Goal: Transaction & Acquisition: Purchase product/service

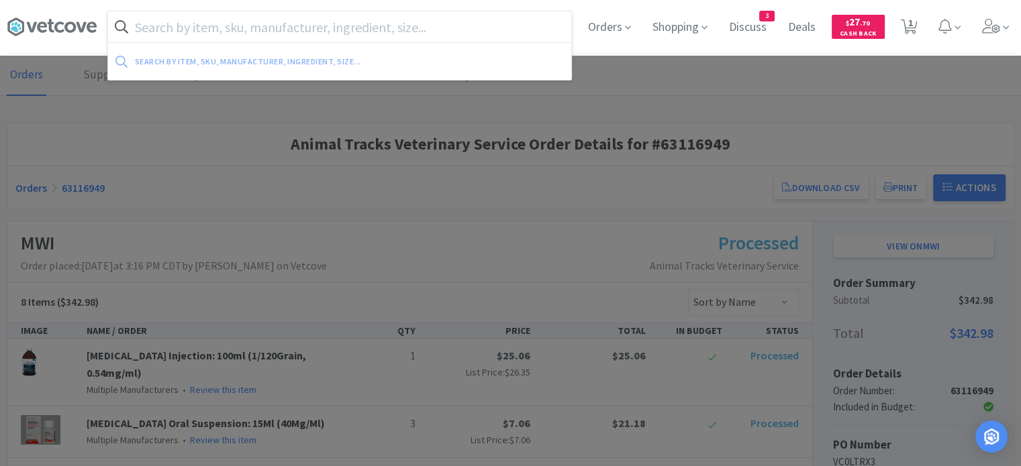
click at [411, 29] on input "text" at bounding box center [339, 26] width 463 height 31
paste input "[MEDICAL_DATA]"
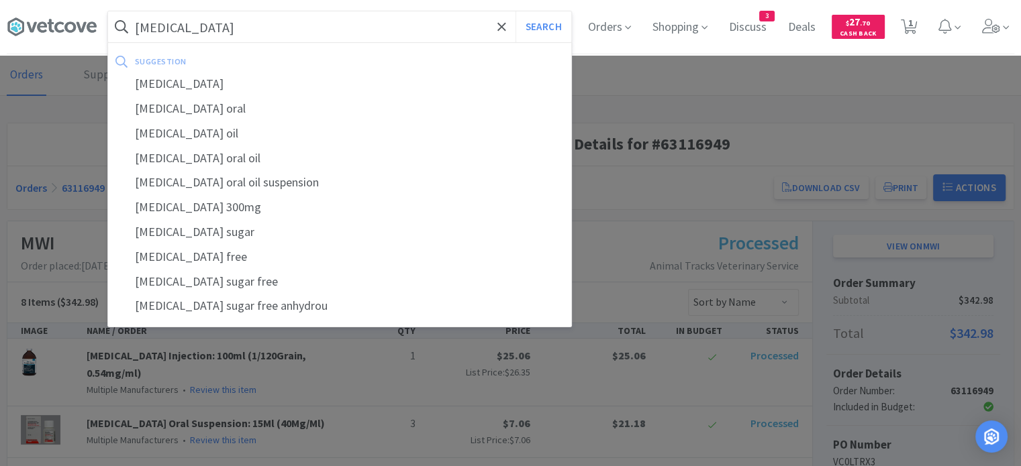
type input "[MEDICAL_DATA]"
click at [515, 11] on button "Search" at bounding box center [543, 26] width 56 height 31
select select "5"
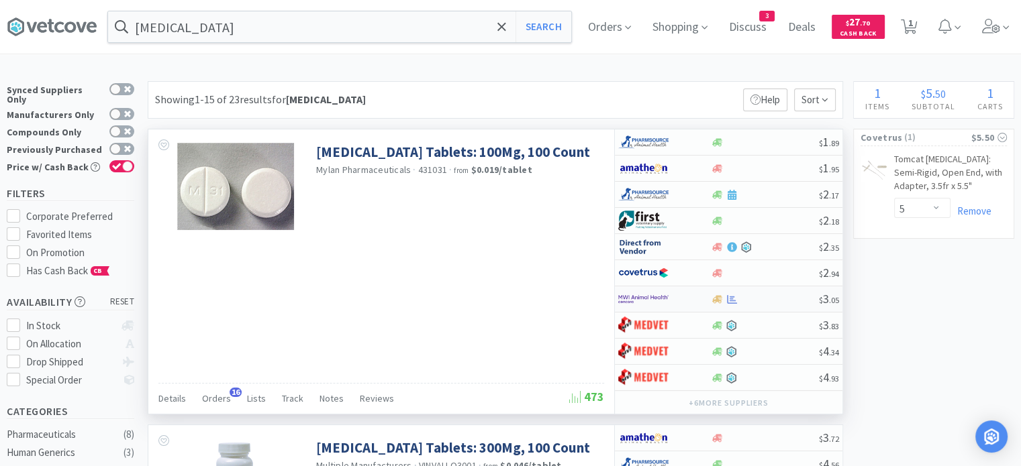
click at [791, 301] on div at bounding box center [764, 300] width 109 height 10
select select "1"
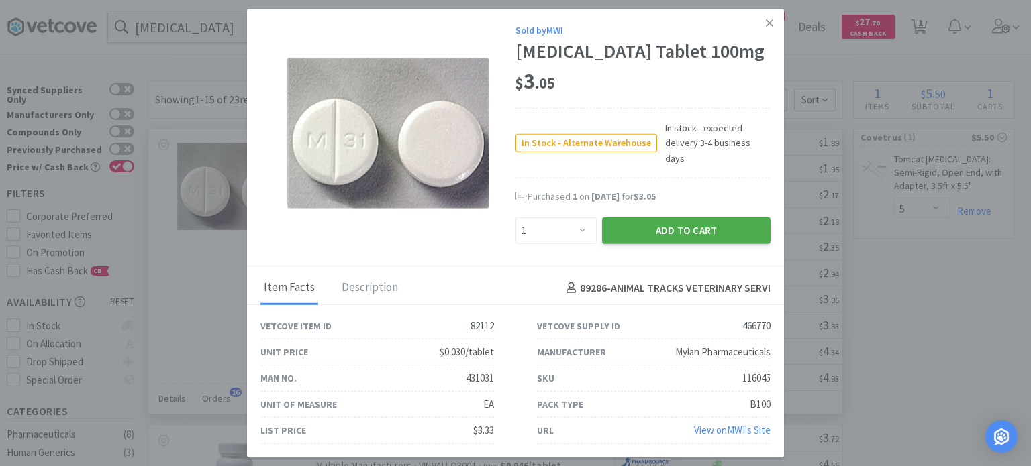
click at [722, 229] on button "Add to Cart" at bounding box center [686, 230] width 168 height 27
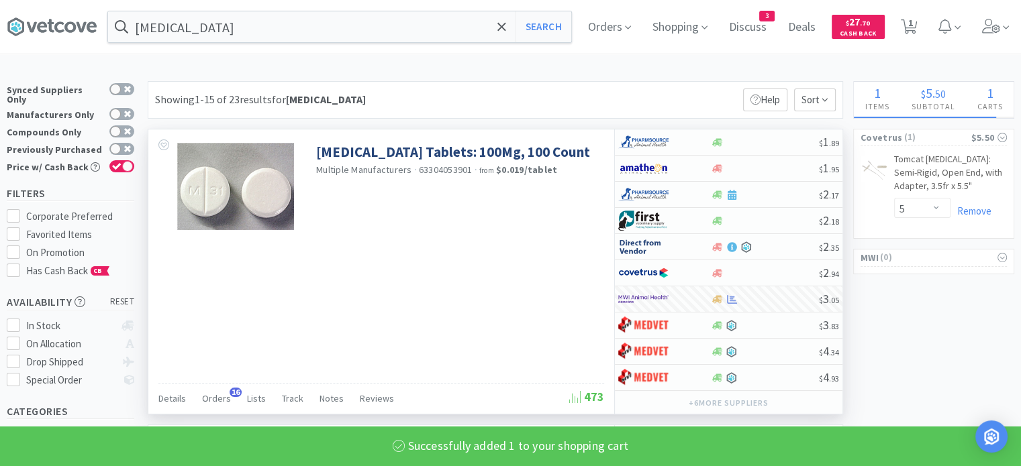
select select "1"
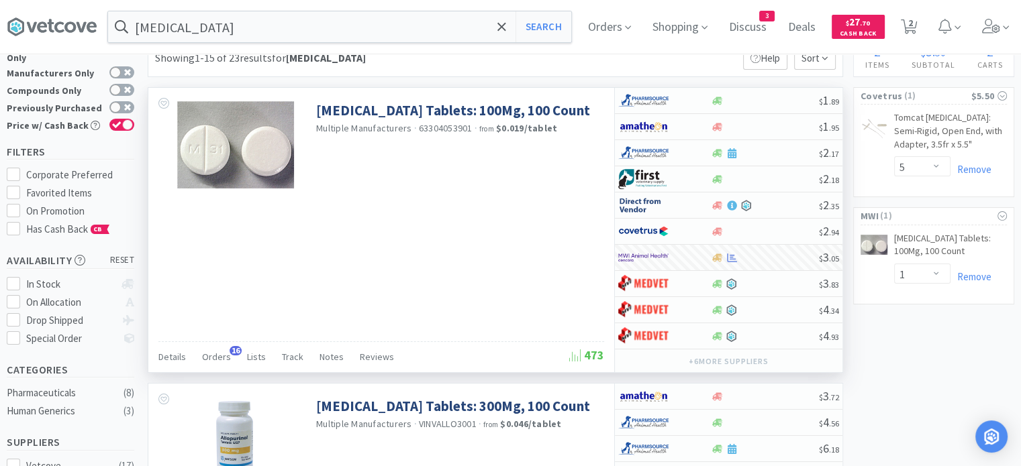
scroll to position [40, 0]
click at [913, 24] on span "2" at bounding box center [910, 23] width 5 height 54
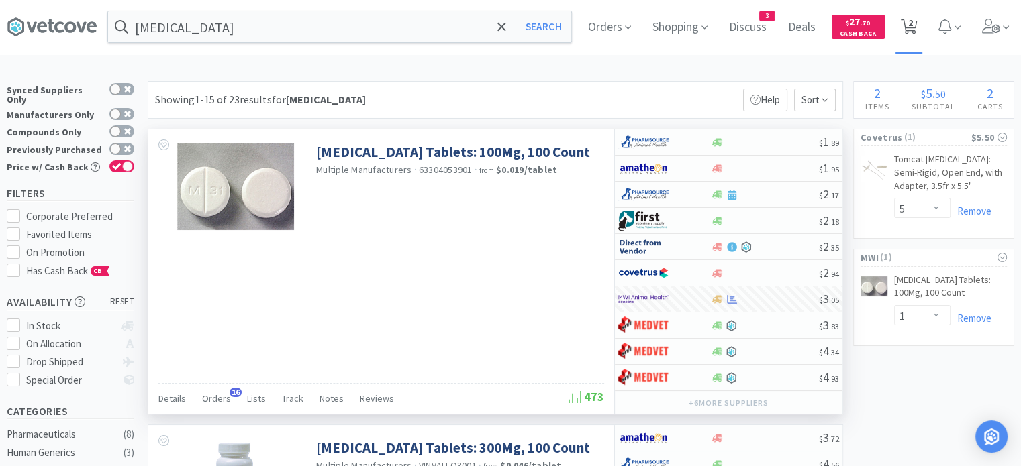
select select "5"
select select "1"
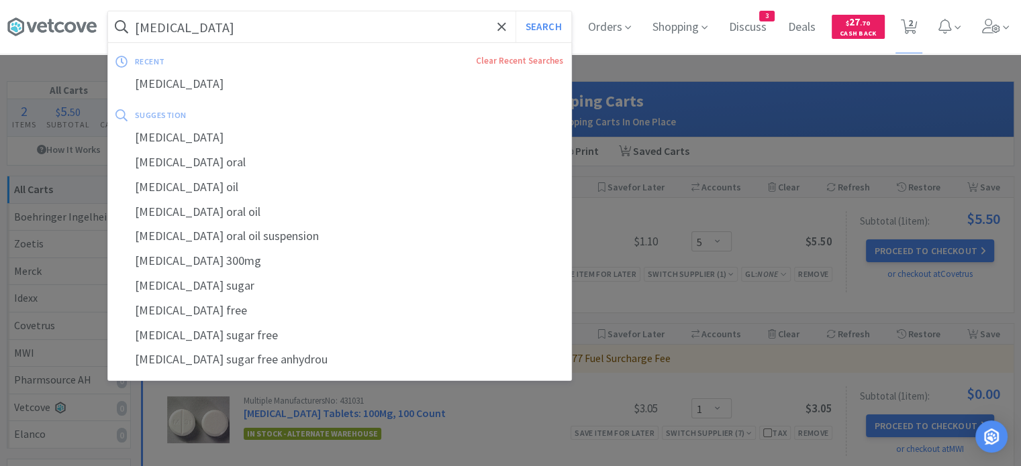
click at [440, 26] on input "[MEDICAL_DATA]" at bounding box center [339, 26] width 463 height 31
paste input "Animax"
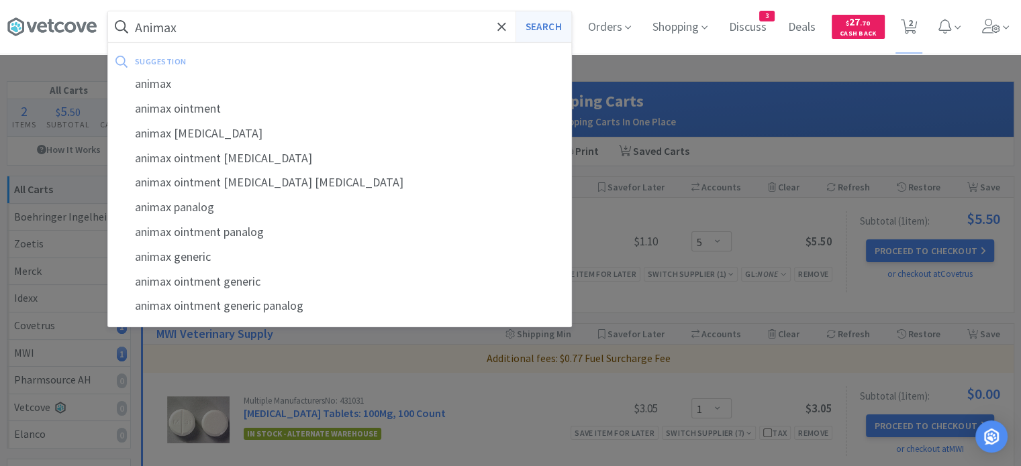
type input "Animax"
click at [550, 30] on button "Search" at bounding box center [543, 26] width 56 height 31
select select "5"
select select "1"
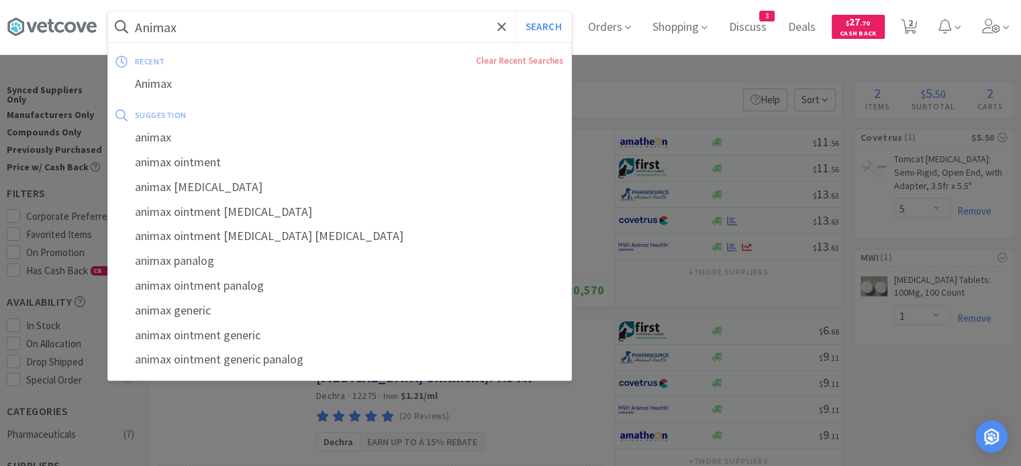
click at [333, 29] on input "Animax" at bounding box center [339, 26] width 463 height 31
paste input "Clavamox"
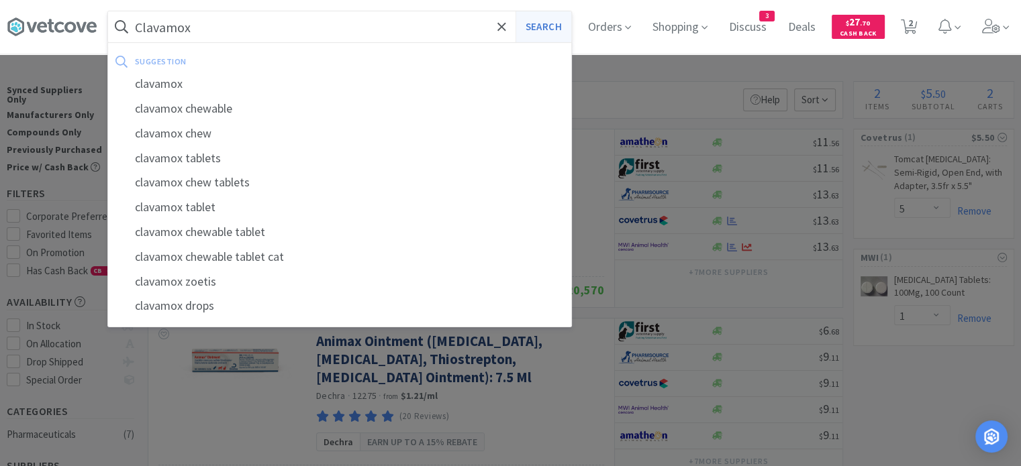
click at [556, 26] on button "Search" at bounding box center [543, 26] width 56 height 31
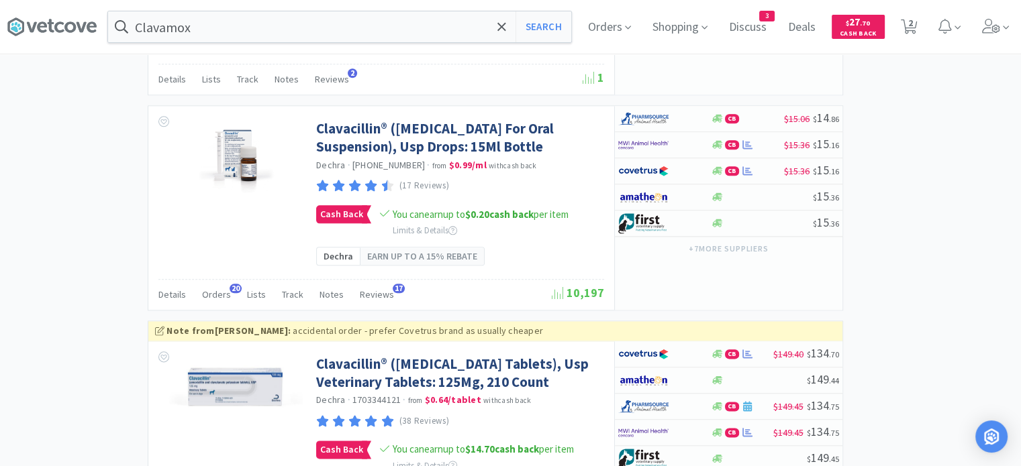
scroll to position [1566, 0]
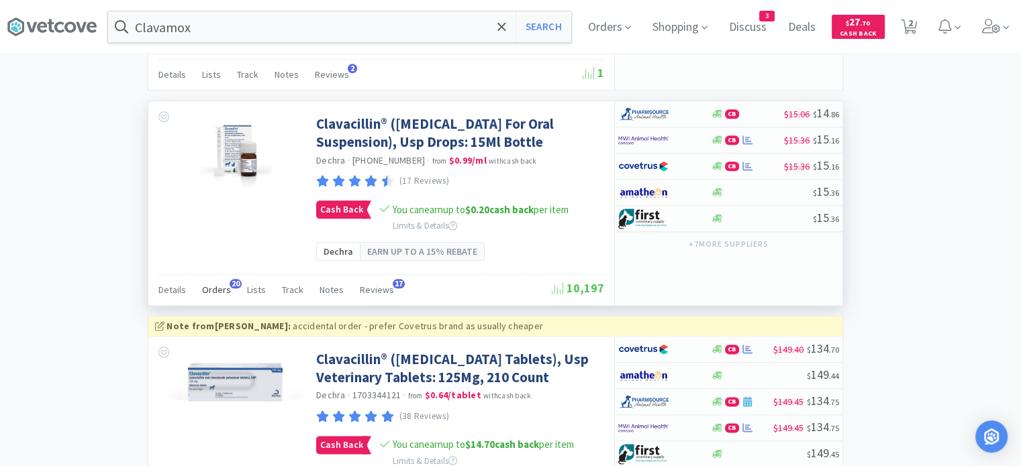
click at [203, 296] on span "Orders" at bounding box center [216, 290] width 29 height 12
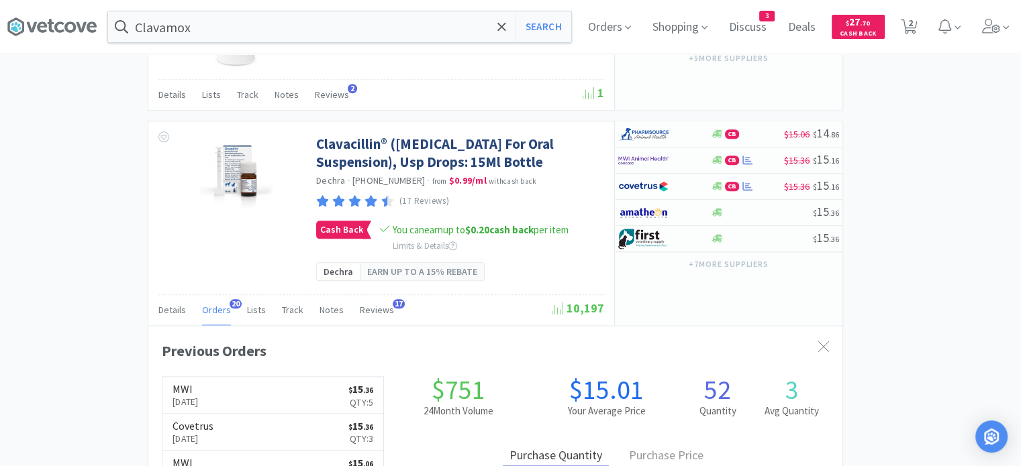
scroll to position [1545, 0]
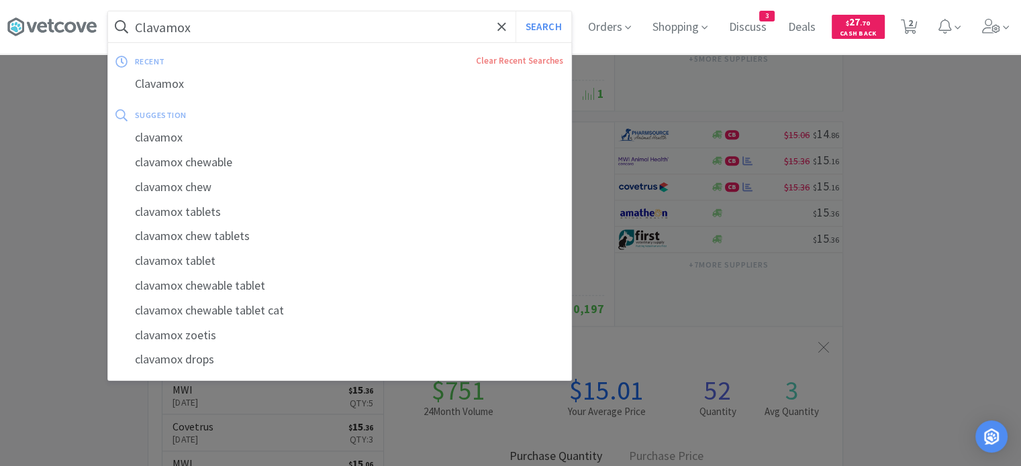
click at [480, 34] on input "Clavamox" at bounding box center [339, 26] width 463 height 31
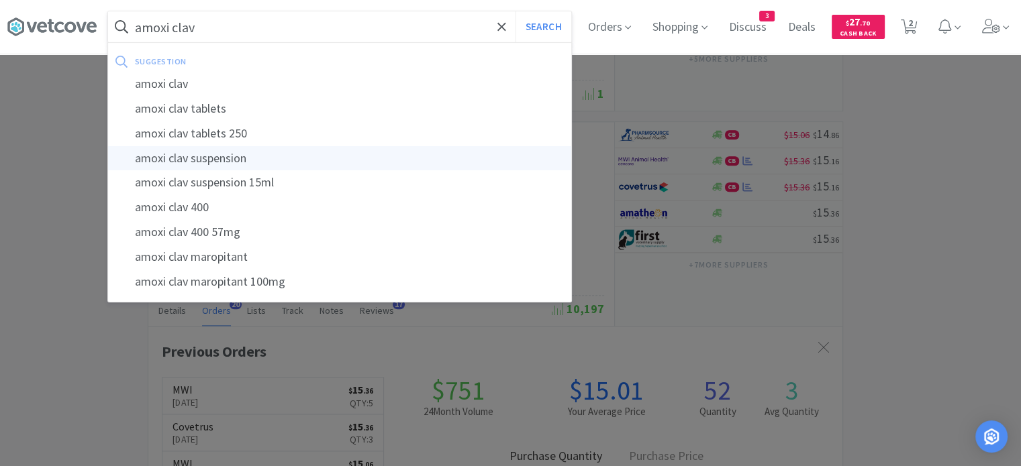
click at [395, 160] on div "amoxi clav suspension" at bounding box center [339, 158] width 463 height 25
type input "amoxi clav suspension"
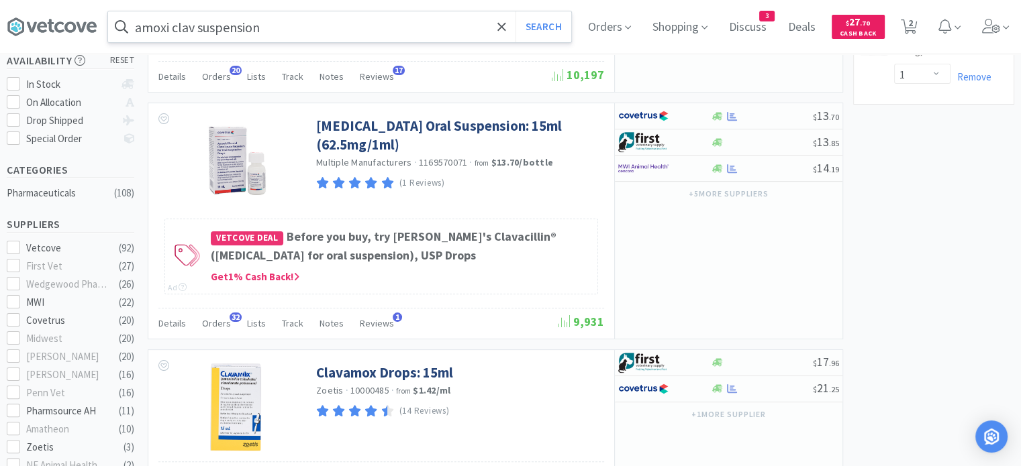
scroll to position [241, 0]
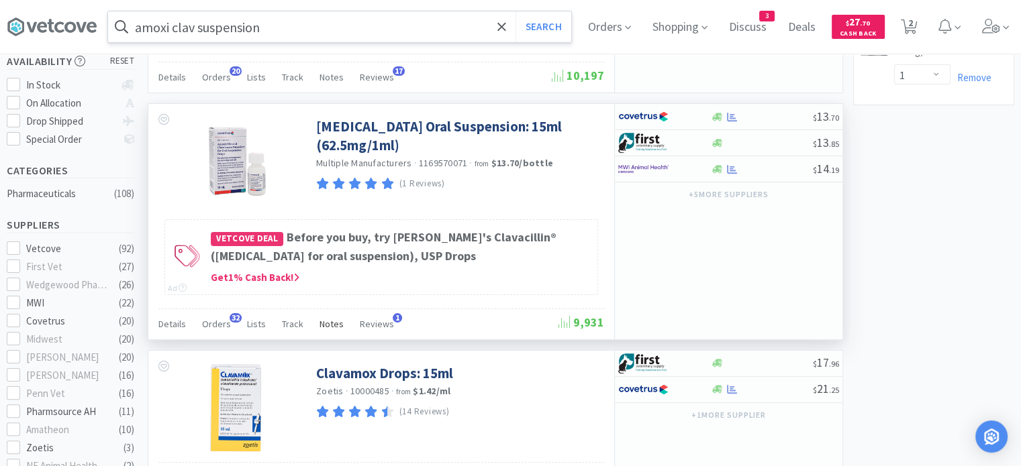
click at [327, 330] on span "Notes" at bounding box center [331, 324] width 24 height 12
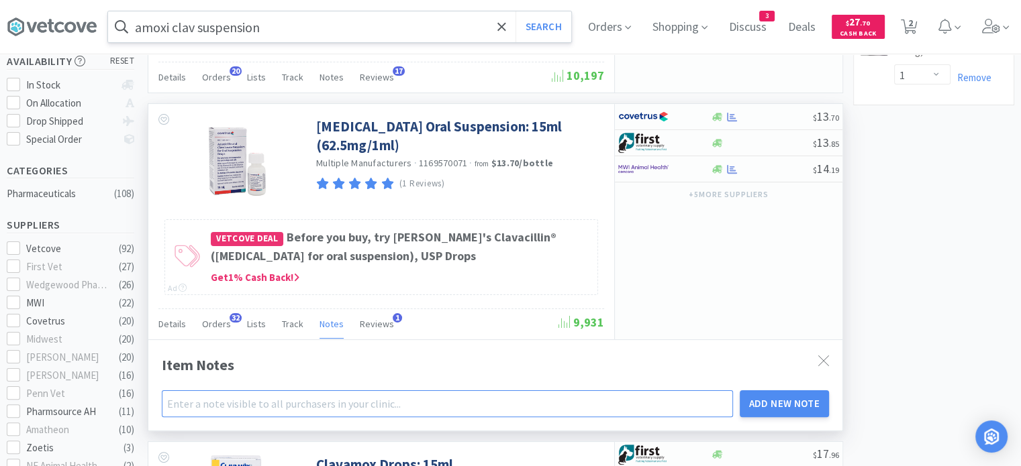
click at [252, 417] on input "text" at bounding box center [447, 404] width 571 height 27
type input "ATVS preferred option for Clavamox suspension :)"
click at [799, 417] on button "Add New Note" at bounding box center [785, 404] width 90 height 27
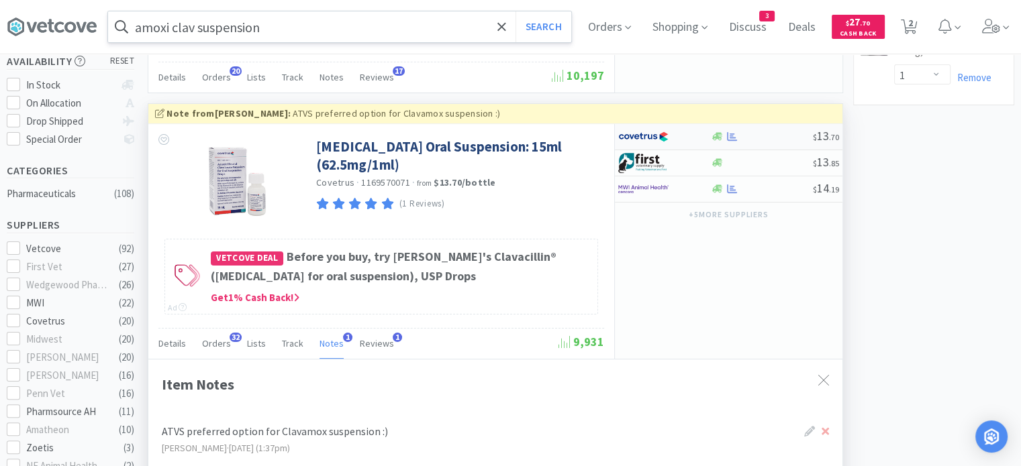
click at [774, 142] on div at bounding box center [761, 137] width 103 height 10
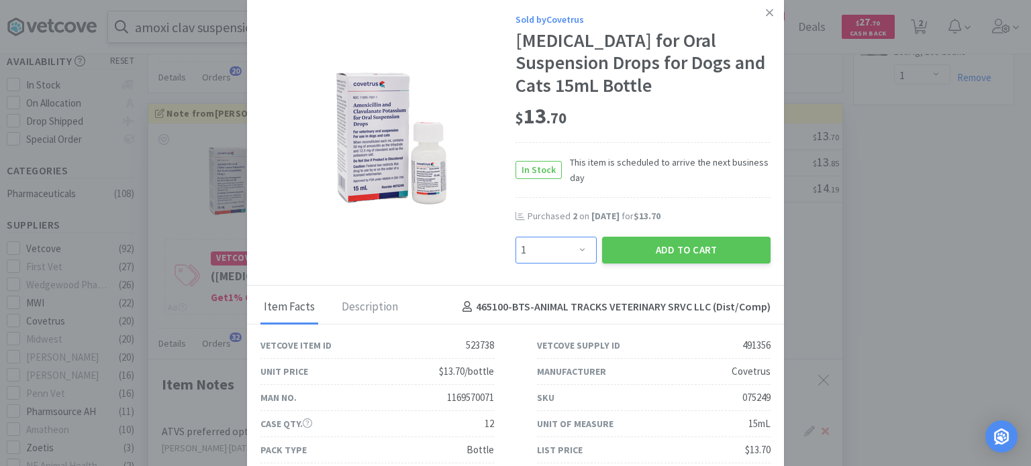
click at [561, 264] on select "Enter Quantity 1 2 3 4 5 6 7 8 9 10 11 12 13 14 15 16 17 18 19 20 Enter Quantity" at bounding box center [555, 250] width 81 height 27
select select "2"
click at [515, 259] on select "Enter Quantity 1 2 3 4 5 6 7 8 9 10 11 12 13 14 15 16 17 18 19 20 Enter Quantity" at bounding box center [555, 250] width 81 height 27
click at [701, 264] on button "Add to Cart" at bounding box center [686, 250] width 168 height 27
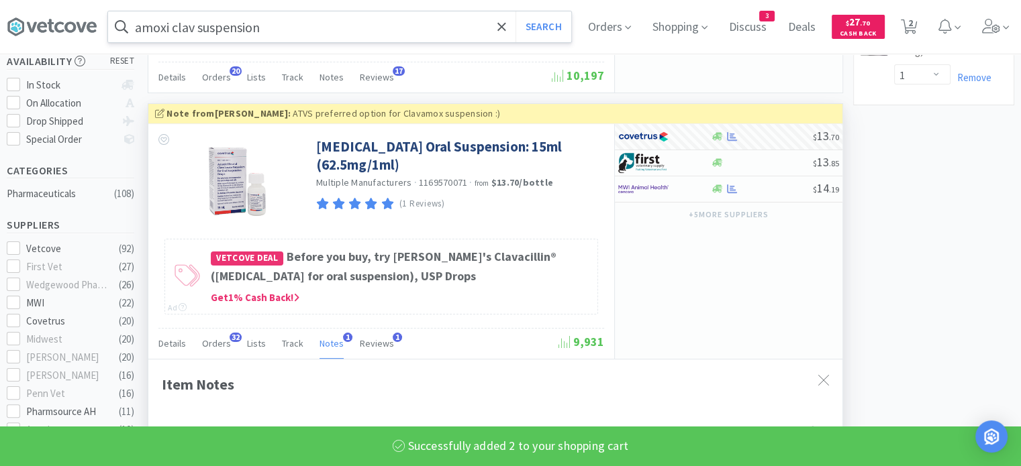
select select "2"
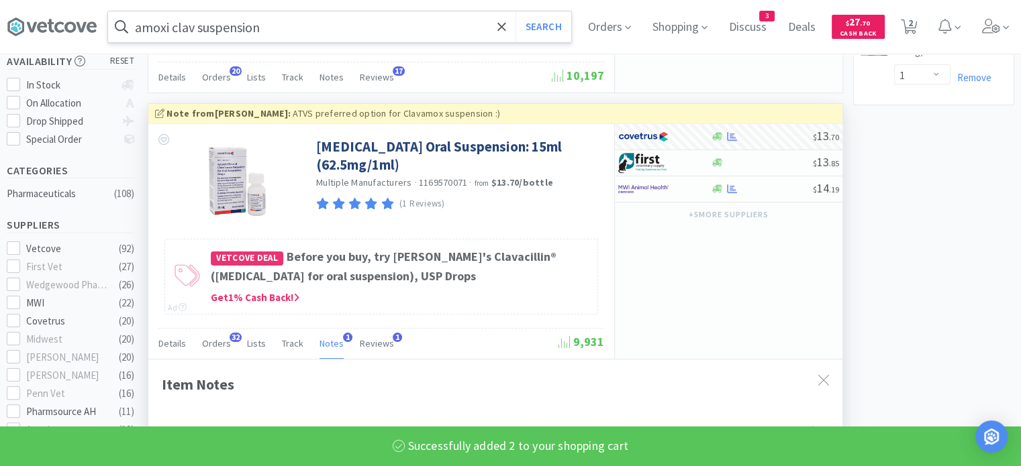
select select "5"
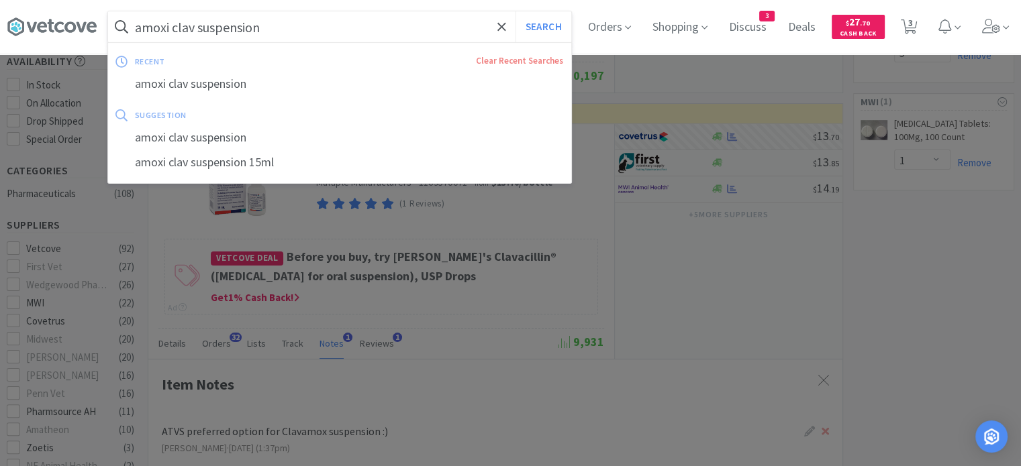
click at [427, 32] on input "amoxi clav suspension" at bounding box center [339, 26] width 463 height 31
paste input "Clavamox"
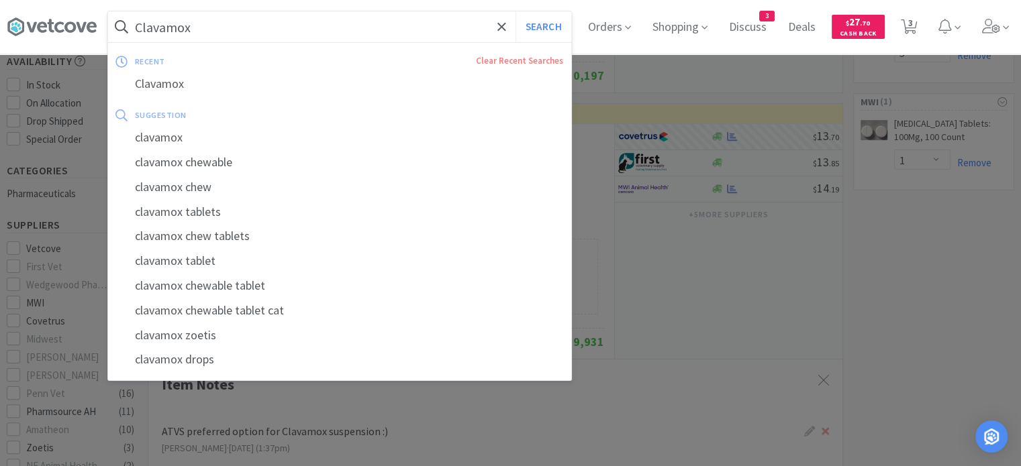
click at [515, 11] on button "Search" at bounding box center [543, 26] width 56 height 31
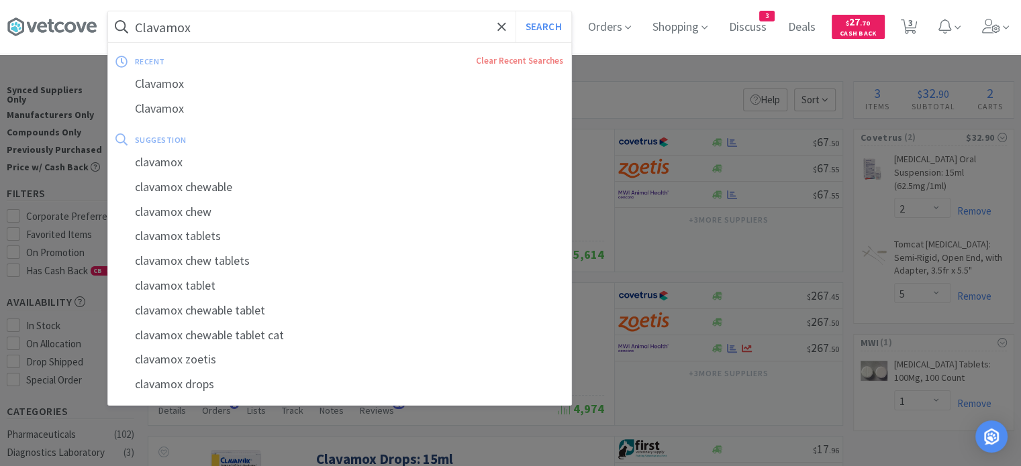
click at [472, 31] on input "Clavamox" at bounding box center [339, 26] width 463 height 31
paste input "redelio Quattro 12.1# - 25# Dose"
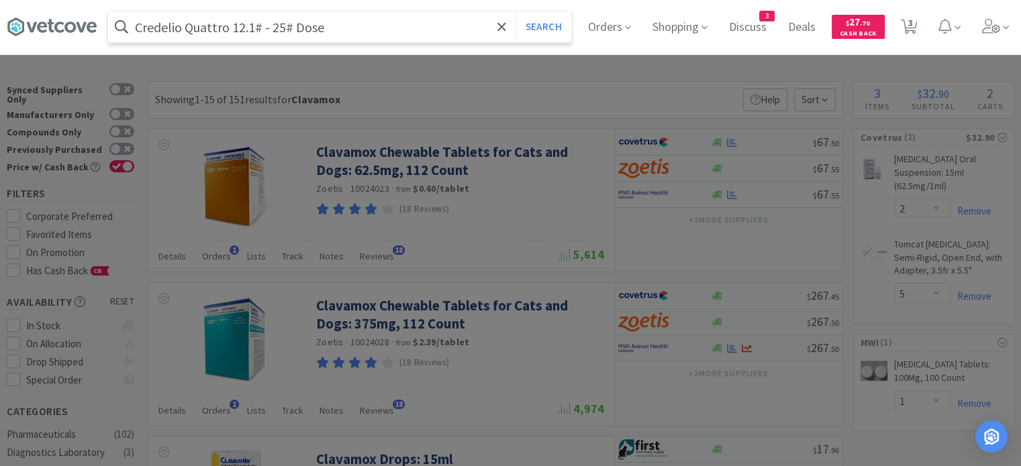
type input "Credelio Quattro 12.1# - 25# Dose"
click at [515, 11] on button "Search" at bounding box center [543, 26] width 56 height 31
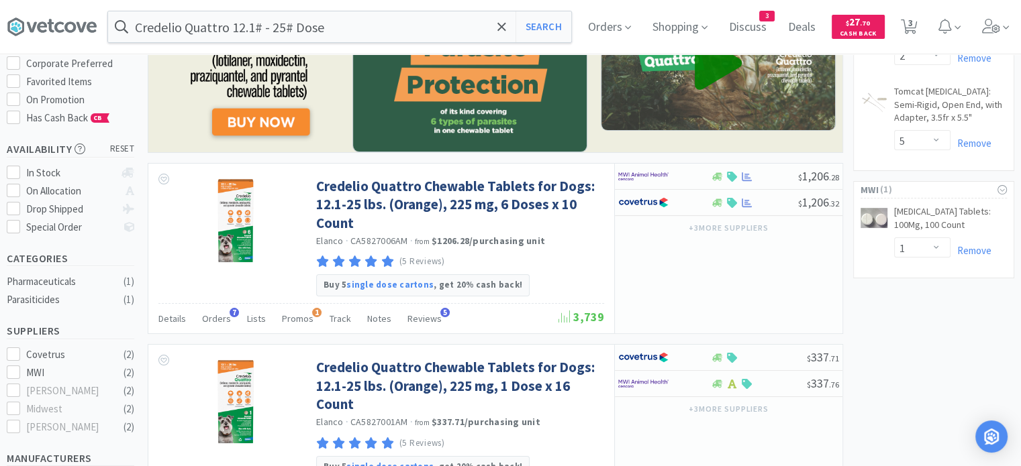
scroll to position [150, 0]
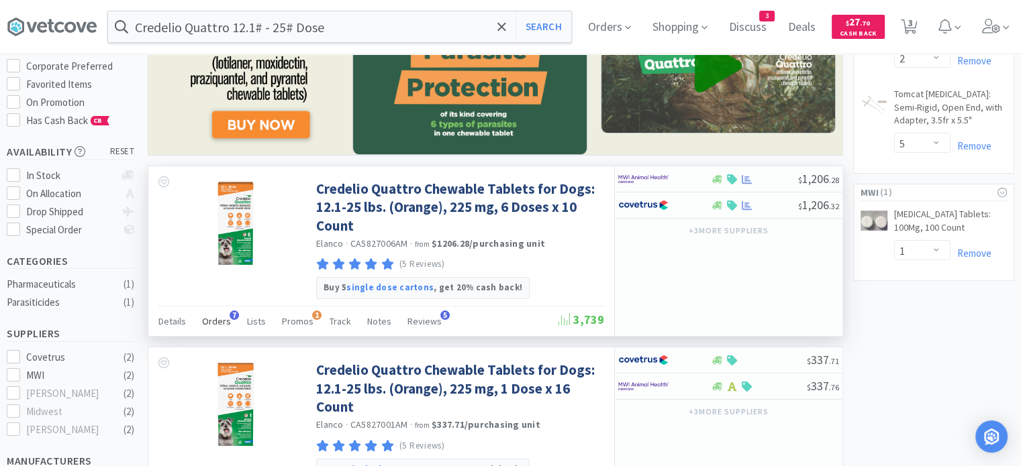
click at [221, 323] on span "Orders" at bounding box center [216, 321] width 29 height 12
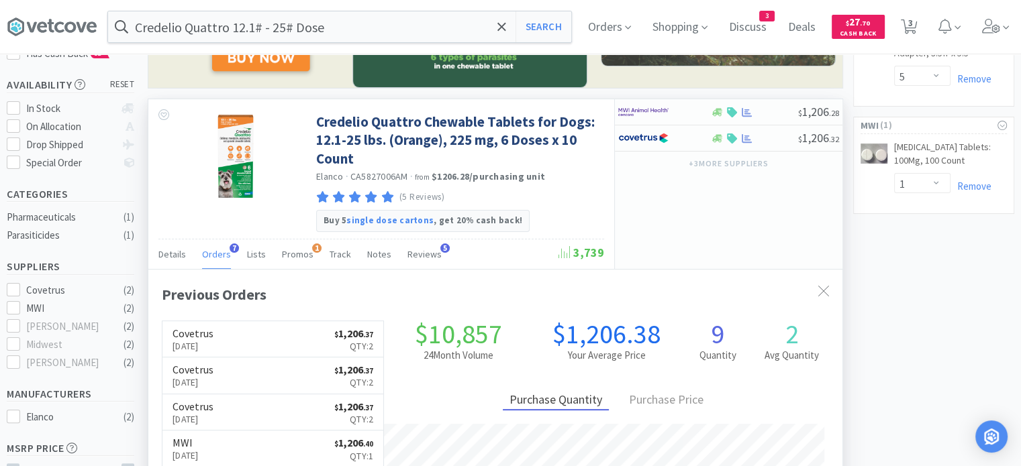
scroll to position [217, 0]
click at [299, 252] on span "Promos" at bounding box center [298, 254] width 32 height 12
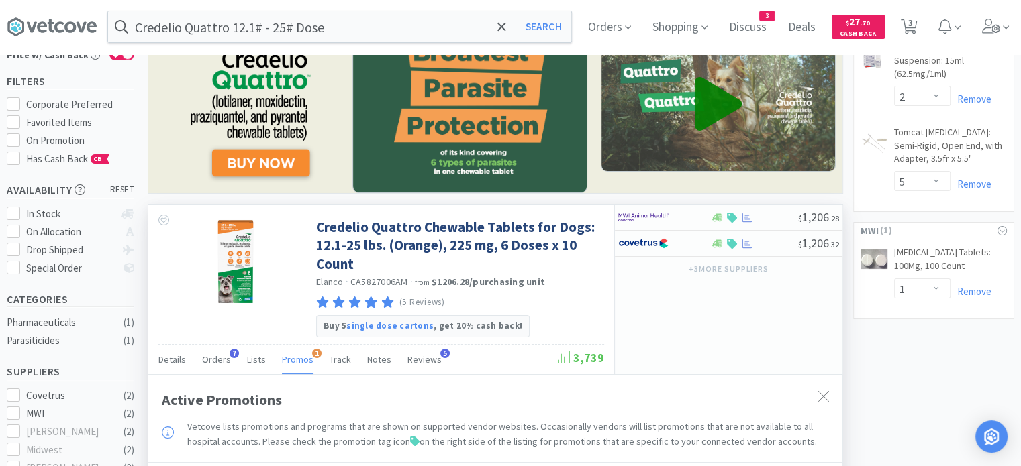
scroll to position [111, 0]
click at [766, 242] on div at bounding box center [754, 245] width 88 height 10
select select "1"
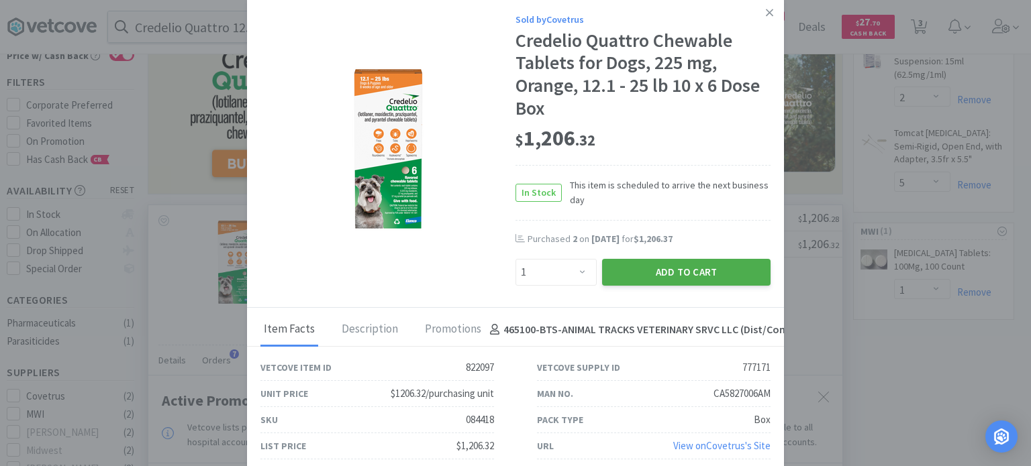
click at [623, 273] on button "Add to Cart" at bounding box center [686, 272] width 168 height 27
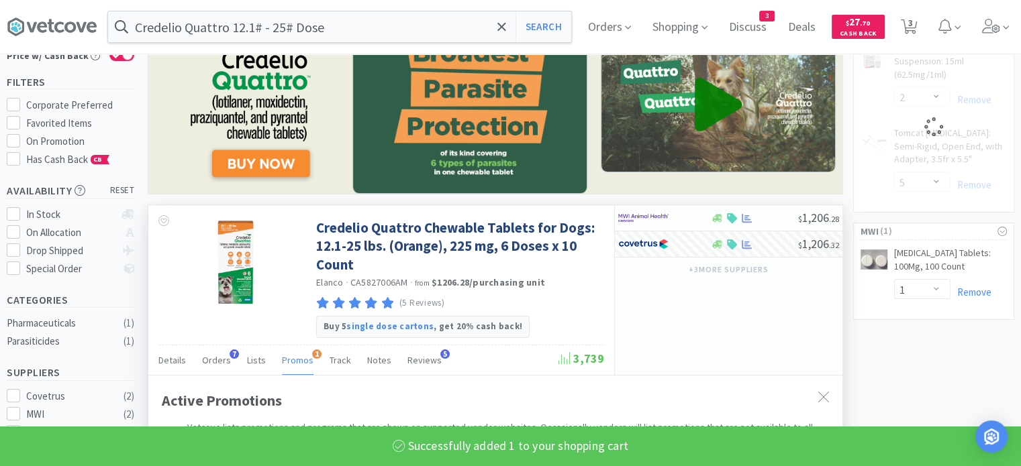
select select "1"
select select "5"
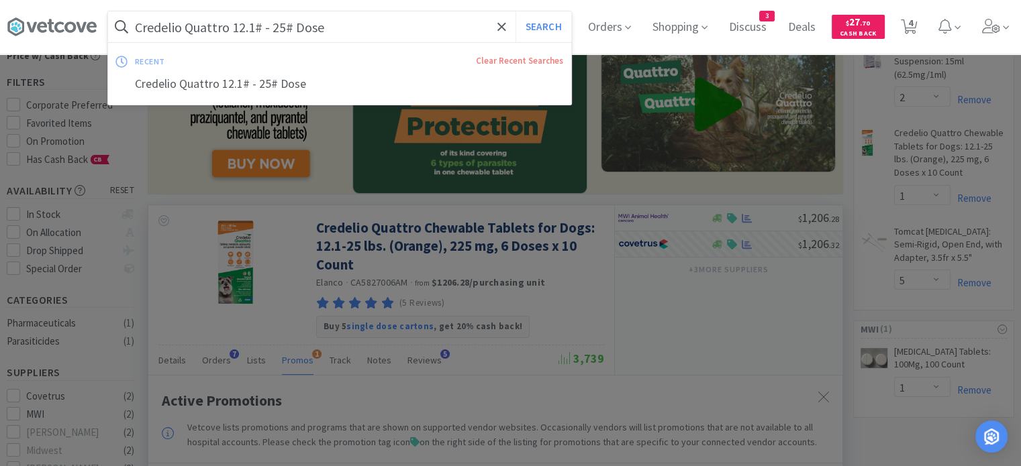
click at [387, 27] on input "Credelio Quattro 12.1# - 25# Dose" at bounding box center [339, 26] width 463 height 31
paste input "50.1# - 100"
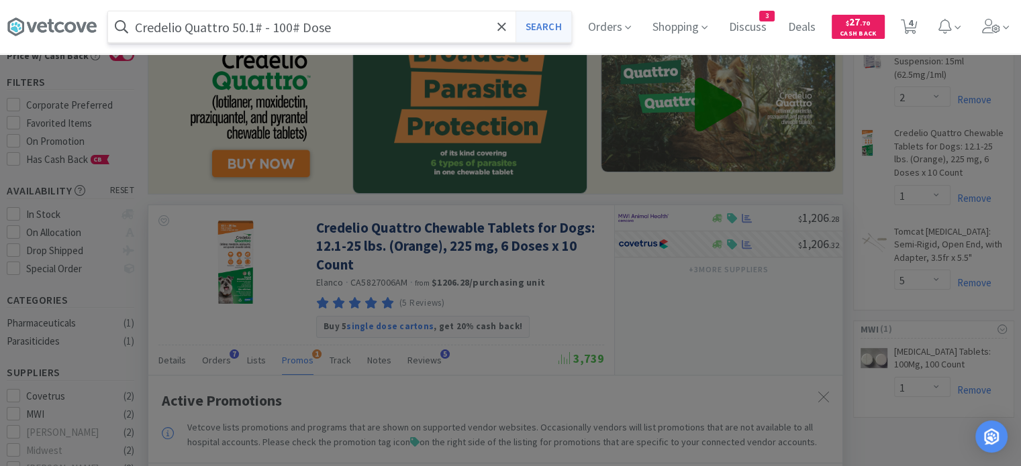
type input "Credelio Quattro 50.1# - 100# Dose"
click at [547, 31] on button "Search" at bounding box center [543, 26] width 56 height 31
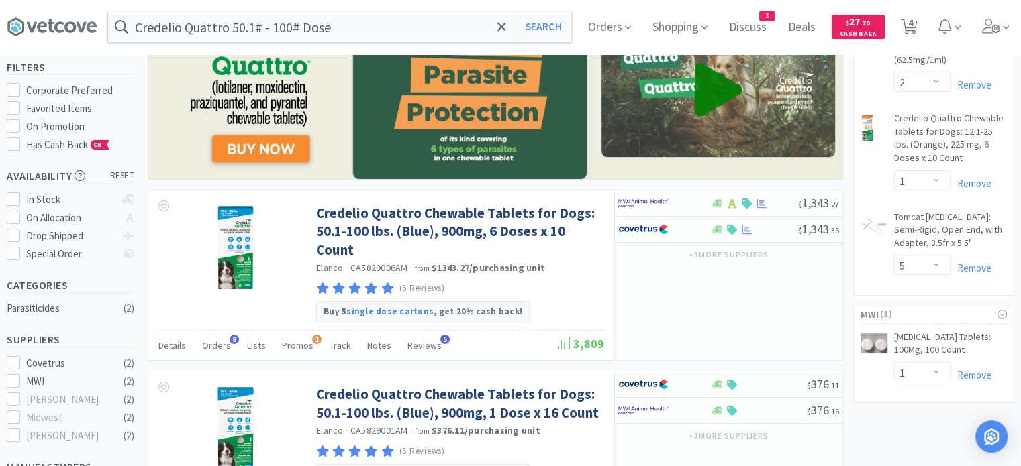
scroll to position [137, 0]
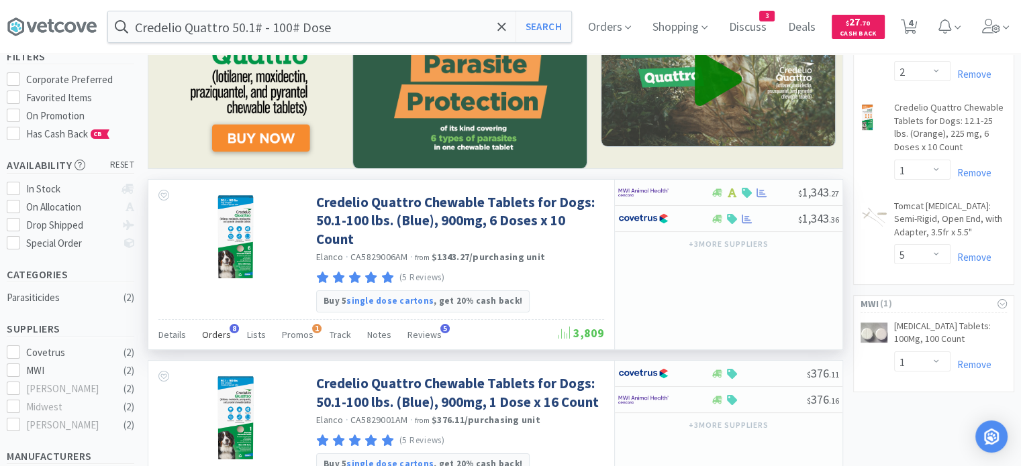
click at [215, 333] on span "Orders" at bounding box center [216, 335] width 29 height 12
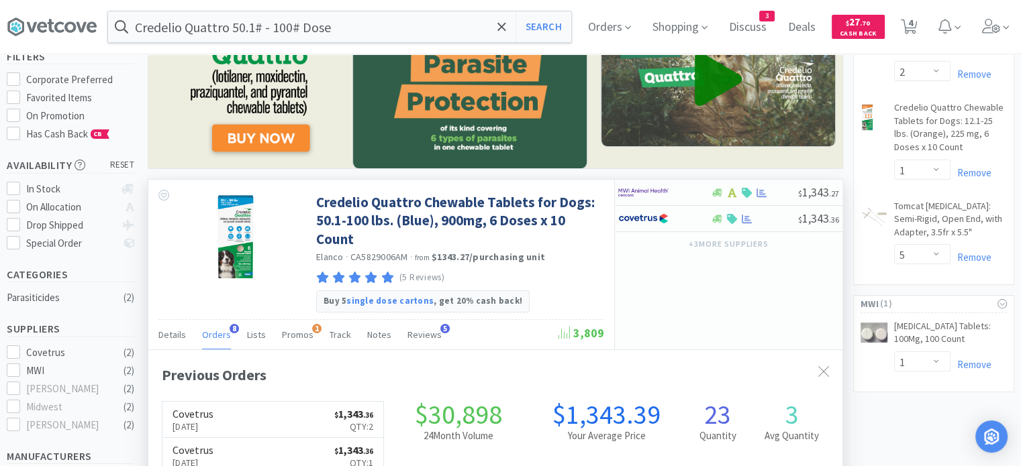
scroll to position [136, 0]
click at [767, 217] on div at bounding box center [754, 220] width 88 height 10
select select "1"
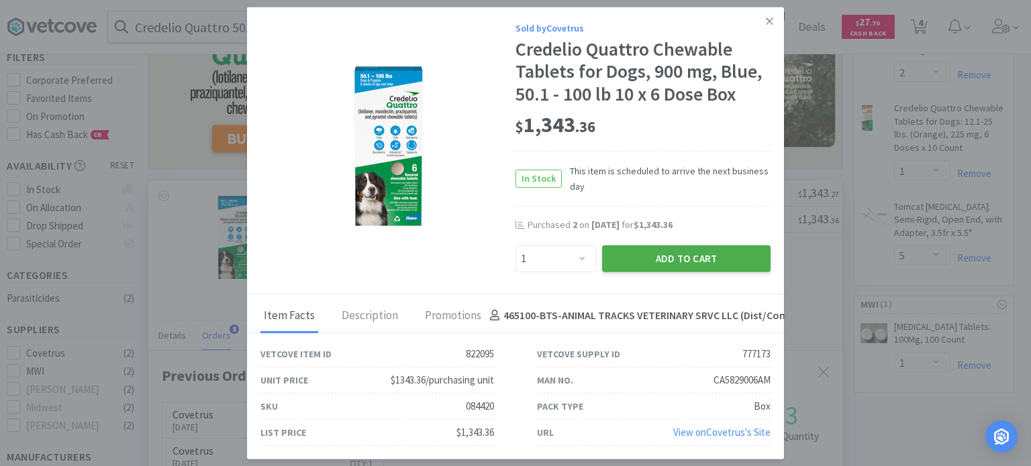
click at [707, 260] on button "Add to Cart" at bounding box center [686, 258] width 168 height 27
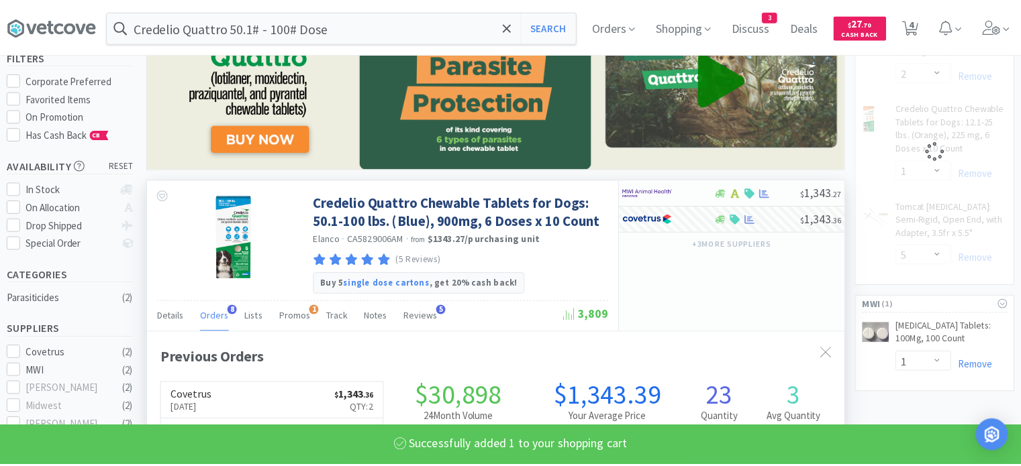
scroll to position [670713, 670376]
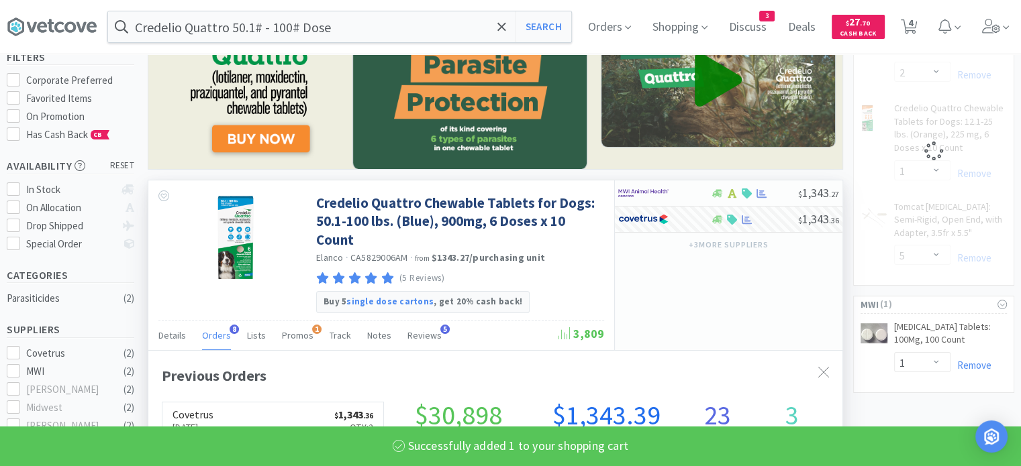
select select "1"
select select "5"
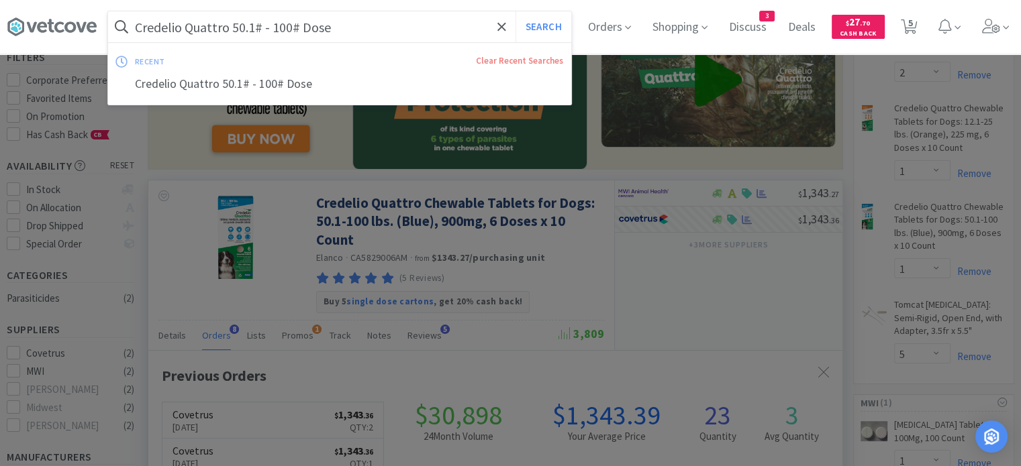
click at [449, 31] on input "Credelio Quattro 50.1# - 100# Dose" at bounding box center [339, 26] width 463 height 31
paste input "[MEDICAL_DATA] 100"
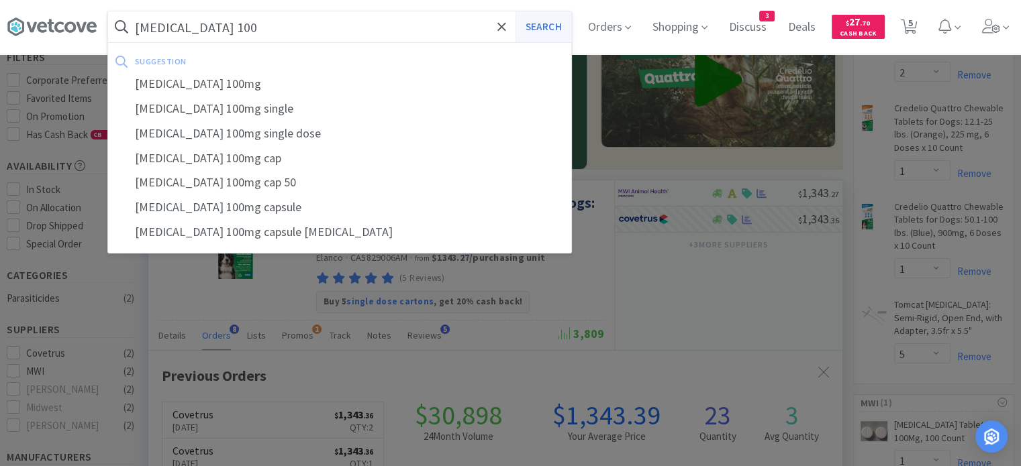
click at [566, 34] on button "Search" at bounding box center [543, 26] width 56 height 31
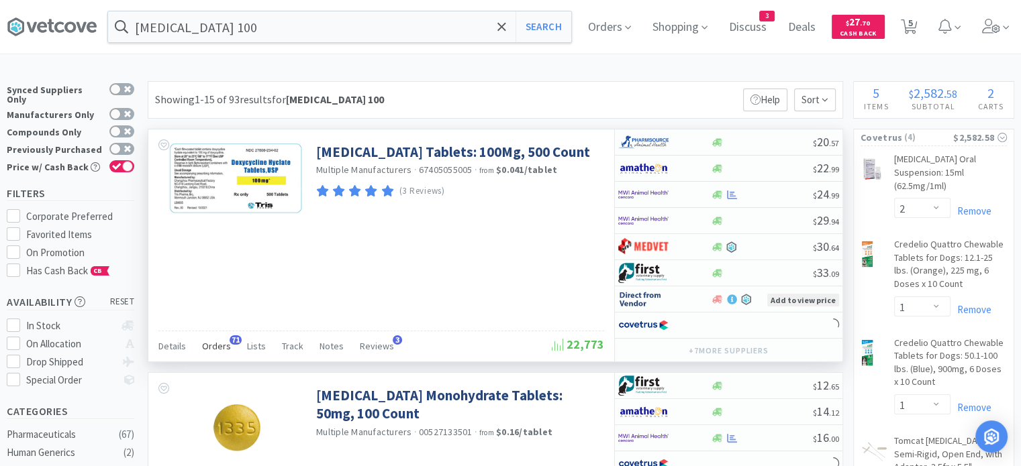
click at [212, 342] on span "Orders" at bounding box center [216, 346] width 29 height 12
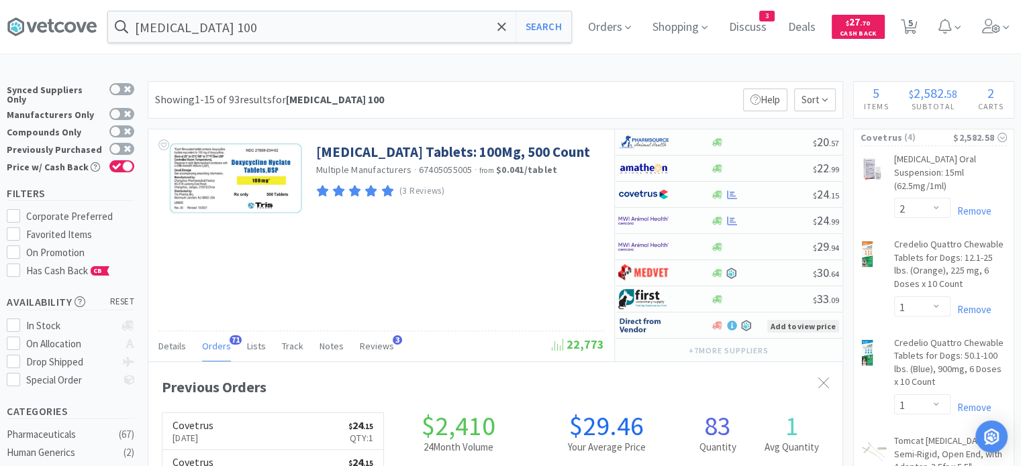
scroll to position [360, 694]
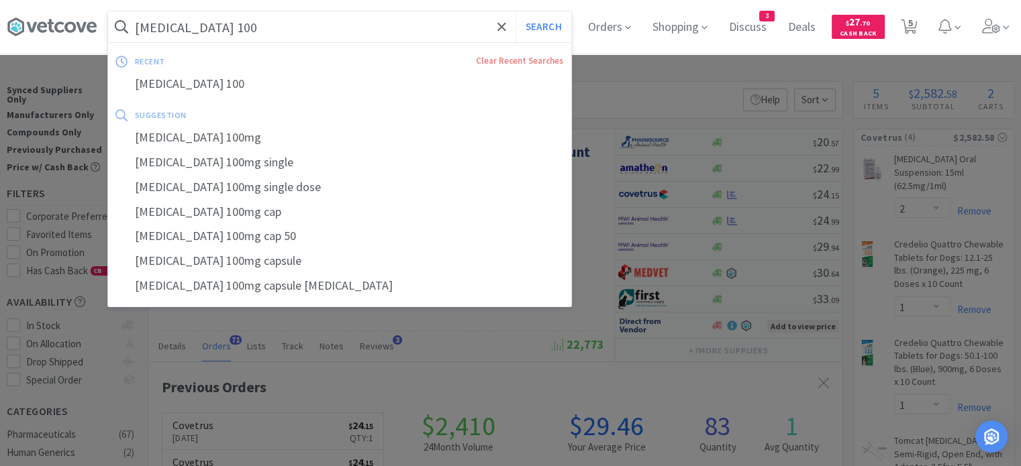
click at [411, 32] on input "[MEDICAL_DATA] 100" at bounding box center [339, 26] width 463 height 31
paste input "[MEDICAL_DATA] 300"
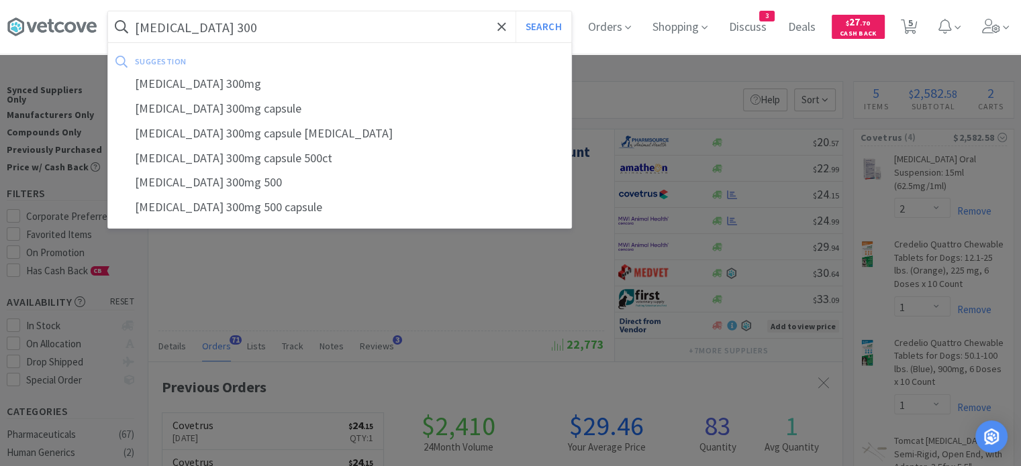
type input "[MEDICAL_DATA] 300"
click at [515, 11] on button "Search" at bounding box center [543, 26] width 56 height 31
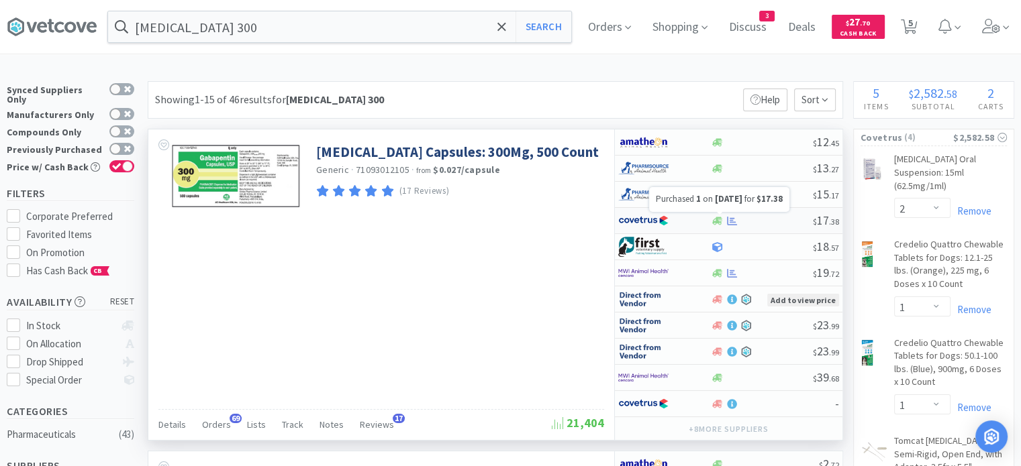
click at [730, 221] on icon at bounding box center [732, 220] width 10 height 9
select select "1"
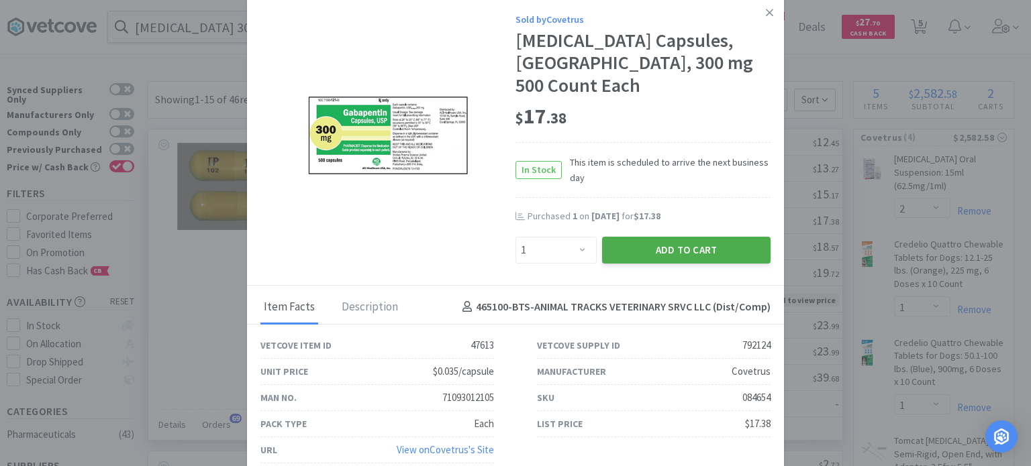
click at [692, 237] on button "Add to Cart" at bounding box center [686, 250] width 168 height 27
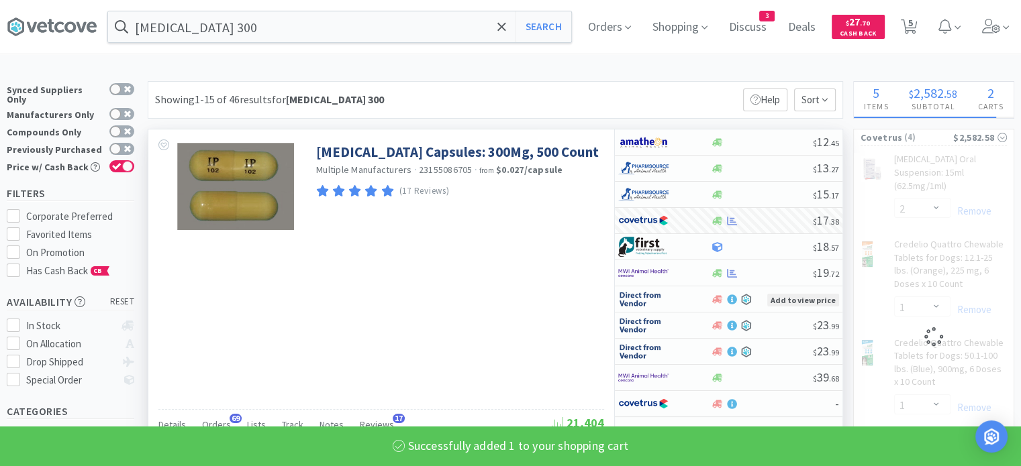
select select "1"
select select "5"
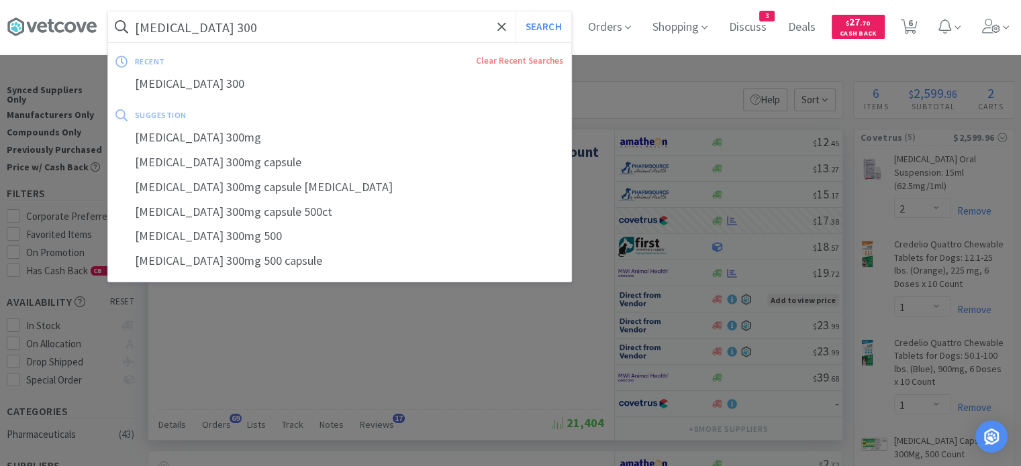
click at [399, 37] on input "[MEDICAL_DATA] 300" at bounding box center [339, 26] width 463 height 31
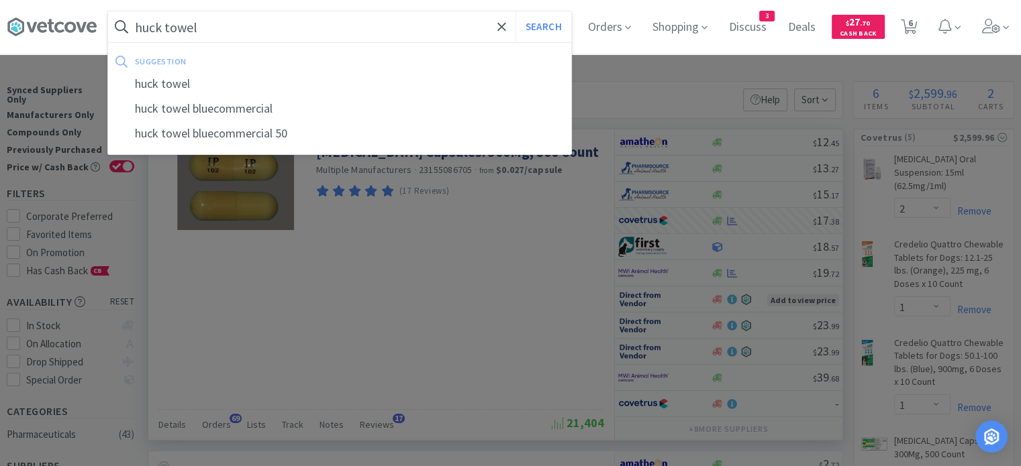
click at [515, 11] on button "Search" at bounding box center [543, 26] width 56 height 31
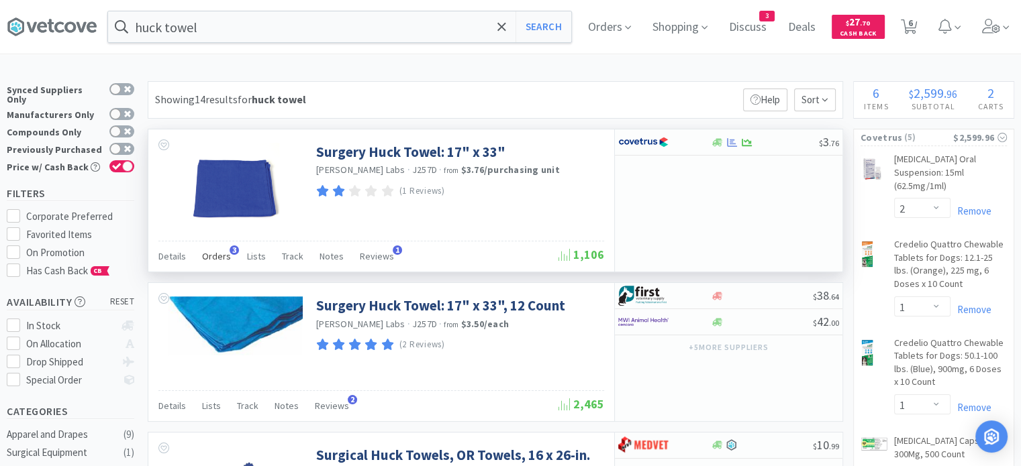
click at [213, 256] on span "Orders" at bounding box center [216, 256] width 29 height 12
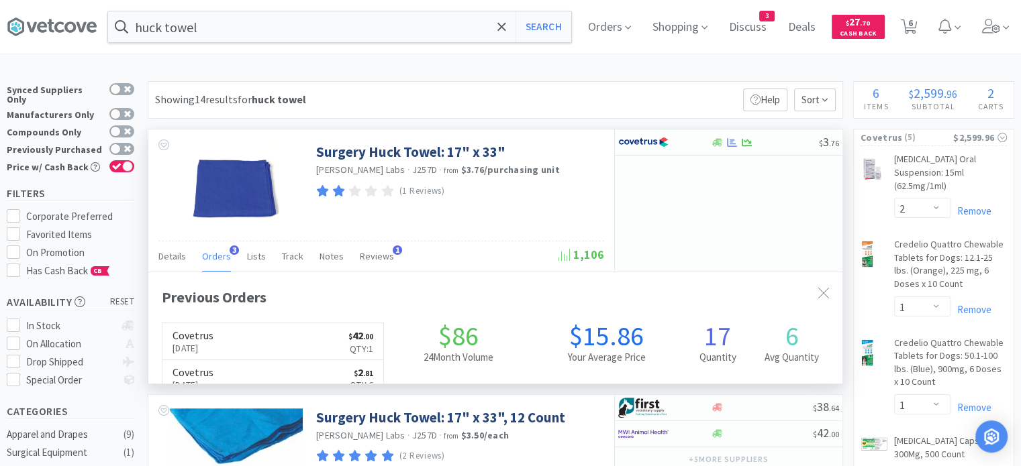
scroll to position [344, 694]
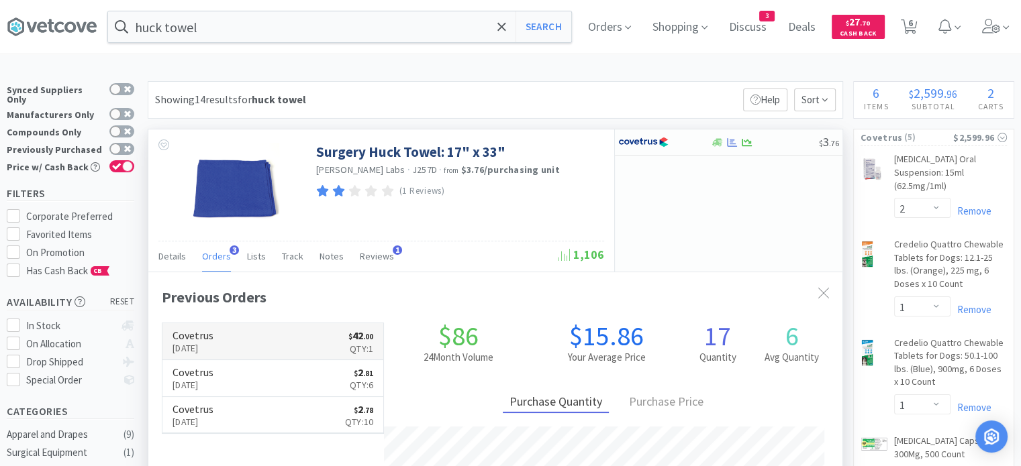
click at [236, 352] on link "Covetrus [DATE] $ 42 . 00 Qty: 1" at bounding box center [272, 341] width 221 height 37
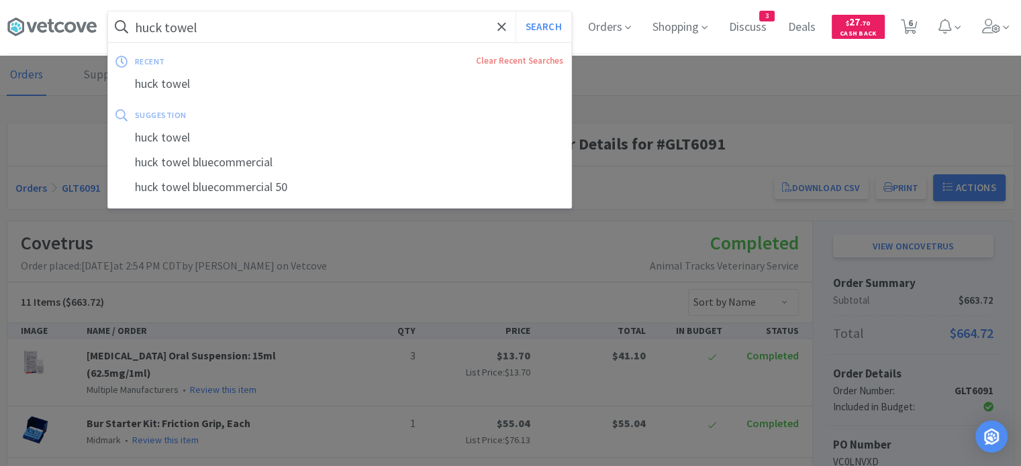
click at [397, 40] on input "huck towel" at bounding box center [339, 26] width 463 height 31
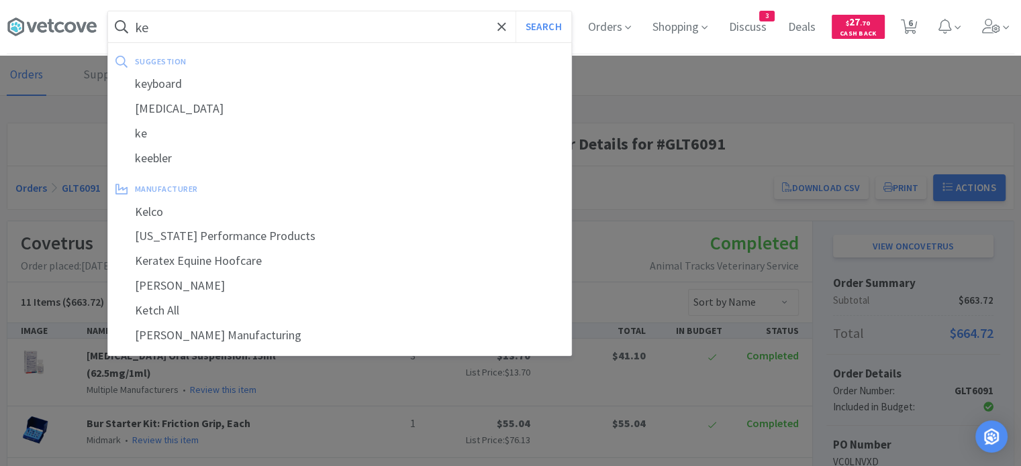
type input "k"
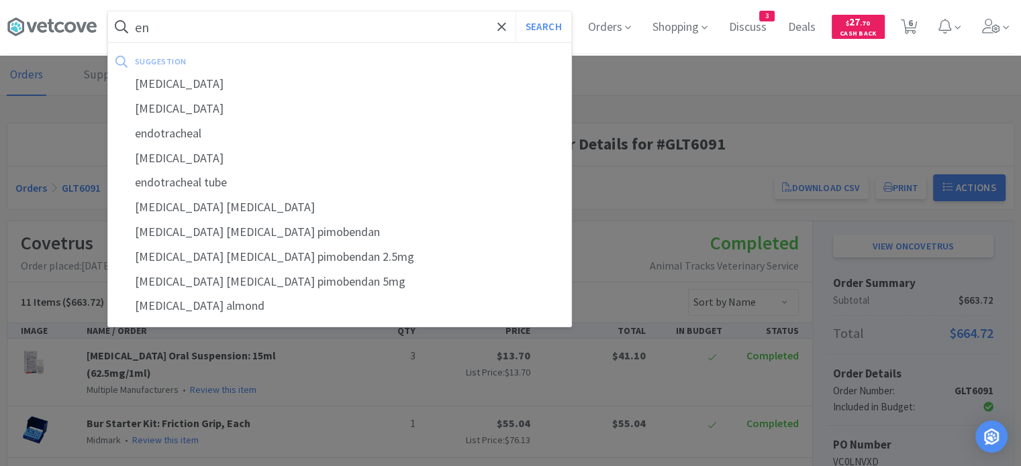
type input "e"
type input "en"
click at [515, 11] on button "Search" at bounding box center [543, 26] width 56 height 31
select select "2"
select select "1"
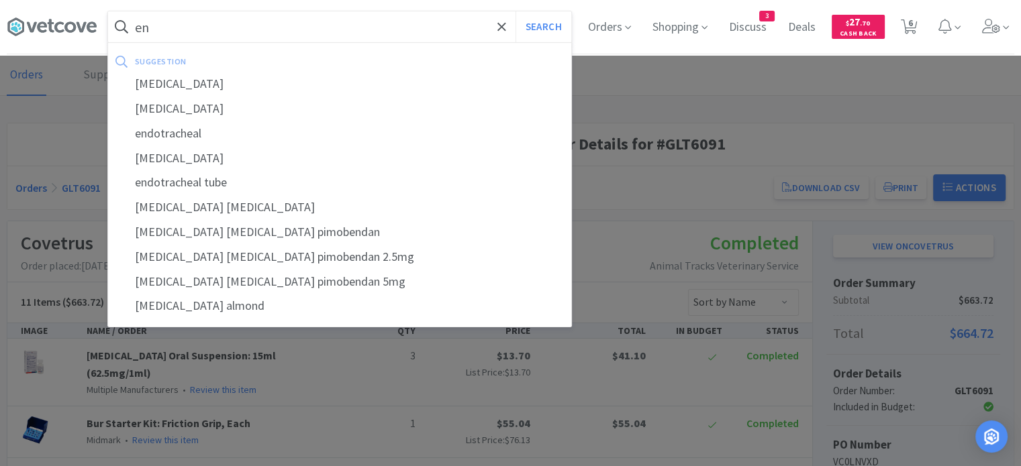
select select "1"
select select "5"
select select "1"
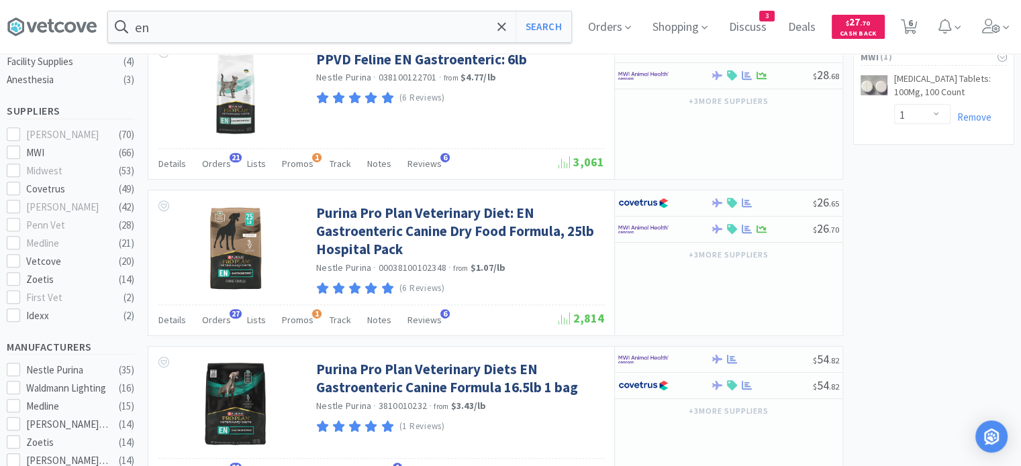
scroll to position [565, 0]
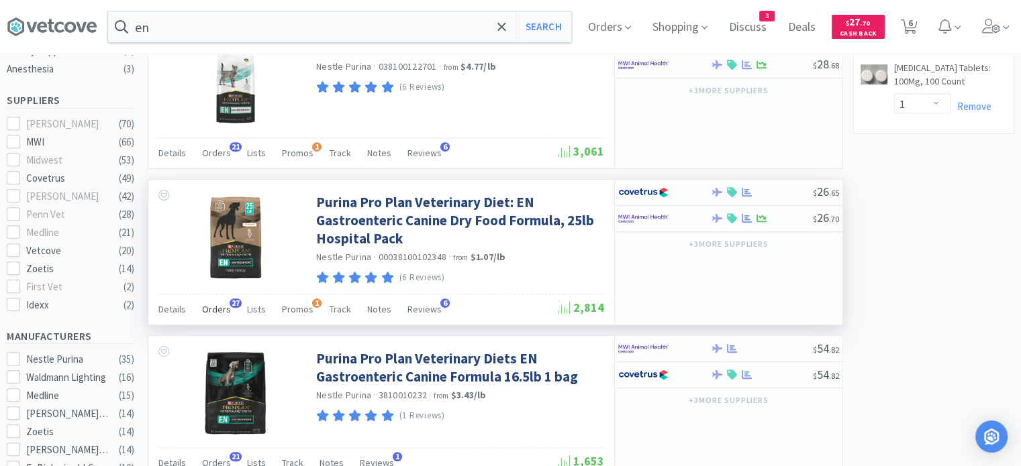
click at [212, 313] on div "Orders 27" at bounding box center [216, 312] width 29 height 26
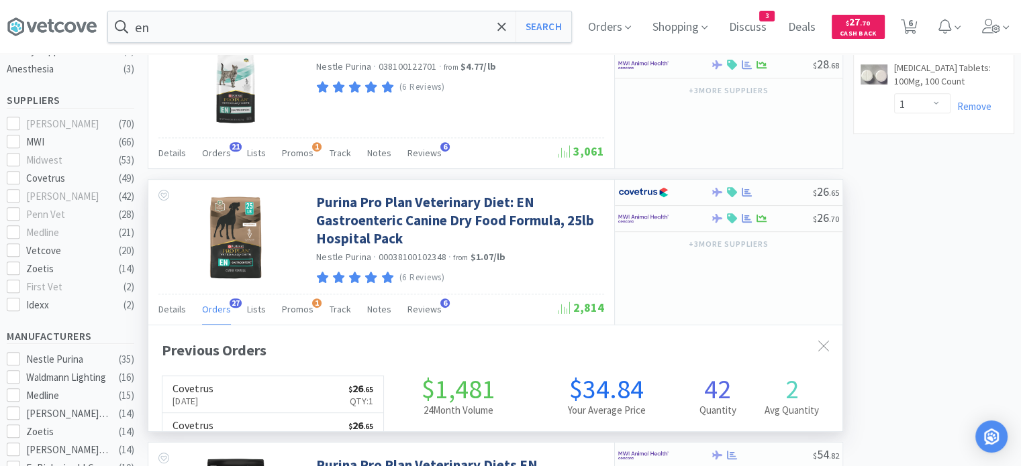
scroll to position [360, 694]
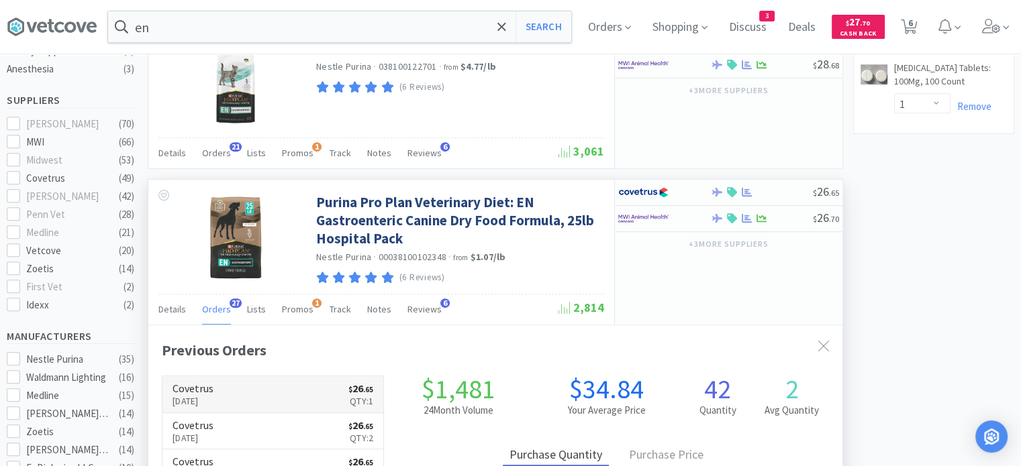
click at [303, 397] on link "Covetrus [DATE] $ 26 . 65 Qty: 1" at bounding box center [272, 394] width 221 height 37
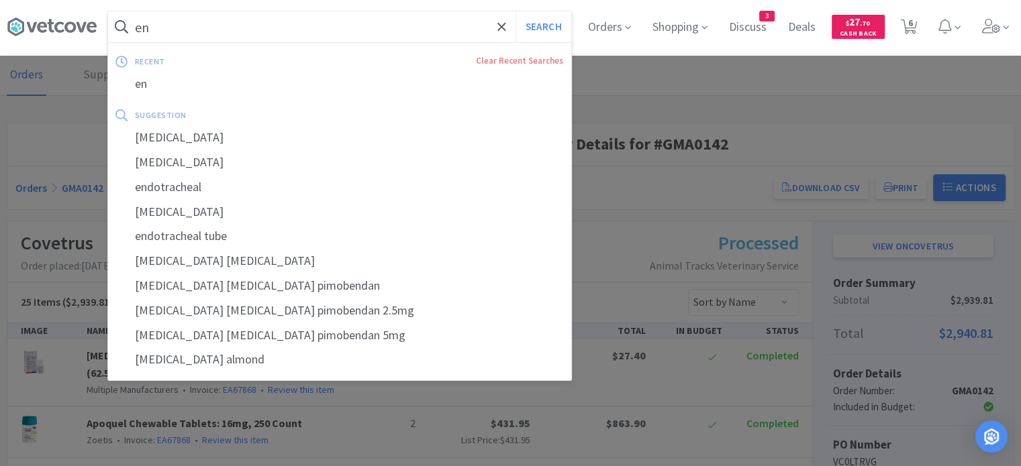
click at [319, 26] on input "en" at bounding box center [339, 26] width 463 height 31
paste input "Laxatone Tuna"
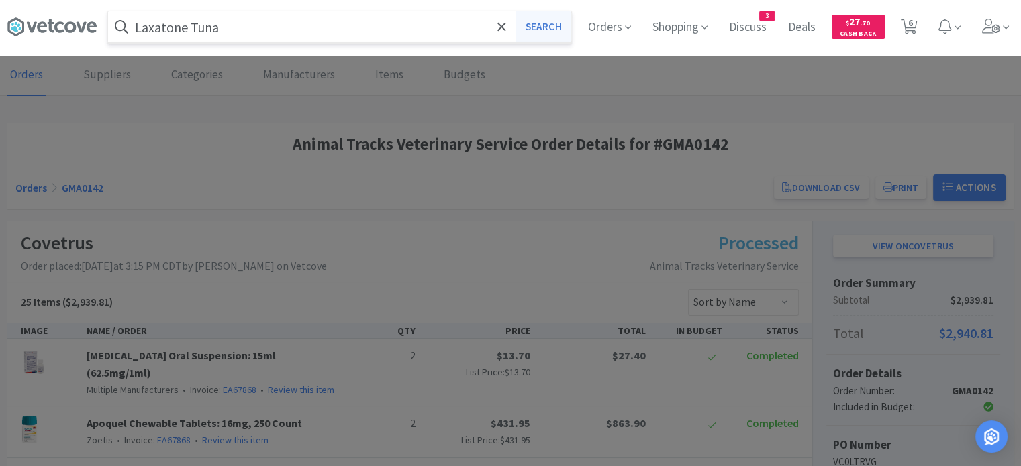
type input "Laxatone Tuna"
click at [550, 19] on button "Search" at bounding box center [543, 26] width 56 height 31
select select "2"
select select "1"
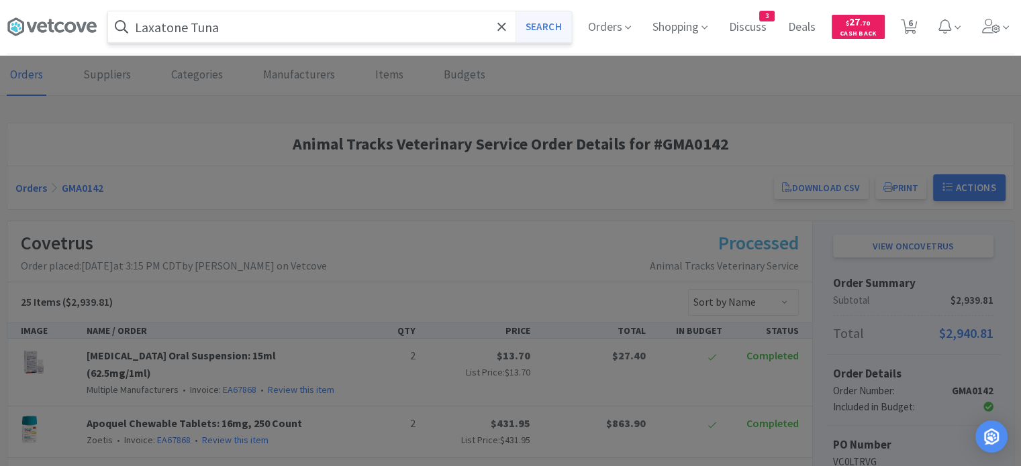
select select "1"
select select "5"
select select "1"
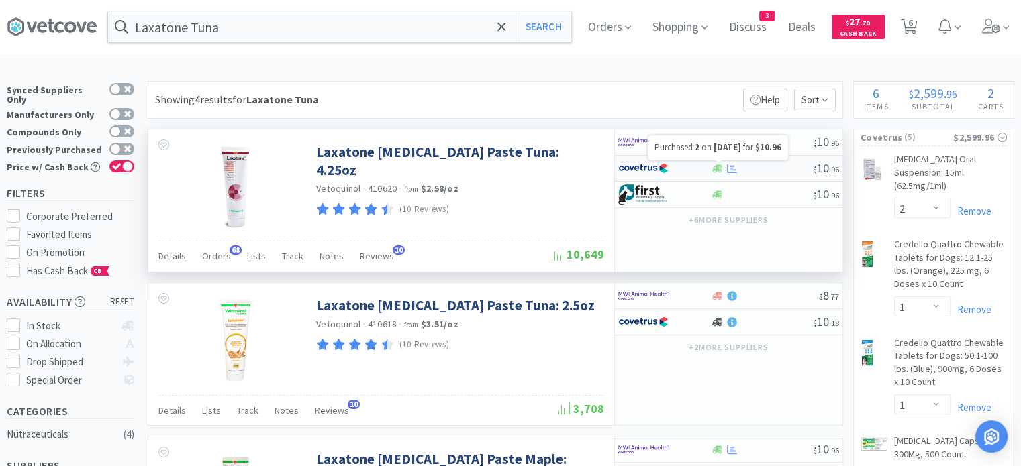
click at [735, 171] on icon at bounding box center [732, 168] width 10 height 9
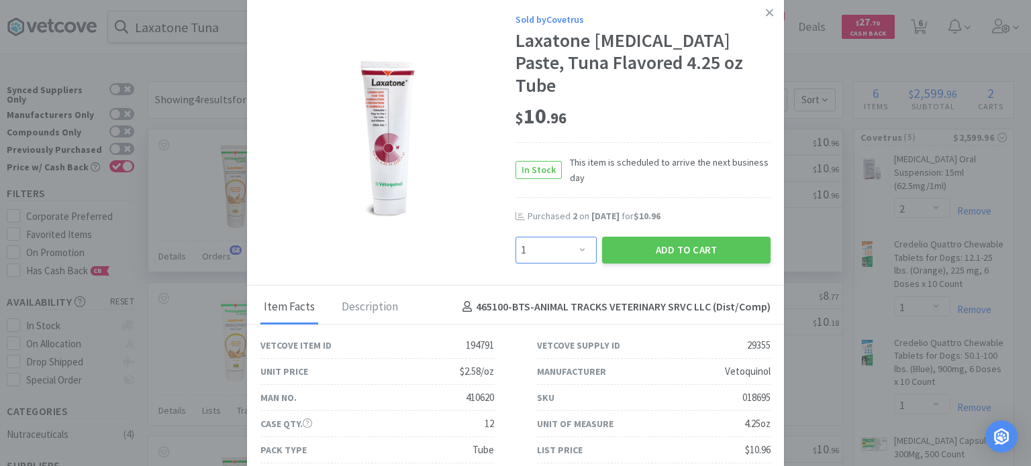
click at [558, 237] on select "Enter Quantity 1 2 3 4 5 6 7 8 9 10 11 12 13 14 15 16 17 18 19 20 Enter Quantity" at bounding box center [555, 250] width 81 height 27
select select "2"
click at [515, 237] on select "Enter Quantity 1 2 3 4 5 6 7 8 9 10 11 12 13 14 15 16 17 18 19 20 Enter Quantity" at bounding box center [555, 250] width 81 height 27
click at [636, 237] on button "Add to Cart" at bounding box center [686, 250] width 168 height 27
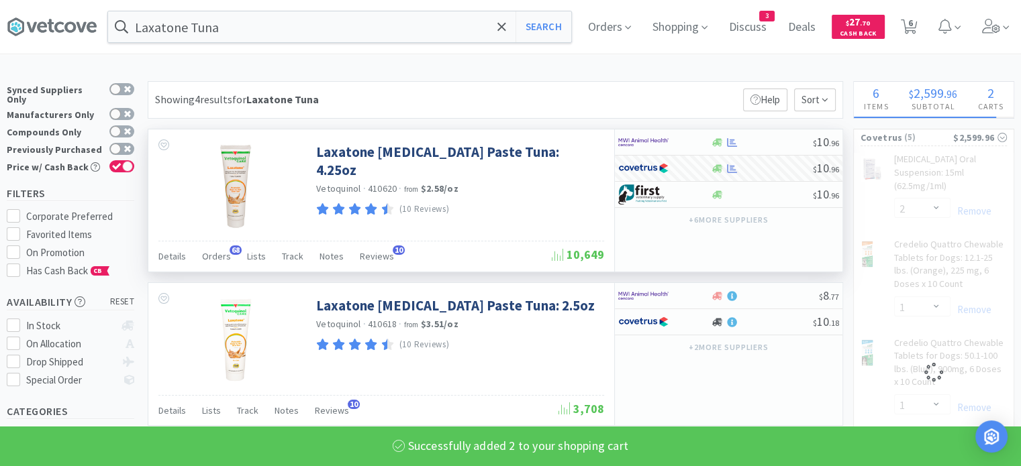
select select "2"
select select "5"
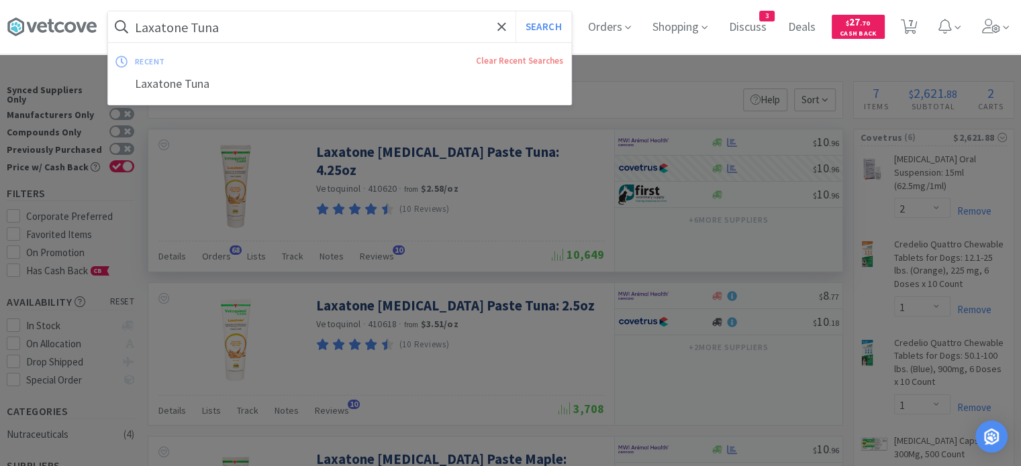
click at [446, 37] on input "Laxatone Tuna" at bounding box center [339, 26] width 463 height 31
paste input "Lactated Ringer"
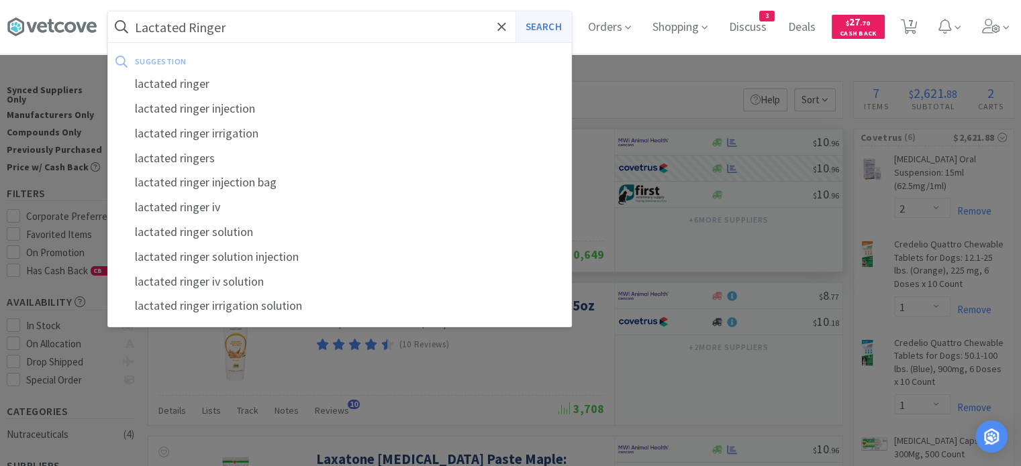
type input "Lactated Ringer"
click at [564, 21] on button "Search" at bounding box center [543, 26] width 56 height 31
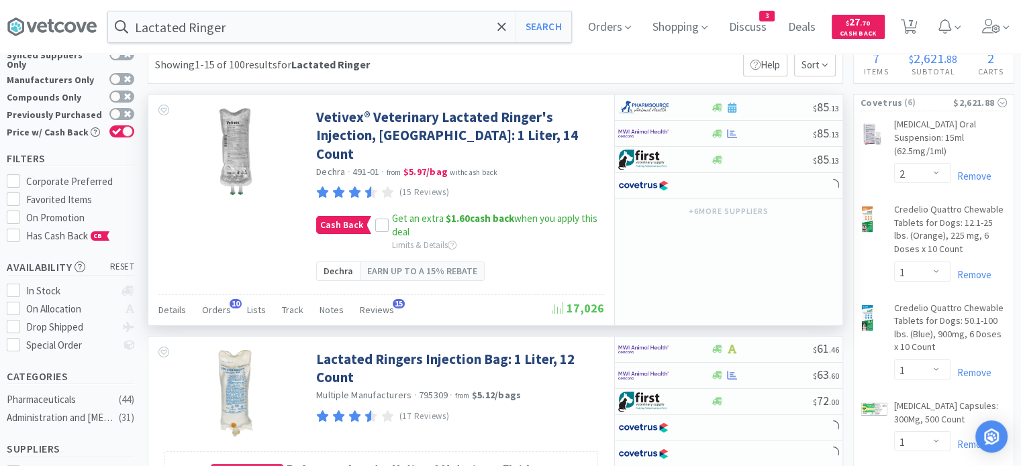
scroll to position [31, 0]
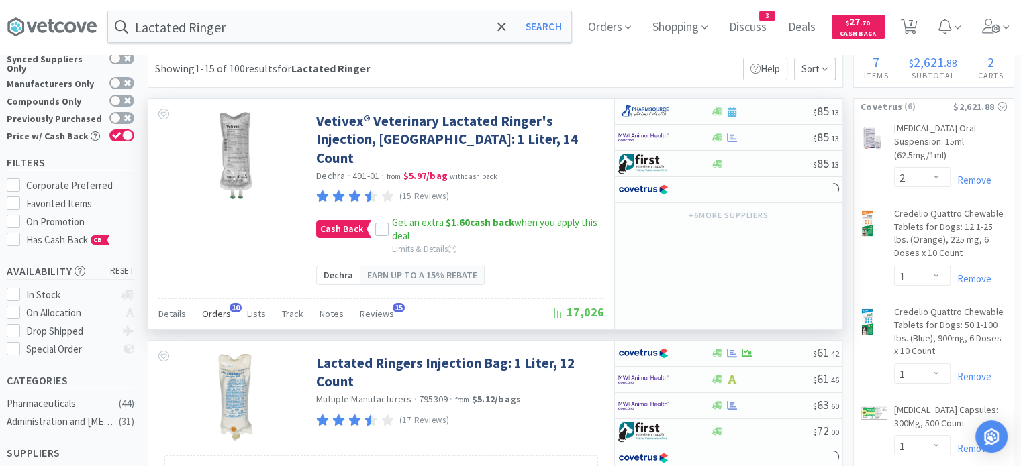
click at [214, 308] on span "Orders" at bounding box center [216, 314] width 29 height 12
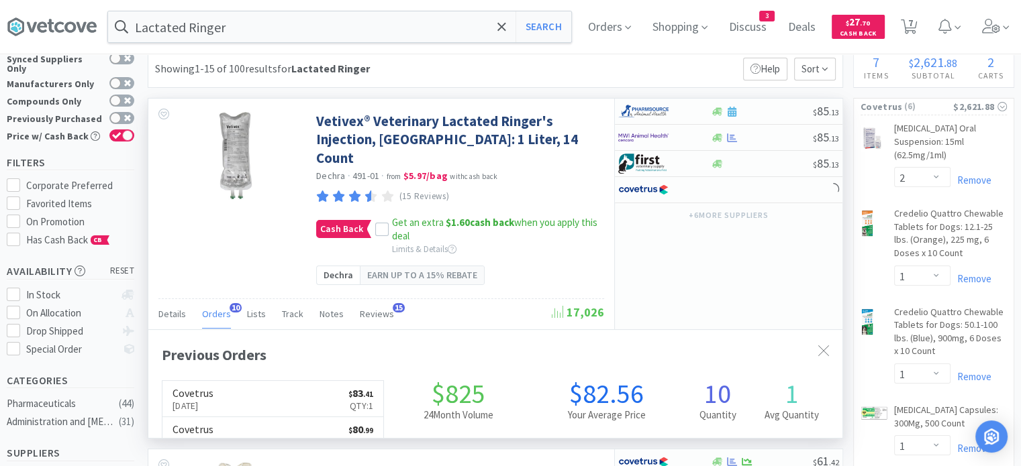
scroll to position [360, 694]
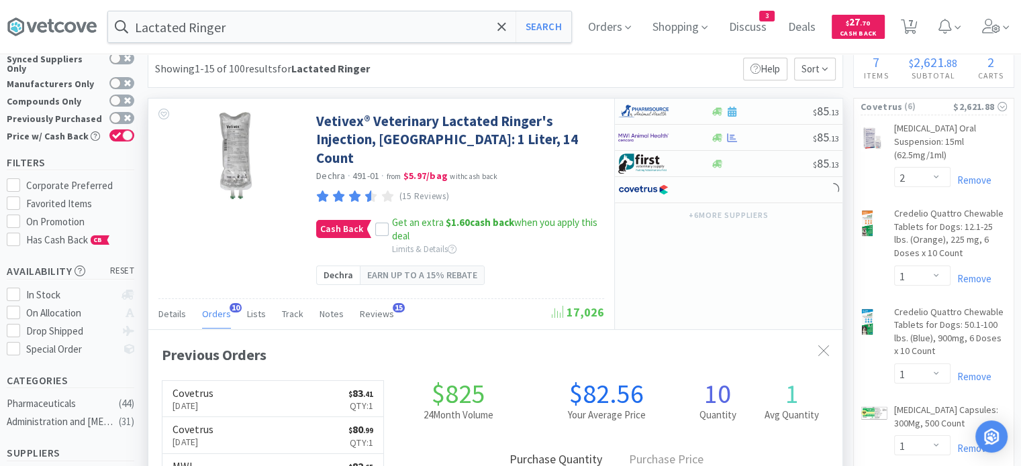
click at [214, 308] on span "Orders" at bounding box center [216, 314] width 29 height 12
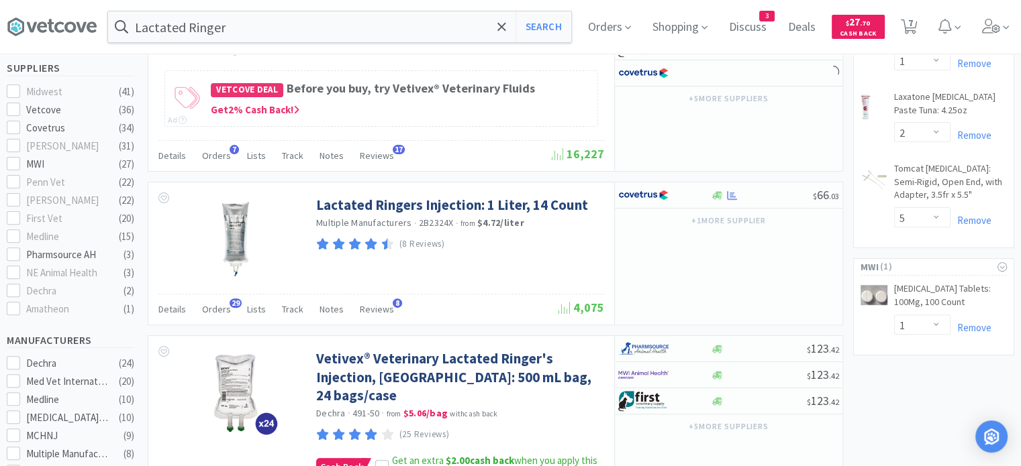
scroll to position [416, 0]
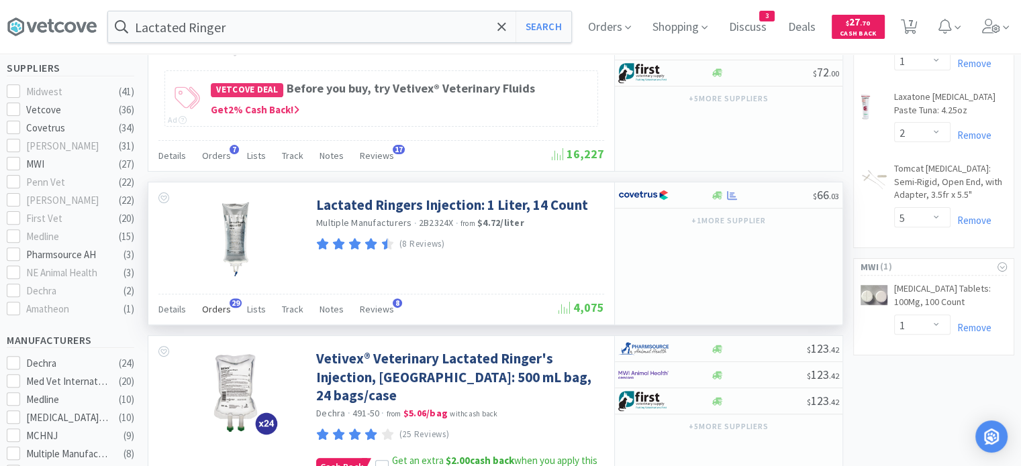
click at [211, 303] on span "Orders" at bounding box center [216, 309] width 29 height 12
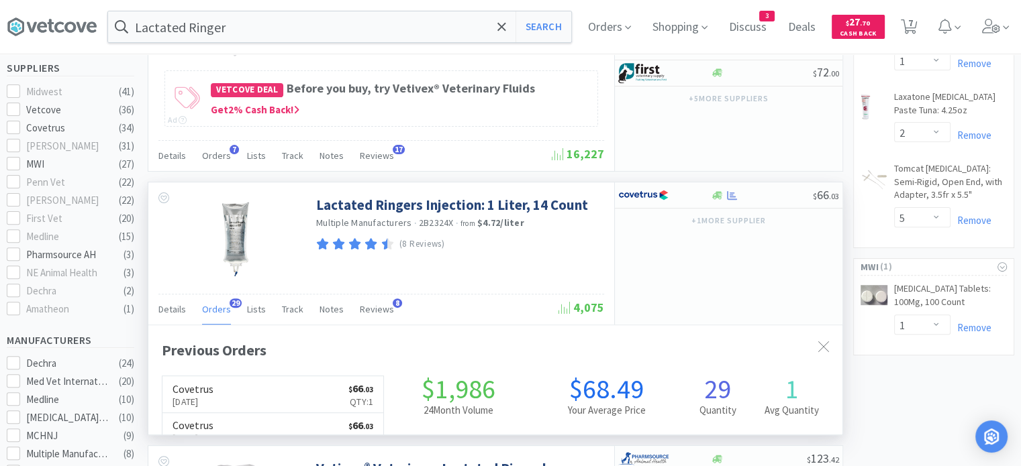
scroll to position [360, 694]
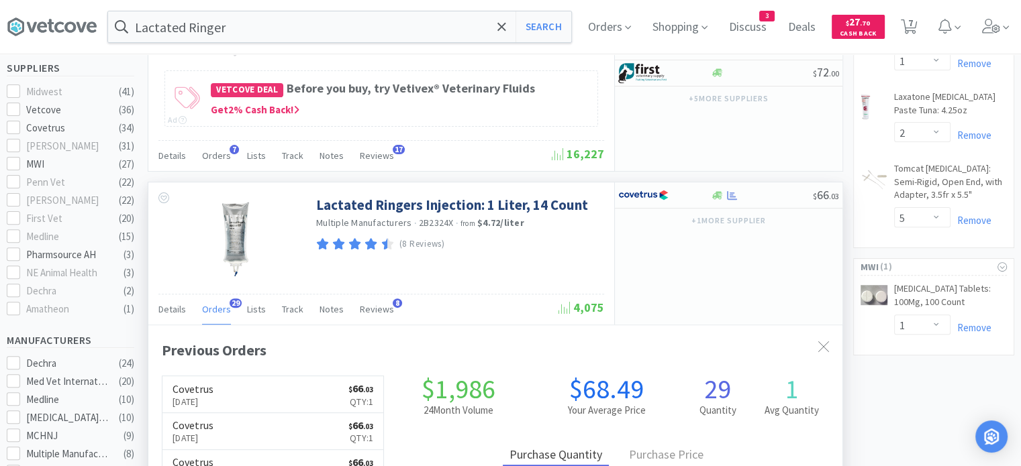
click at [211, 303] on span "Orders" at bounding box center [216, 309] width 29 height 12
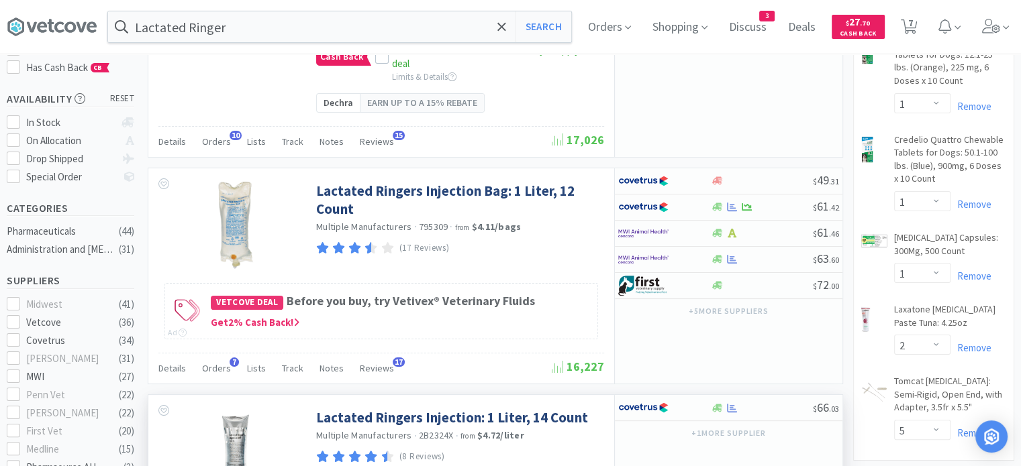
scroll to position [333, 0]
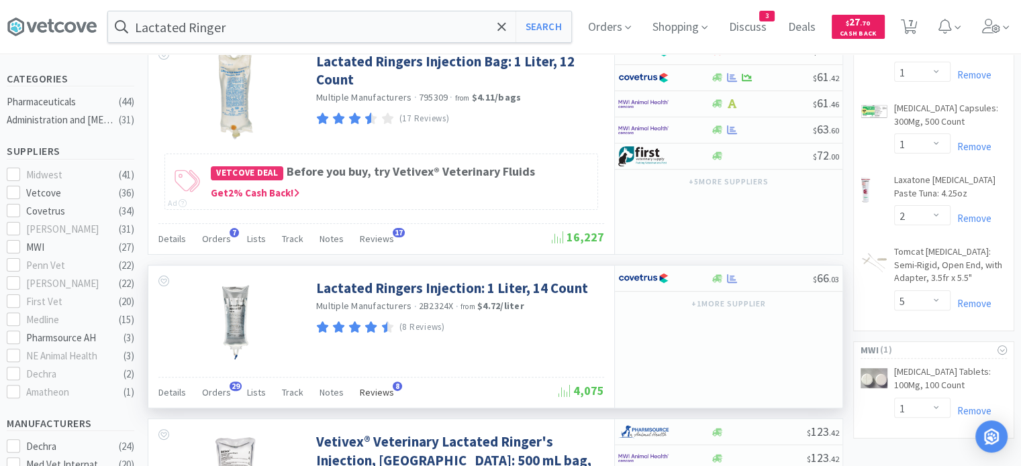
click at [368, 387] on span "Reviews" at bounding box center [377, 393] width 34 height 12
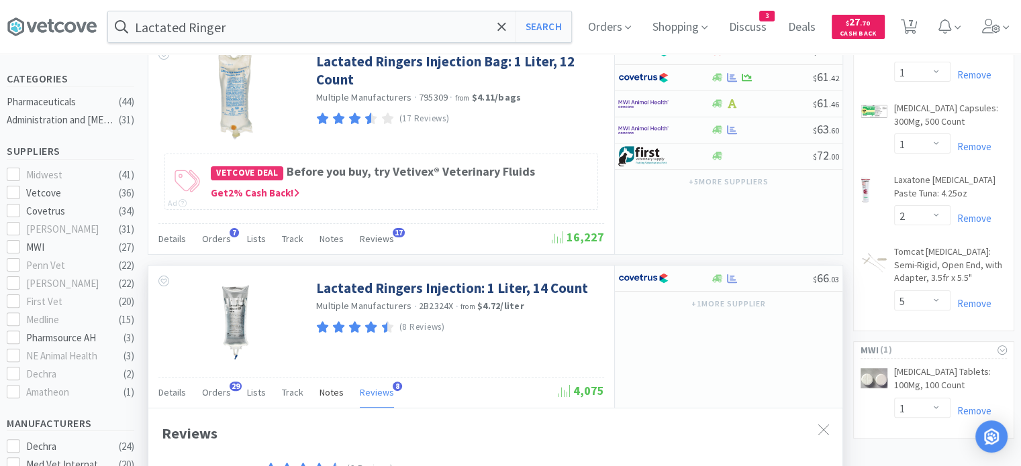
click at [319, 387] on span "Notes" at bounding box center [331, 393] width 24 height 12
click at [292, 459] on input "text" at bounding box center [447, 472] width 571 height 27
type input "ATVS preferred option when ordering"
click at [774, 459] on button "Add New Note" at bounding box center [785, 472] width 90 height 27
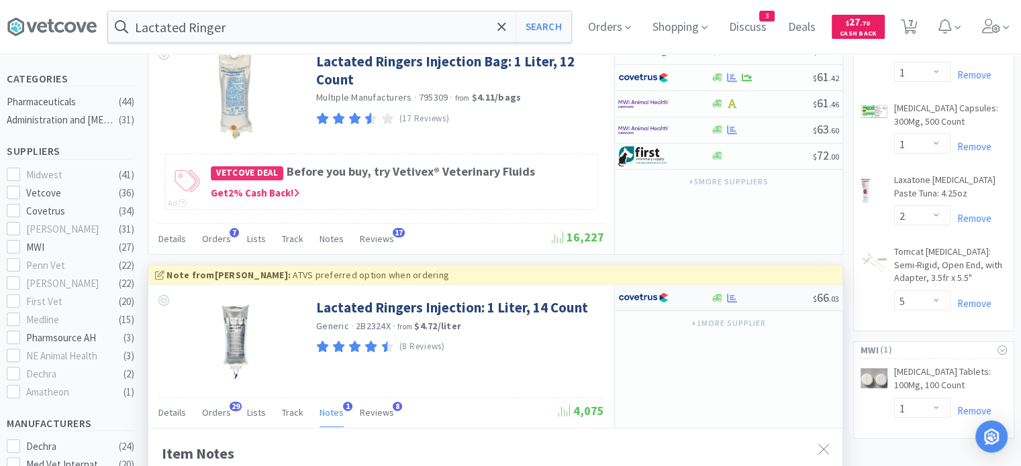
click at [757, 293] on div at bounding box center [761, 298] width 103 height 10
select select "1"
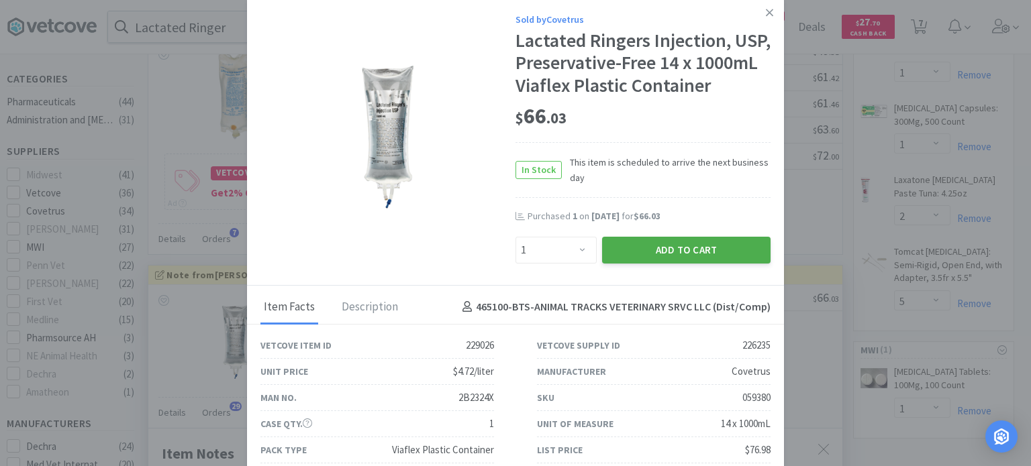
click at [711, 264] on button "Add to Cart" at bounding box center [686, 250] width 168 height 27
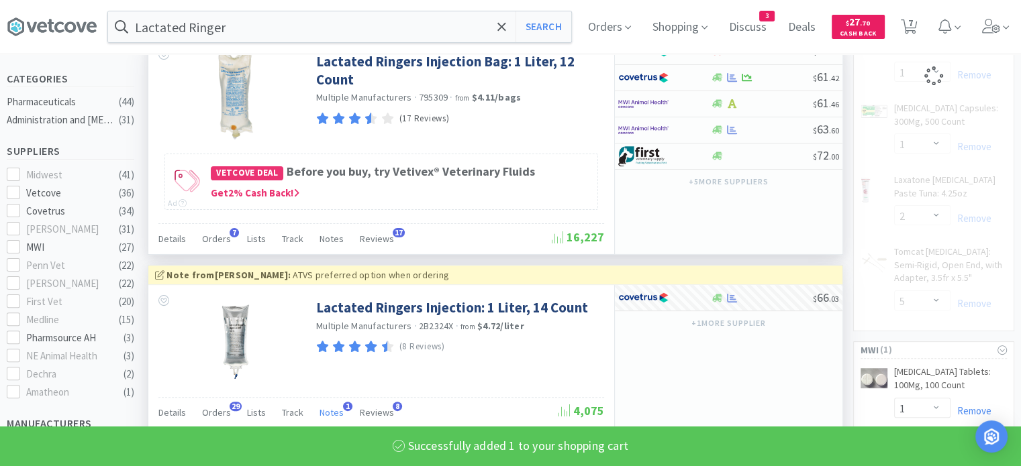
select select "1"
select select "2"
select select "5"
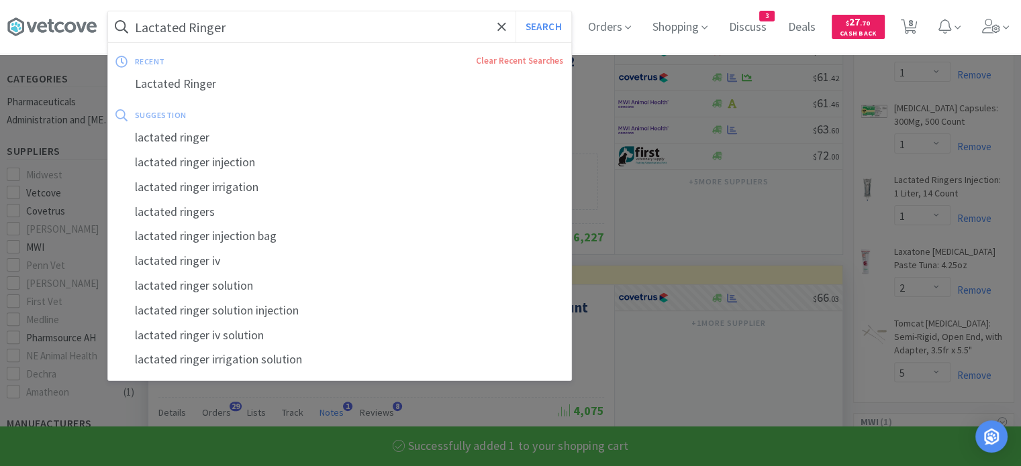
click at [406, 29] on input "Lactated Ringer" at bounding box center [339, 26] width 463 height 31
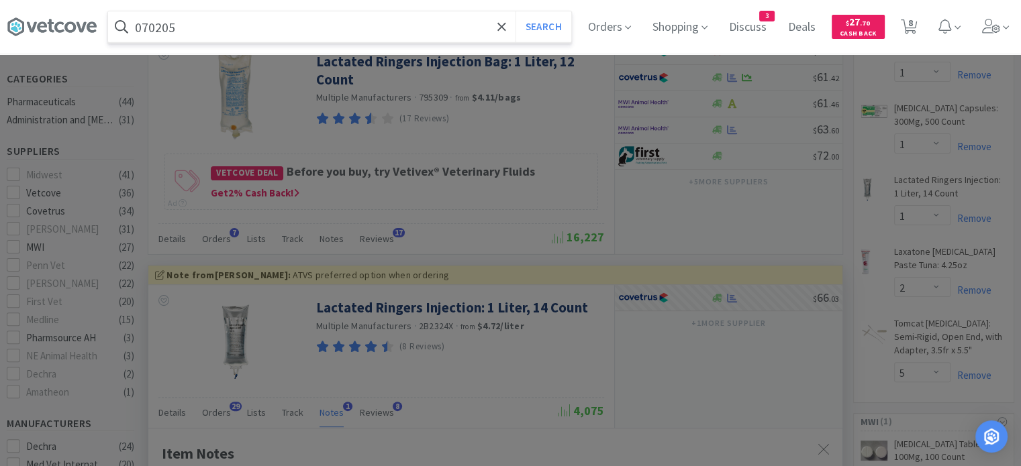
click at [515, 11] on button "Search" at bounding box center [543, 26] width 56 height 31
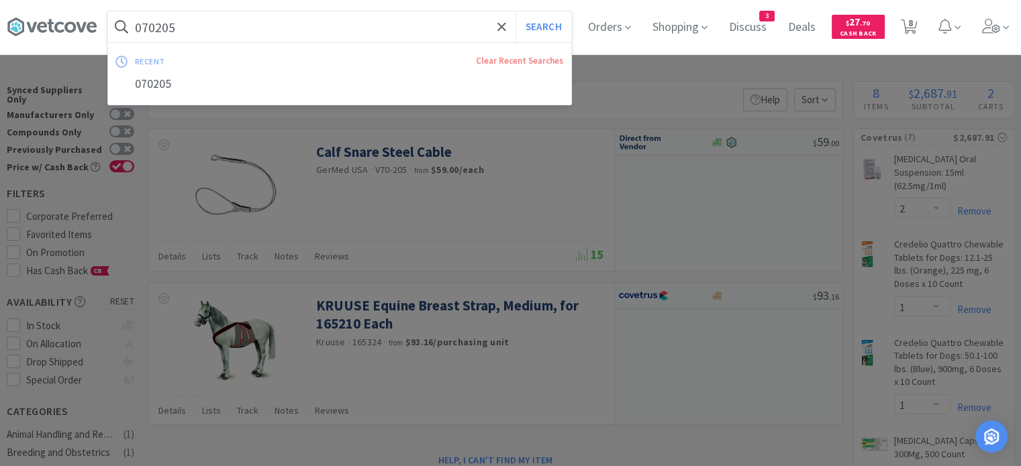
click at [406, 29] on input "070205" at bounding box center [339, 26] width 463 height 31
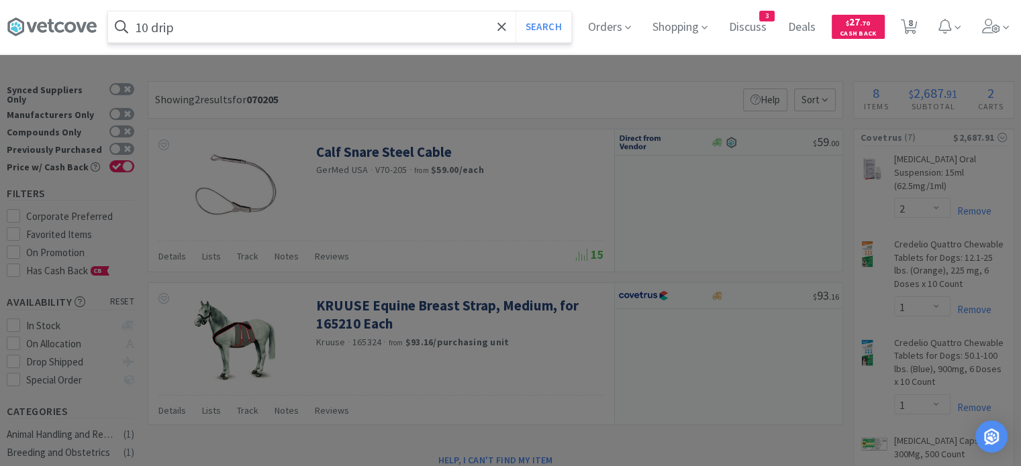
click at [515, 11] on button "Search" at bounding box center [543, 26] width 56 height 31
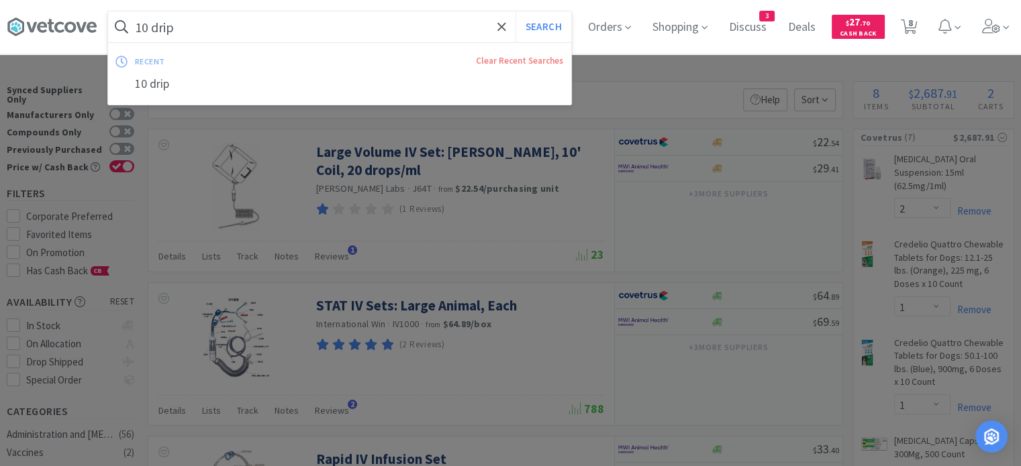
click at [357, 28] on input "10 drip" at bounding box center [339, 26] width 463 height 31
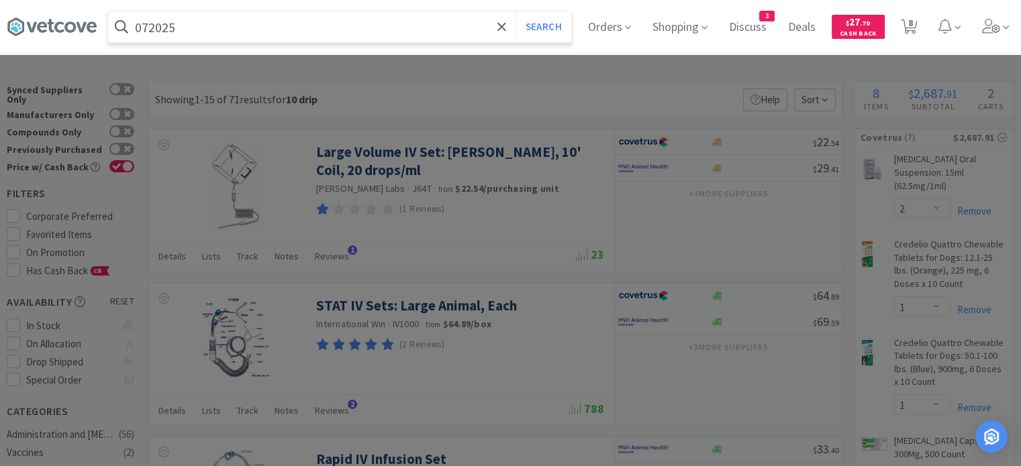
type input "072025"
click at [515, 11] on button "Search" at bounding box center [543, 26] width 56 height 31
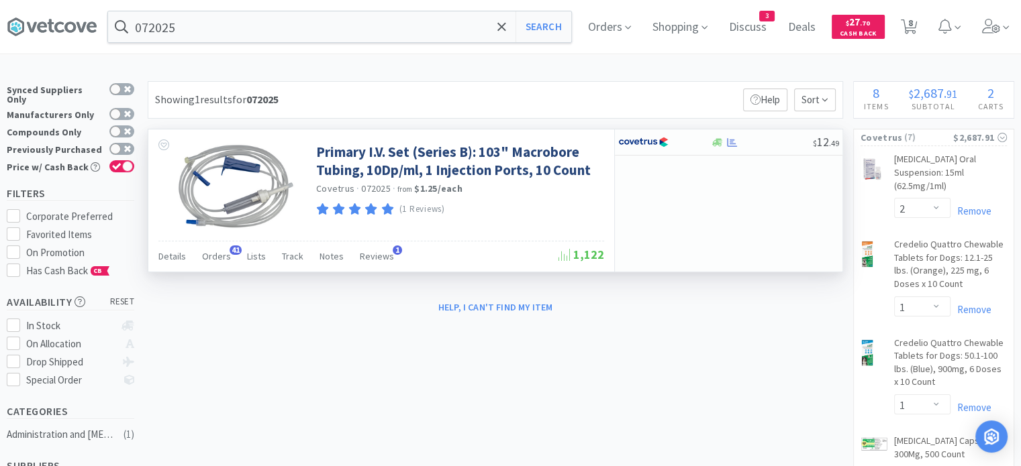
click at [338, 256] on div "Details Orders 41 Lists Track Notes Reviews 1" at bounding box center [358, 259] width 400 height 26
click at [325, 257] on span "Notes" at bounding box center [331, 256] width 24 height 12
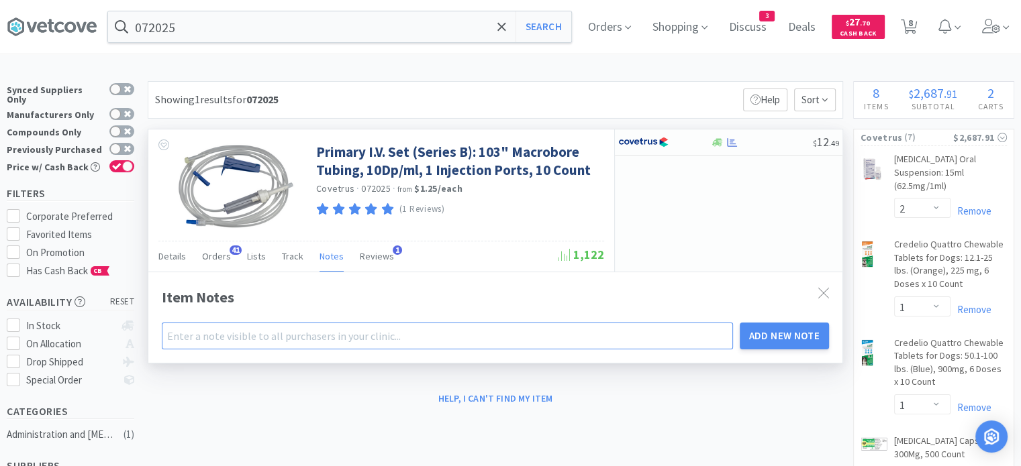
click at [314, 336] on input "text" at bounding box center [447, 336] width 571 height 27
type input "ATVS preferred option when ordering :)"
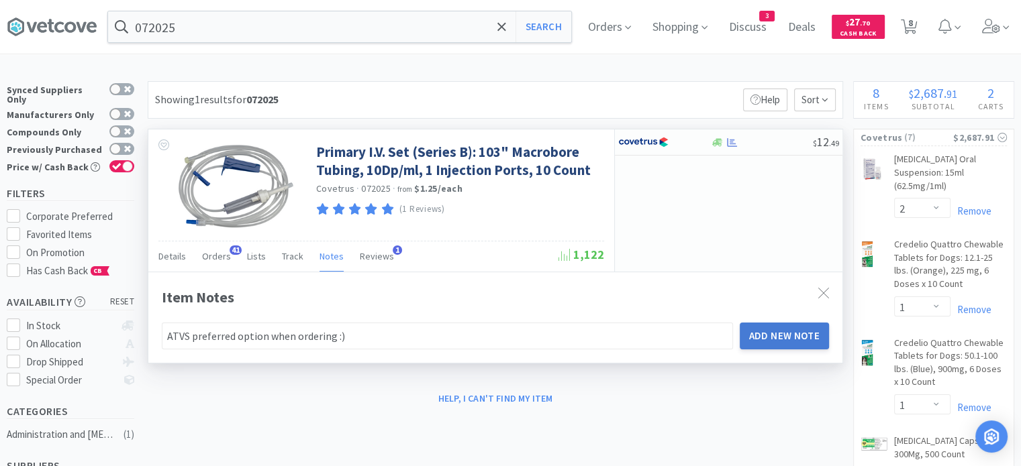
click at [770, 341] on button "Add New Note" at bounding box center [785, 336] width 90 height 27
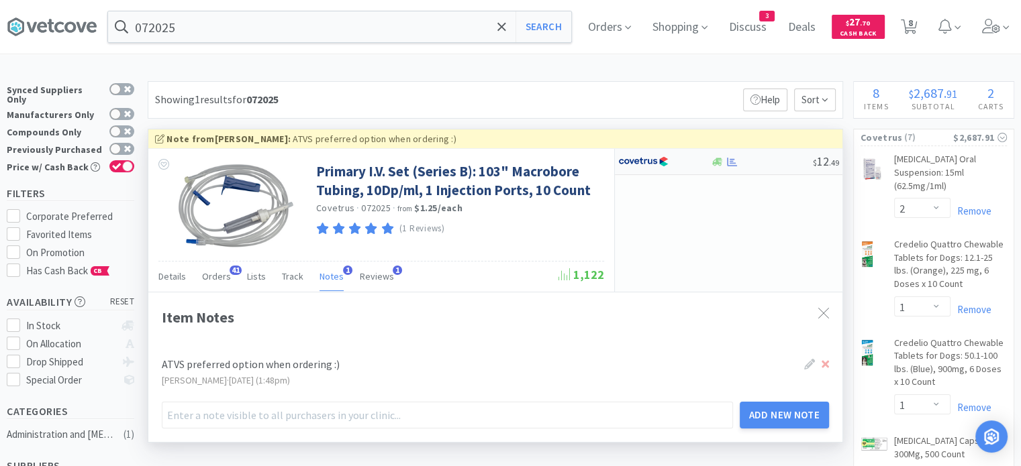
click at [763, 163] on div at bounding box center [761, 162] width 103 height 10
select select "1"
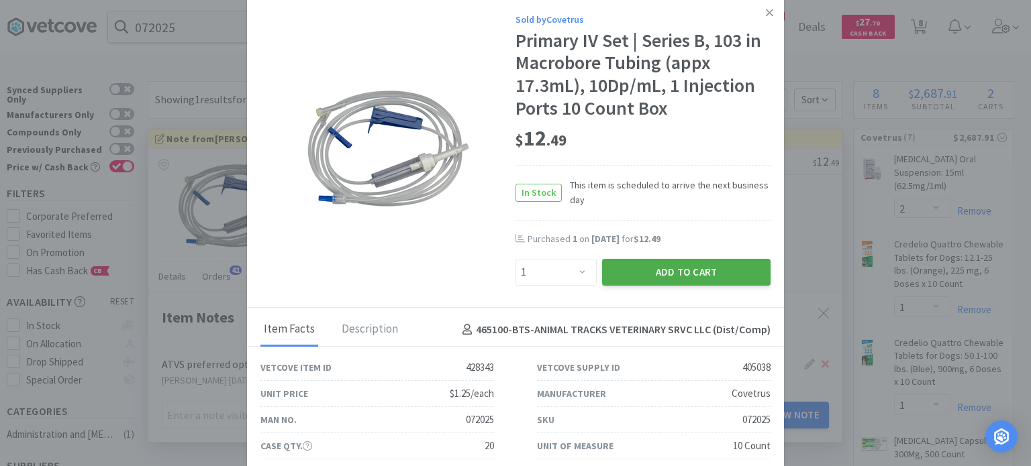
click at [680, 276] on button "Add to Cart" at bounding box center [686, 272] width 168 height 27
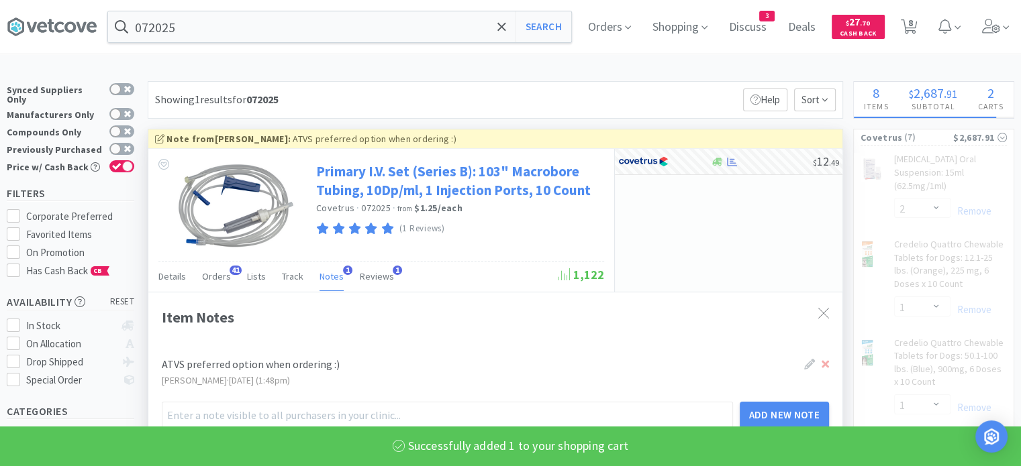
select select "1"
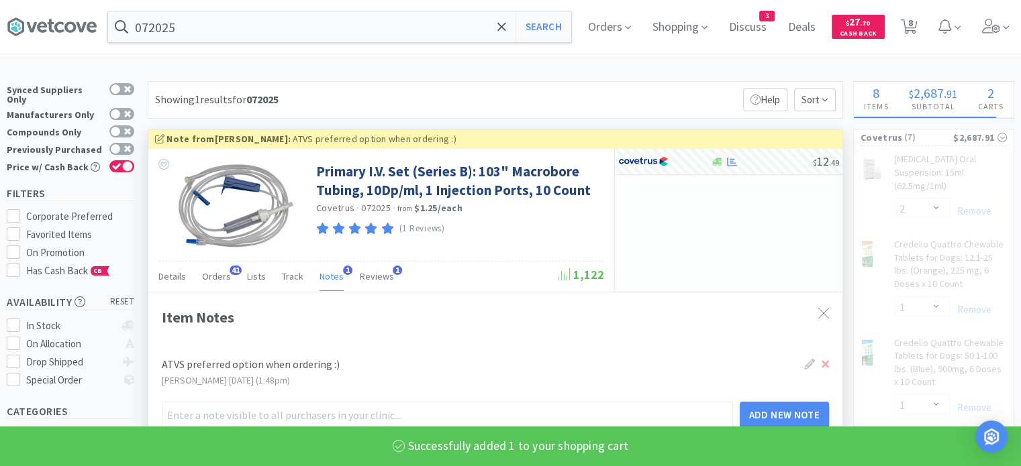
select select "5"
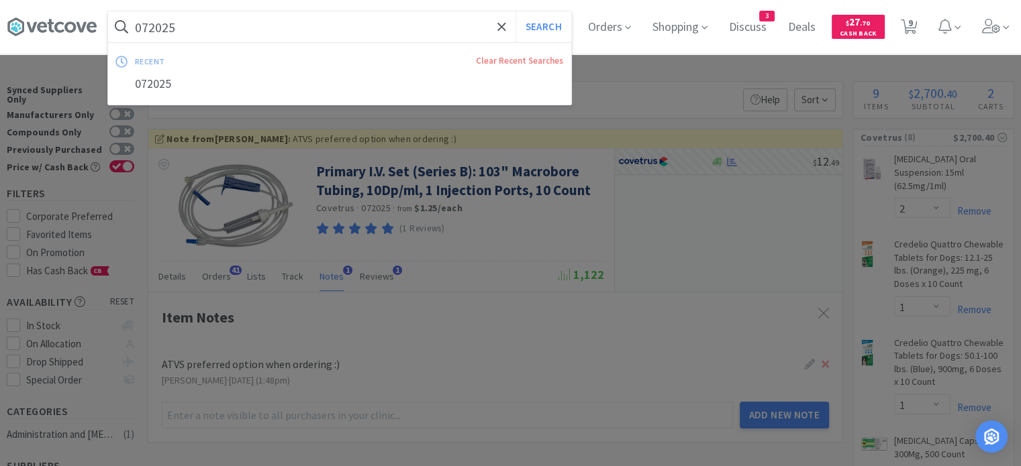
click at [424, 40] on input "072025" at bounding box center [339, 26] width 463 height 31
paste input "18g needle"
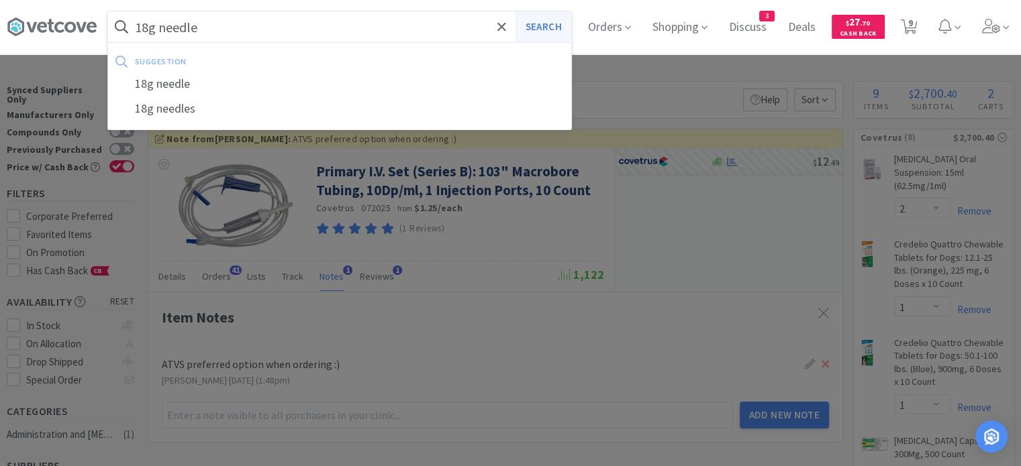
type input "18g needle"
click at [564, 26] on button "Search" at bounding box center [543, 26] width 56 height 31
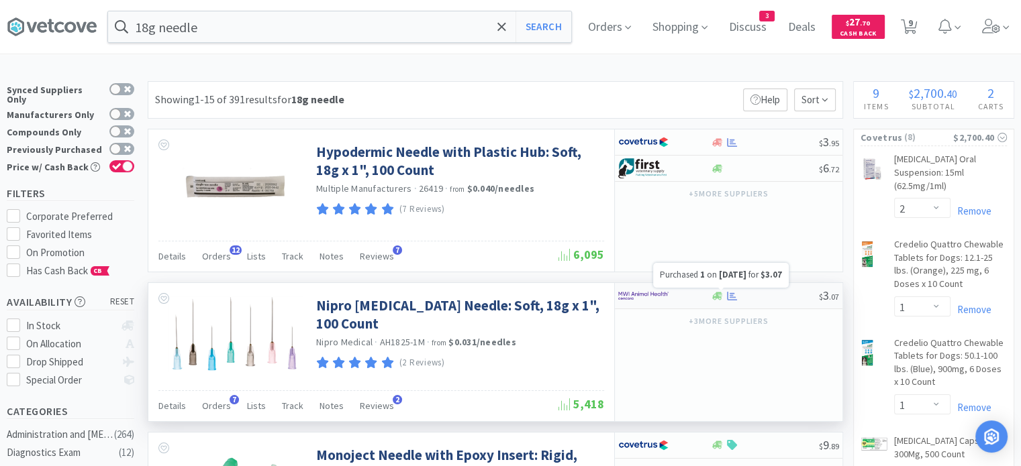
click at [735, 295] on icon at bounding box center [732, 296] width 10 height 10
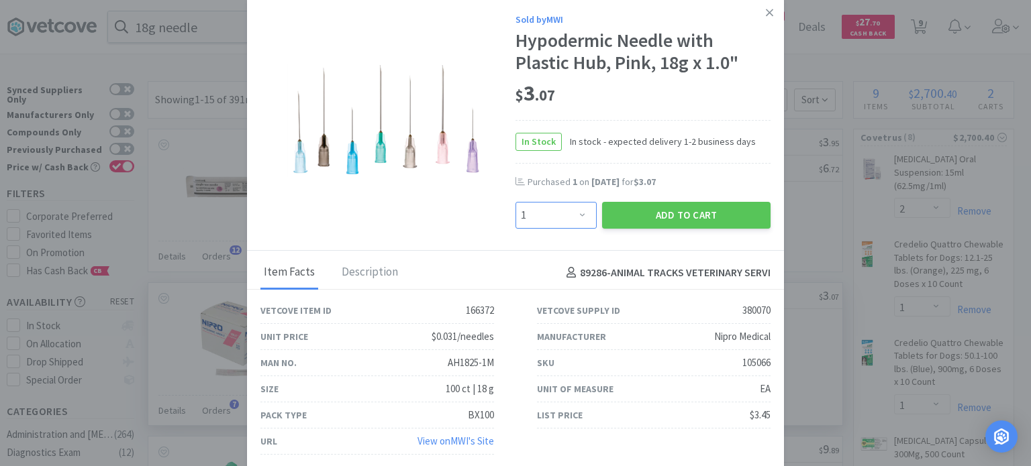
click at [562, 218] on select "Enter Quantity 1 2 3 4 5 6 7 8 9 10 11 12 13 14 15 16 17 18 19 20 Enter Quantity" at bounding box center [555, 215] width 81 height 27
select select "2"
click at [515, 202] on select "Enter Quantity 1 2 3 4 5 6 7 8 9 10 11 12 13 14 15 16 17 18 19 20 Enter Quantity" at bounding box center [555, 215] width 81 height 27
click at [735, 209] on button "Add to Cart" at bounding box center [686, 215] width 168 height 27
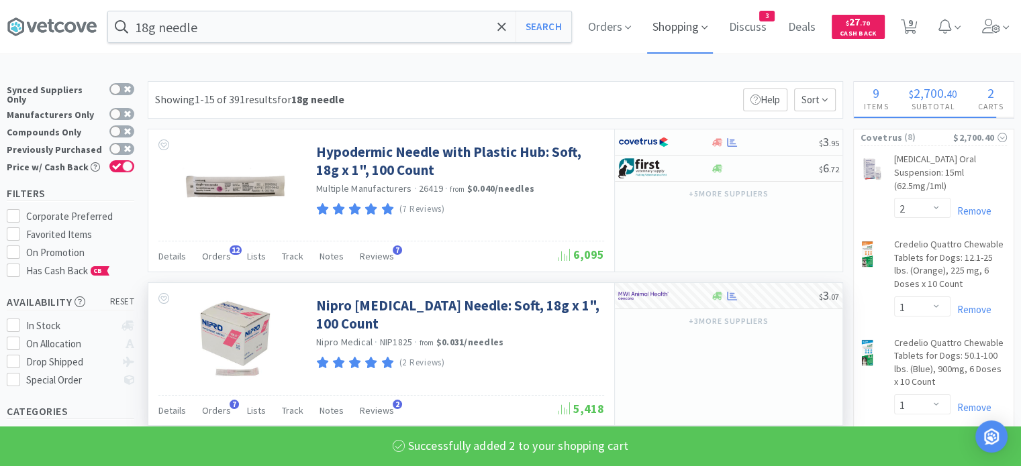
select select "2"
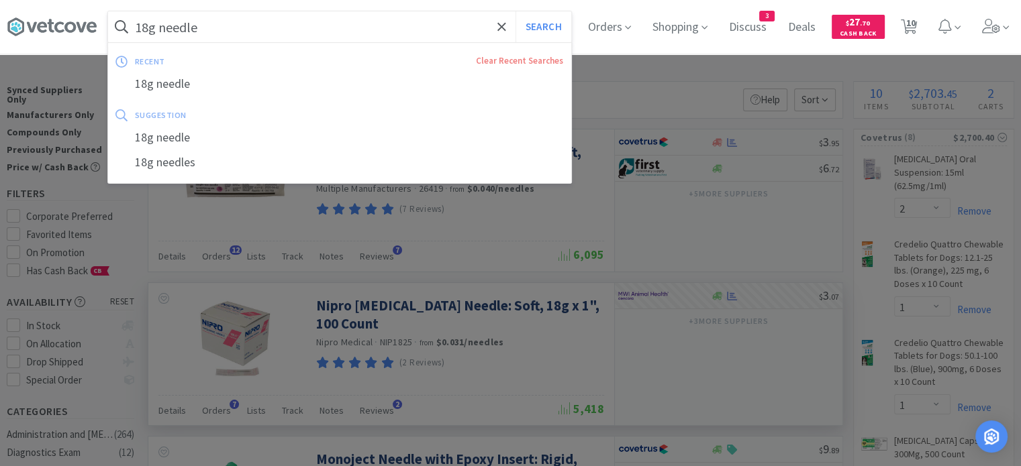
click at [366, 30] on input "18g needle" at bounding box center [339, 26] width 463 height 31
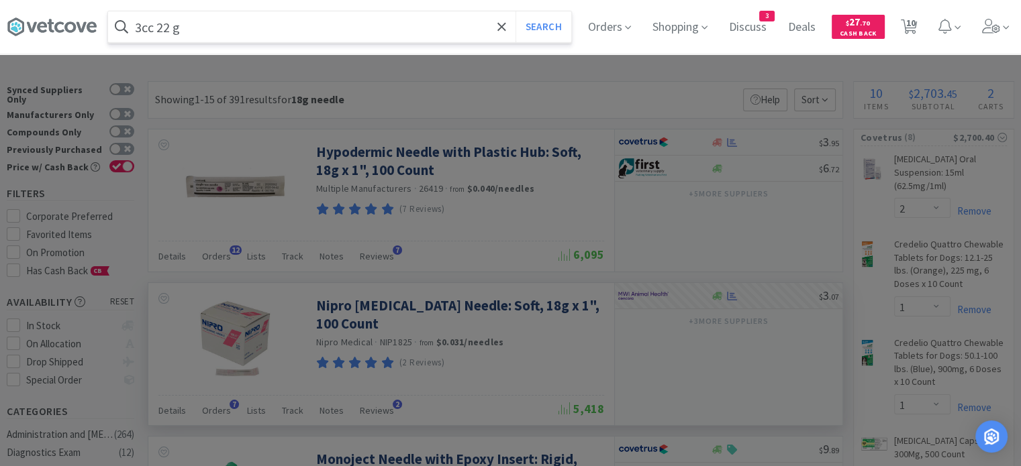
type input "3cc 22 g"
click at [515, 11] on button "Search" at bounding box center [543, 26] width 56 height 31
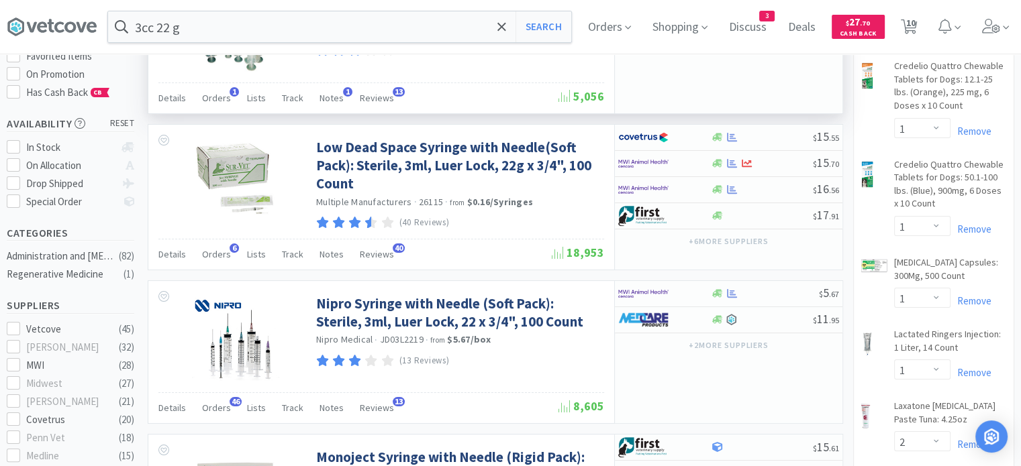
scroll to position [256, 0]
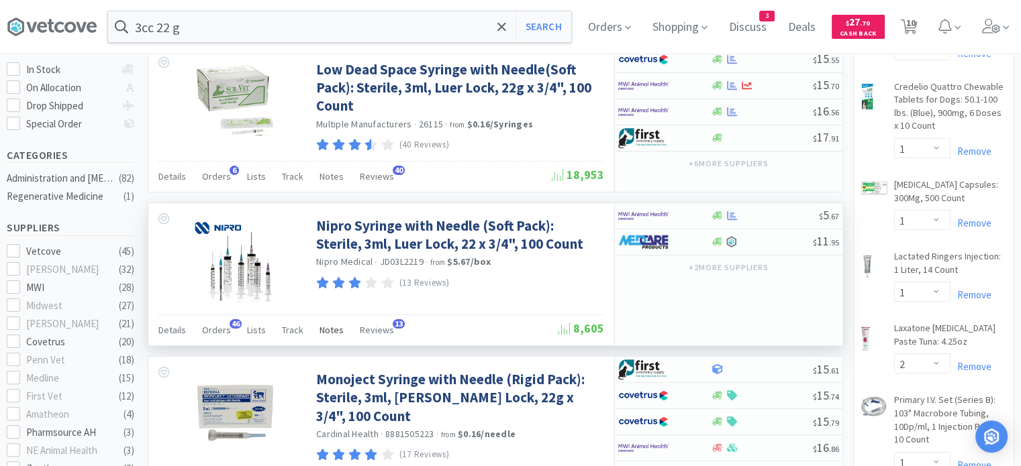
click at [323, 334] on span "Notes" at bounding box center [331, 330] width 24 height 12
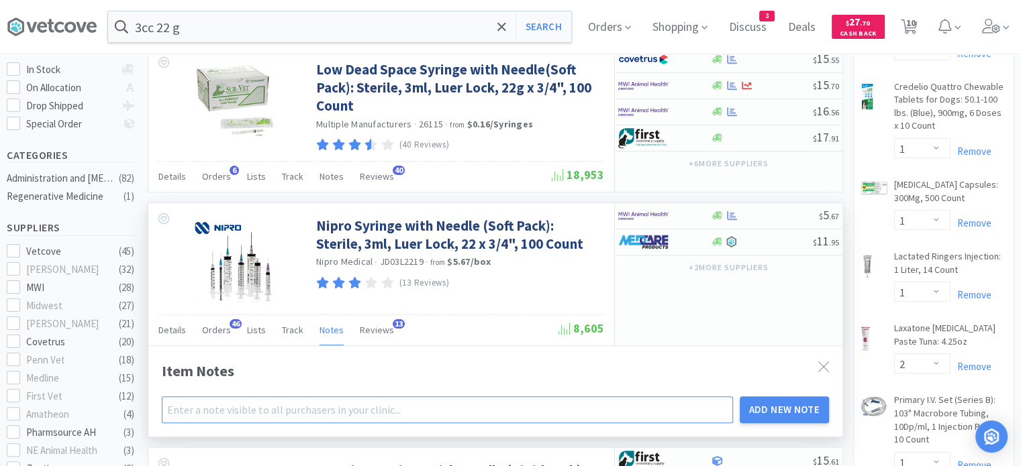
click at [294, 413] on input "text" at bounding box center [447, 410] width 571 height 27
type input "ATVS preferred option when ordering !!!!!!!!!!! Go on b/o often..."
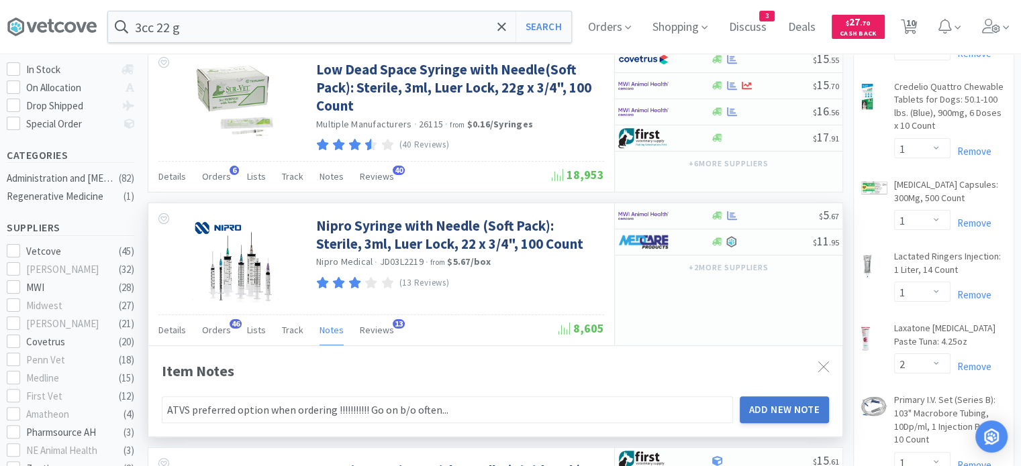
click at [795, 407] on button "Add New Note" at bounding box center [785, 410] width 90 height 27
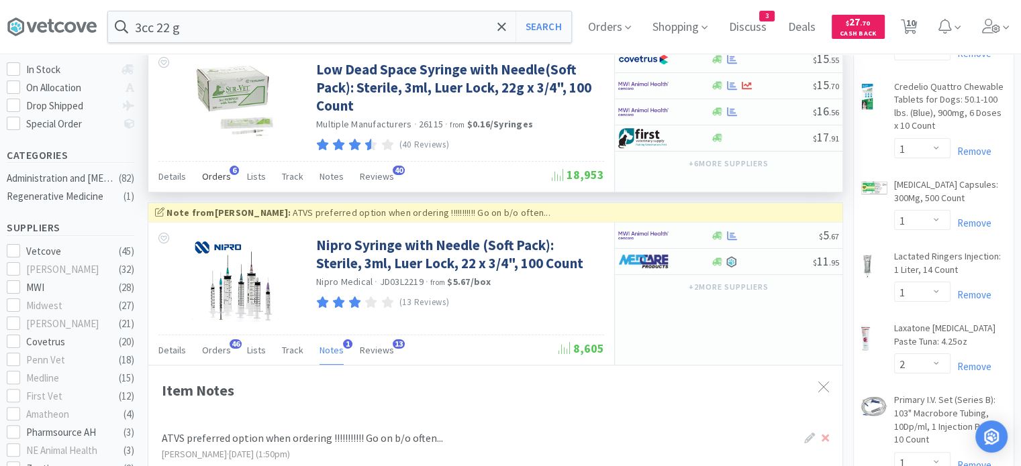
click at [209, 171] on span "Orders" at bounding box center [216, 176] width 29 height 12
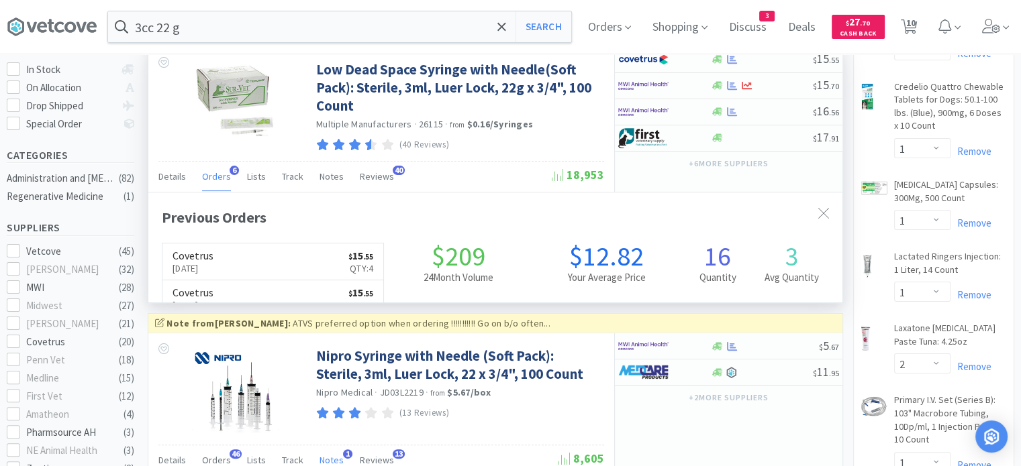
scroll to position [344, 694]
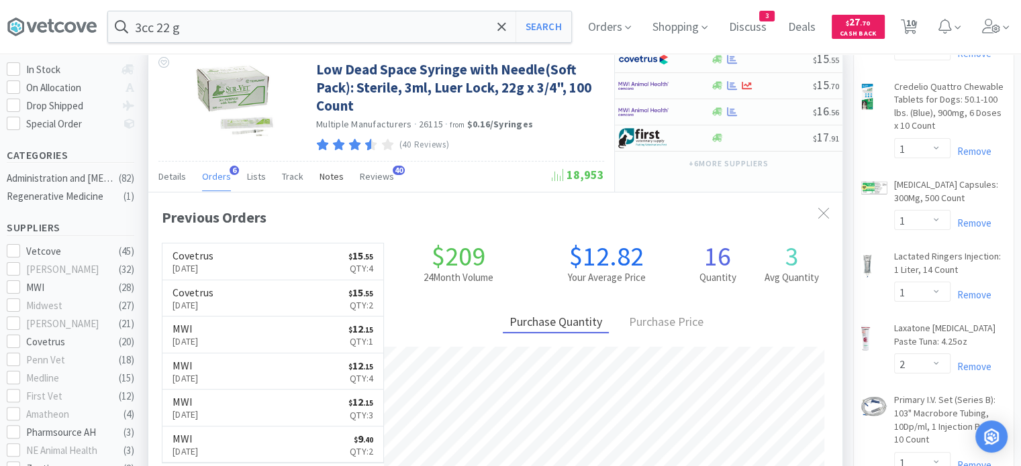
click at [326, 176] on span "Notes" at bounding box center [331, 176] width 24 height 12
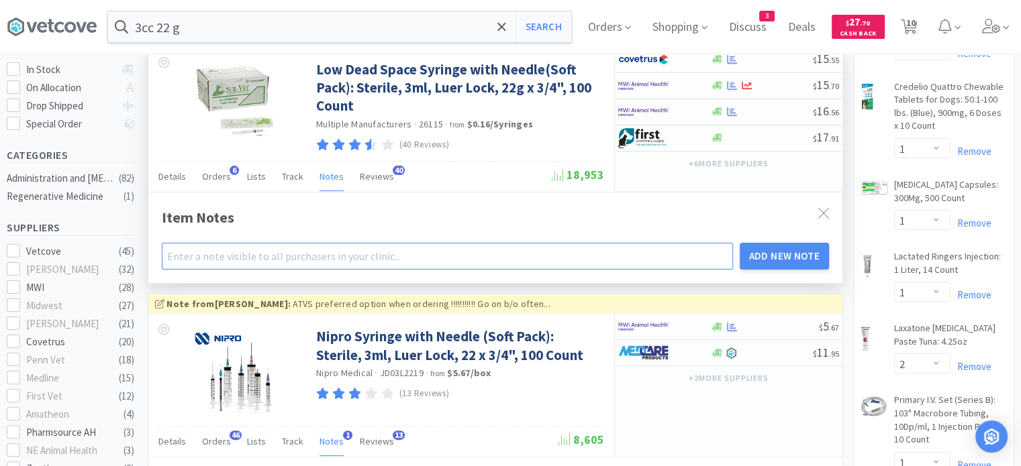
click at [322, 254] on input "text" at bounding box center [447, 256] width 571 height 27
type input "A"
type input "AT"
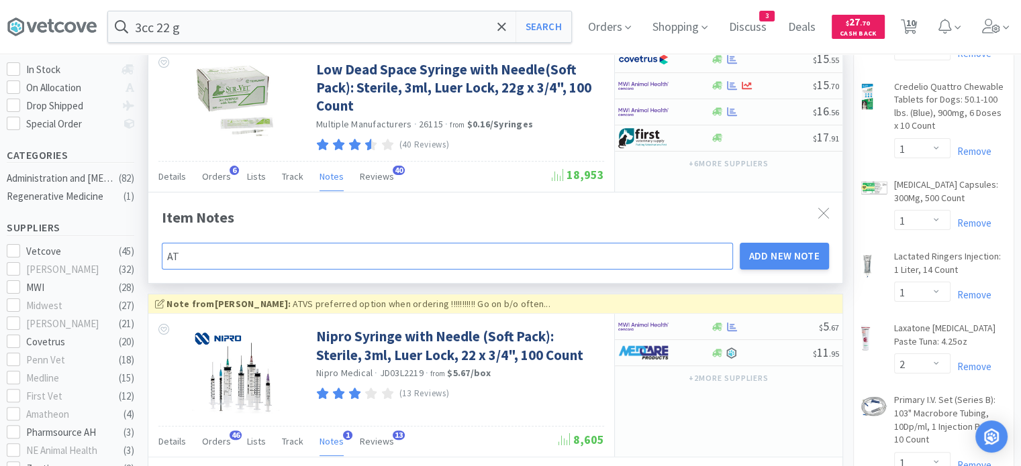
type input "ATV"
type input "ATVS"
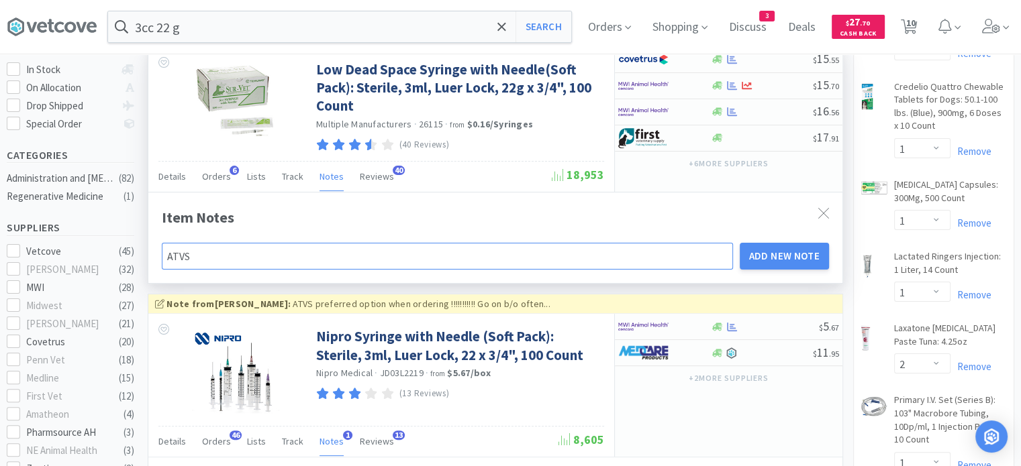
type input "ATVS"
type input "ATVS 2"
type input "ATVS 2n"
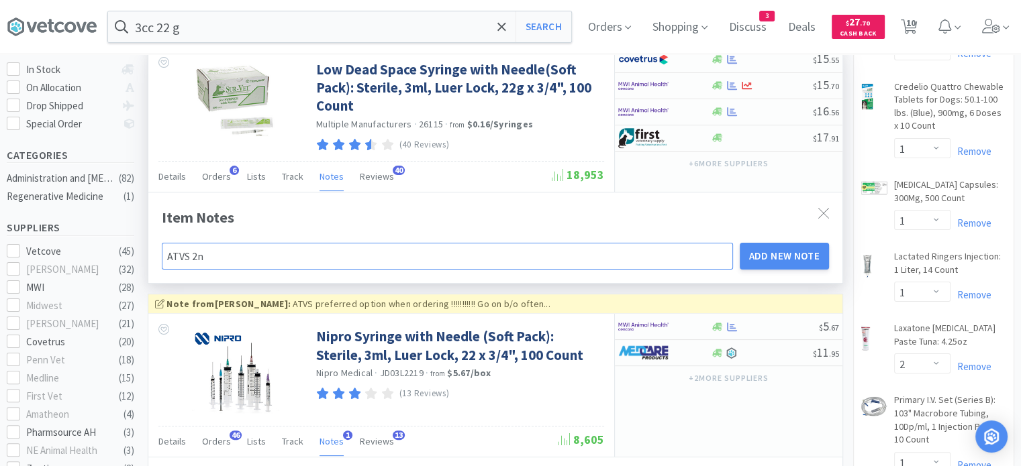
type input "ATVS 2nd"
type input "ATVS 2nd o"
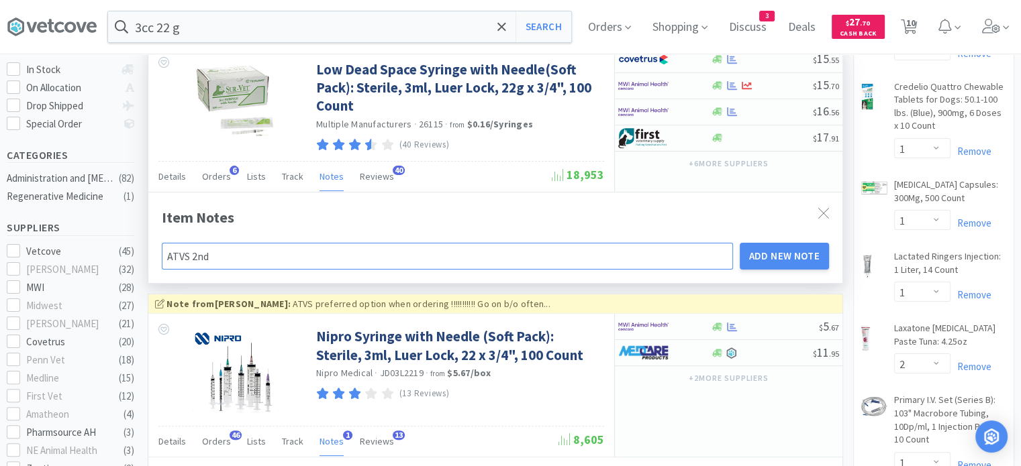
type input "ATVS 2nd o"
type input "ATVS 2nd op"
type input "ATVS 2nd opt"
type input "ATVS 2nd opti"
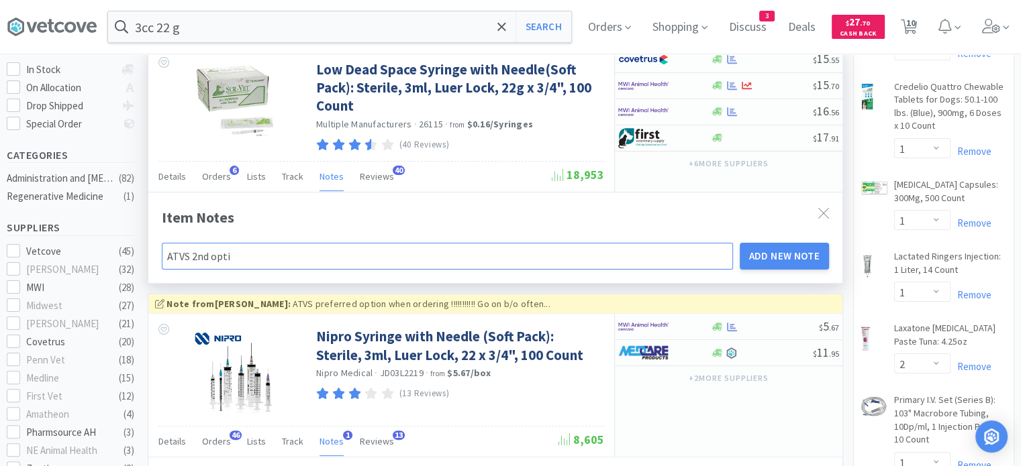
type input "ATVS 2nd optio"
type input "ATVS 2nd option"
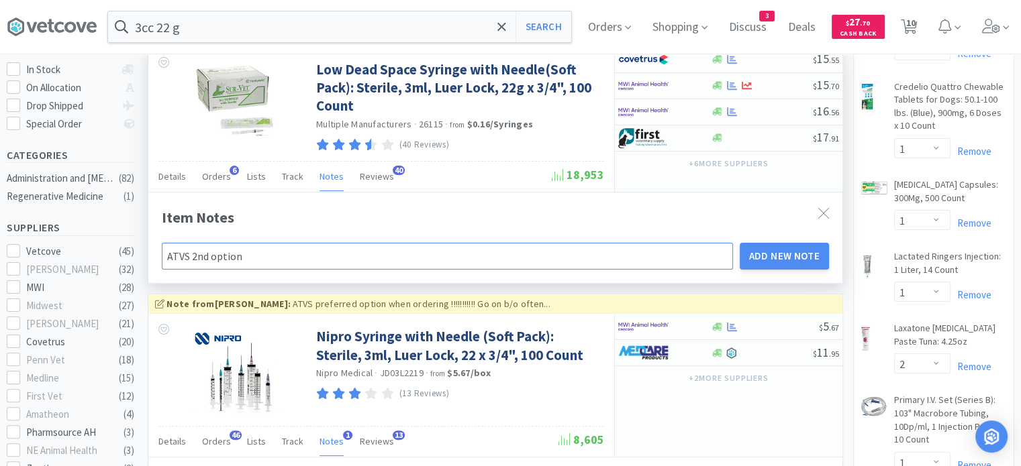
type input "ATVS 2nd option"
type input "ATVS 2nd option i"
type input "ATVS 2nd option if"
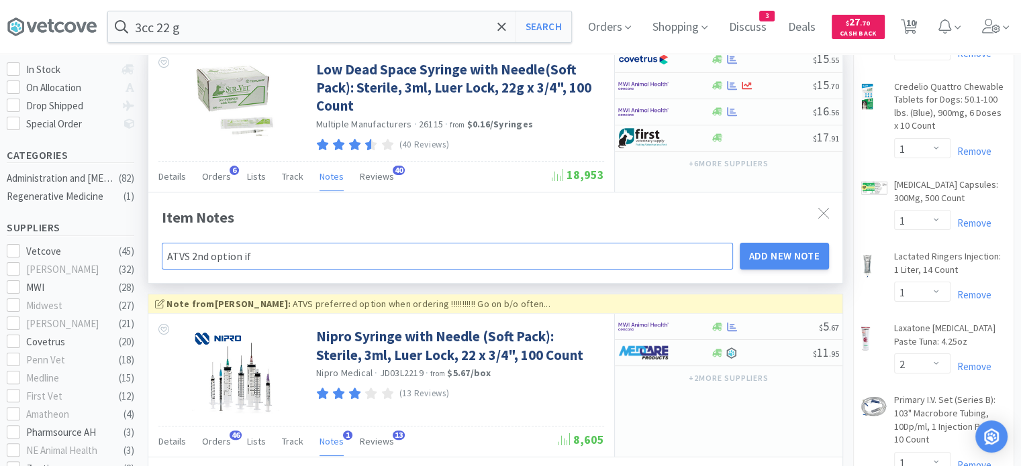
type input "ATVS 2nd option if o"
type input "ATVS 2nd option if ot"
type input "ATVS 2nd option if oth"
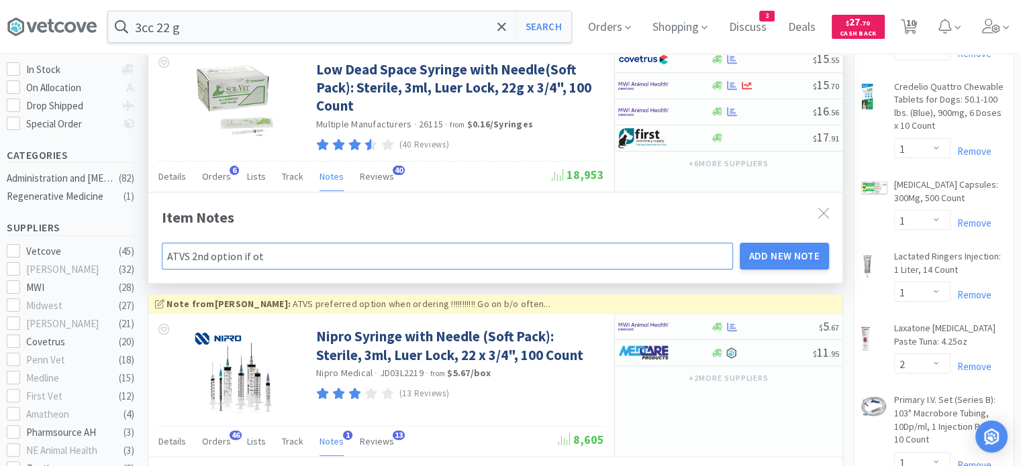
type input "ATVS 2nd option if oth"
type input "ATVS 2nd option if othe"
type input "ATVS 2nd option if other"
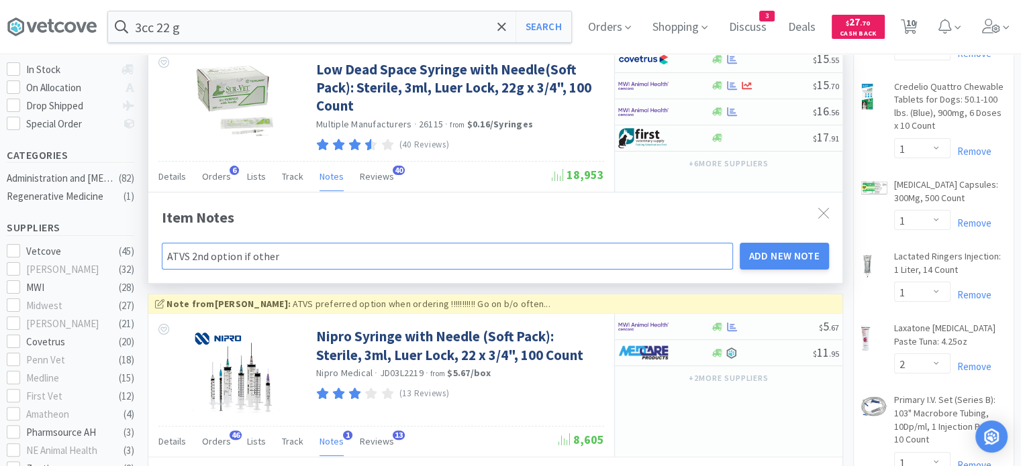
type input "ATVS 2nd option if other"
type input "ATVS 2nd option if other i"
type input "ATVS 2nd option if other"
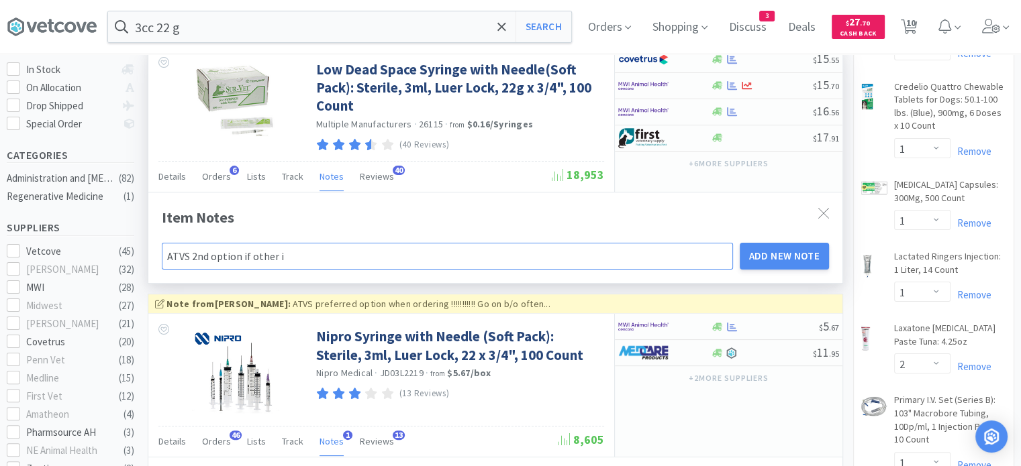
type input "ATVS 2nd option if other"
type input "ATVS 2nd option if other o"
type input "ATVS 2nd option if other on"
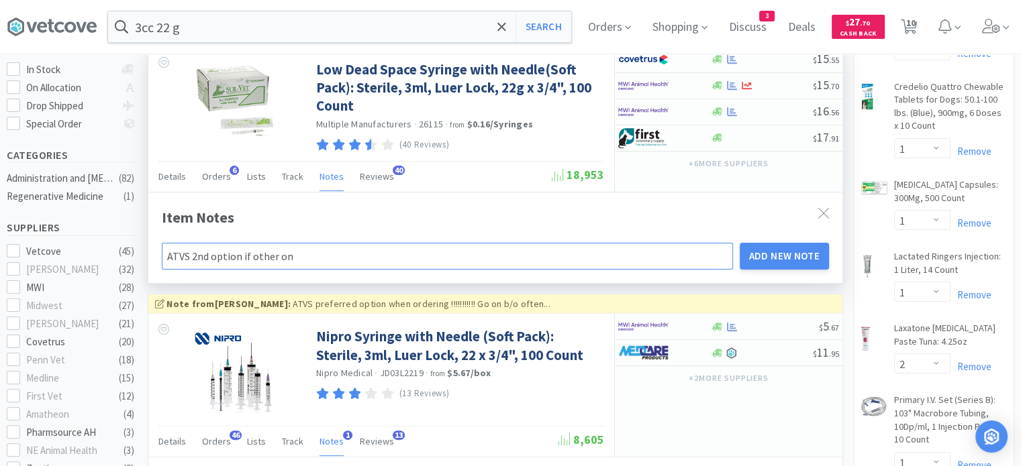
type input "ATVS 2nd option if other one"
type input "ATVS 2nd option if other one i"
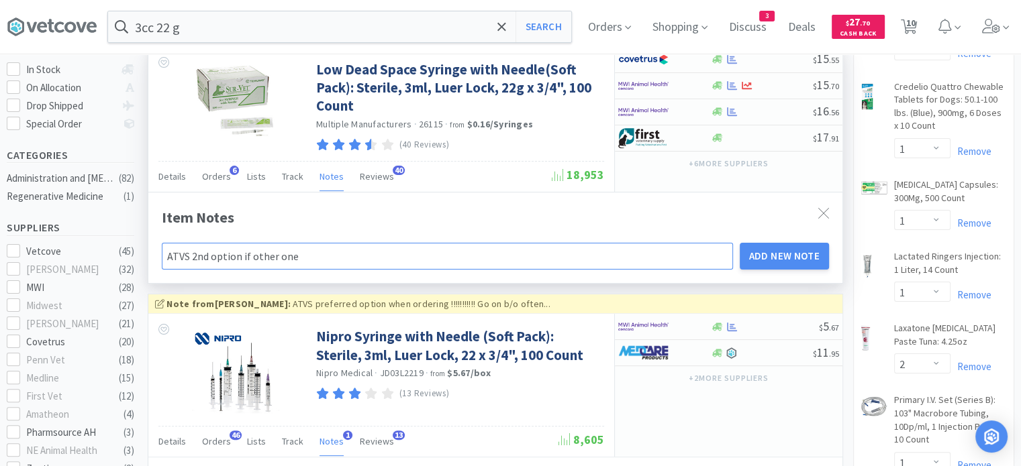
type input "ATVS 2nd option if other one i"
type input "ATVS 2nd option if other one is"
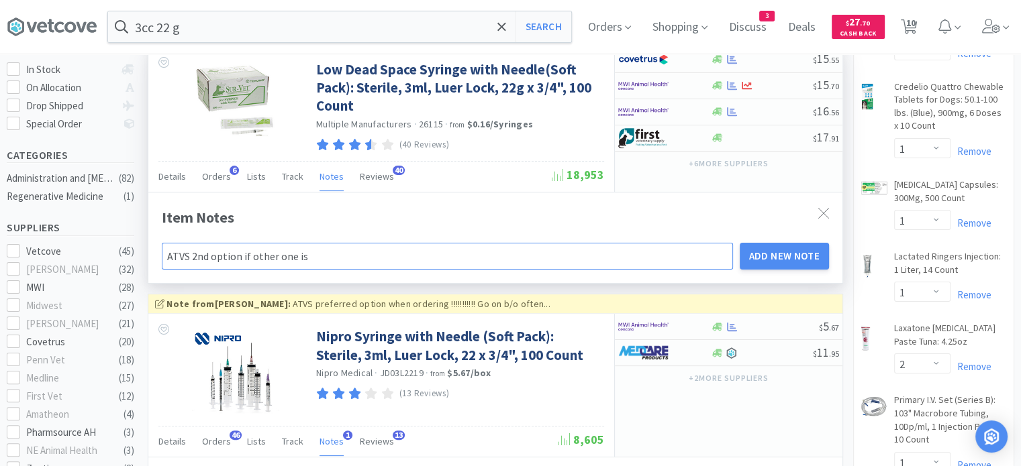
type input "ATVS 2nd option if other one is o"
type input "ATVS 2nd option if other one is on"
type input "ATVS 2nd option if other one is one"
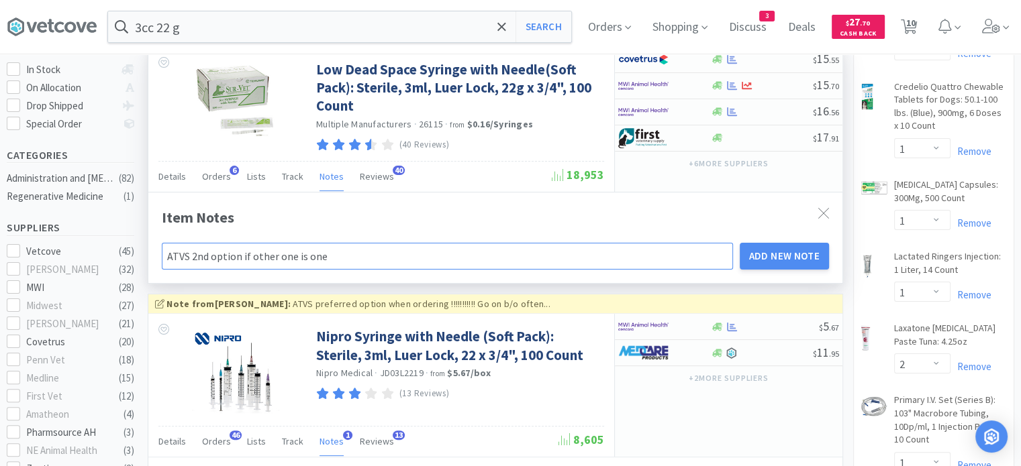
type input "ATVS 2nd option if other one is one"
type input "ATVS 2nd option if other one is one b"
type input "ATVS 2nd option if other one is one ba"
type input "ATVS 2nd option if other one is one bac"
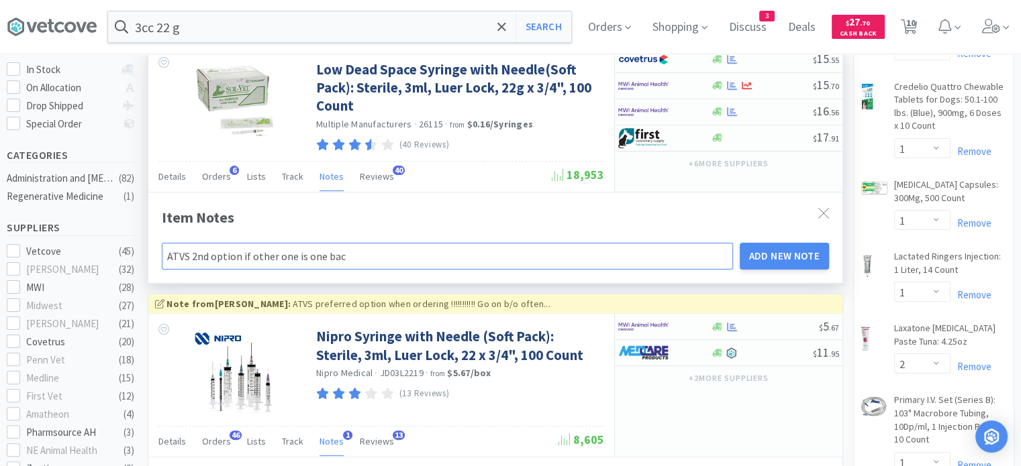
type input "ATVS 2nd option if other one is one back"
type input "ATVS 2nd option if other one is one back o"
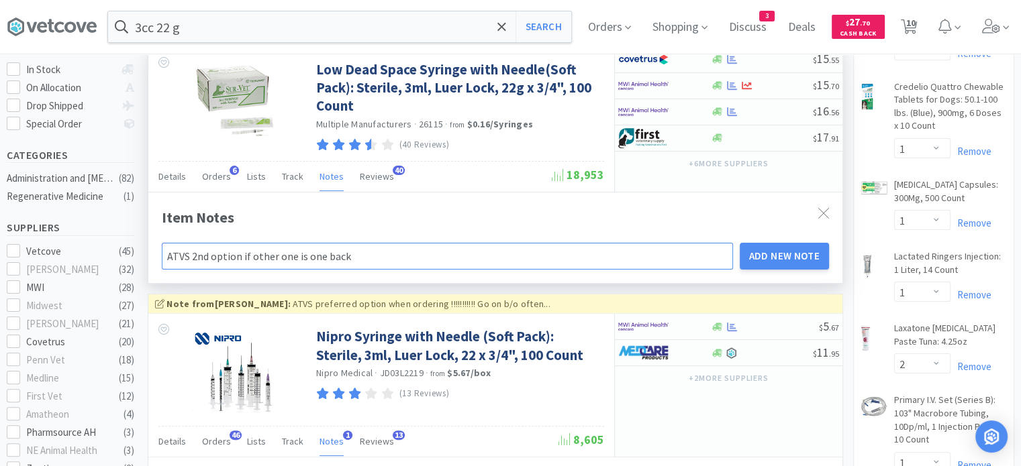
type input "ATVS 2nd option if other one is one back o"
type input "ATVS 2nd option if other one is one back or"
type input "ATVS 2nd option if other one is one back ord"
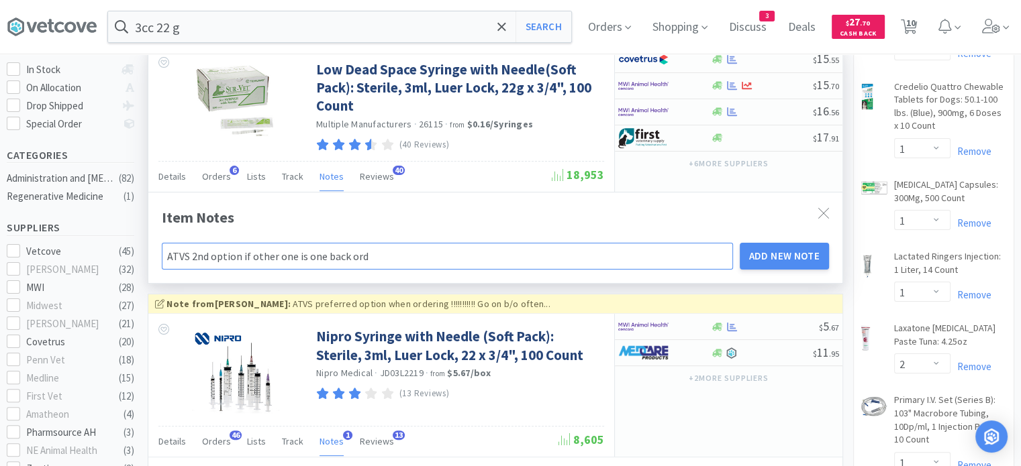
type input "ATVS 2nd option if other one is one back orde"
type input "ATVS 2nd option if other one is one back order"
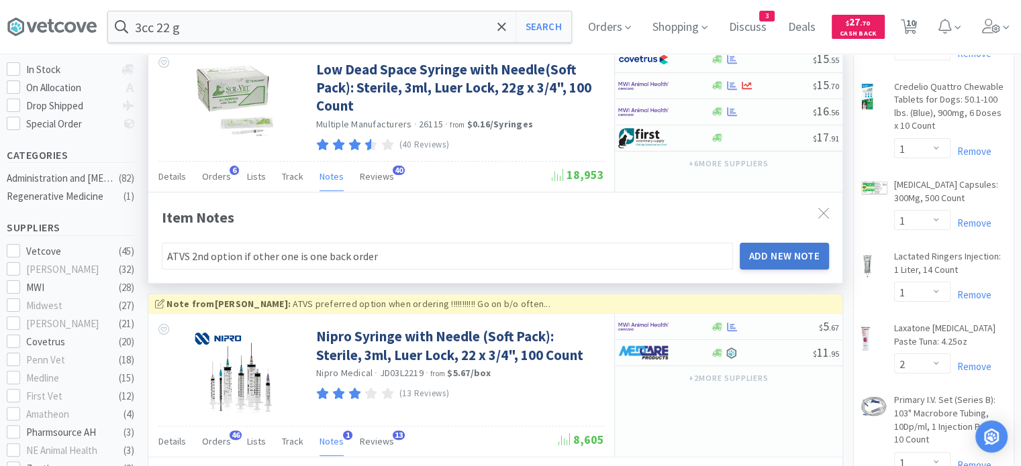
click at [803, 254] on button "Add New Note" at bounding box center [785, 256] width 90 height 27
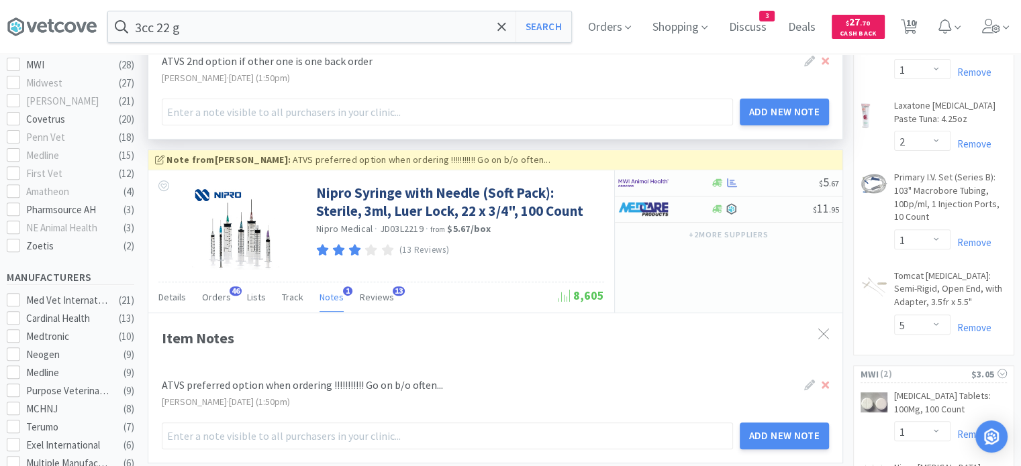
scroll to position [493, 0]
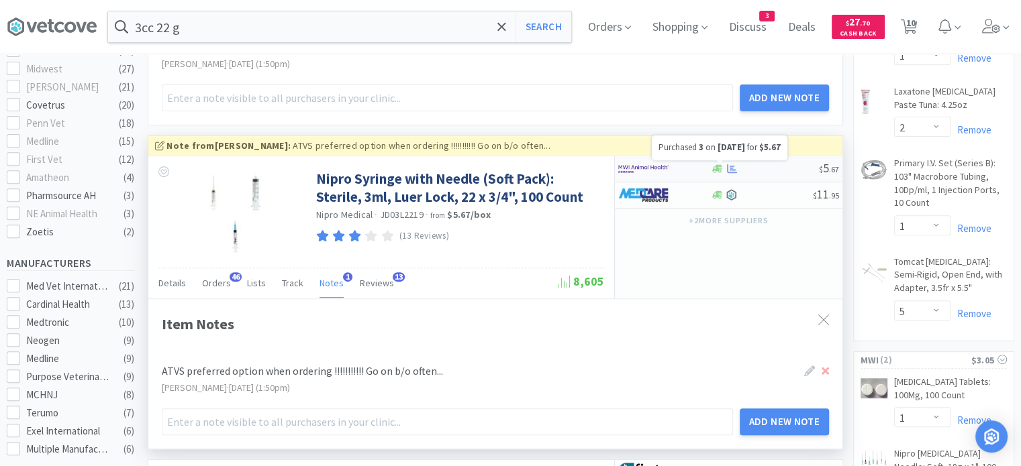
click at [729, 166] on icon at bounding box center [732, 168] width 10 height 9
select select "1"
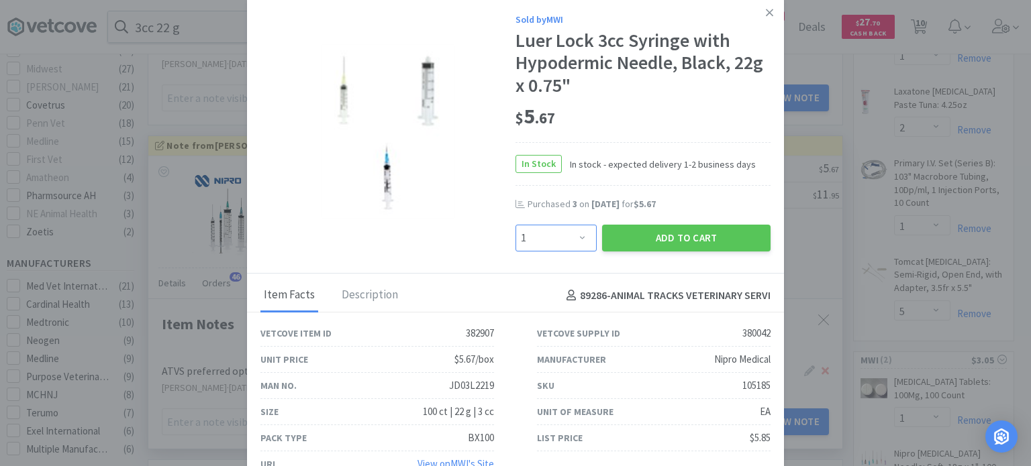
click at [572, 232] on select "Enter Quantity 1 2 3 4 5 6 7 8 9 10 11 12 13 14 15 16 17 18 19 20 Enter Quantity" at bounding box center [555, 238] width 81 height 27
click at [766, 9] on icon at bounding box center [769, 13] width 7 height 12
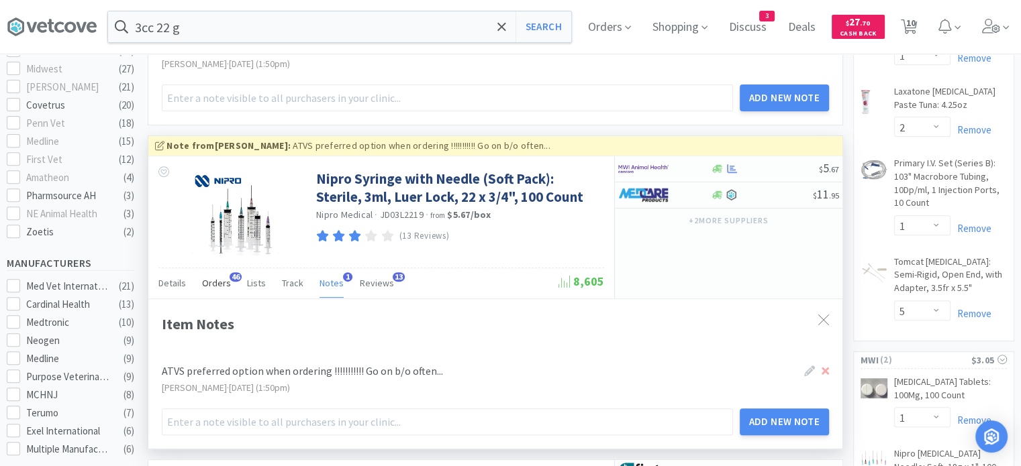
click at [215, 290] on div "Orders 46" at bounding box center [216, 285] width 29 height 26
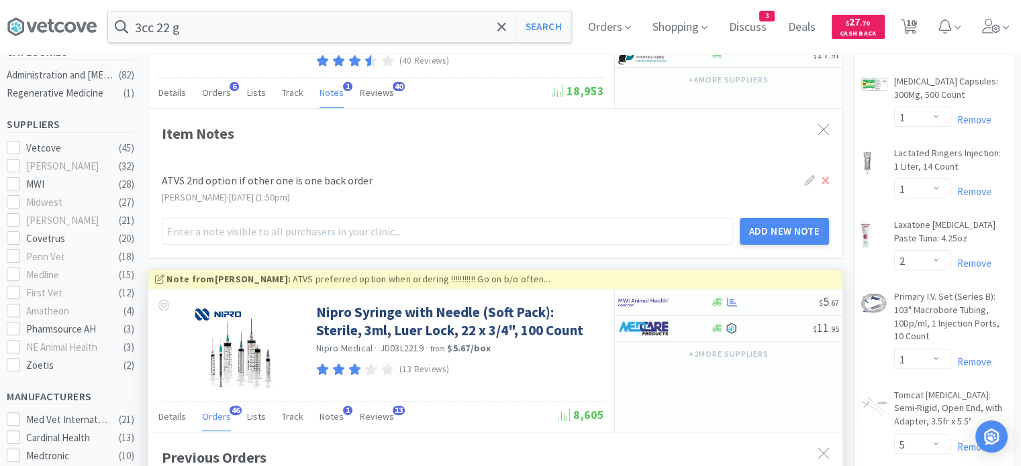
scroll to position [359, 0]
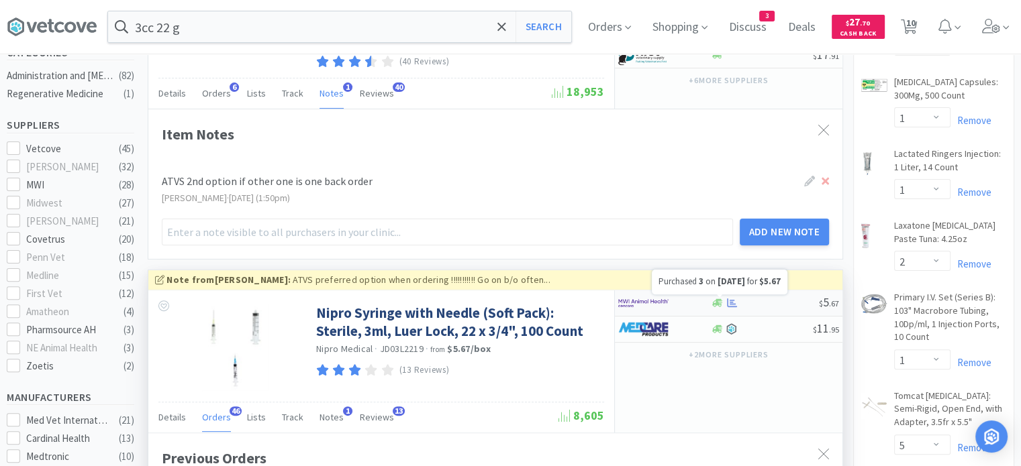
click at [735, 302] on icon at bounding box center [732, 303] width 10 height 10
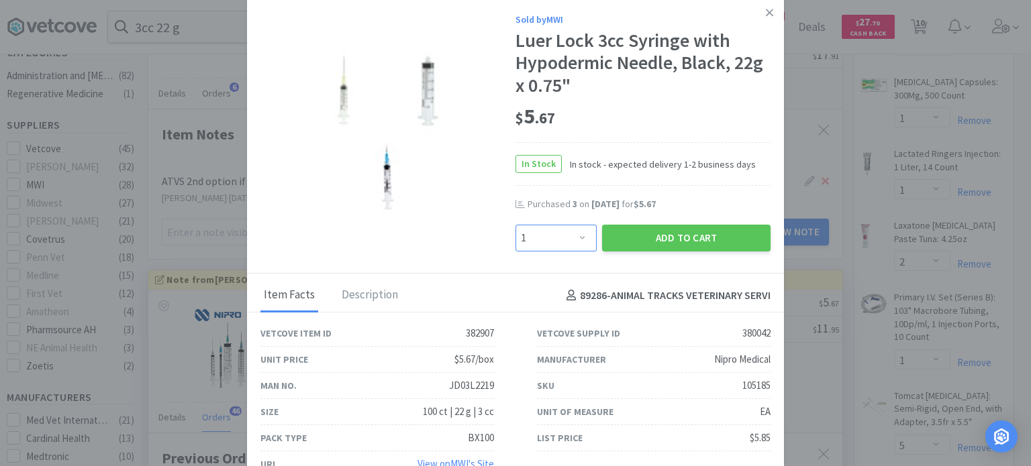
click at [566, 237] on select "Enter Quantity 1 2 3 4 5 6 7 8 9 10 11 12 13 14 15 16 17 18 19 20 Enter Quantity" at bounding box center [555, 238] width 81 height 27
select select "6"
click at [515, 225] on select "Enter Quantity 1 2 3 4 5 6 7 8 9 10 11 12 13 14 15 16 17 18 19 20 Enter Quantity" at bounding box center [555, 238] width 81 height 27
click at [627, 240] on button "Add to Cart" at bounding box center [686, 238] width 168 height 27
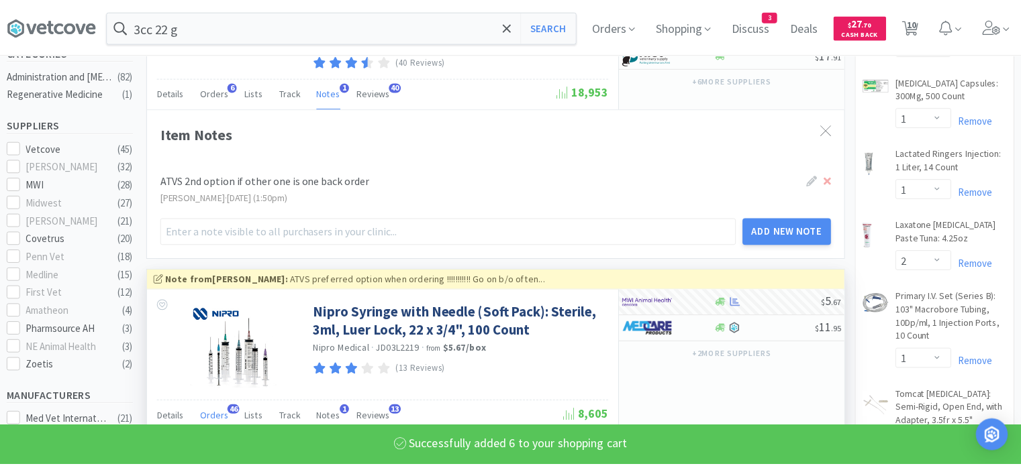
scroll to position [670711, 670376]
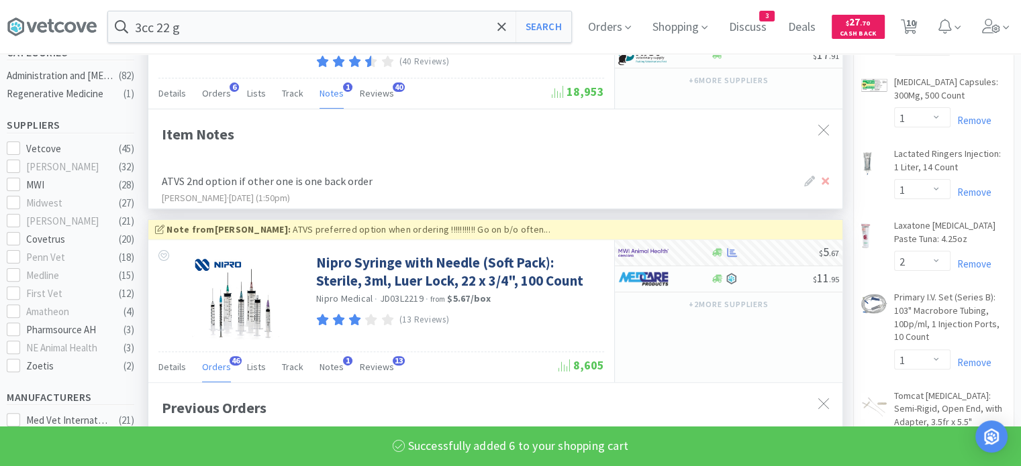
select select "6"
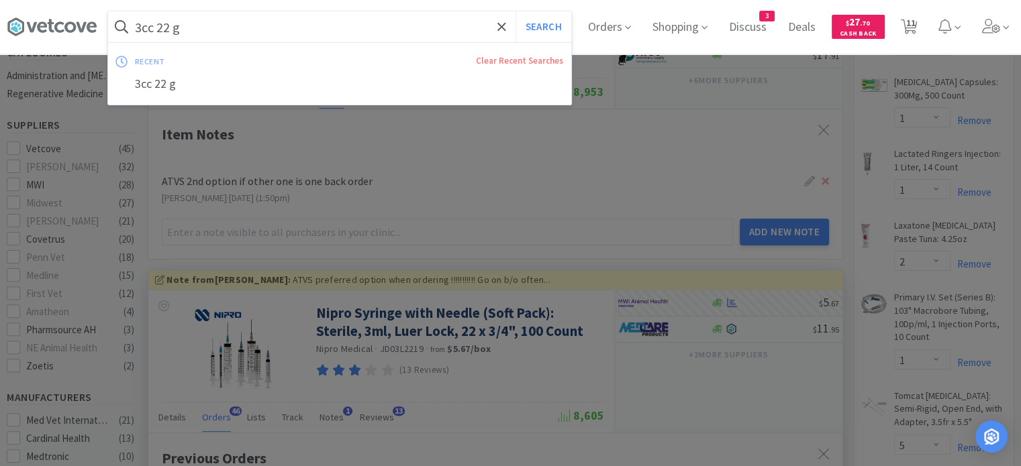
click at [452, 32] on input "3cc 22 g" at bounding box center [339, 26] width 463 height 31
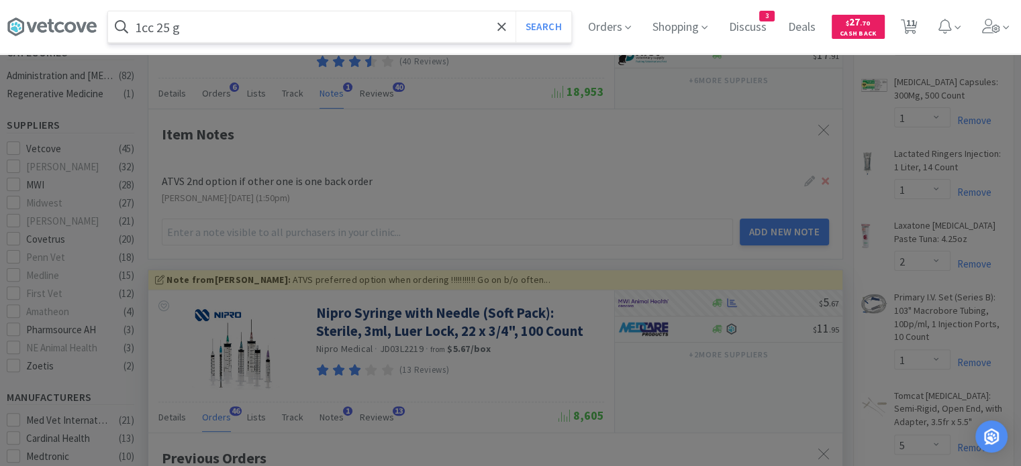
type input "1cc 25 g"
click at [515, 11] on button "Search" at bounding box center [543, 26] width 56 height 31
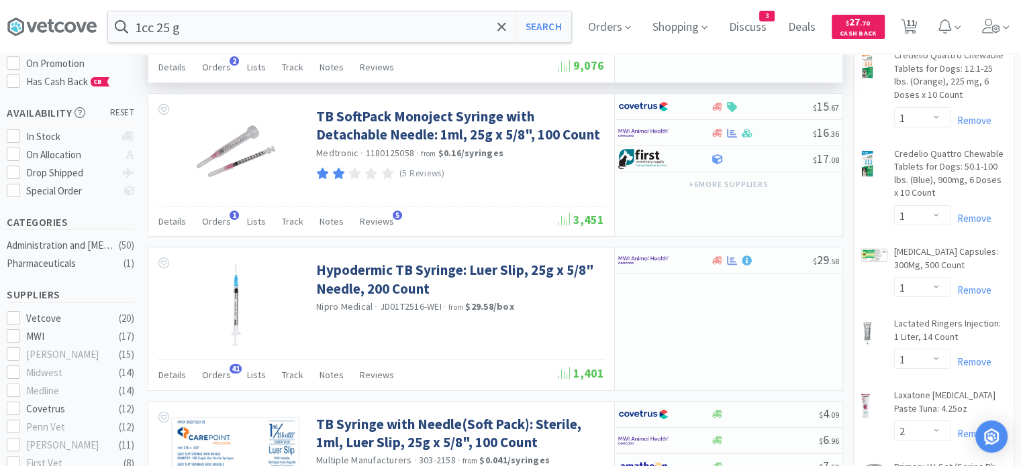
scroll to position [190, 0]
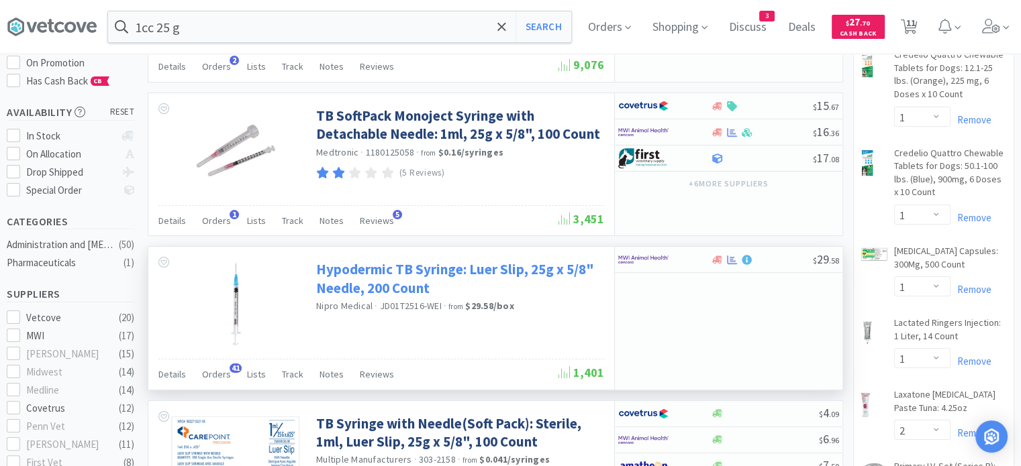
click at [450, 264] on link "Hypodermic TB Syringe: Luer Slip, 25g x 5/8" Needle, 200 Count" at bounding box center [458, 278] width 285 height 37
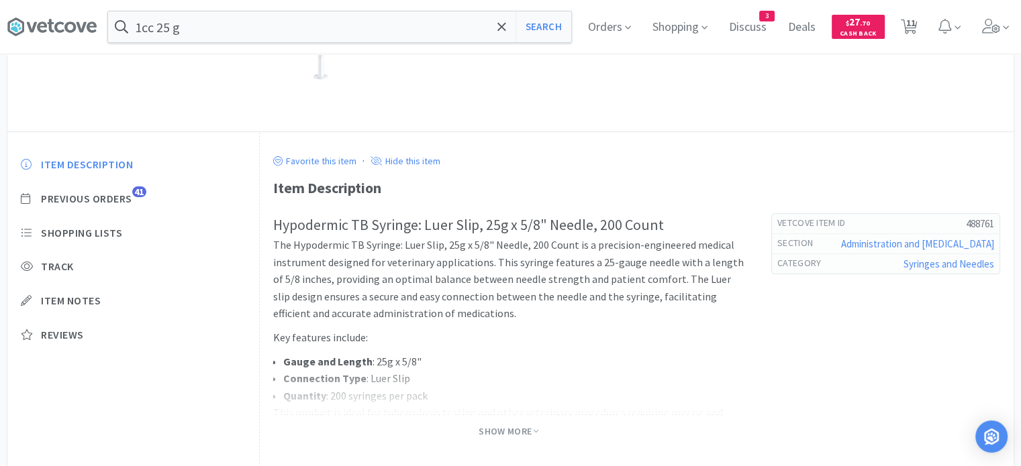
scroll to position [352, 0]
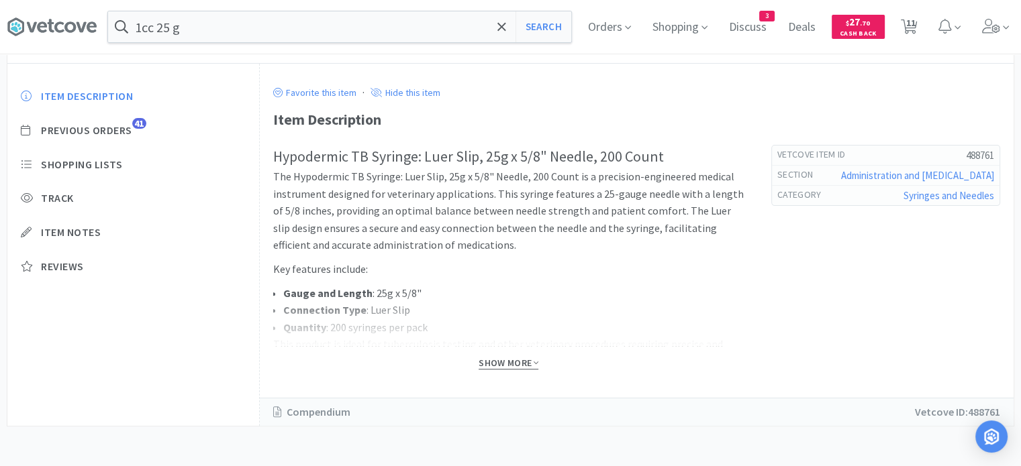
click at [521, 362] on span "Show More" at bounding box center [508, 363] width 60 height 13
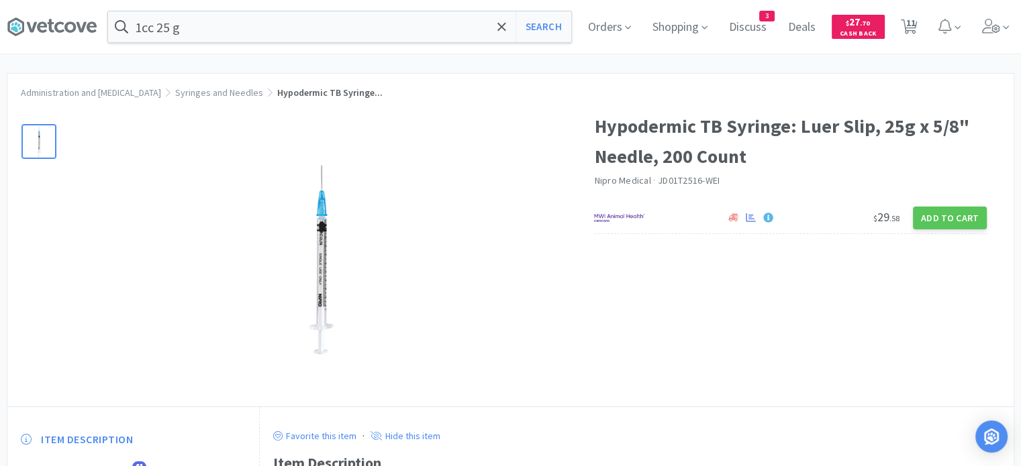
scroll to position [0, 0]
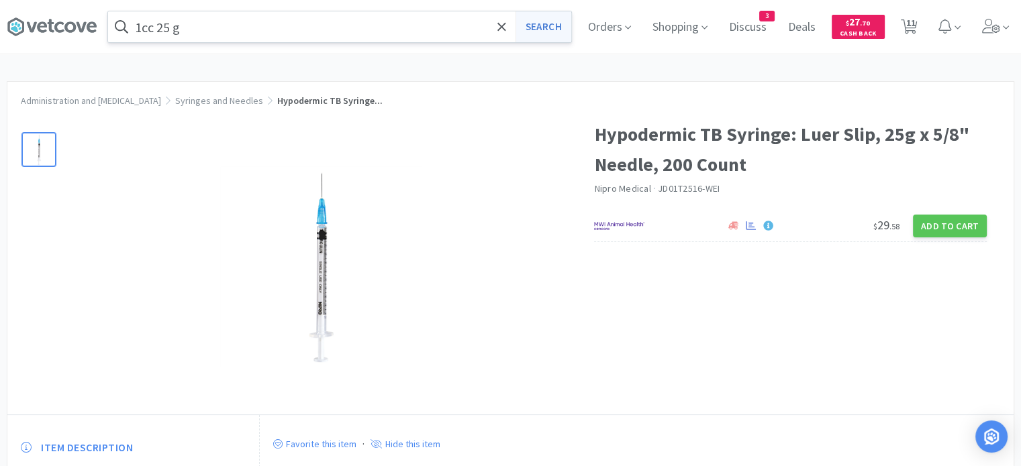
click at [553, 30] on button "Search" at bounding box center [543, 26] width 56 height 31
select select "2"
select select "1"
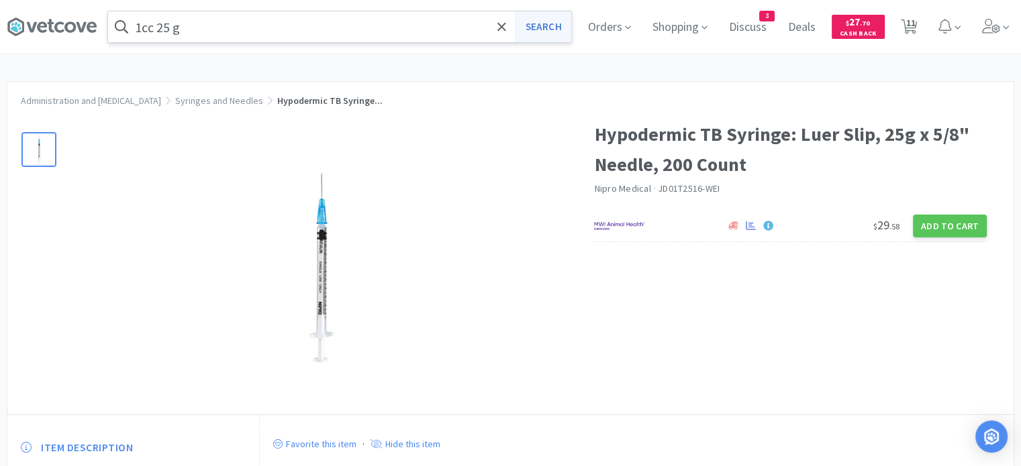
select select "1"
select select "2"
select select "1"
select select "5"
select select "1"
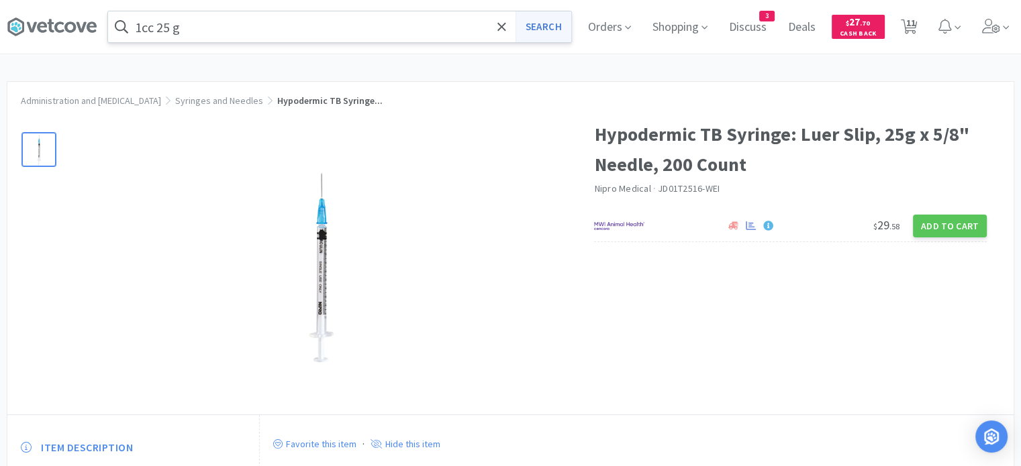
select select "2"
select select "6"
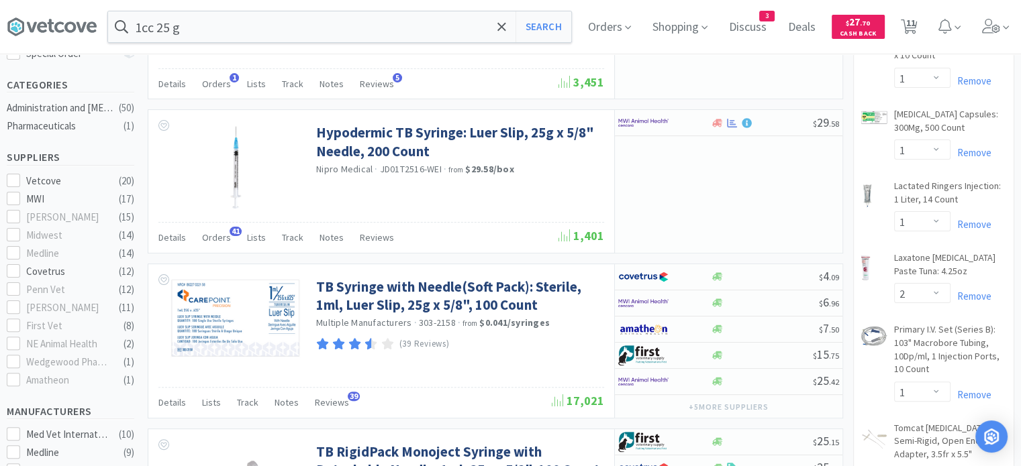
scroll to position [327, 0]
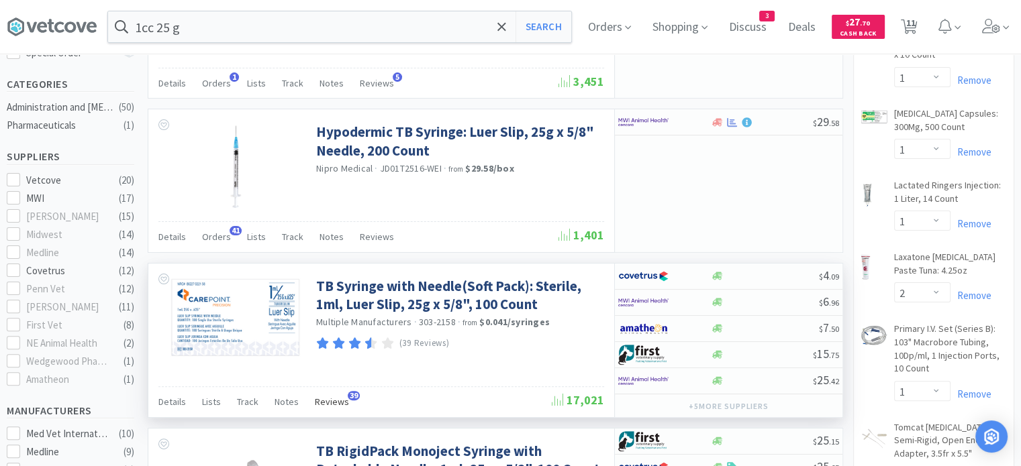
click at [337, 398] on span "Reviews" at bounding box center [332, 402] width 34 height 12
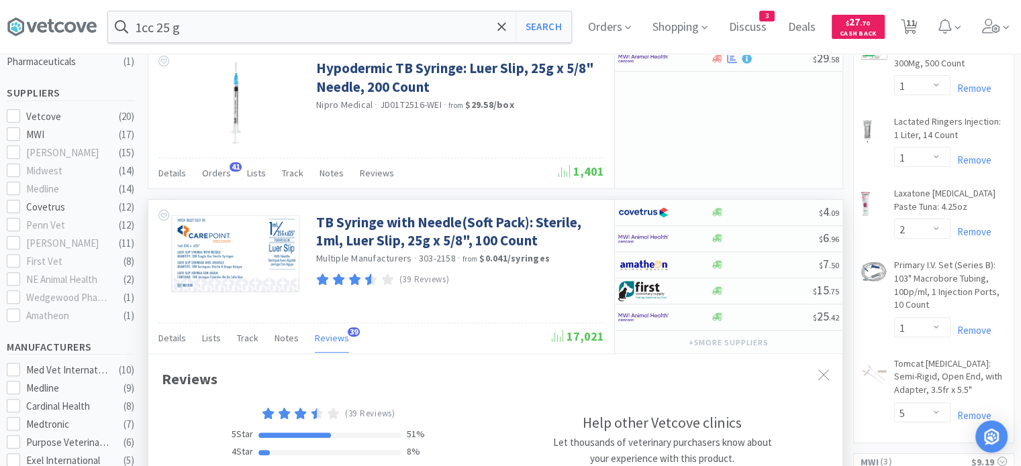
scroll to position [391, 0]
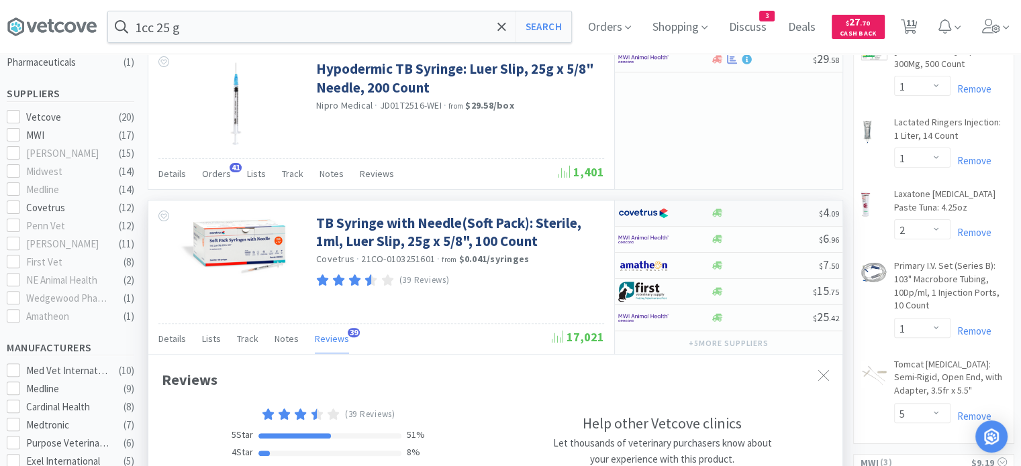
click at [770, 213] on div at bounding box center [764, 213] width 109 height 10
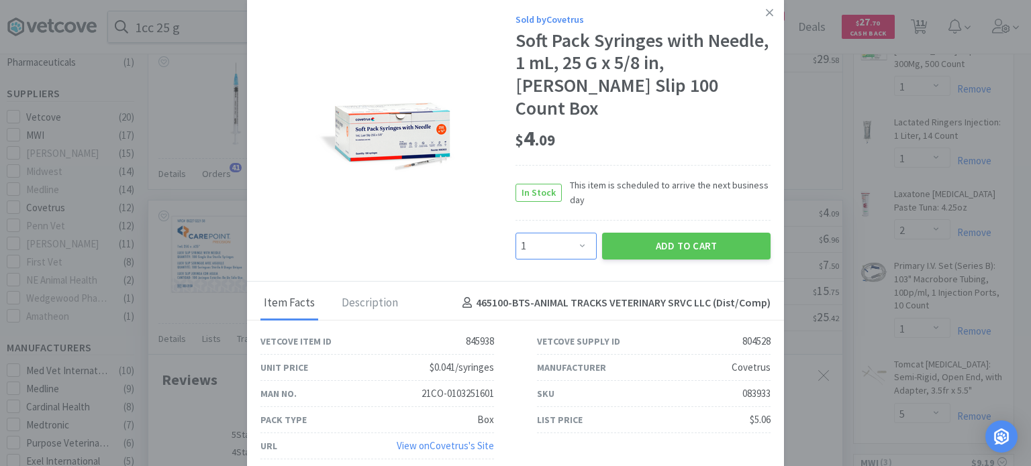
click at [580, 236] on select "Enter Quantity 1 2 3 4 5 6 7 8 9 10 11 12 13 14 15 16 17 18 19 20 Enter Quantity" at bounding box center [555, 246] width 81 height 27
select select "4"
click at [515, 233] on select "Enter Quantity 1 2 3 4 5 6 7 8 9 10 11 12 13 14 15 16 17 18 19 20 Enter Quantity" at bounding box center [555, 246] width 81 height 27
click at [668, 233] on button "Add to Cart" at bounding box center [686, 246] width 168 height 27
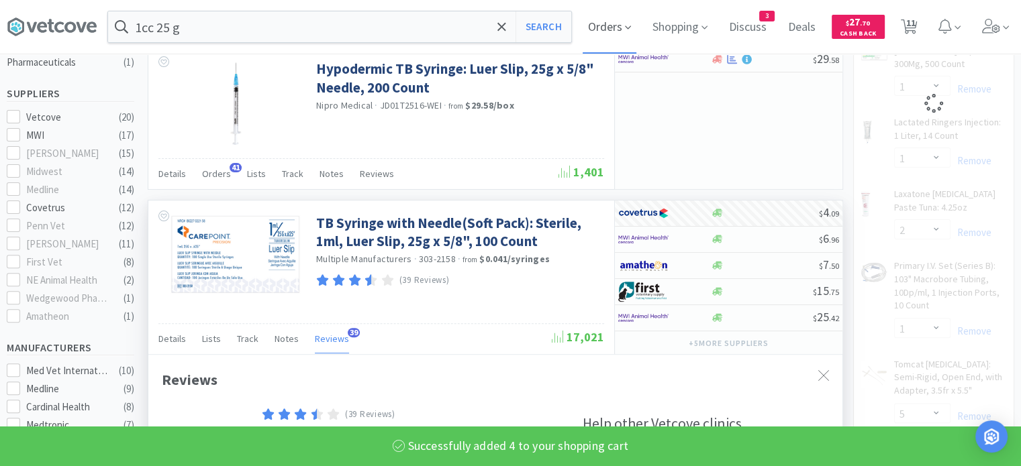
select select "4"
select select "5"
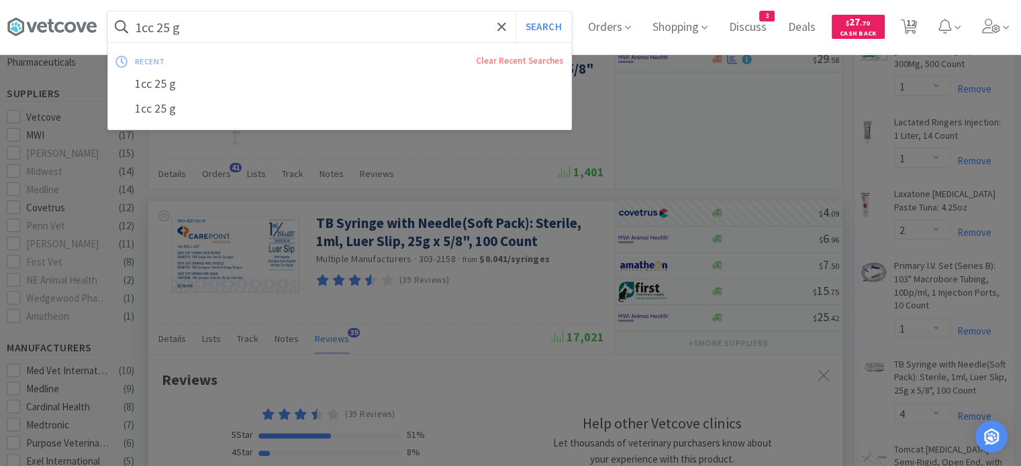
click at [351, 34] on input "1cc 25 g" at bounding box center [339, 26] width 463 height 31
paste input "[MEDICAL_DATA]"
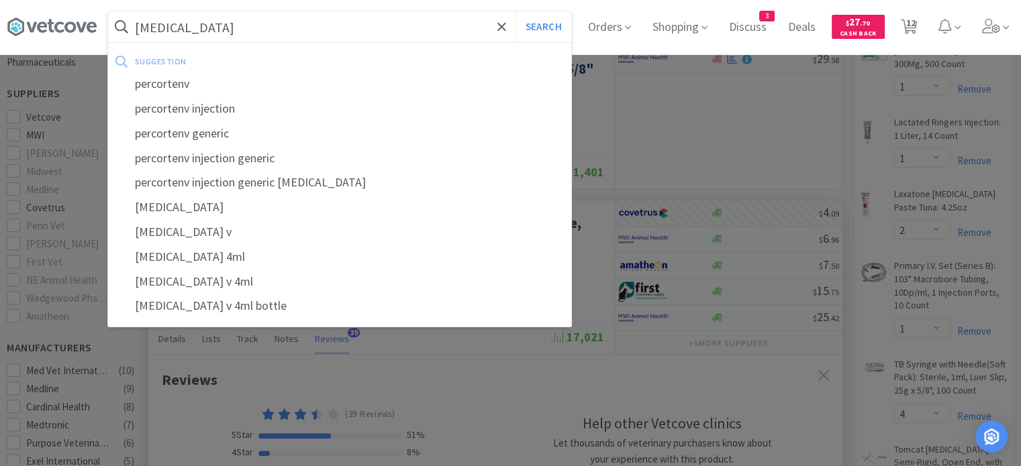
type input "[MEDICAL_DATA]"
click at [515, 11] on button "Search" at bounding box center [543, 26] width 56 height 31
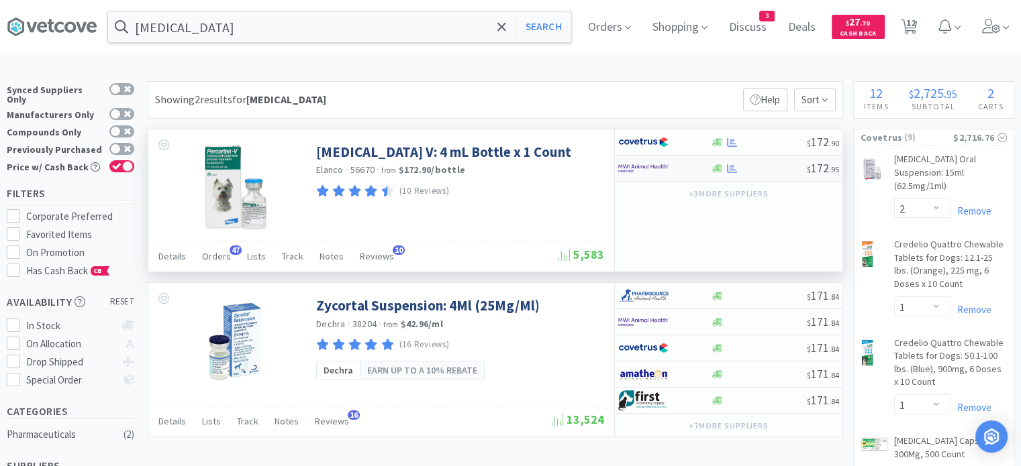
click at [767, 166] on div at bounding box center [758, 169] width 97 height 10
select select "1"
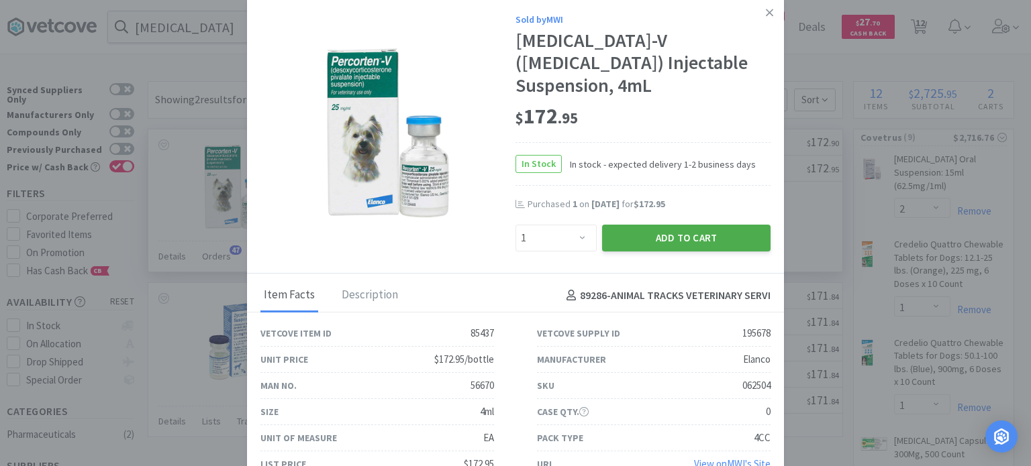
click at [652, 252] on button "Add to Cart" at bounding box center [686, 238] width 168 height 27
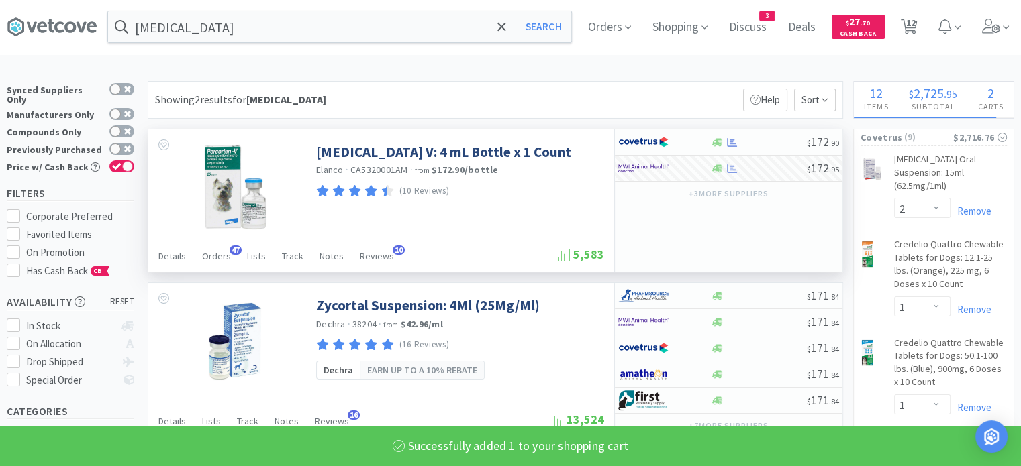
select select "1"
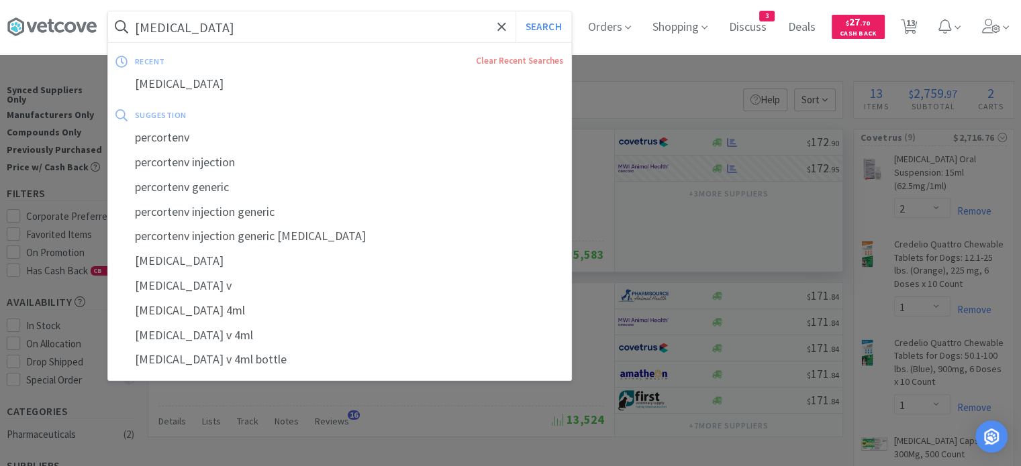
click at [438, 36] on input "[MEDICAL_DATA]" at bounding box center [339, 26] width 463 height 31
paste input "IV T port"
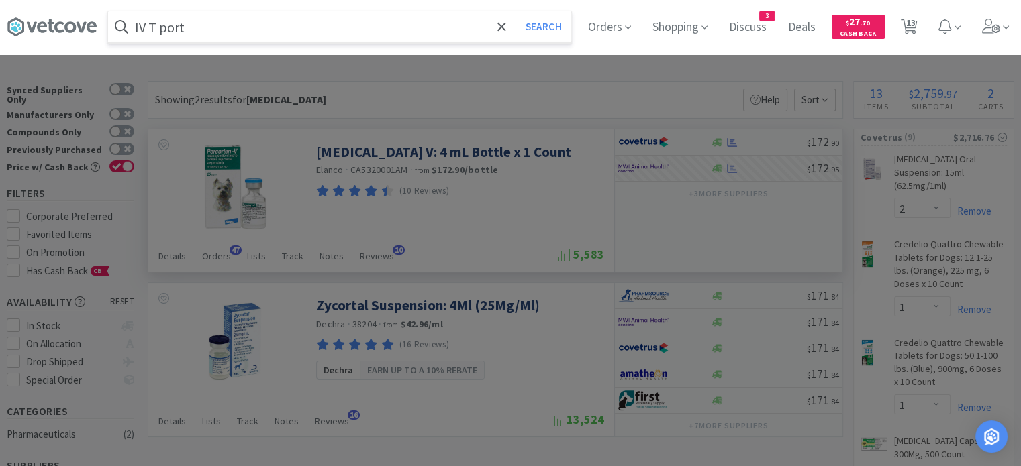
type input "IV T port"
click at [515, 11] on button "Search" at bounding box center [543, 26] width 56 height 31
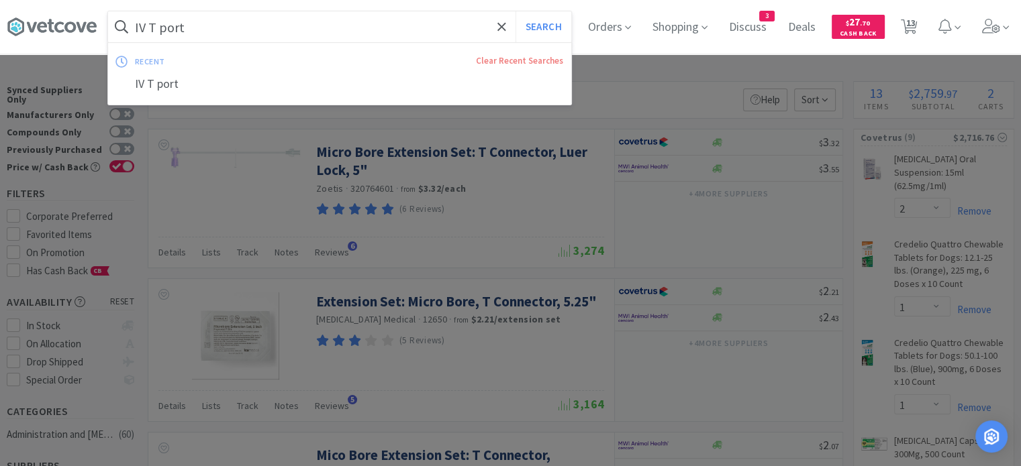
click at [215, 40] on input "IV T port" at bounding box center [339, 26] width 463 height 31
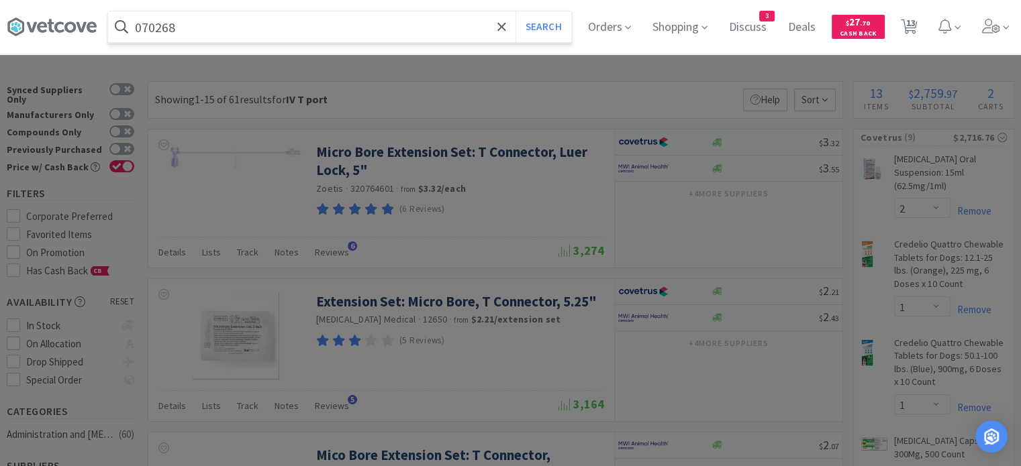
type input "070268"
click at [515, 11] on button "Search" at bounding box center [543, 26] width 56 height 31
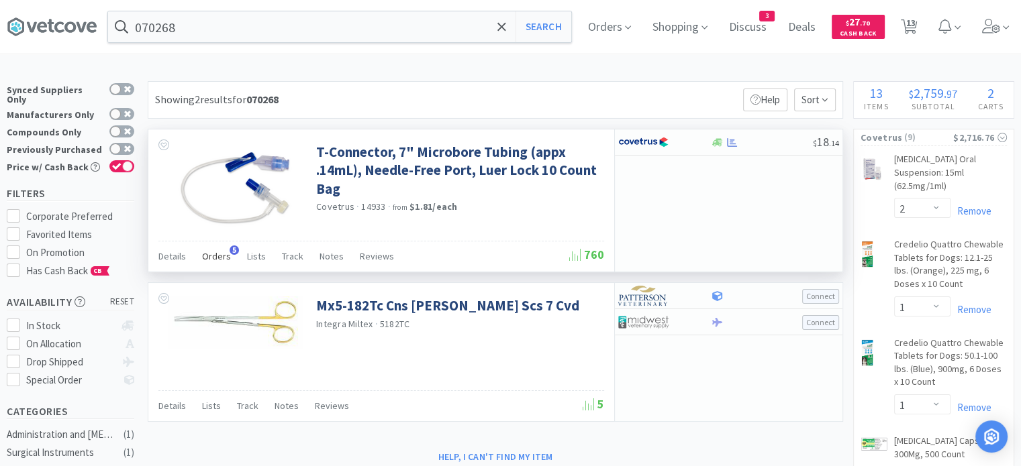
click at [215, 258] on span "Orders" at bounding box center [216, 256] width 29 height 12
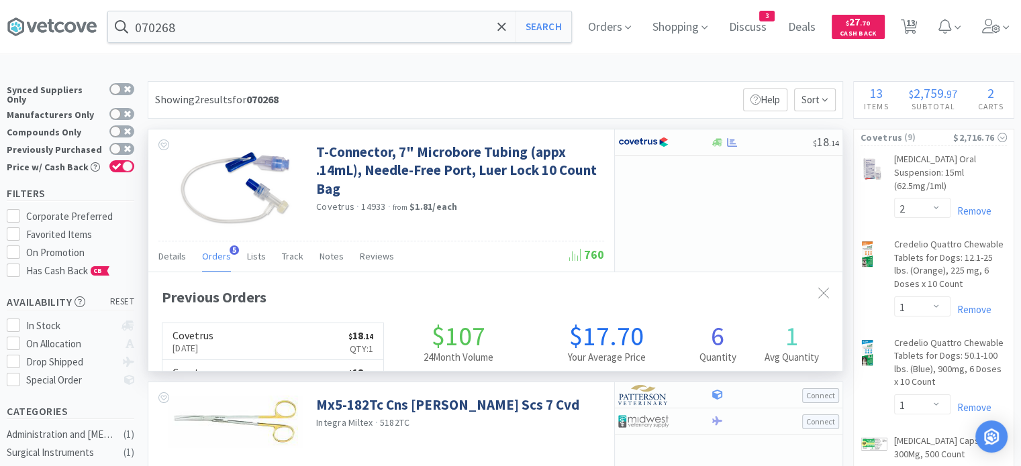
scroll to position [344, 694]
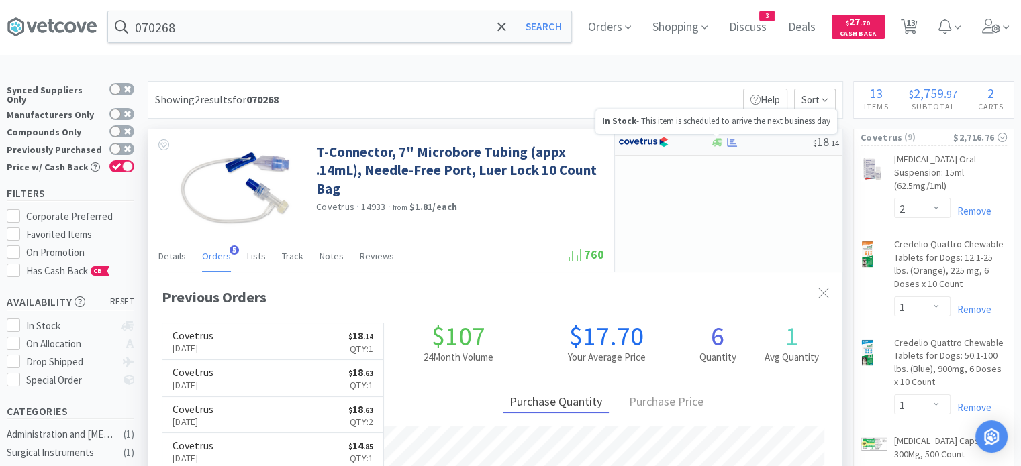
click at [713, 146] on icon at bounding box center [717, 143] width 10 height 10
select select "1"
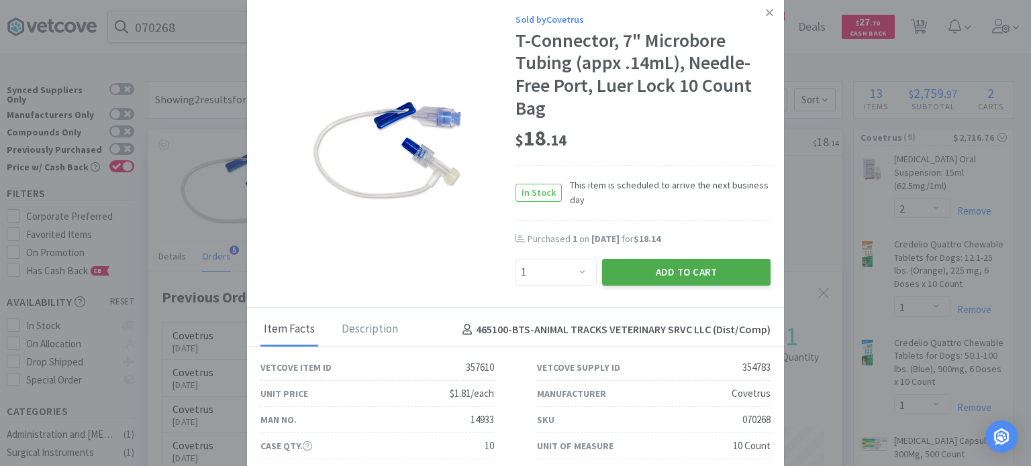
click at [713, 283] on button "Add to Cart" at bounding box center [686, 272] width 168 height 27
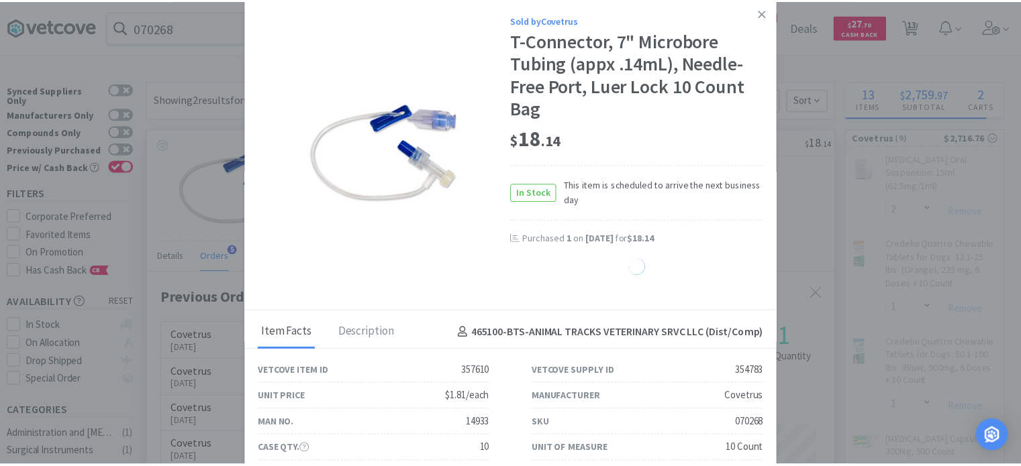
scroll to position [670726, 670376]
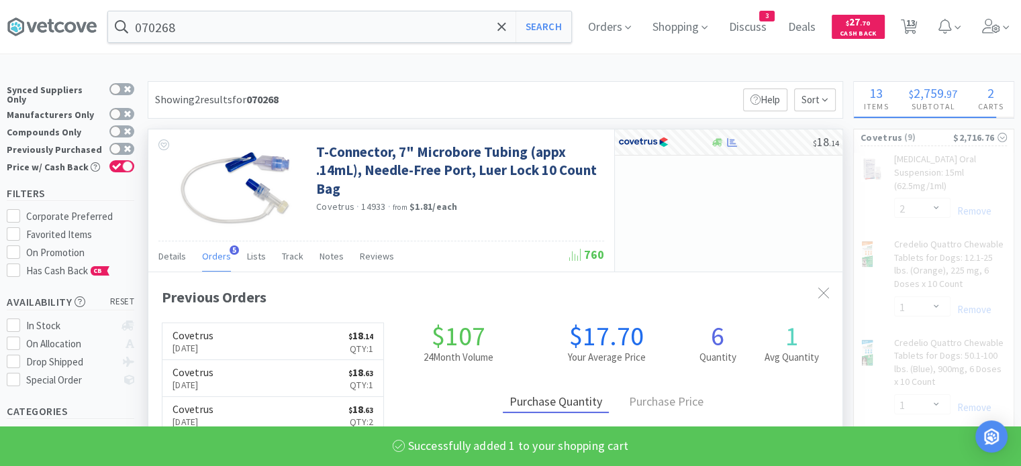
select select "1"
select select "4"
select select "5"
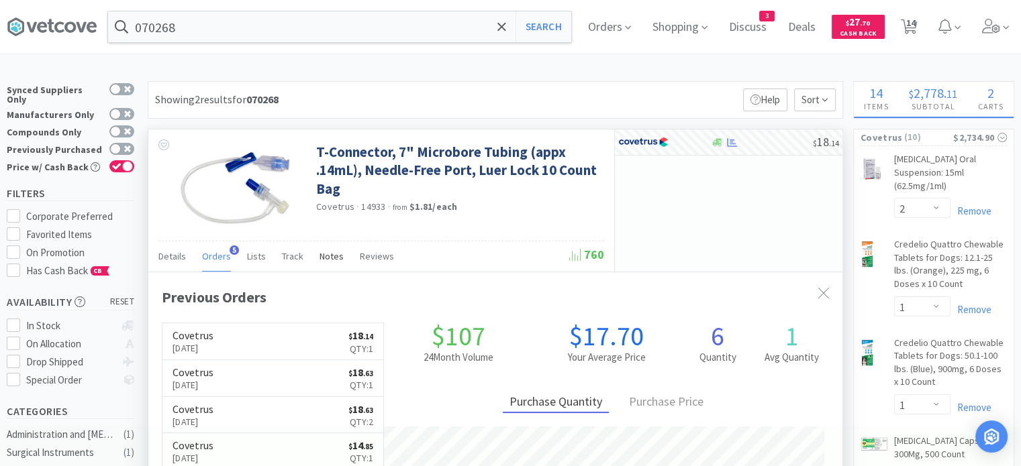
click at [323, 262] on span "Notes" at bounding box center [331, 256] width 24 height 12
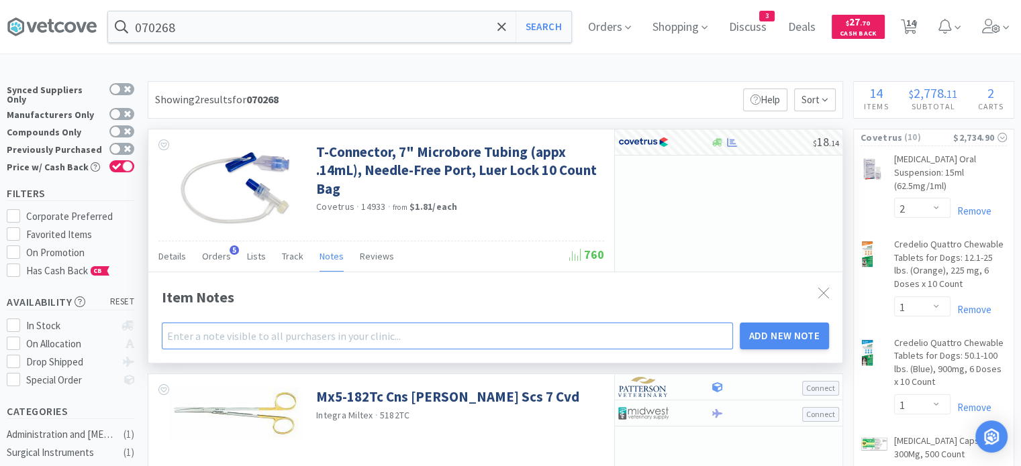
click at [327, 340] on input "text" at bounding box center [447, 336] width 571 height 27
type input "ATVS preferred option *"
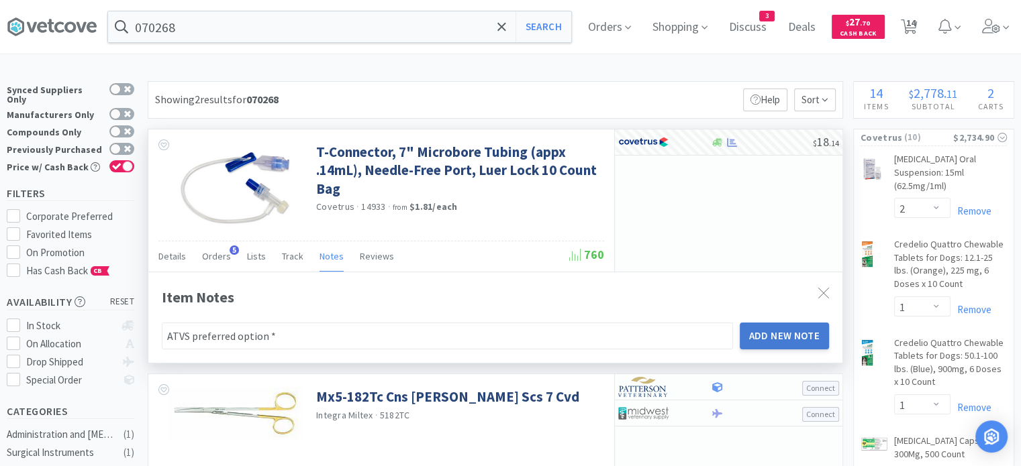
click at [797, 337] on button "Add New Note" at bounding box center [785, 336] width 90 height 27
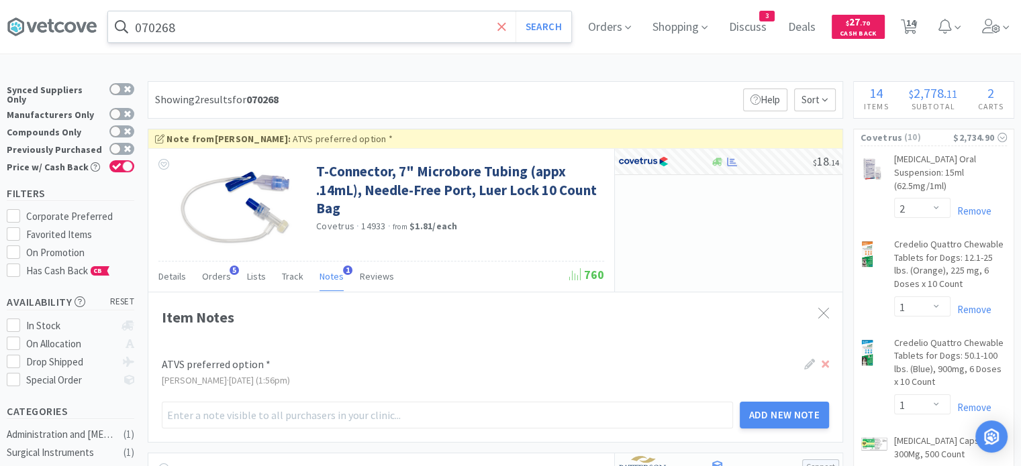
click at [507, 34] on span at bounding box center [501, 27] width 15 height 28
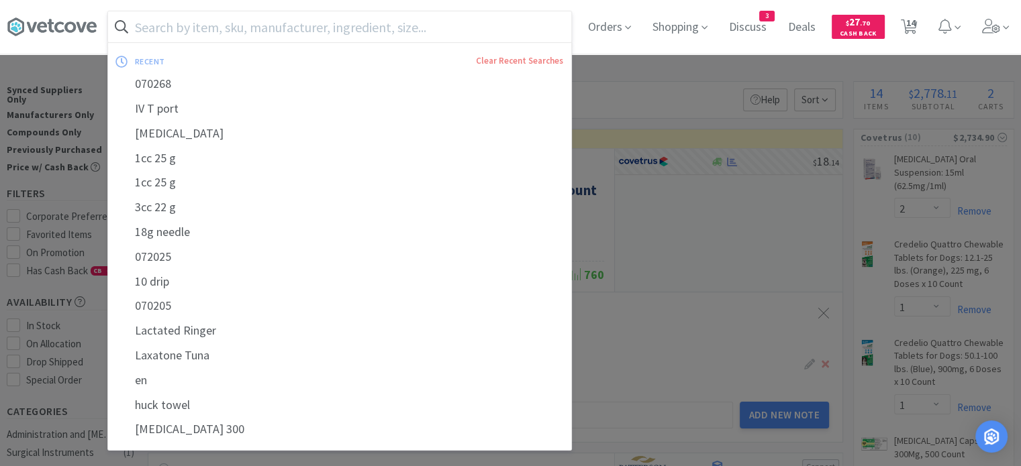
paste input "Medium surgical gown"
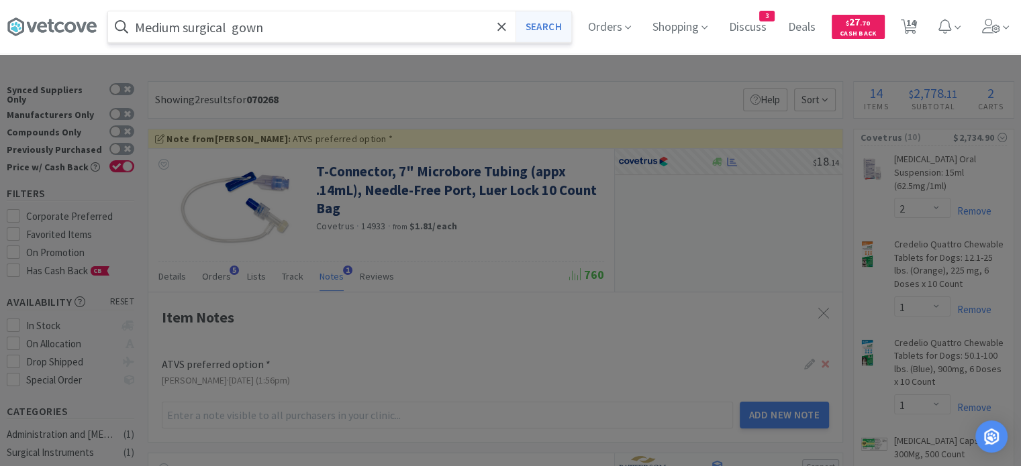
type input "Medium surgical gown"
click at [554, 23] on button "Search" at bounding box center [543, 26] width 56 height 31
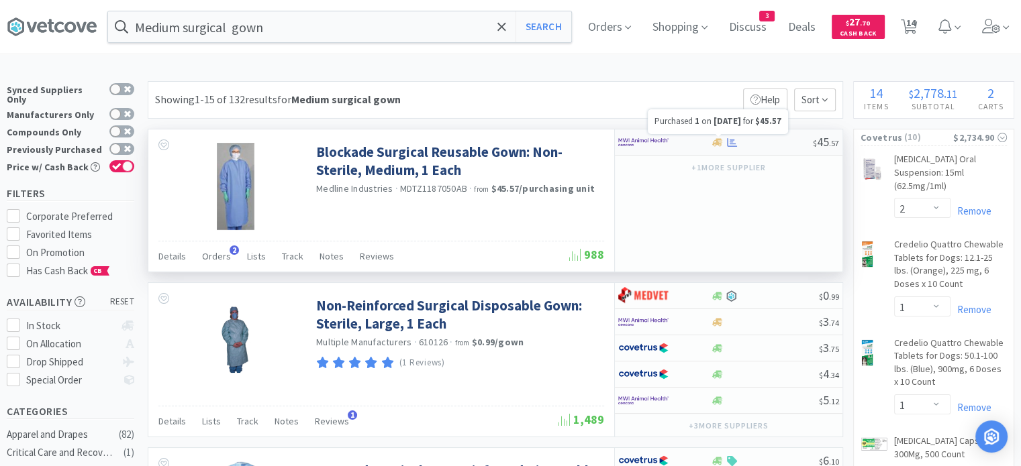
click at [731, 142] on icon at bounding box center [732, 143] width 10 height 10
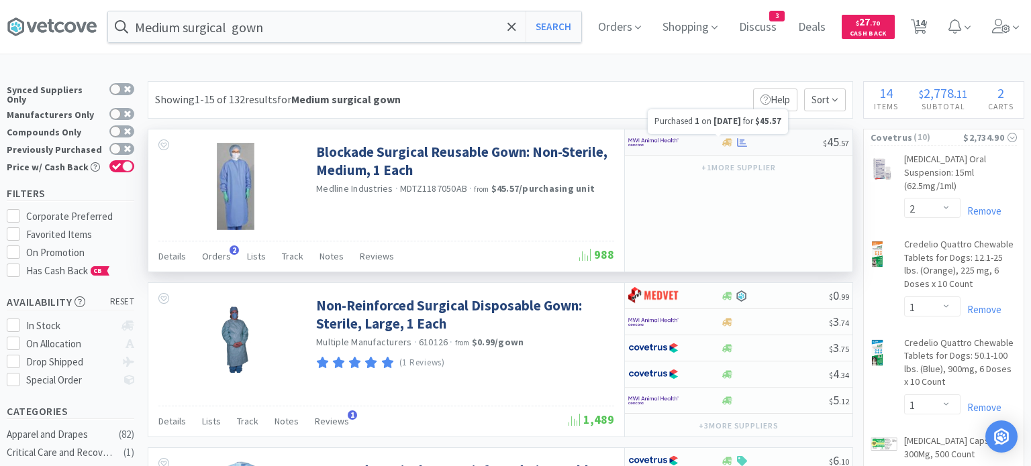
select select "1"
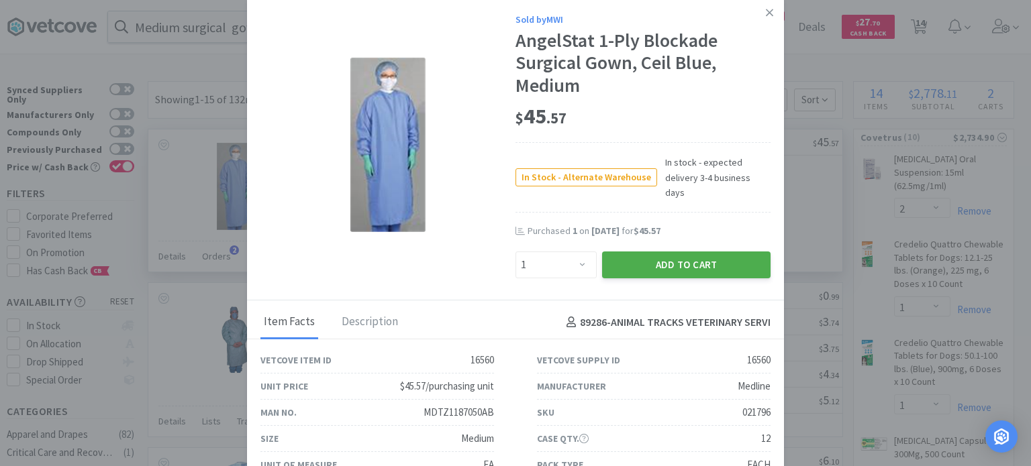
click at [699, 260] on button "Add to Cart" at bounding box center [686, 265] width 168 height 27
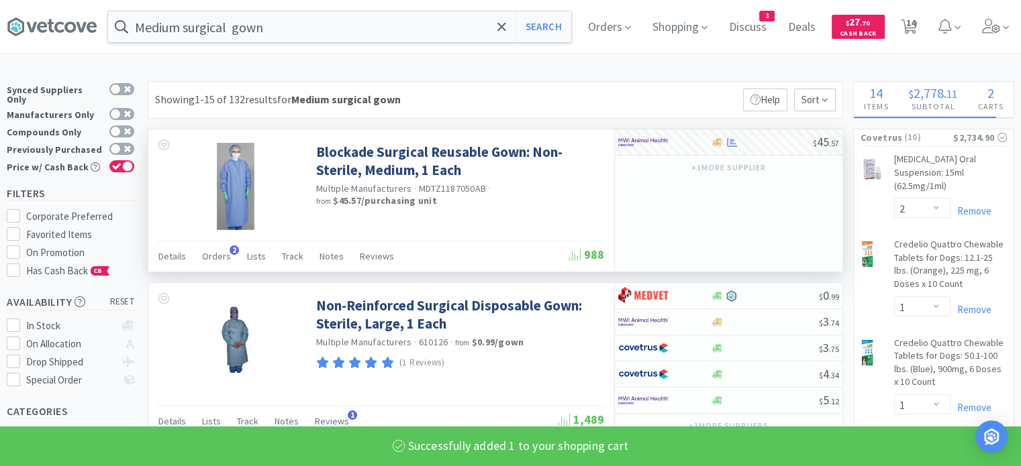
select select "1"
select select "2"
select select "6"
select select "1"
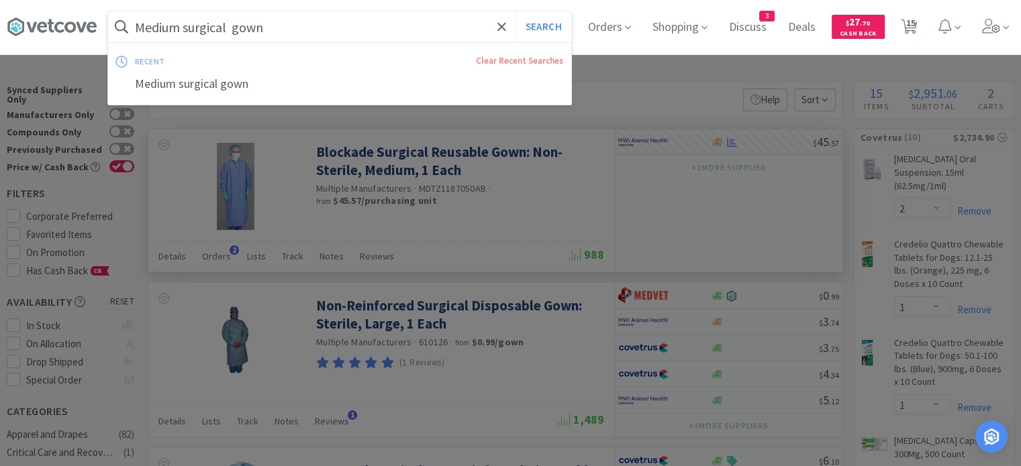
click at [477, 34] on input "Medium surgical gown" at bounding box center [339, 26] width 463 height 31
paste input "Lyme"
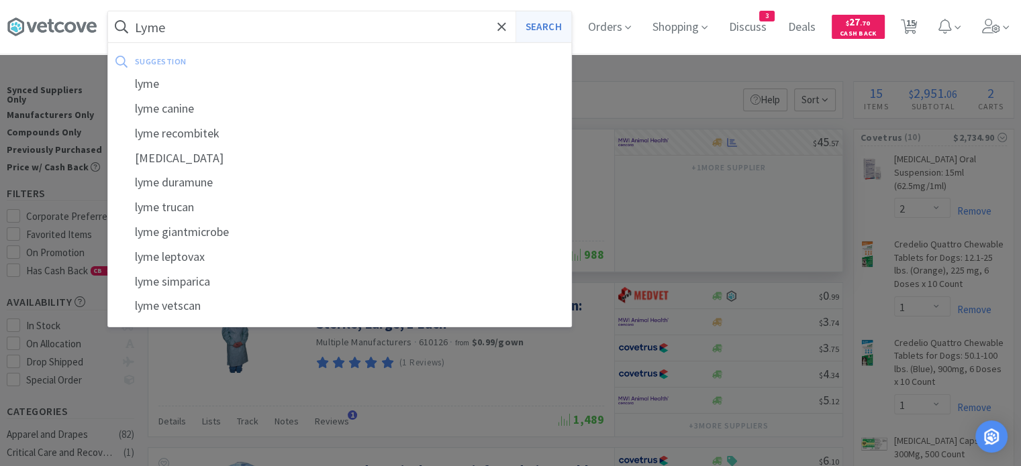
type input "Lyme"
click at [562, 29] on button "Search" at bounding box center [543, 26] width 56 height 31
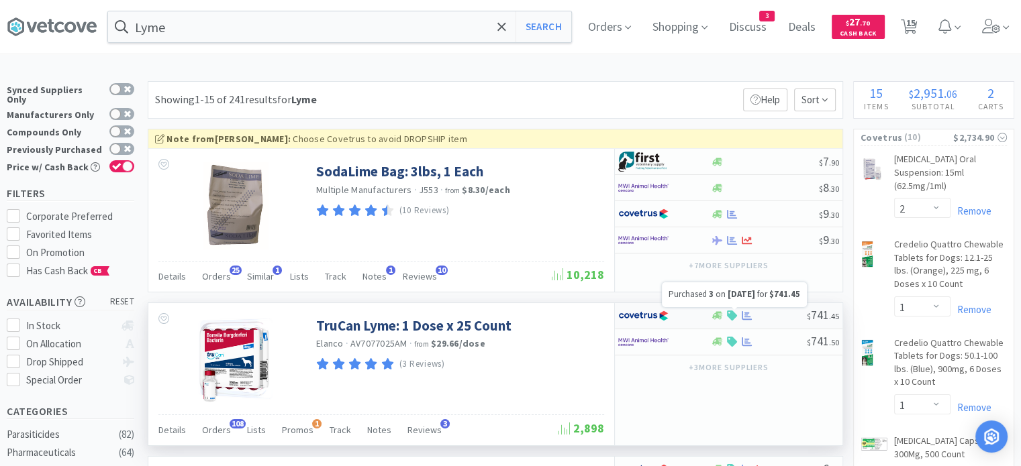
click at [745, 318] on icon at bounding box center [747, 315] width 10 height 9
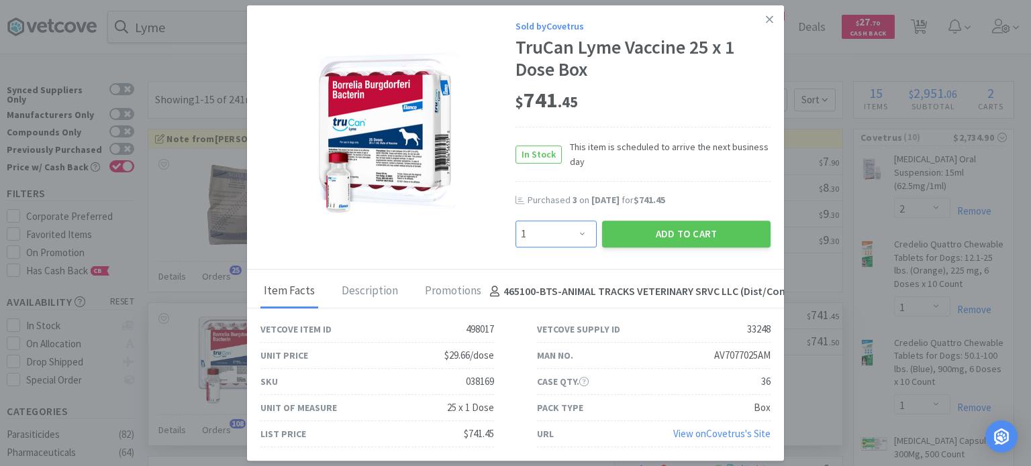
click at [542, 242] on select "Enter Quantity 1 2 3 4 5 6 7 8 9 10 11 12 13 14 15 16 17 18 19 20 Enter Quantity" at bounding box center [555, 234] width 81 height 27
select select "4"
click at [515, 221] on select "Enter Quantity 1 2 3 4 5 6 7 8 9 10 11 12 13 14 15 16 17 18 19 20 Enter Quantity" at bounding box center [555, 234] width 81 height 27
click at [678, 237] on button "Add to Cart" at bounding box center [686, 234] width 168 height 27
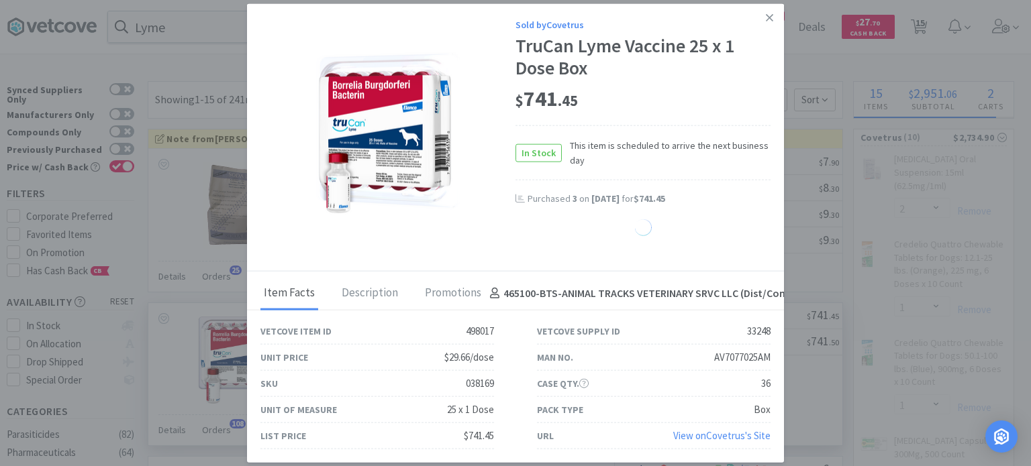
select select "1"
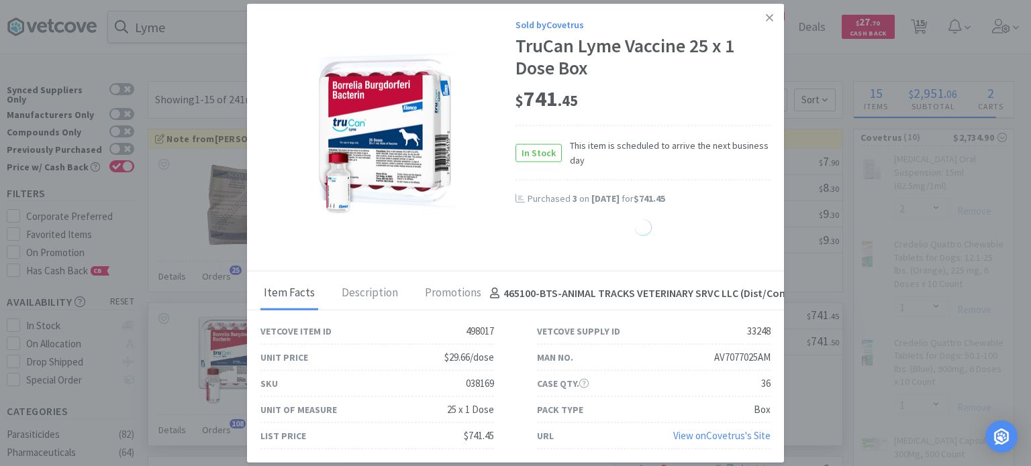
select select "1"
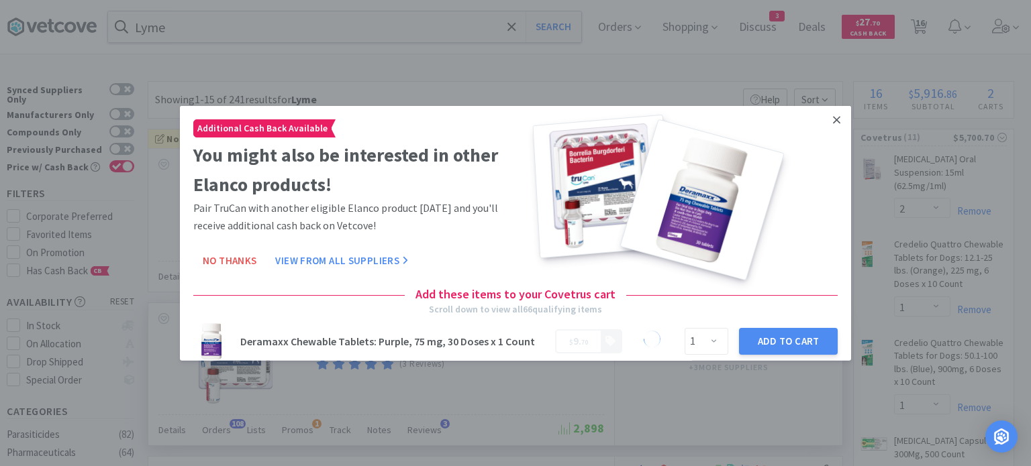
click at [833, 118] on icon at bounding box center [836, 119] width 7 height 12
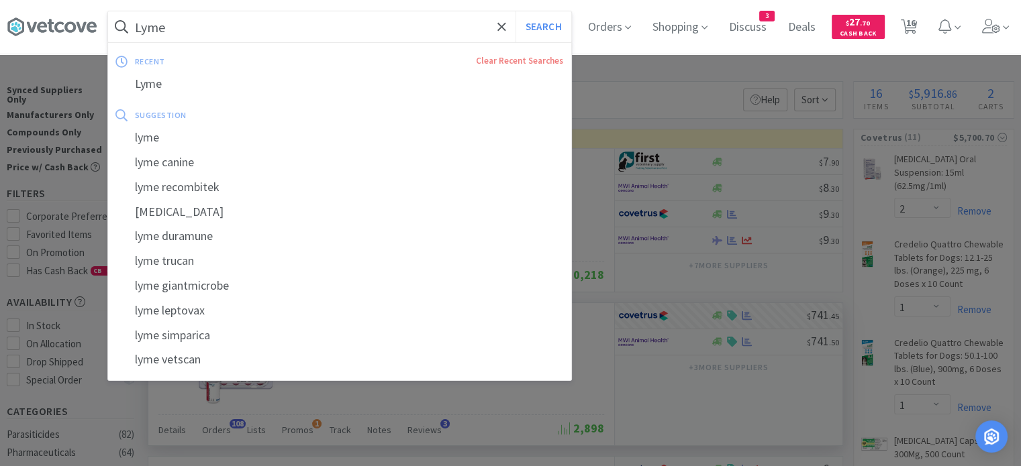
click at [368, 38] on input "Lyme" at bounding box center [339, 26] width 463 height 31
paste input "[MEDICAL_DATA]"
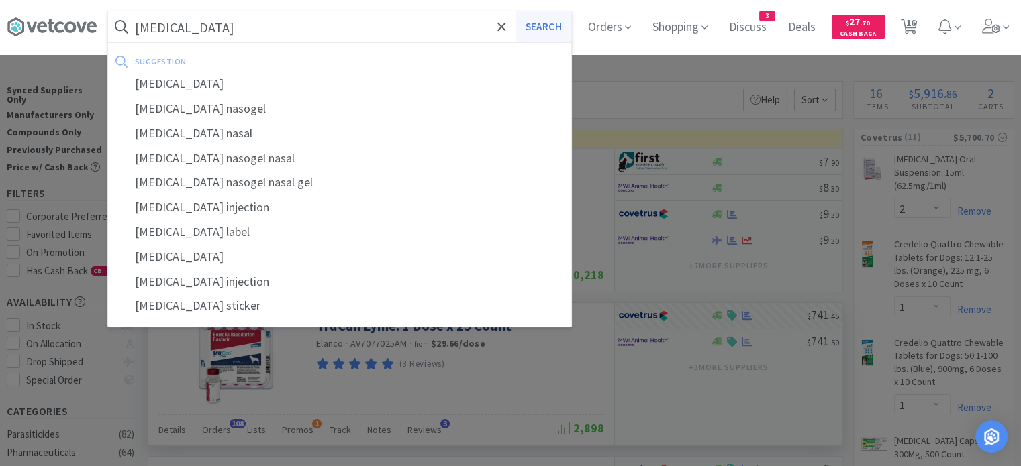
click at [548, 26] on button "Search" at bounding box center [543, 26] width 56 height 31
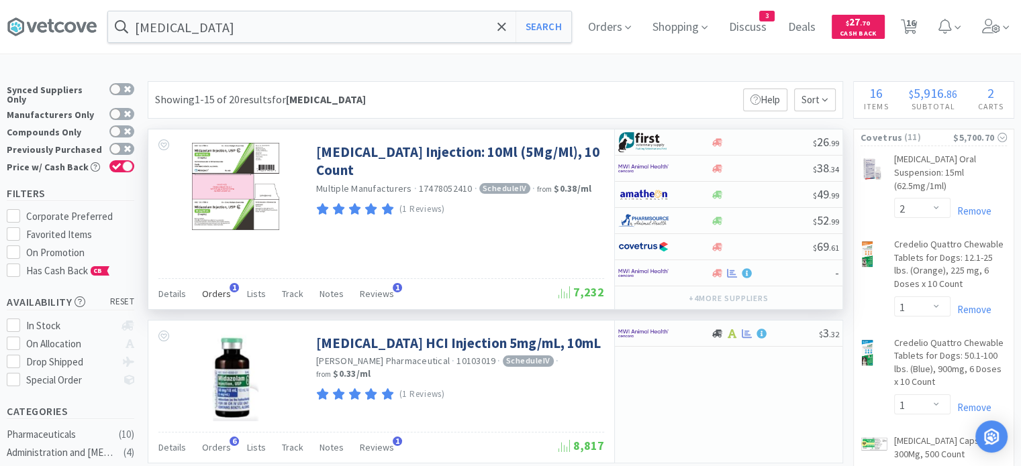
click at [210, 293] on span "Orders" at bounding box center [216, 294] width 29 height 12
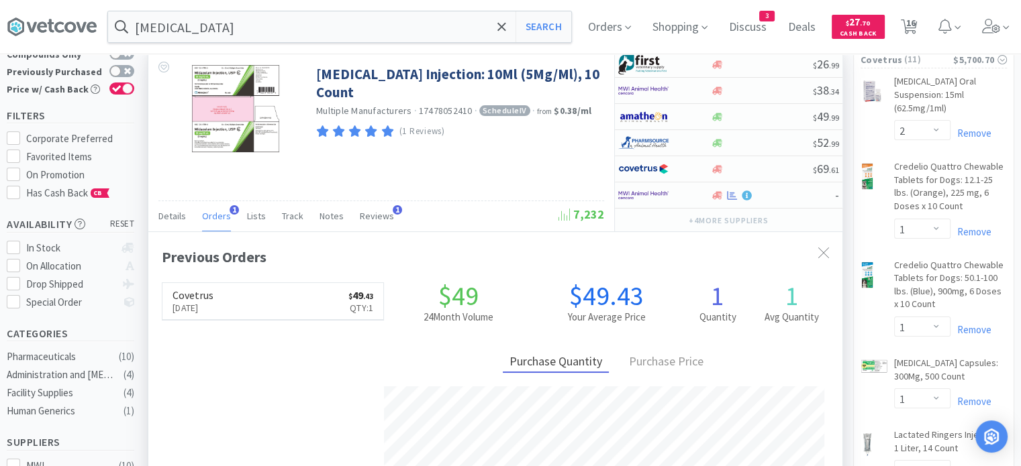
scroll to position [74, 0]
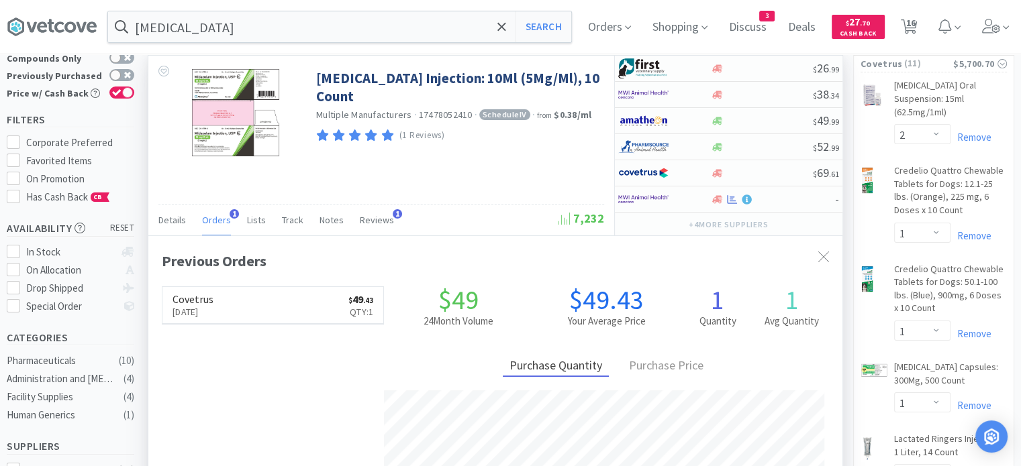
click at [223, 214] on span "Orders" at bounding box center [216, 220] width 29 height 12
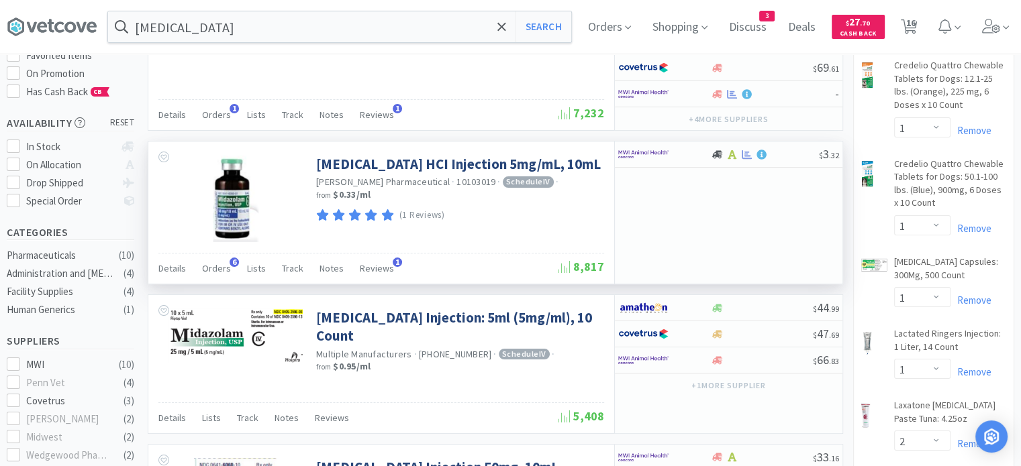
scroll to position [181, 0]
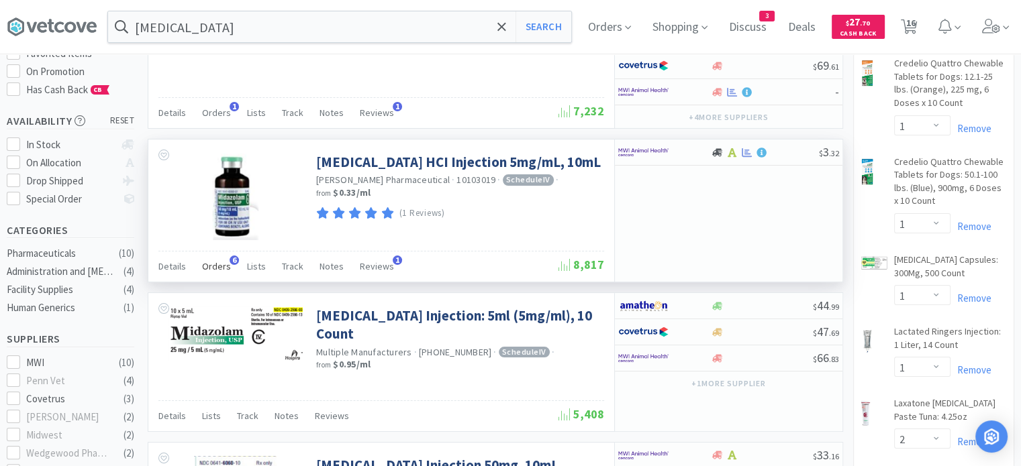
click at [213, 262] on span "Orders" at bounding box center [216, 266] width 29 height 12
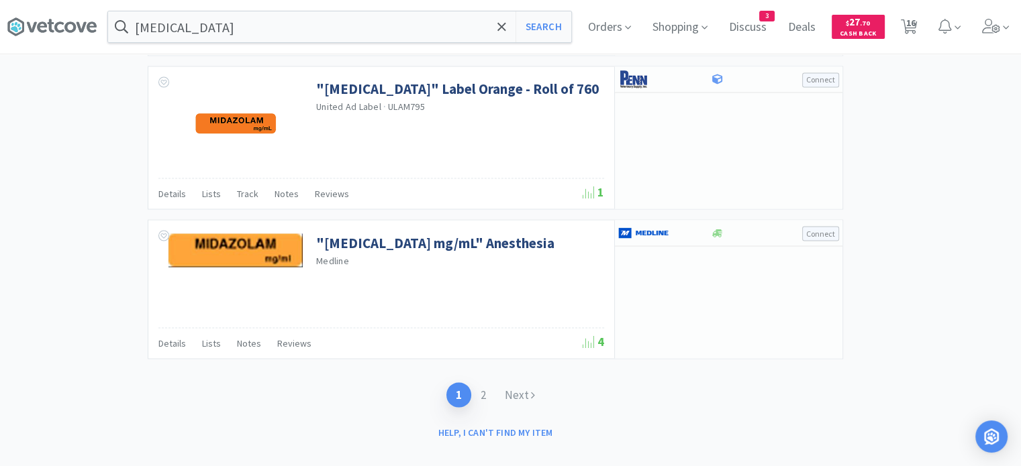
scroll to position [2435, 0]
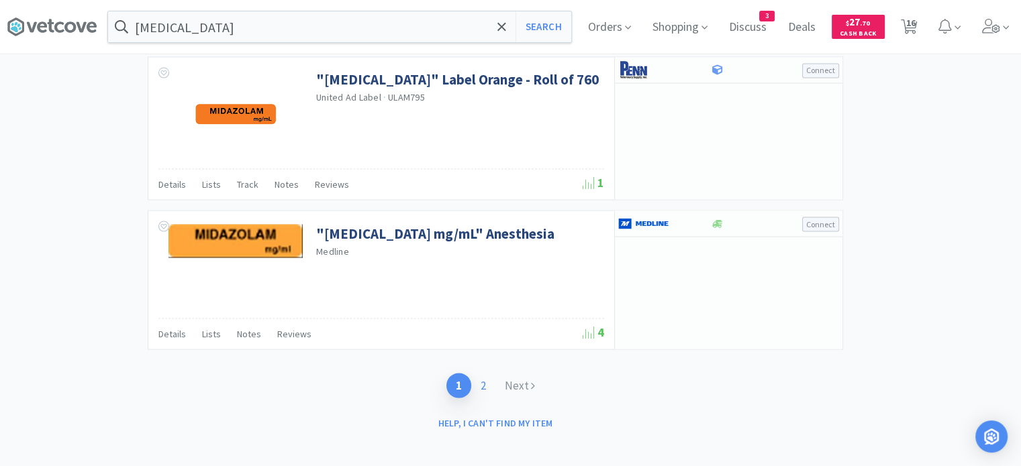
click at [478, 375] on link "2" at bounding box center [483, 385] width 24 height 25
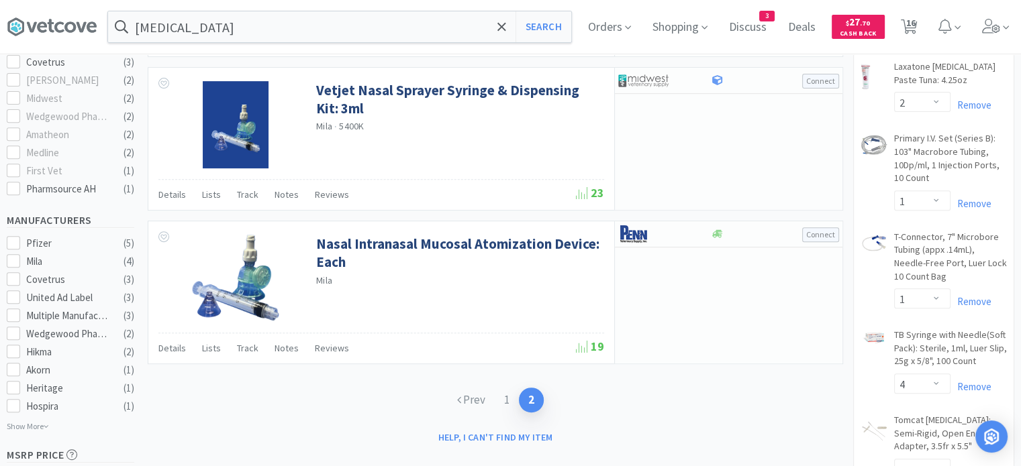
scroll to position [518, 0]
click at [510, 403] on link "1" at bounding box center [507, 400] width 24 height 25
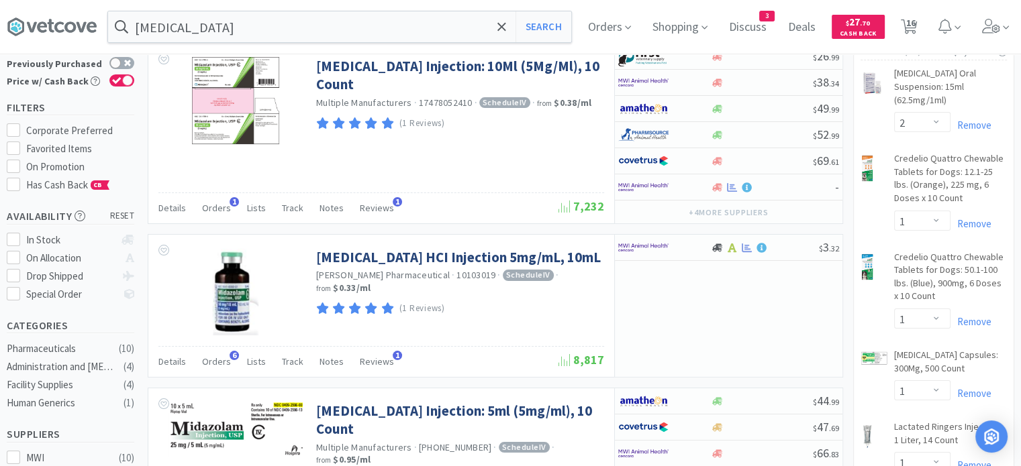
scroll to position [66, 0]
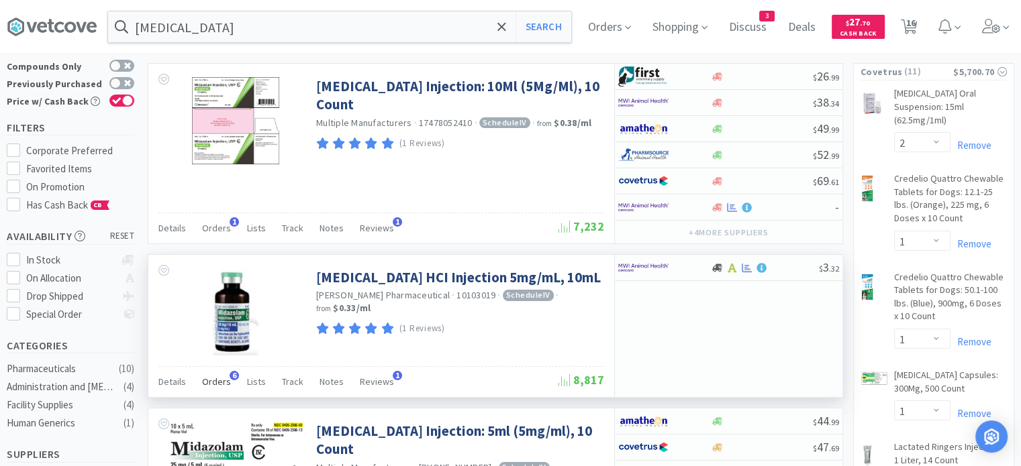
click at [220, 376] on span "Orders" at bounding box center [216, 382] width 29 height 12
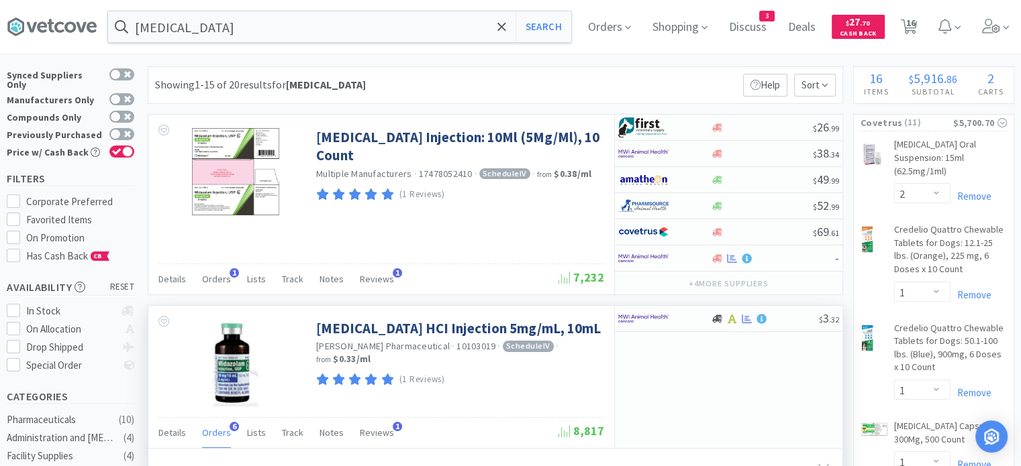
scroll to position [13, 0]
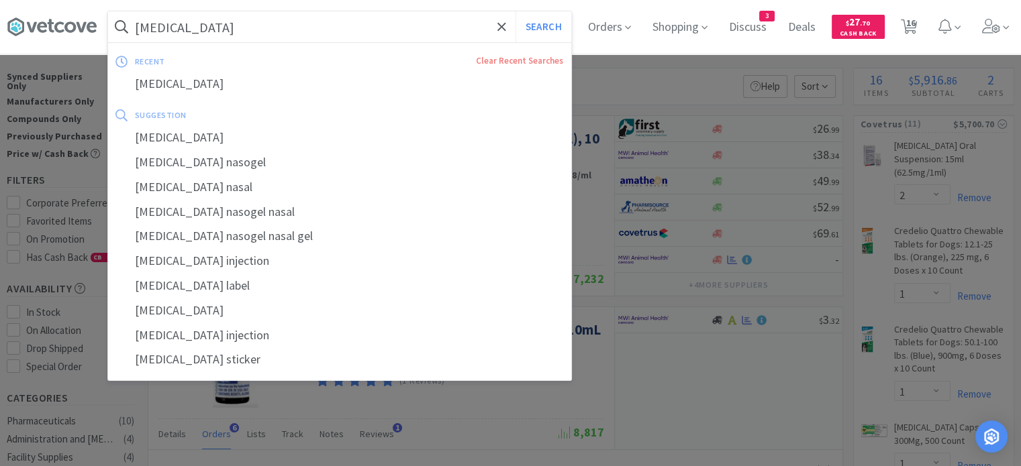
click at [385, 20] on input "[MEDICAL_DATA]" at bounding box center [339, 26] width 463 height 31
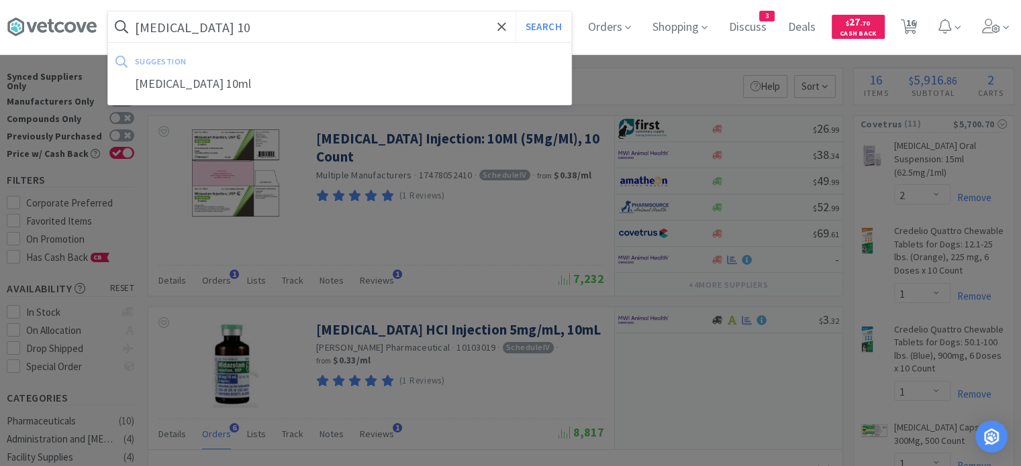
click at [515, 11] on button "Search" at bounding box center [543, 26] width 56 height 31
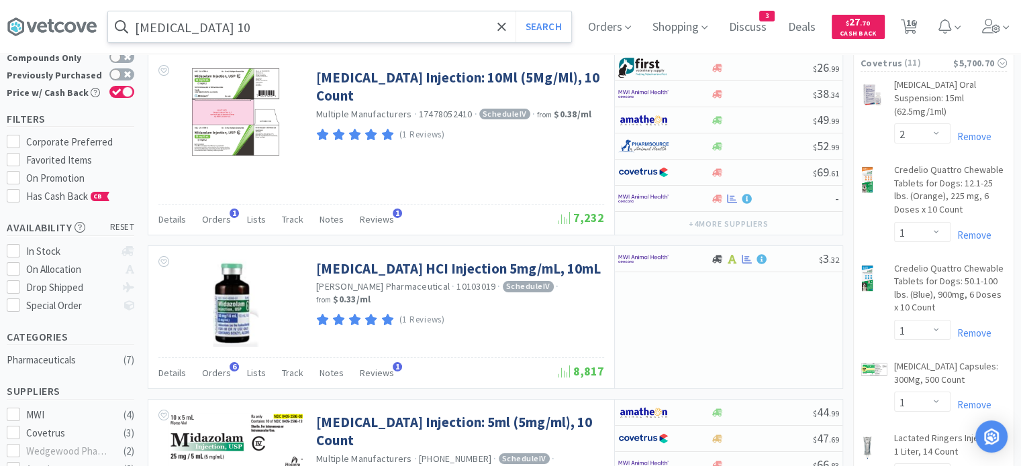
scroll to position [70, 0]
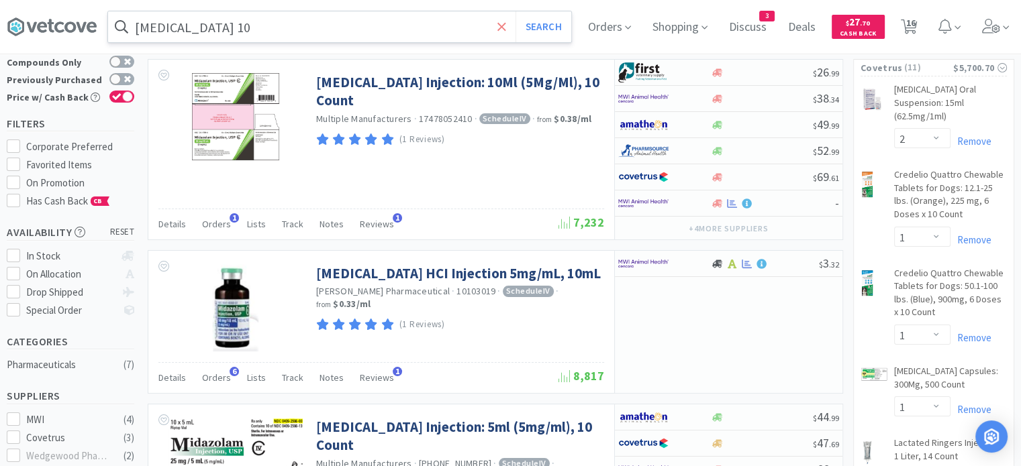
click at [506, 24] on icon at bounding box center [501, 26] width 9 height 13
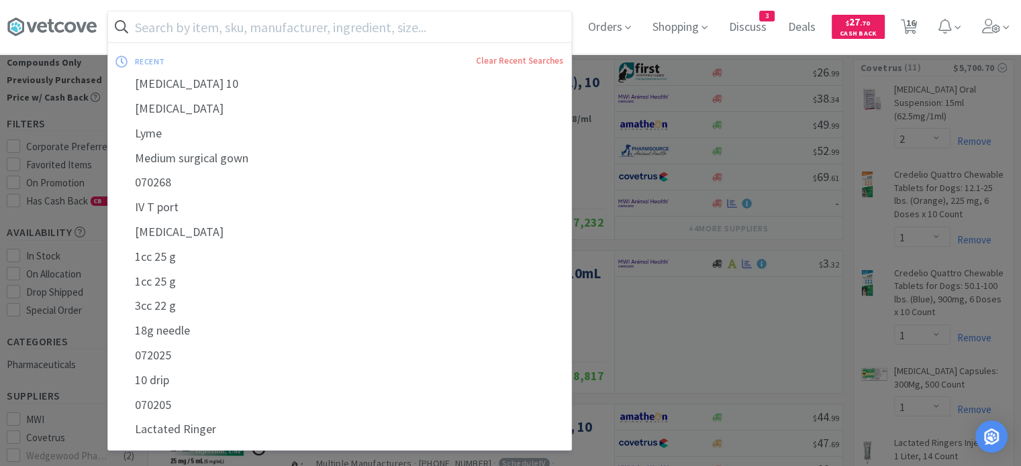
click at [464, 19] on input "text" at bounding box center [339, 26] width 463 height 31
paste input "NexGard Combo"
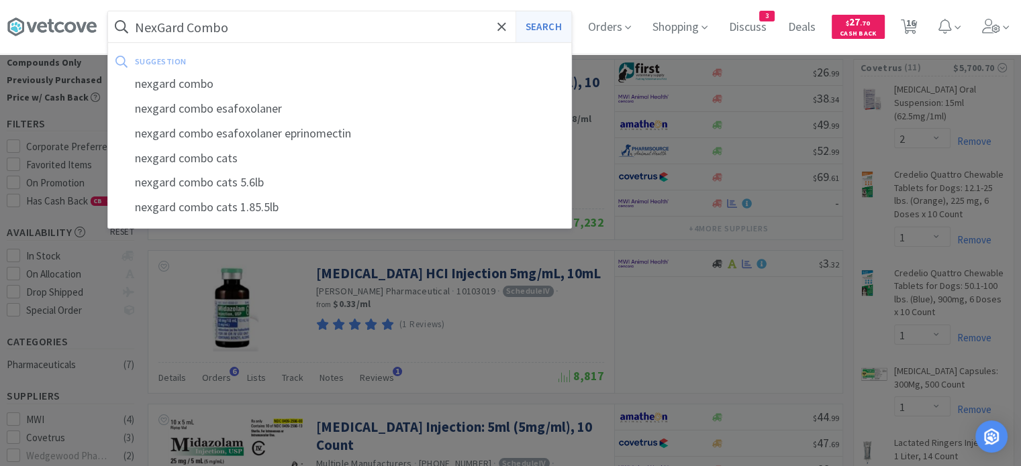
click at [515, 11] on button "Search" at bounding box center [543, 26] width 56 height 31
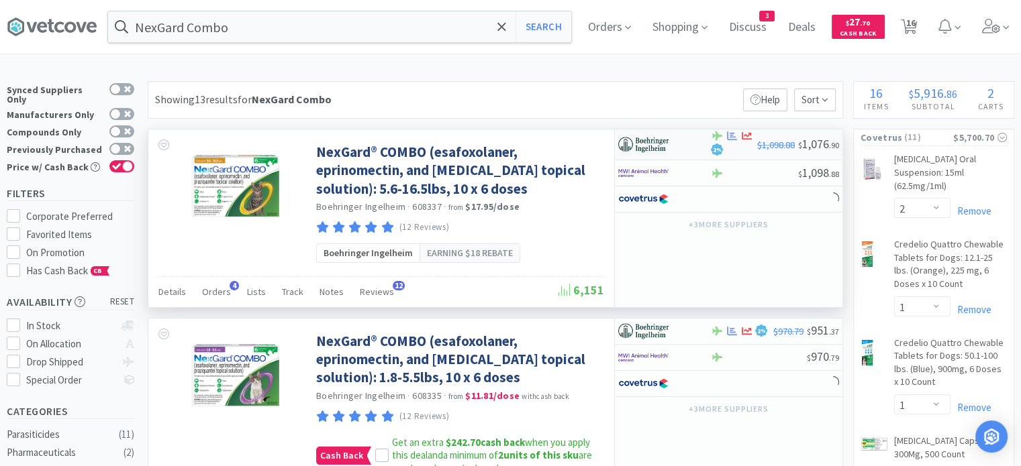
click at [735, 148] on div "2 %" at bounding box center [733, 145] width 47 height 28
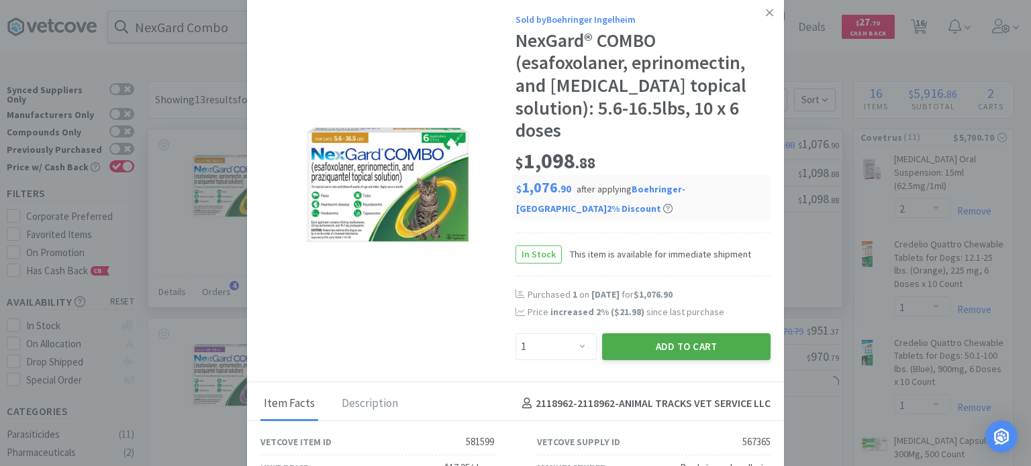
click at [715, 337] on button "Add to Cart" at bounding box center [686, 347] width 168 height 27
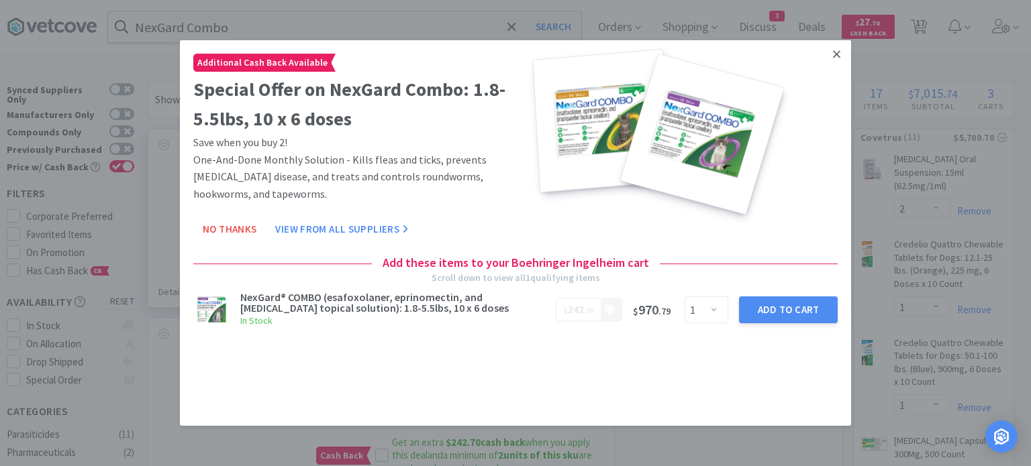
click at [838, 67] on link at bounding box center [836, 54] width 23 height 29
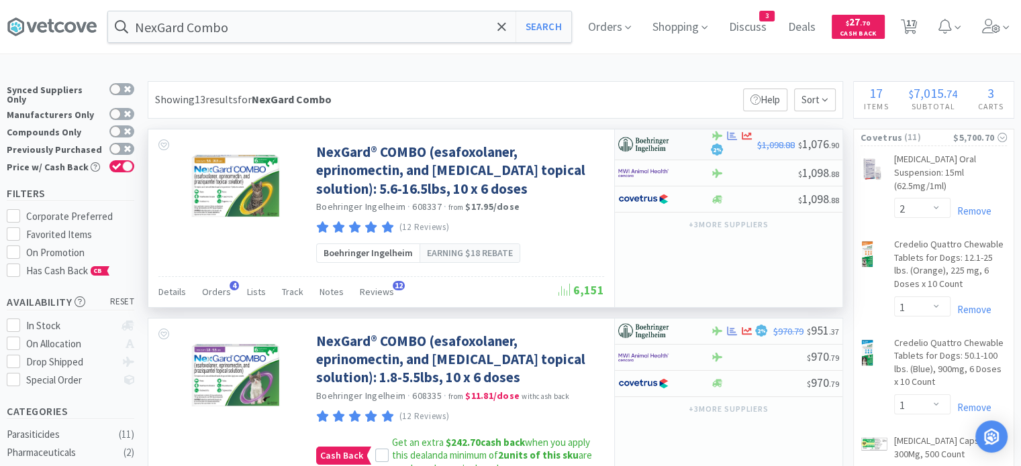
click at [731, 142] on div "2 %" at bounding box center [733, 145] width 47 height 28
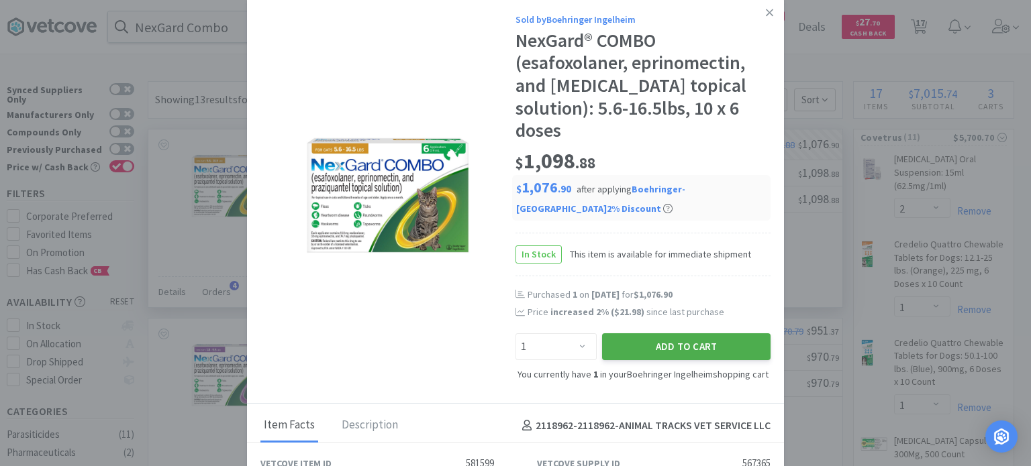
click at [692, 343] on button "Add to Cart" at bounding box center [686, 347] width 168 height 27
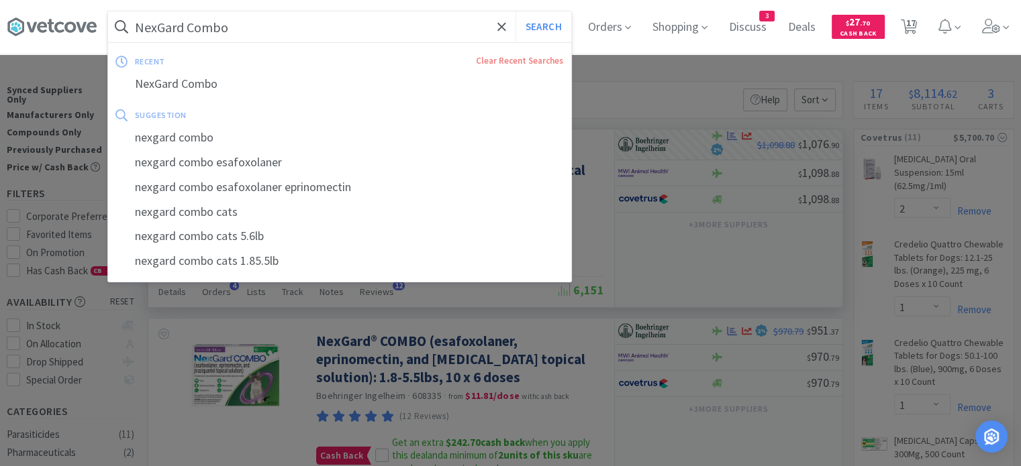
click at [264, 32] on input "NexGard Combo" at bounding box center [339, 26] width 463 height 31
paste input "[MEDICAL_DATA]"
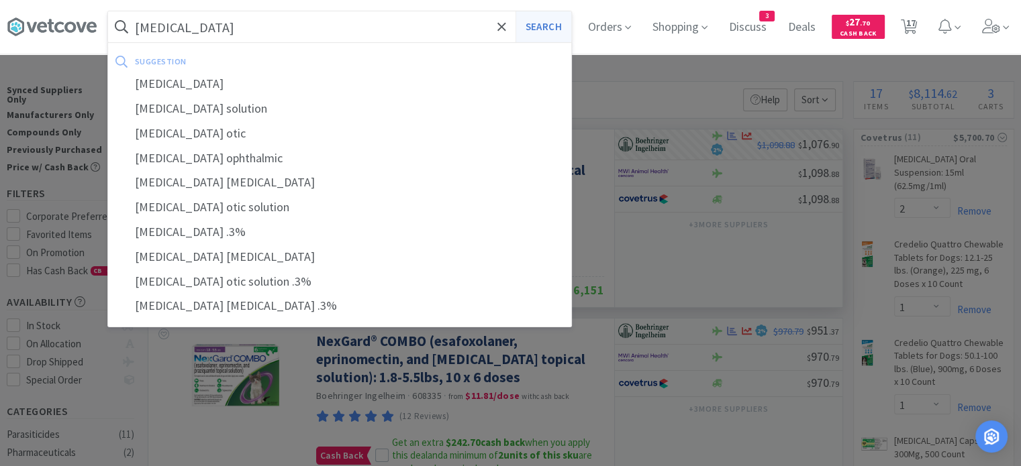
click at [544, 23] on button "Search" at bounding box center [543, 26] width 56 height 31
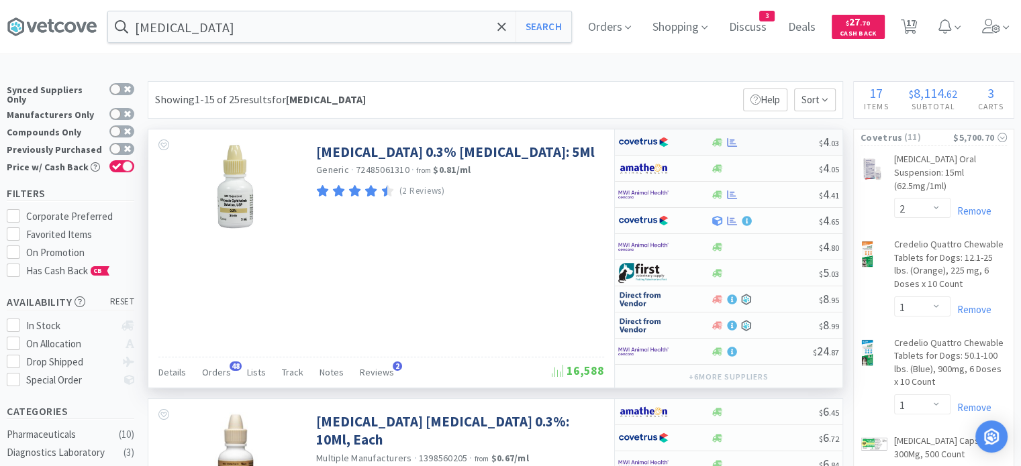
click at [766, 150] on div "$ 4 . 03" at bounding box center [728, 143] width 227 height 26
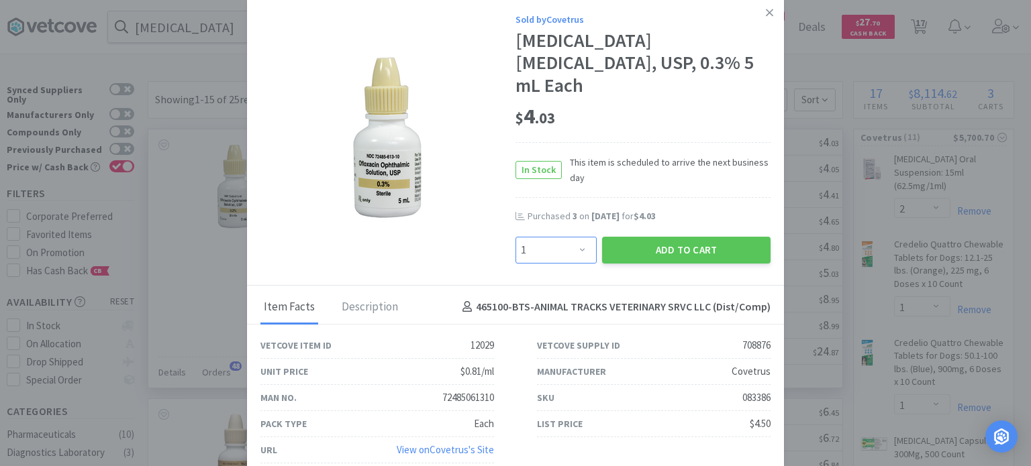
click at [555, 239] on select "Enter Quantity 1 2 3 4 5 6 7 8 9 10 11 12 13 14 15 16 17 18 19 20 Enter Quantity" at bounding box center [555, 250] width 81 height 27
click at [515, 237] on select "Enter Quantity 1 2 3 4 5 6 7 8 9 10 11 12 13 14 15 16 17 18 19 20 Enter Quantity" at bounding box center [555, 250] width 81 height 27
click at [632, 237] on button "Add to Cart" at bounding box center [686, 250] width 168 height 27
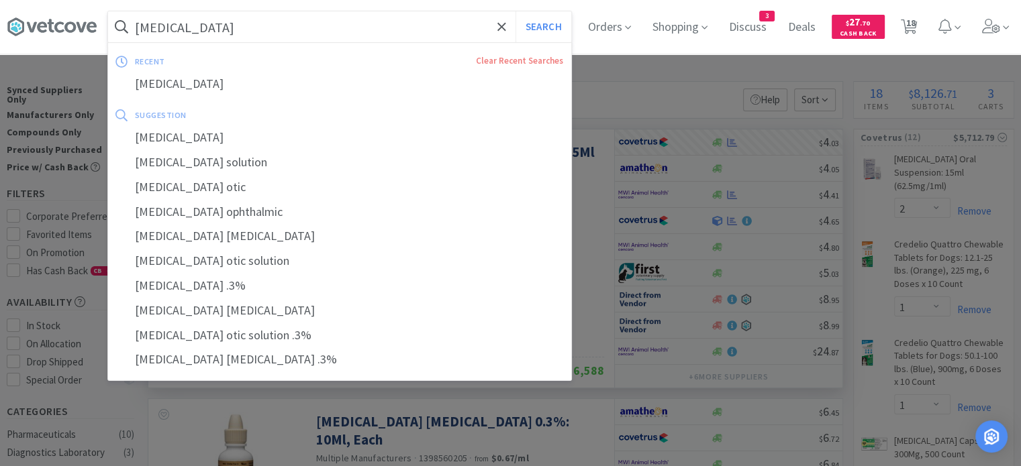
click at [205, 40] on input "[MEDICAL_DATA]" at bounding box center [339, 26] width 463 height 31
paste input "Previcox 227"
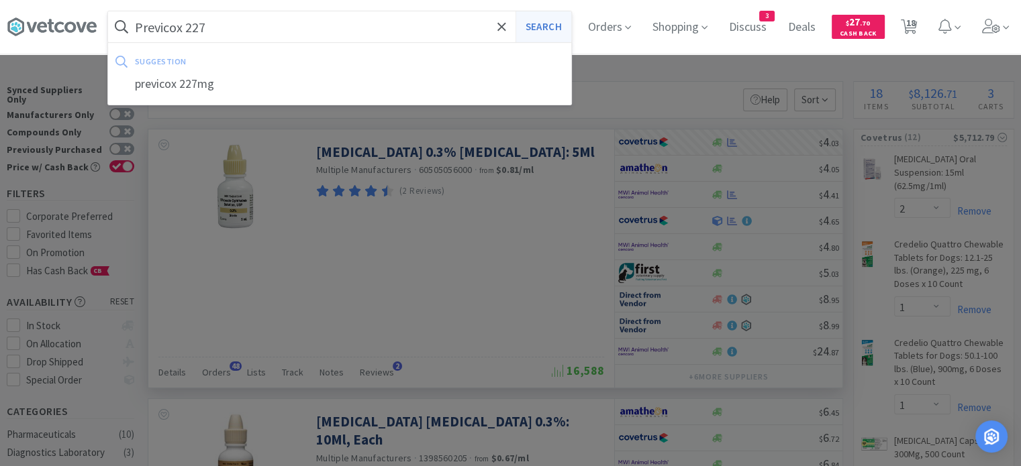
click at [561, 21] on button "Search" at bounding box center [543, 26] width 56 height 31
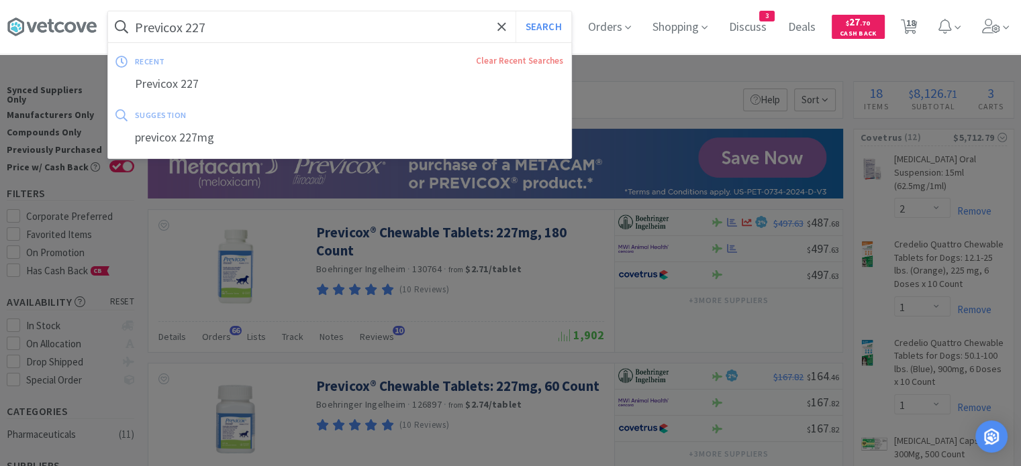
click at [234, 32] on input "Previcox 227" at bounding box center [339, 26] width 463 height 31
paste input "Solensia"
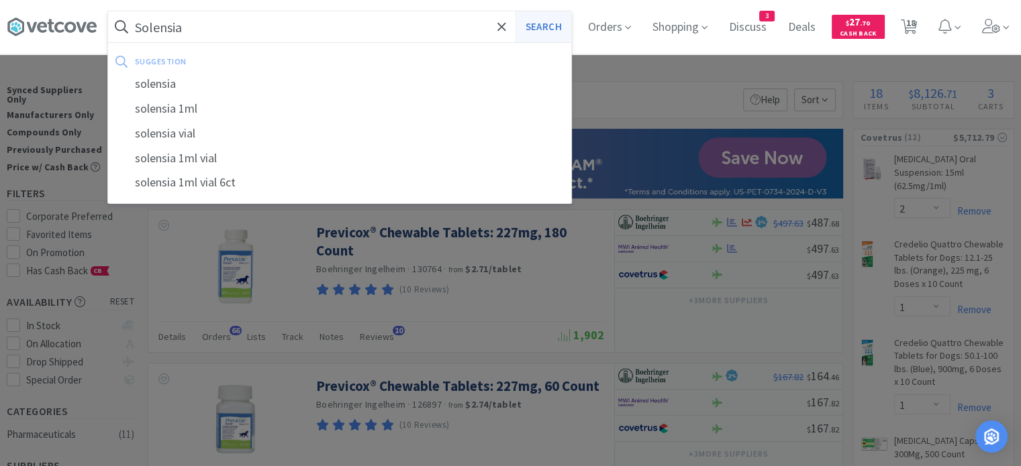
click at [564, 23] on button "Search" at bounding box center [543, 26] width 56 height 31
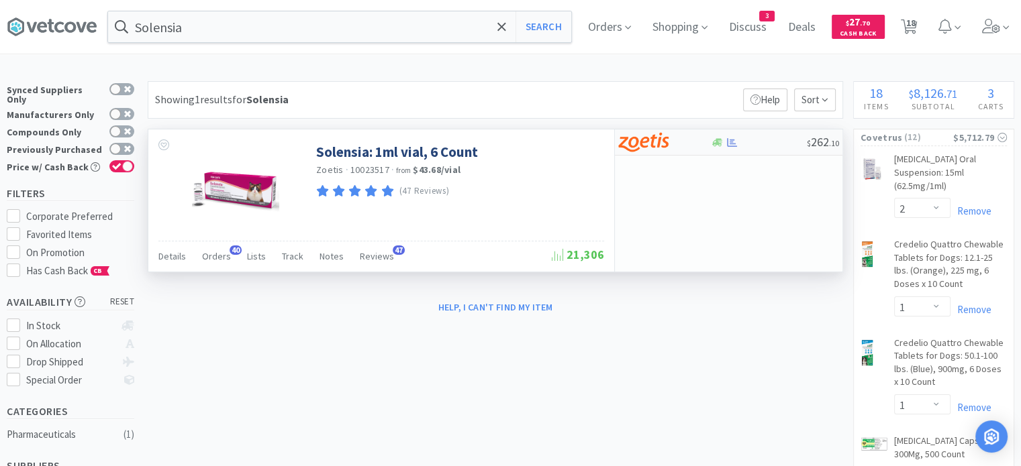
click at [758, 141] on div at bounding box center [758, 143] width 97 height 10
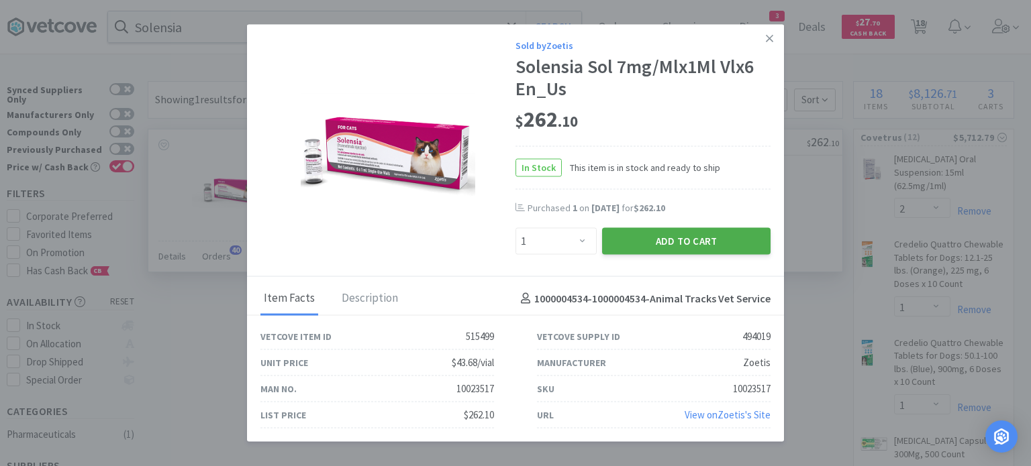
click at [699, 230] on button "Add to Cart" at bounding box center [686, 241] width 168 height 27
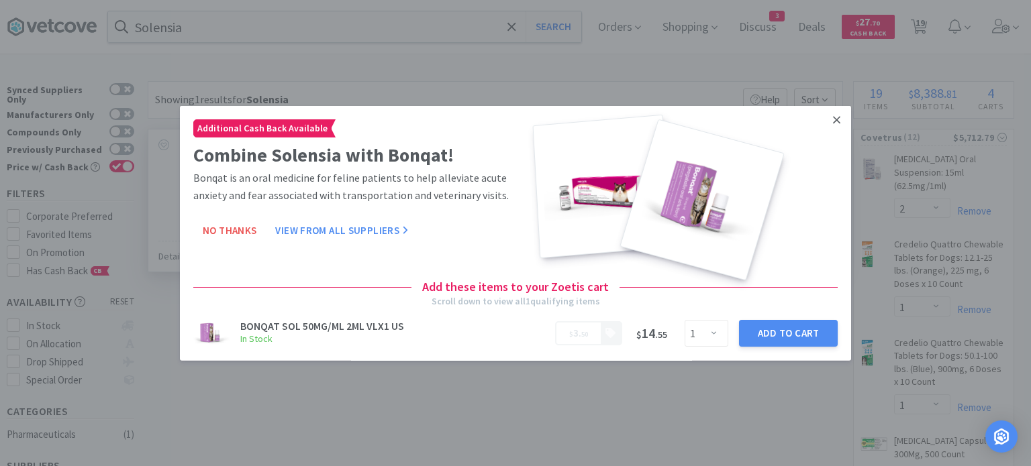
click at [833, 124] on icon at bounding box center [836, 119] width 7 height 12
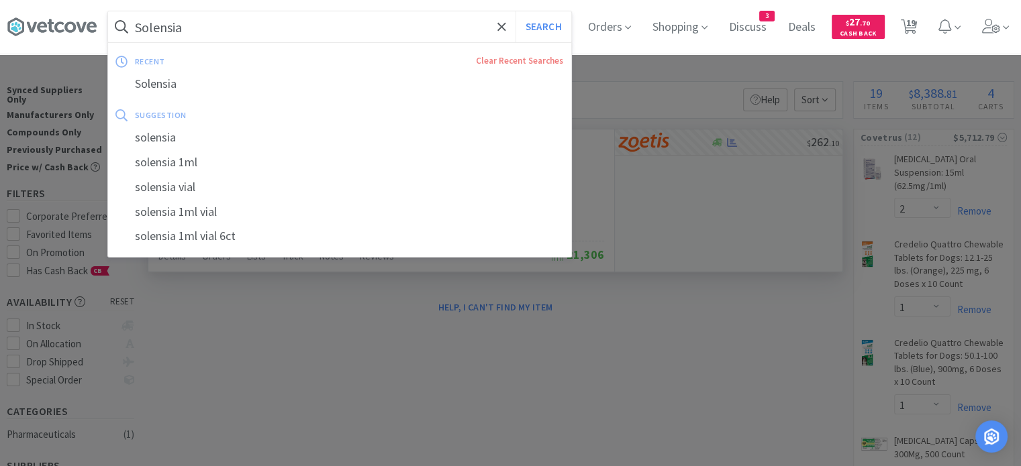
click at [221, 26] on input "Solensia" at bounding box center [339, 26] width 463 height 31
paste input "Vetmedin 5"
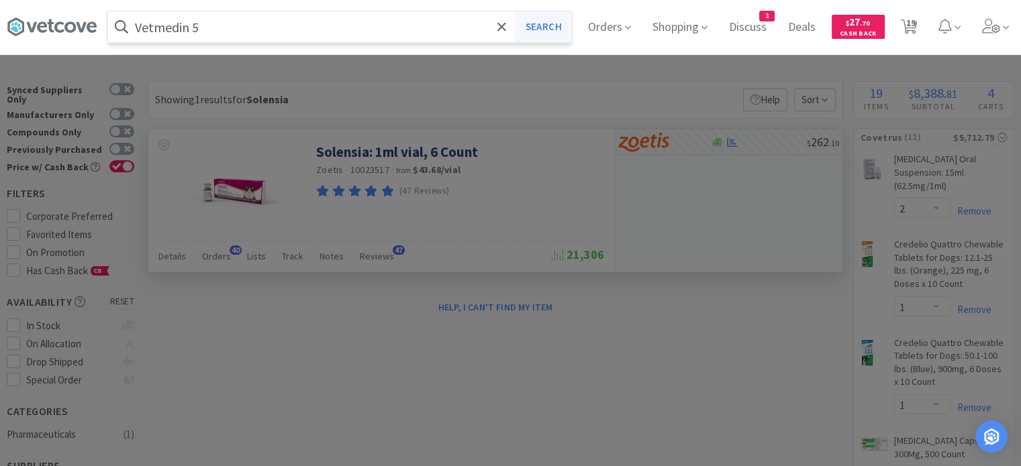
click at [558, 26] on button "Search" at bounding box center [543, 26] width 56 height 31
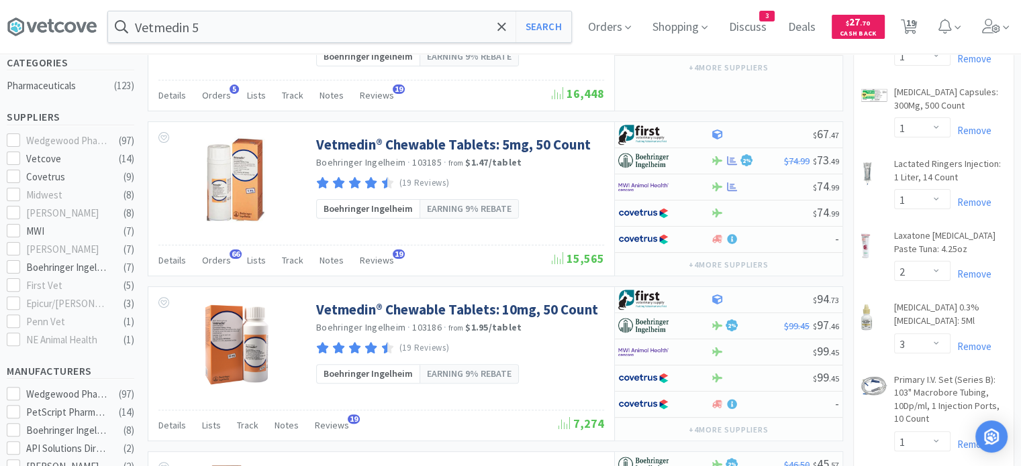
scroll to position [346, 0]
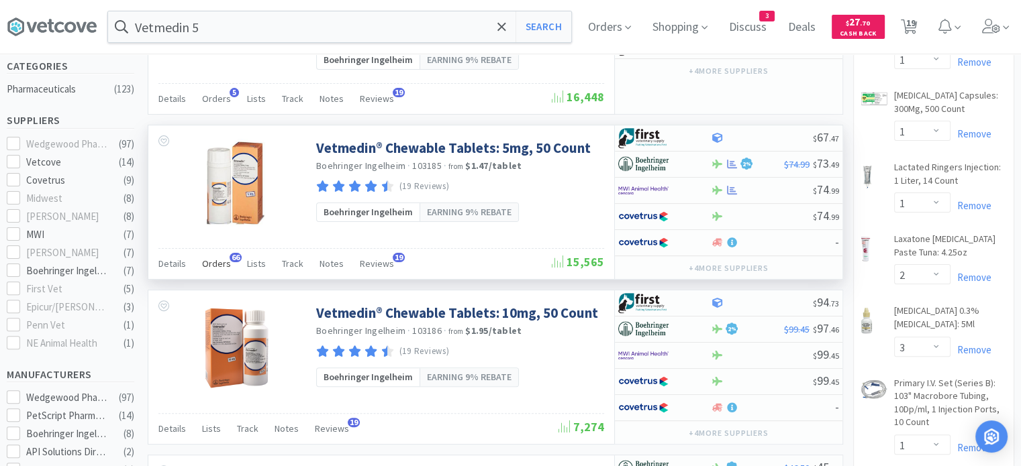
click at [217, 262] on span "Orders" at bounding box center [216, 264] width 29 height 12
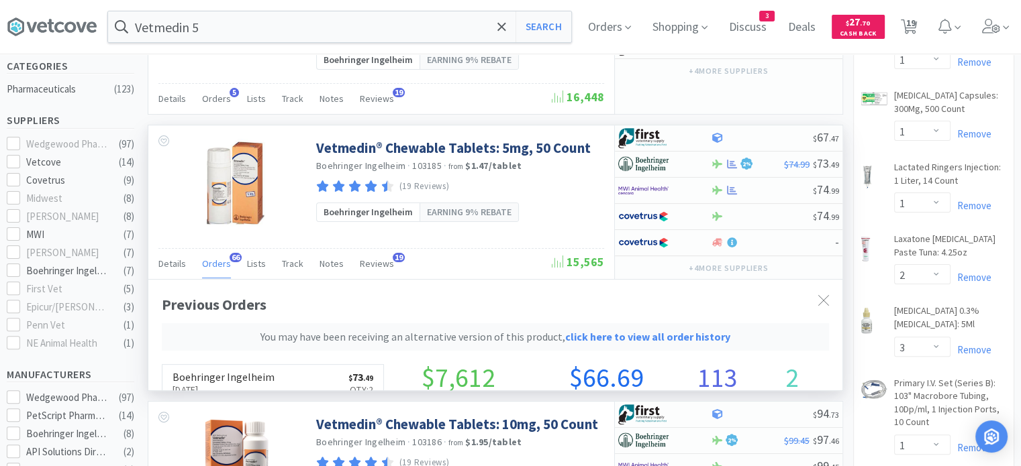
scroll to position [394, 694]
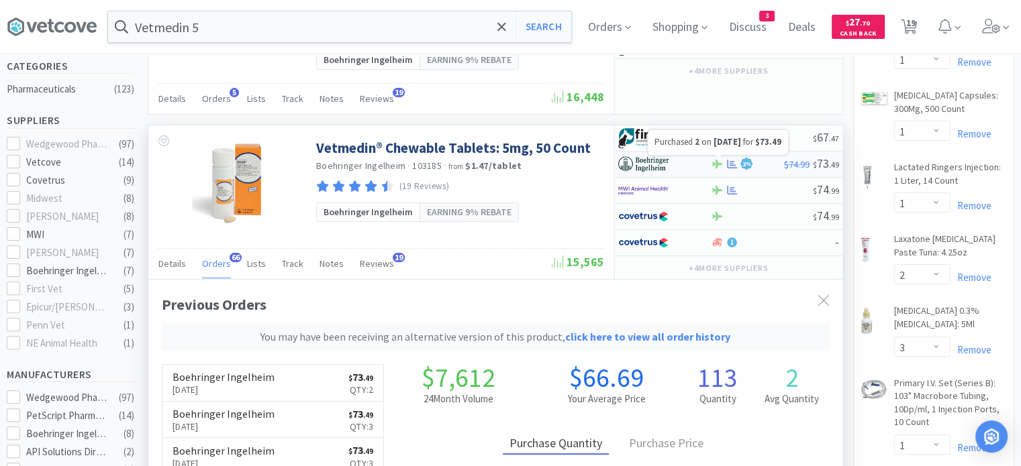
click at [729, 160] on icon at bounding box center [732, 164] width 10 height 9
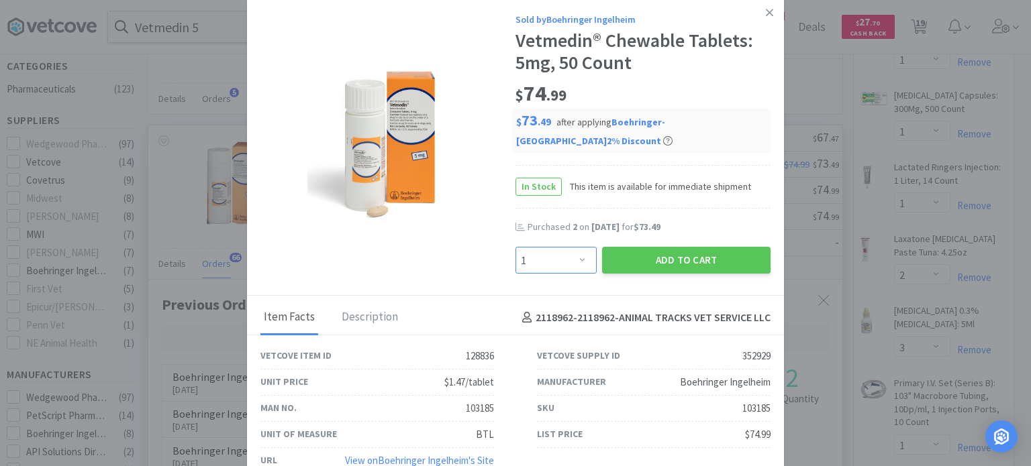
click at [563, 247] on select "Enter Quantity 1 2 3 4 5 6 7 8 9 10 11 12 13 14 15 16 17 18 19 20 Enter Quantity" at bounding box center [555, 260] width 81 height 27
click at [515, 247] on select "Enter Quantity 1 2 3 4 5 6 7 8 9 10 11 12 13 14 15 16 17 18 19 20 Enter Quantity" at bounding box center [555, 260] width 81 height 27
click at [657, 247] on button "Add to Cart" at bounding box center [686, 260] width 168 height 27
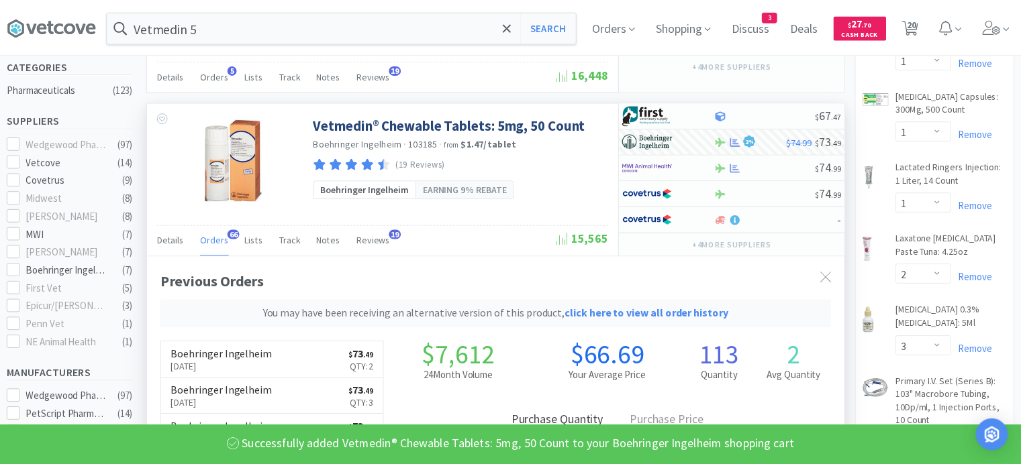
scroll to position [670676, 670376]
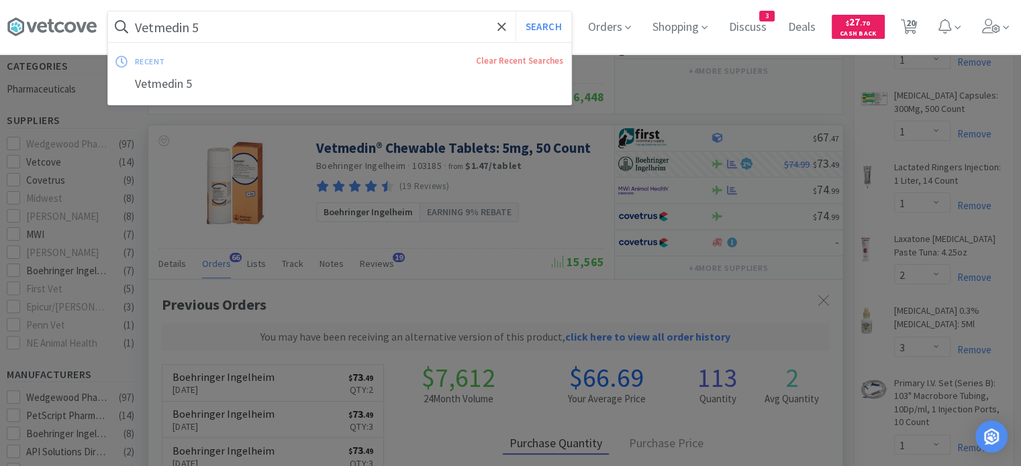
click at [237, 29] on input "Vetmedin 5" at bounding box center [339, 26] width 463 height 31
paste input "-Kem"
click at [556, 26] on button "Search" at bounding box center [543, 26] width 56 height 31
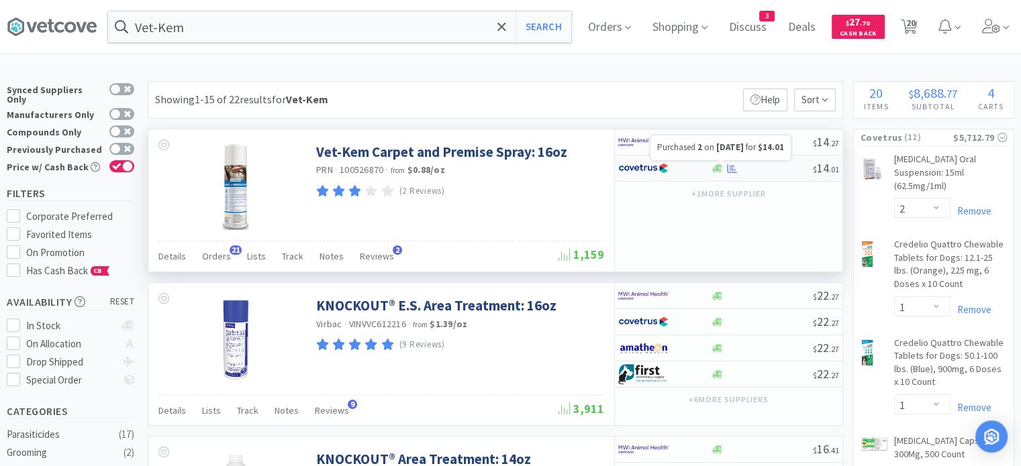
click at [731, 166] on icon at bounding box center [732, 168] width 10 height 9
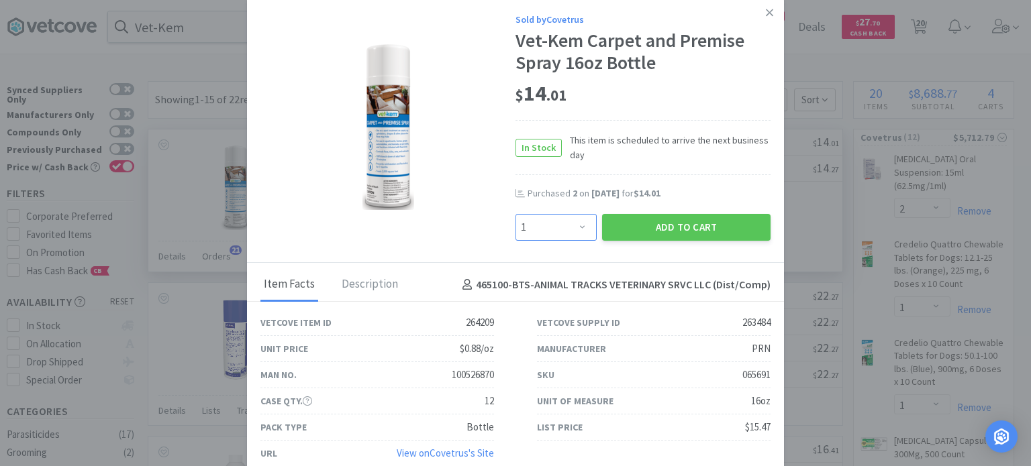
click at [557, 226] on select "Enter Quantity 1 2 3 4 5 6 7 8 9 10 11 12 13 14 15 16 17 18 19 20 Enter Quantity" at bounding box center [555, 227] width 81 height 27
click at [515, 214] on select "Enter Quantity 1 2 3 4 5 6 7 8 9 10 11 12 13 14 15 16 17 18 19 20 Enter Quantity" at bounding box center [555, 227] width 81 height 27
click at [636, 229] on button "Add to Cart" at bounding box center [686, 227] width 168 height 27
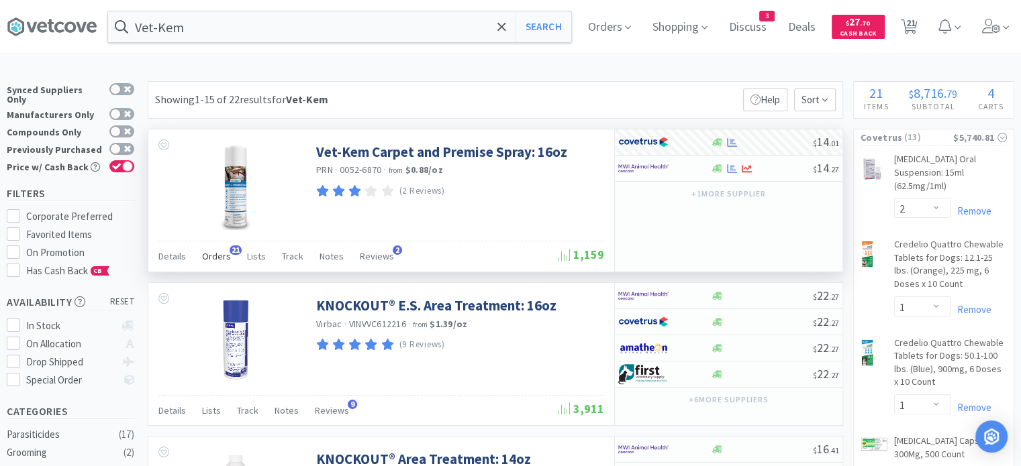
click at [217, 256] on span "Orders" at bounding box center [216, 256] width 29 height 12
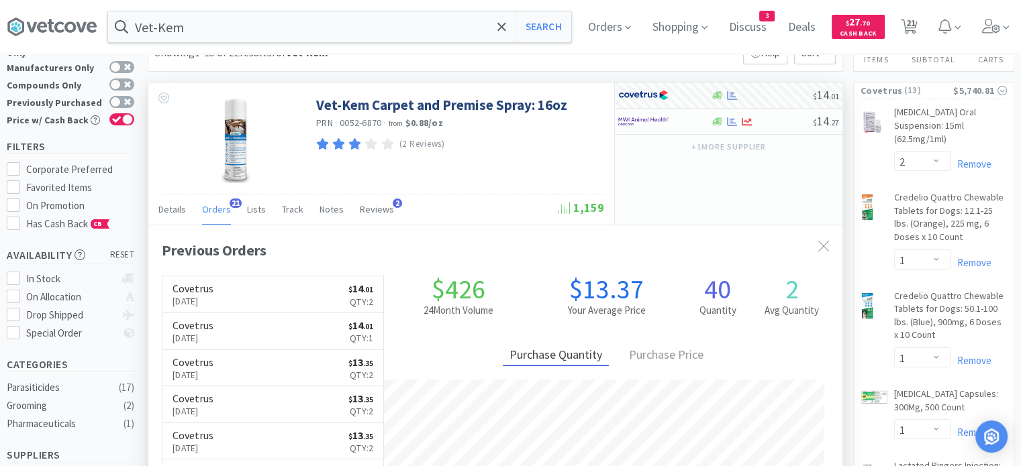
scroll to position [40, 0]
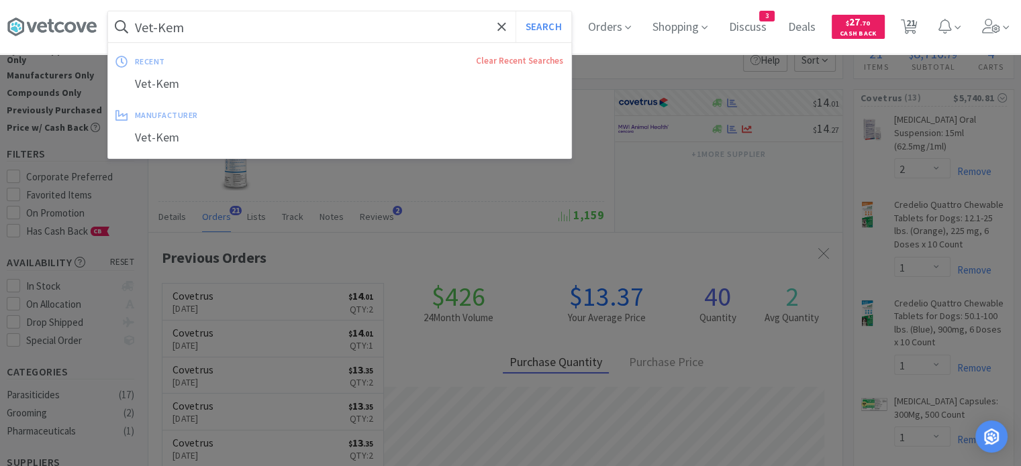
click at [285, 26] on input "Vet-Kem" at bounding box center [339, 26] width 463 height 31
paste input "iralys Powder 100 g"
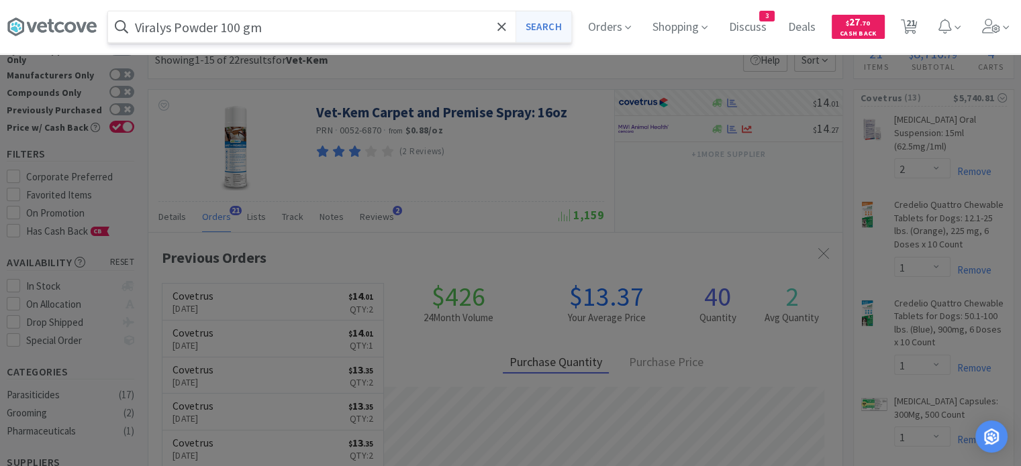
click at [552, 26] on button "Search" at bounding box center [543, 26] width 56 height 31
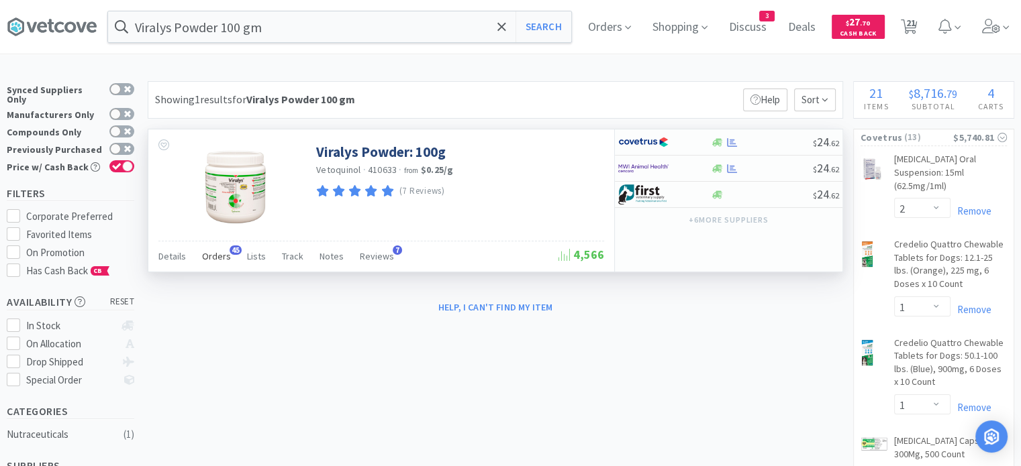
click at [214, 254] on span "Orders" at bounding box center [216, 256] width 29 height 12
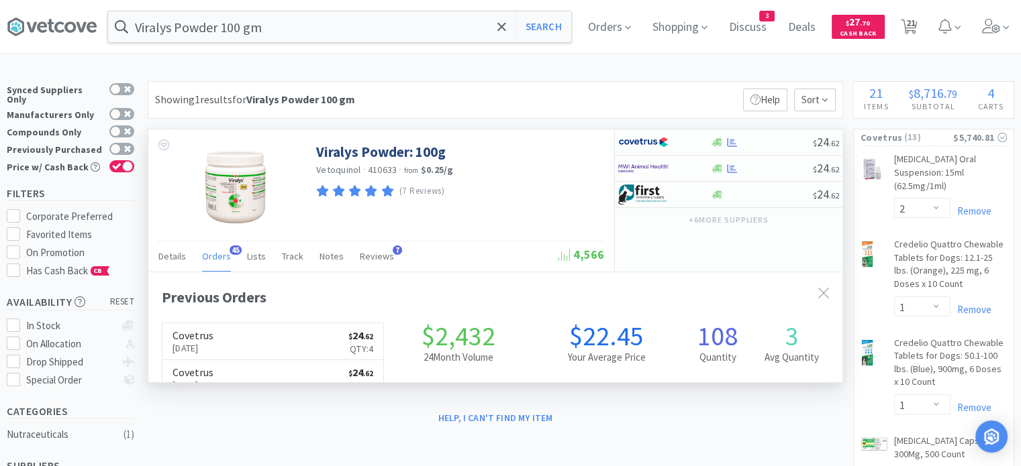
scroll to position [360, 694]
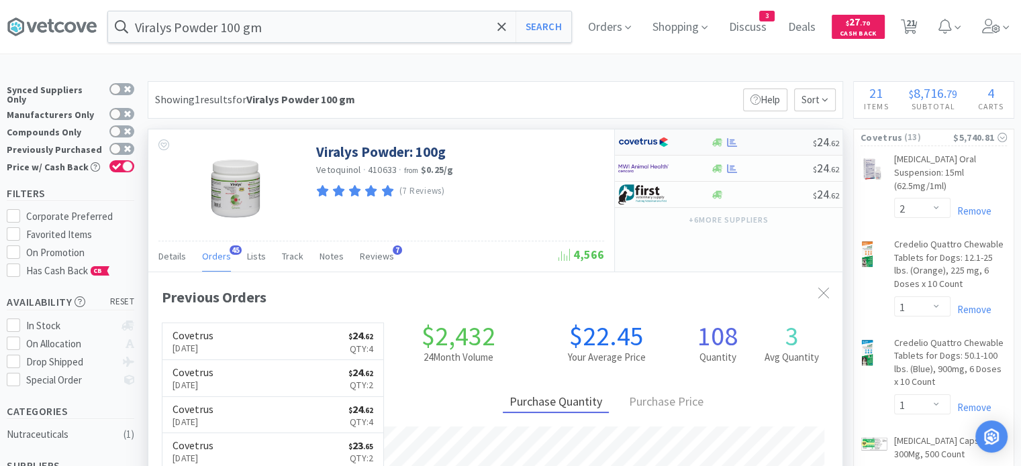
click at [750, 145] on div at bounding box center [761, 143] width 103 height 10
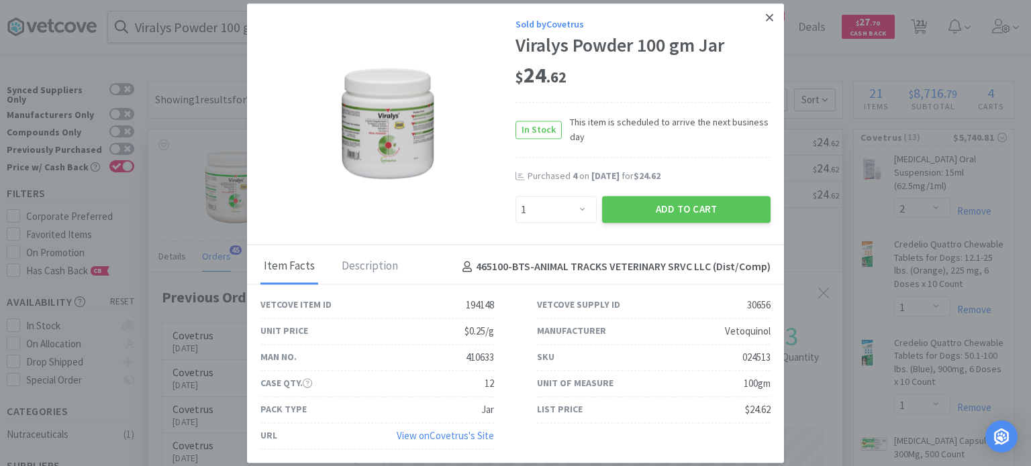
click at [766, 17] on icon at bounding box center [769, 17] width 7 height 12
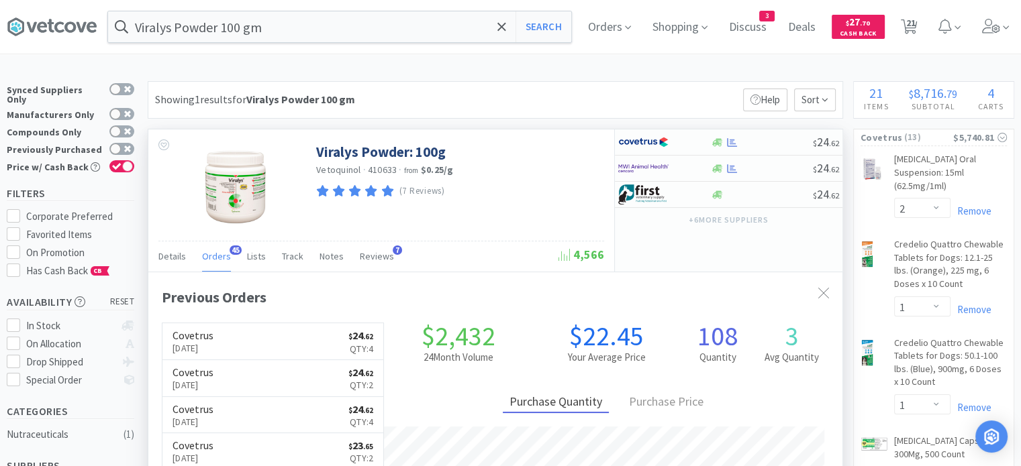
scroll to position [670711, 670376]
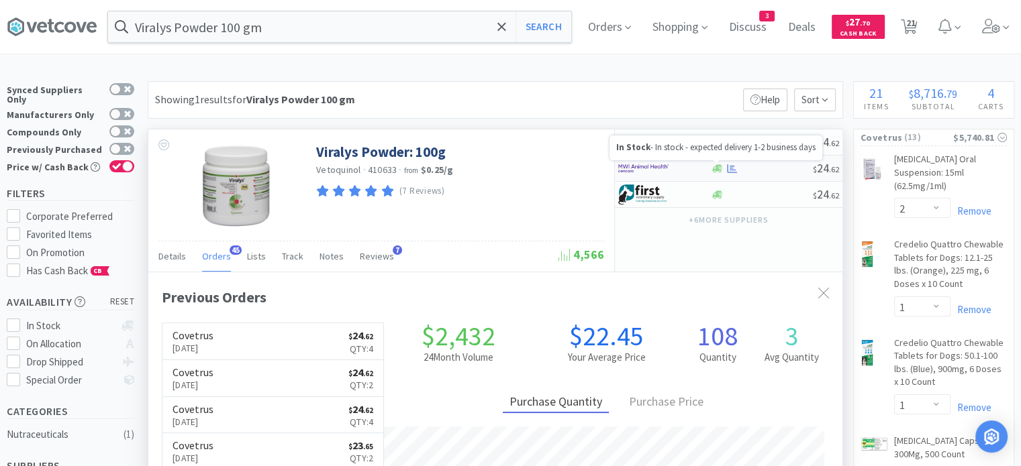
click at [712, 170] on icon at bounding box center [717, 168] width 10 height 8
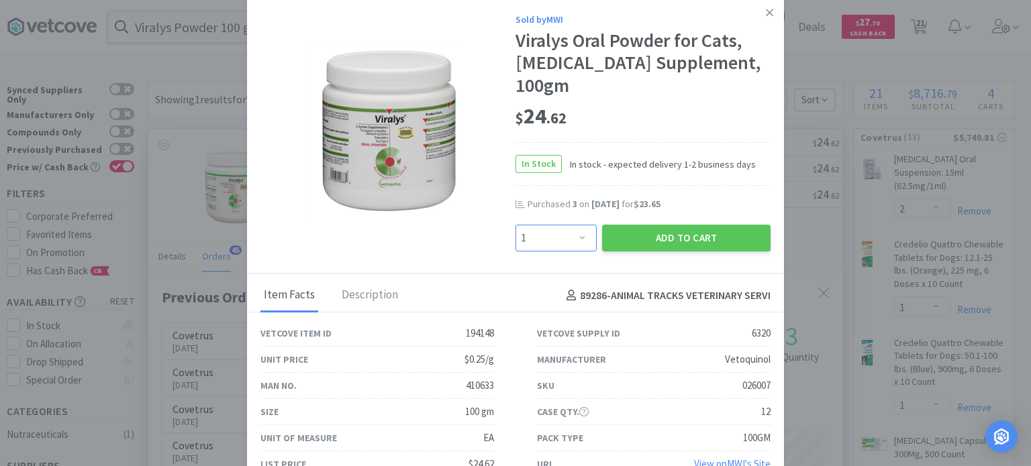
click at [580, 225] on select "Enter Quantity 1 2 3 4 5 6 7 8 9 10 11 12 13 14 15 16 17 18 19 20 Enter Quantity" at bounding box center [555, 238] width 81 height 27
click at [515, 225] on select "Enter Quantity 1 2 3 4 5 6 7 8 9 10 11 12 13 14 15 16 17 18 19 20 Enter Quantity" at bounding box center [555, 238] width 81 height 27
click at [666, 225] on button "Add to Cart" at bounding box center [686, 238] width 168 height 27
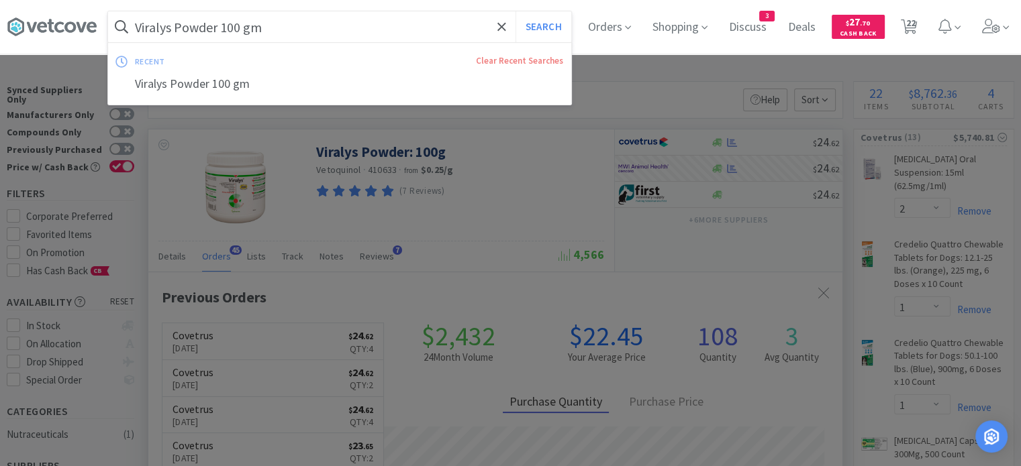
click at [274, 34] on input "Viralys Powder 100 gm" at bounding box center [339, 26] width 463 height 31
paste input "[MEDICAL_DATA] 250"
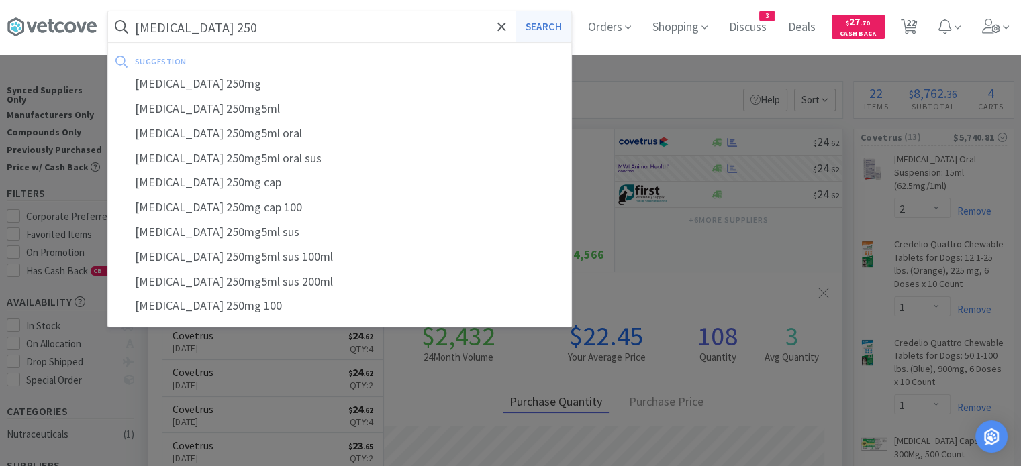
click at [556, 21] on button "Search" at bounding box center [543, 26] width 56 height 31
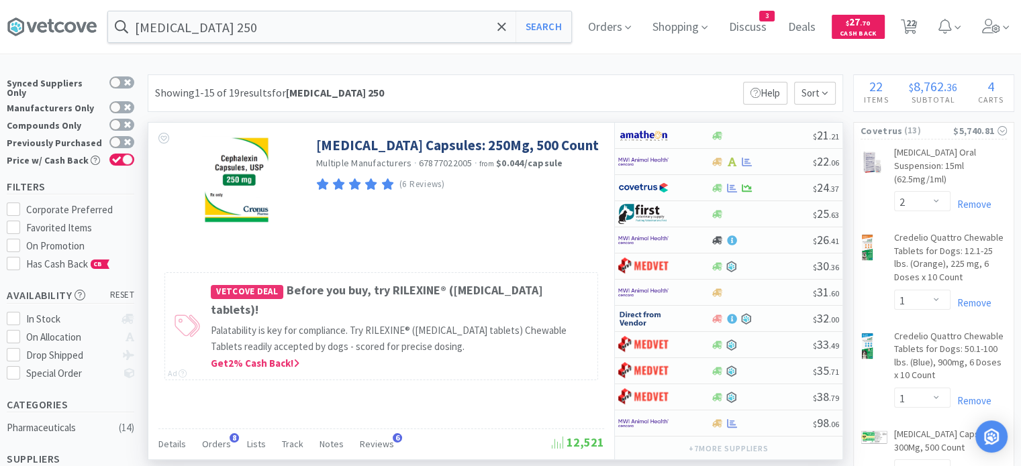
scroll to position [5, 0]
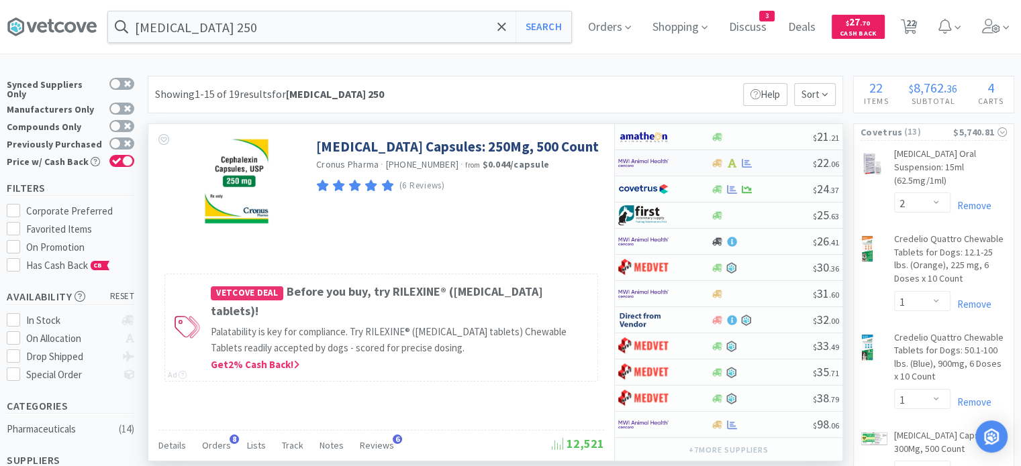
click at [766, 166] on div at bounding box center [761, 163] width 103 height 10
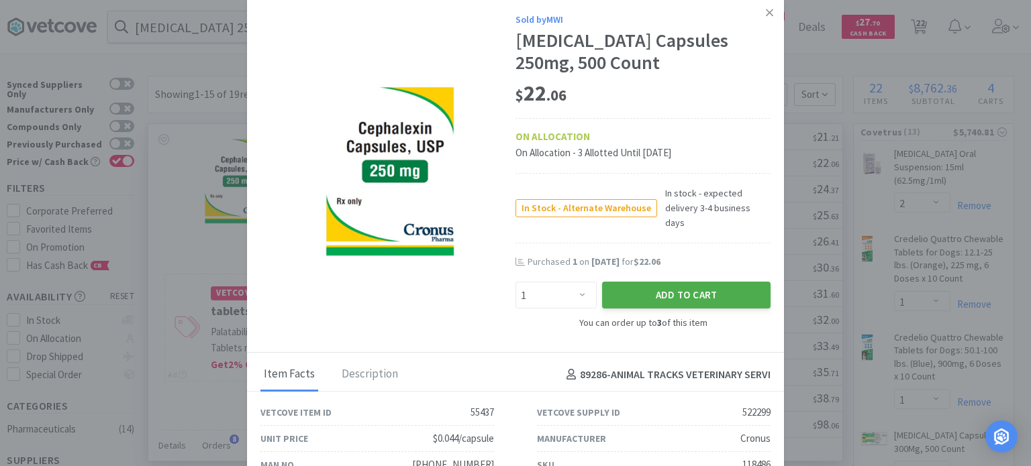
click at [658, 286] on button "Add to Cart" at bounding box center [686, 295] width 168 height 27
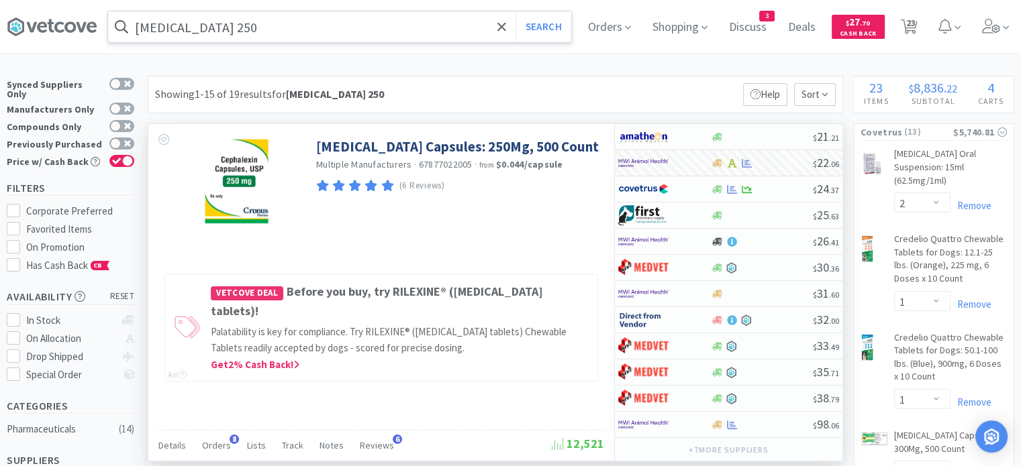
click at [285, 28] on input "[MEDICAL_DATA] 250" at bounding box center [339, 26] width 463 height 31
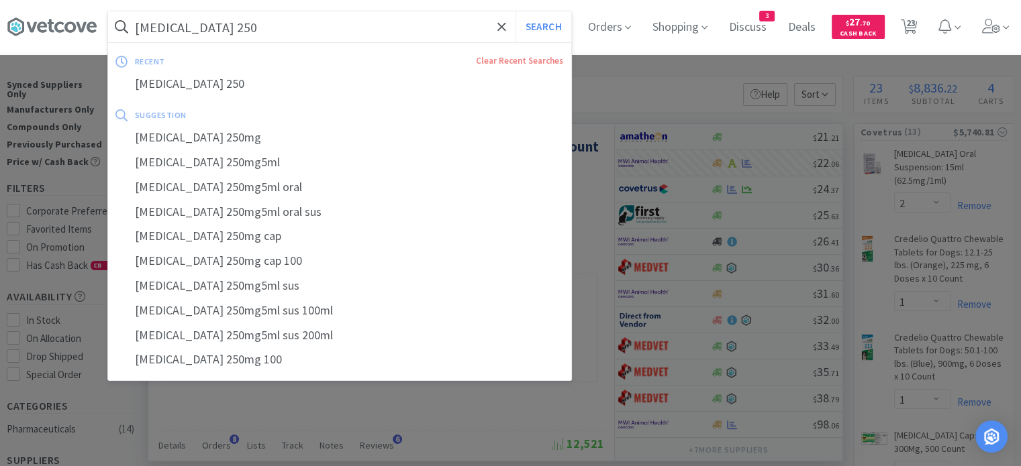
paste input "[PERSON_NAME]"
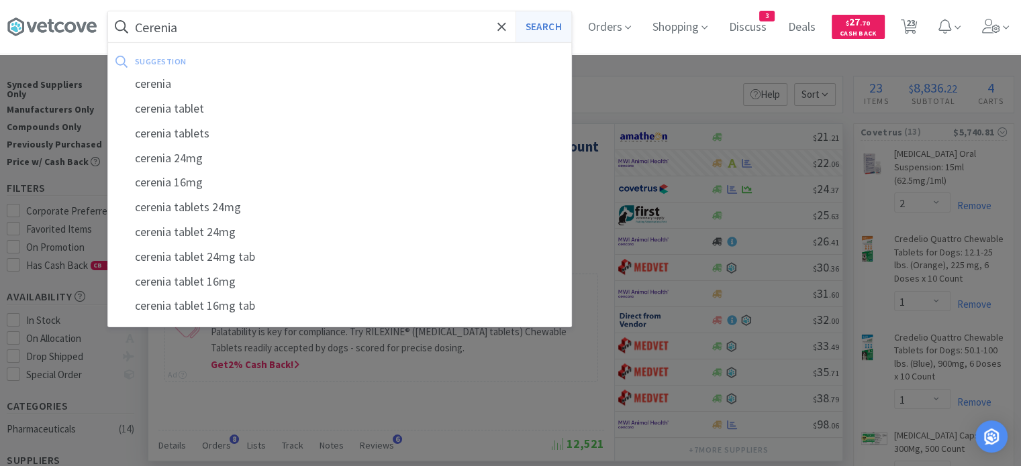
click at [538, 26] on button "Search" at bounding box center [543, 26] width 56 height 31
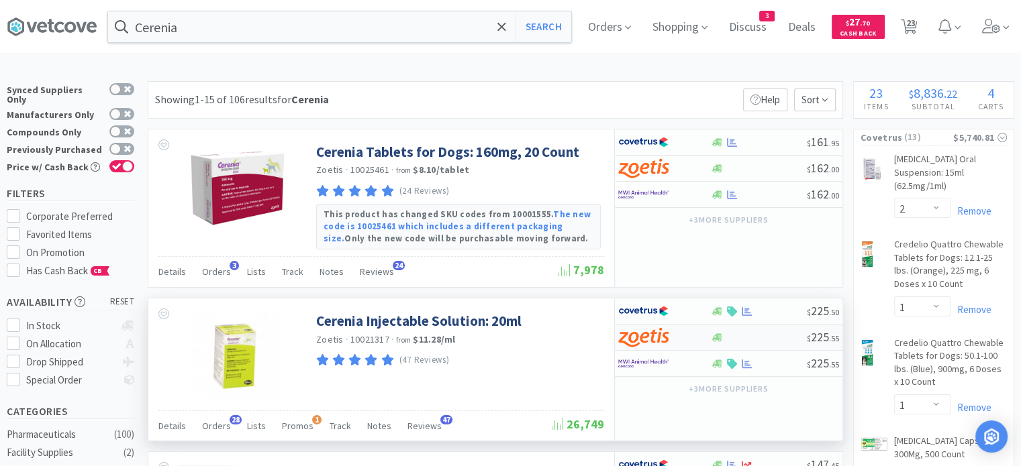
click at [758, 346] on div "$ 225 . 55" at bounding box center [728, 338] width 227 height 26
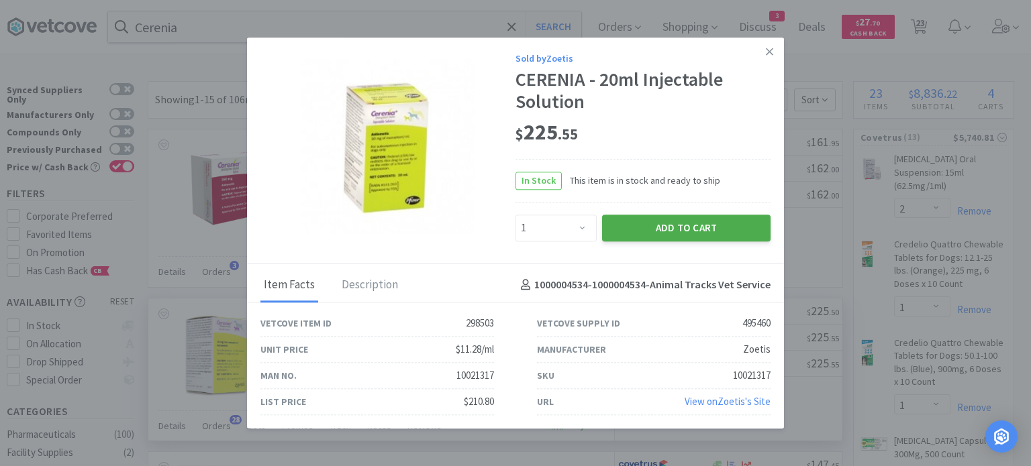
click at [716, 229] on button "Add to Cart" at bounding box center [686, 228] width 168 height 27
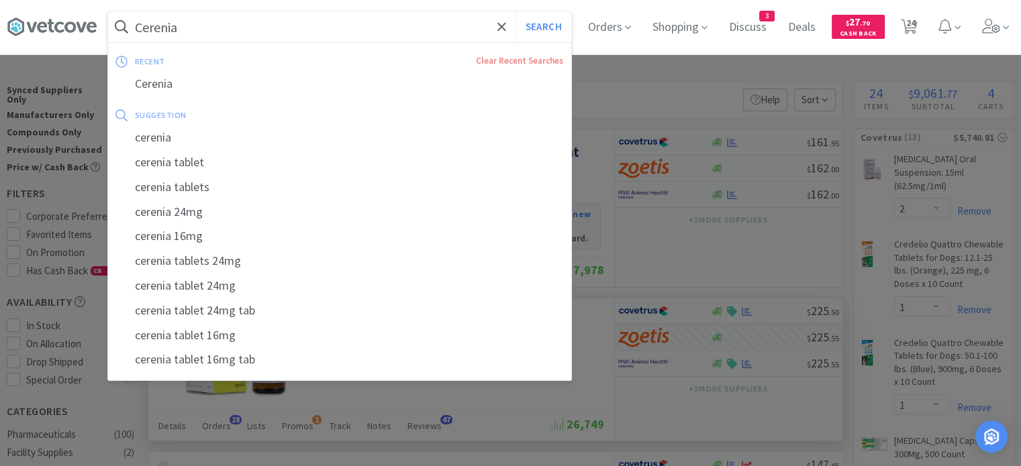
click at [249, 40] on input "Cerenia" at bounding box center [339, 26] width 463 height 31
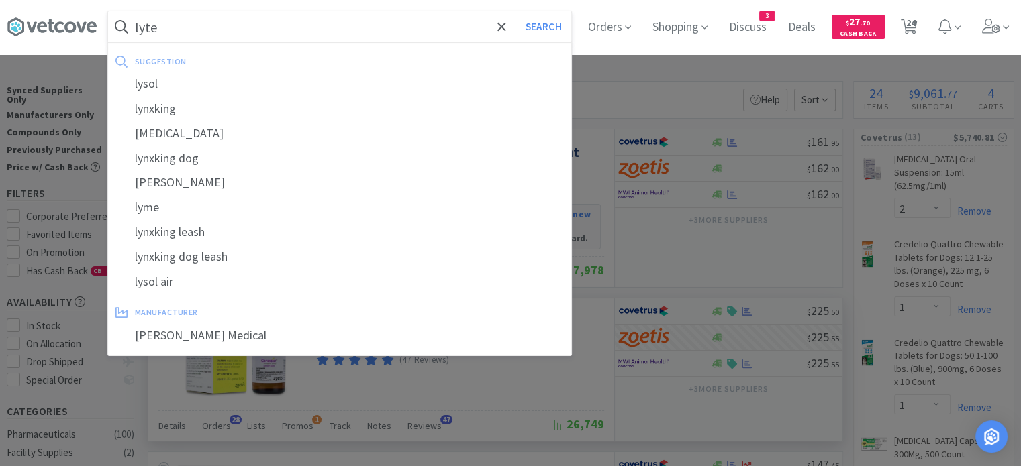
click at [515, 11] on button "Search" at bounding box center [543, 26] width 56 height 31
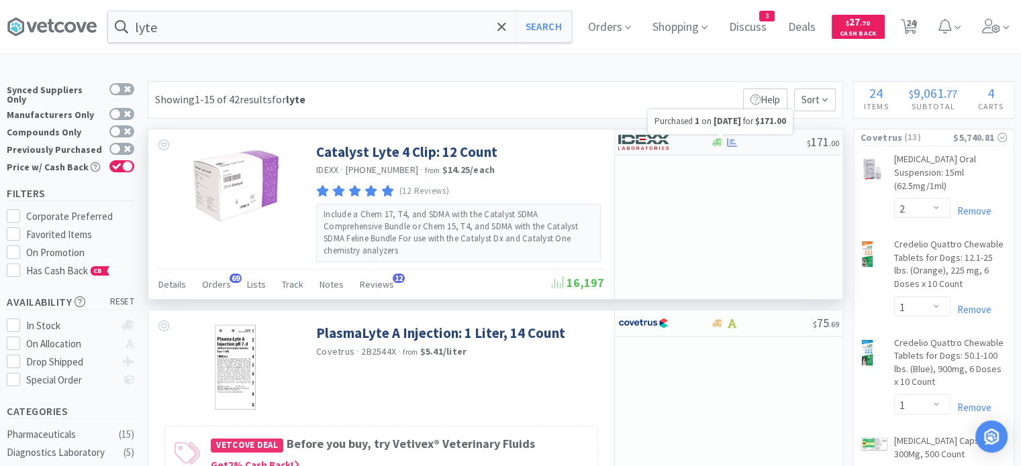
click at [731, 144] on icon at bounding box center [732, 142] width 10 height 9
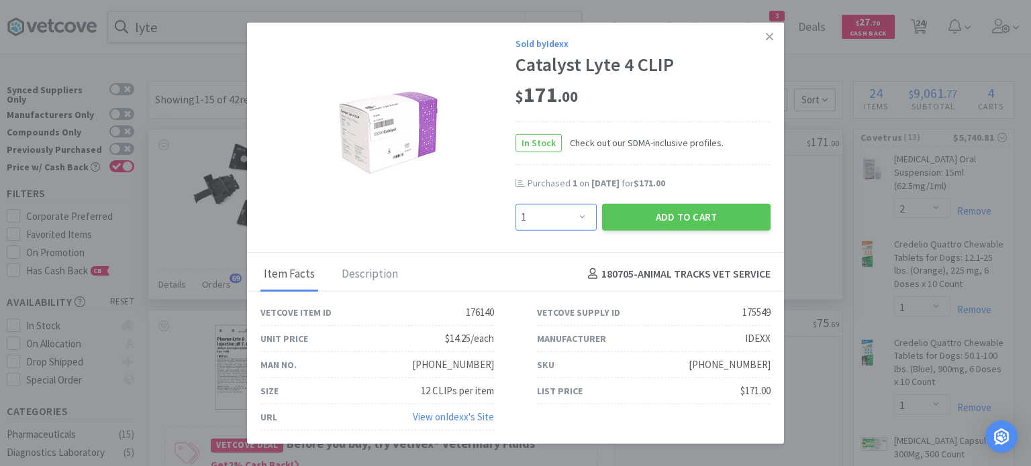
click at [566, 217] on select "Enter Quantity 1 2 3 4 5 6 7 8 9 10 11 12 13 14 15 16 17 18 19 20 Enter Quantity" at bounding box center [555, 216] width 81 height 27
click at [515, 204] on select "Enter Quantity 1 2 3 4 5 6 7 8 9 10 11 12 13 14 15 16 17 18 19 20 Enter Quantity" at bounding box center [555, 216] width 81 height 27
click at [648, 219] on button "Add to Cart" at bounding box center [686, 216] width 168 height 27
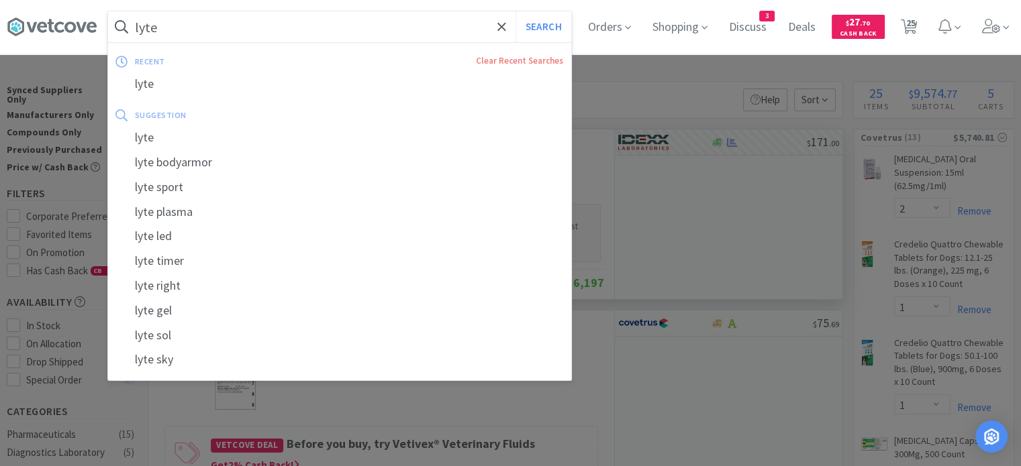
click at [408, 28] on input "lyte" at bounding box center [339, 26] width 463 height 31
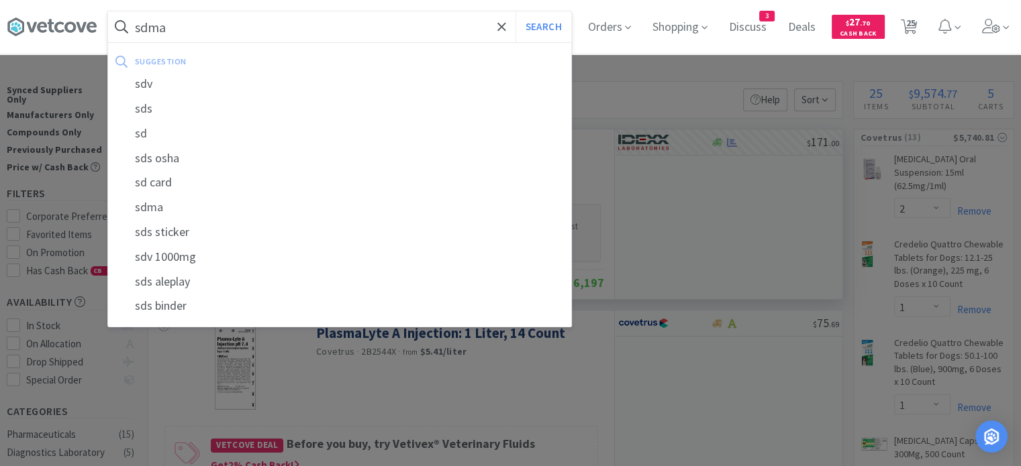
click at [515, 11] on button "Search" at bounding box center [543, 26] width 56 height 31
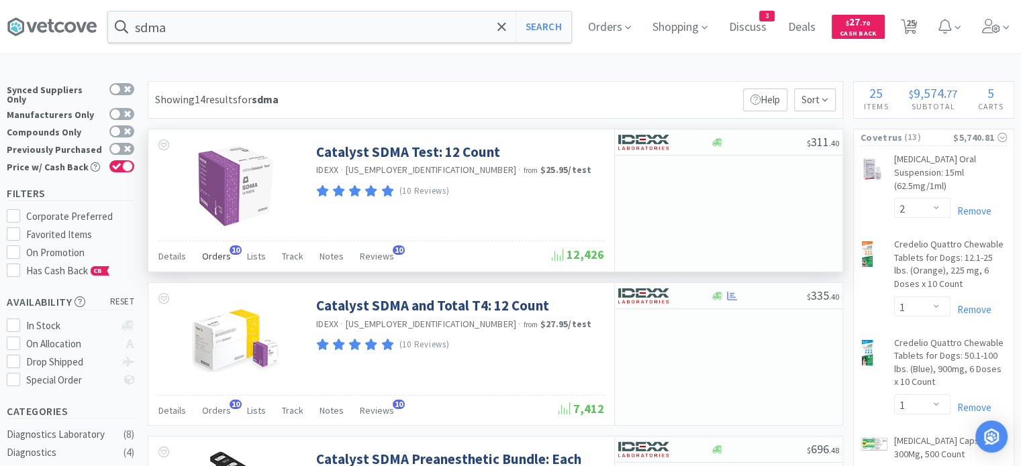
click at [220, 257] on span "Orders" at bounding box center [216, 256] width 29 height 12
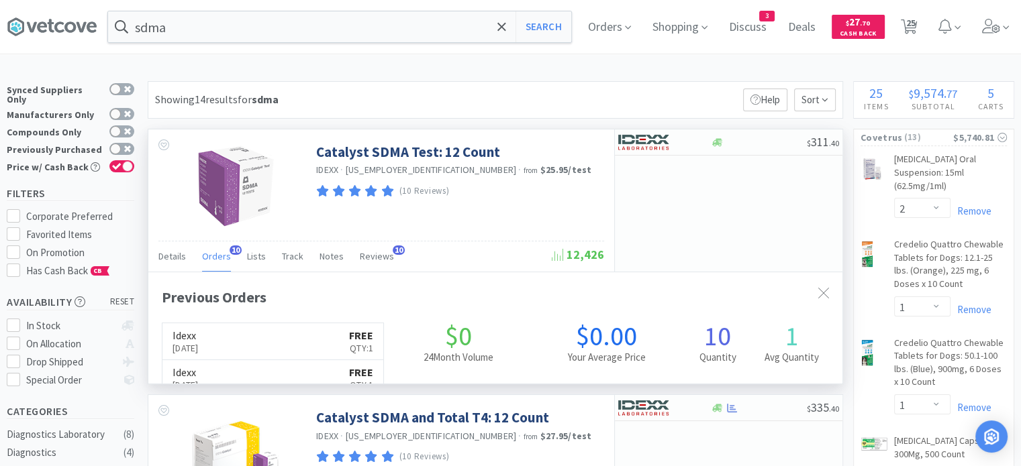
scroll to position [360, 694]
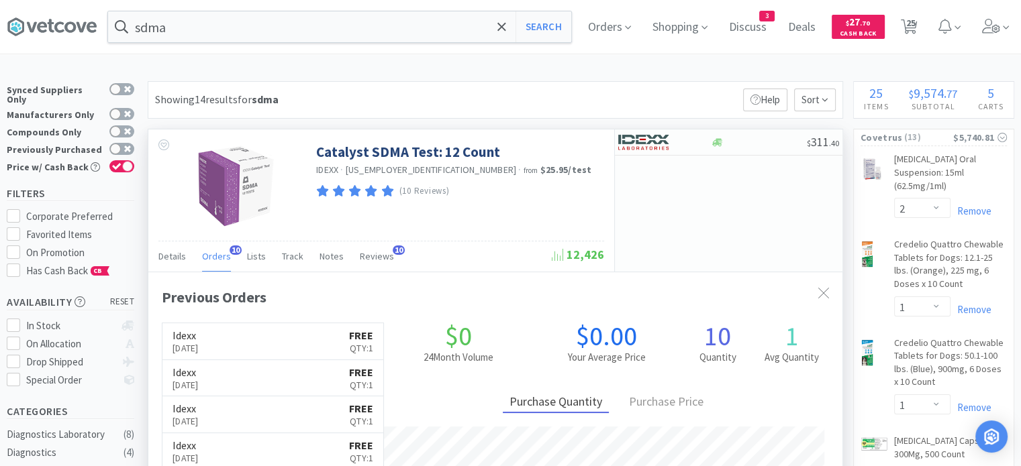
click at [217, 265] on div "Orders 10" at bounding box center [216, 259] width 29 height 26
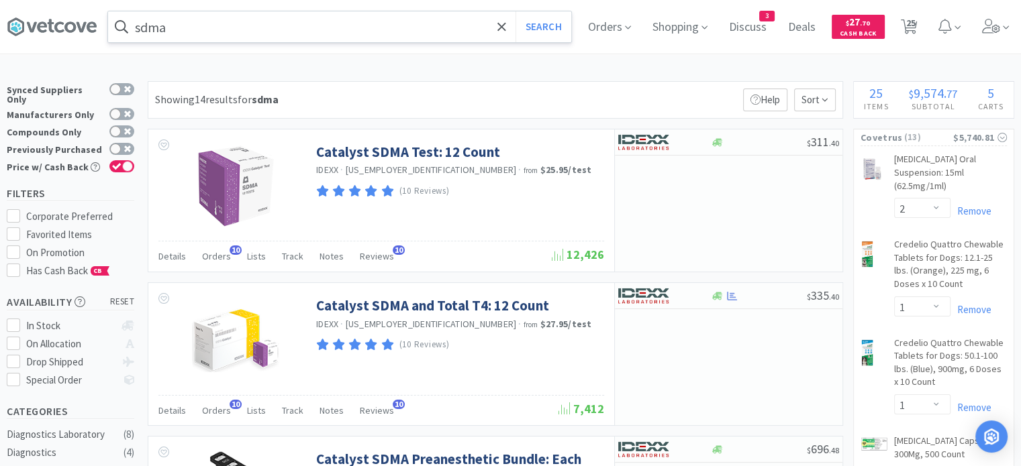
click at [300, 33] on input "sdma" at bounding box center [339, 26] width 463 height 31
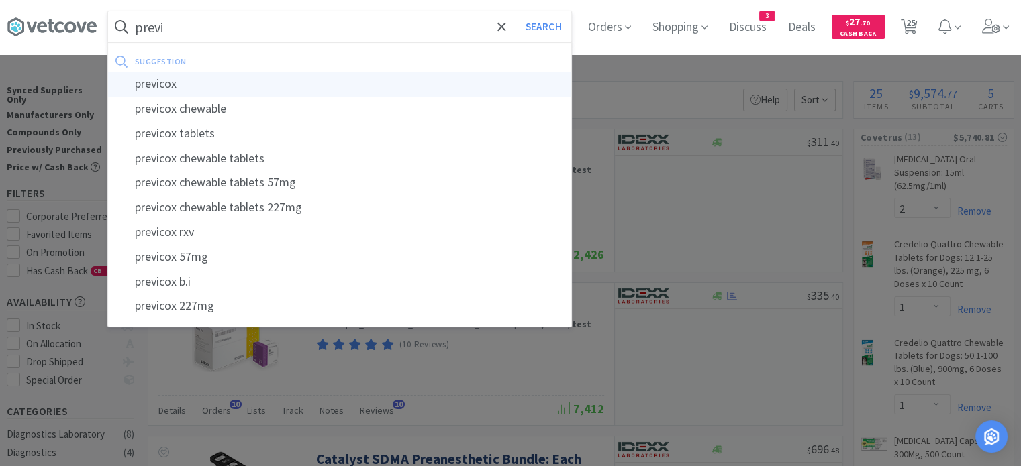
click at [183, 95] on div "previcox" at bounding box center [339, 84] width 463 height 25
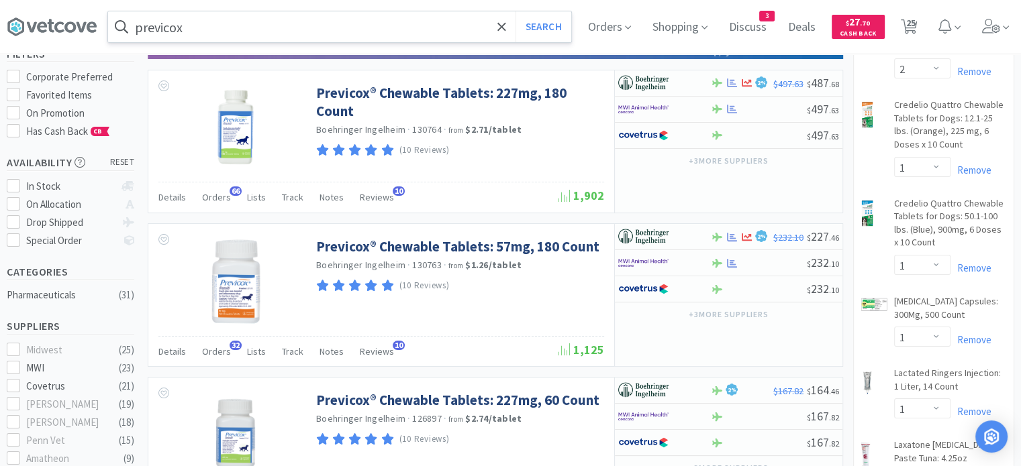
scroll to position [142, 0]
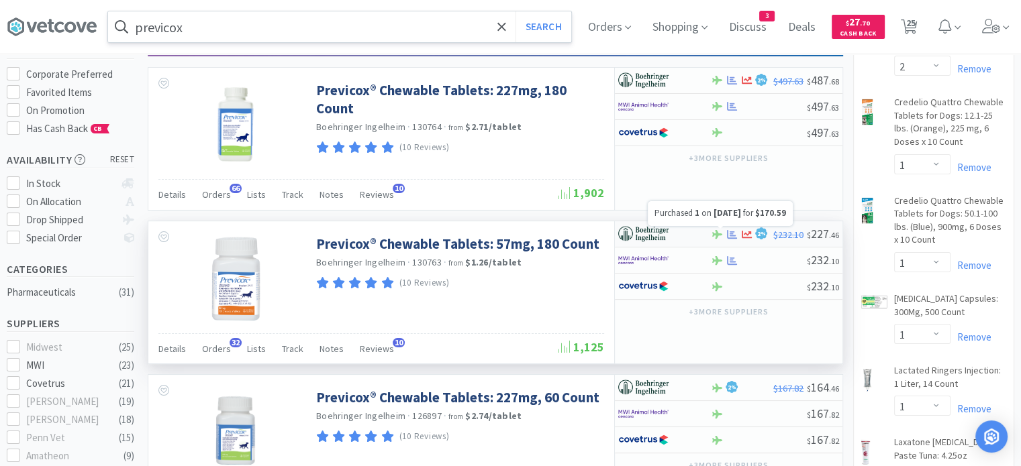
click at [733, 230] on icon at bounding box center [732, 234] width 10 height 9
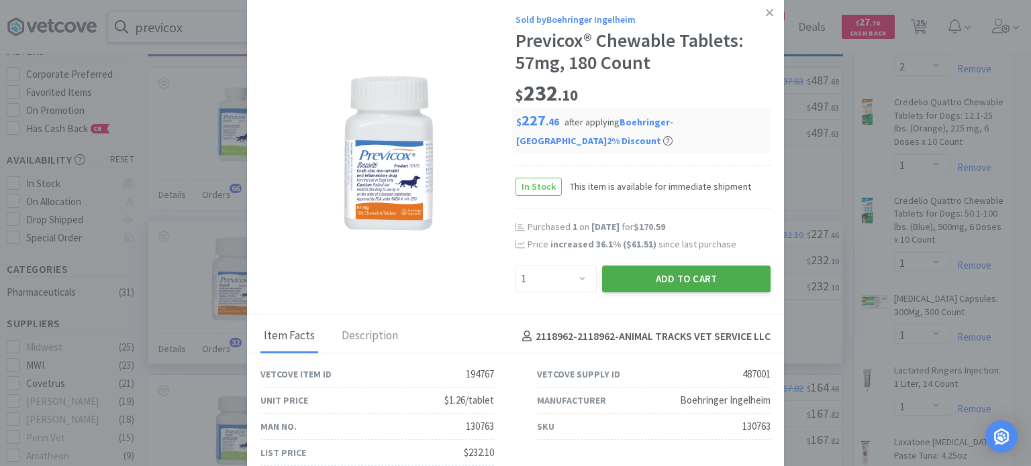
click at [709, 270] on button "Add to Cart" at bounding box center [686, 279] width 168 height 27
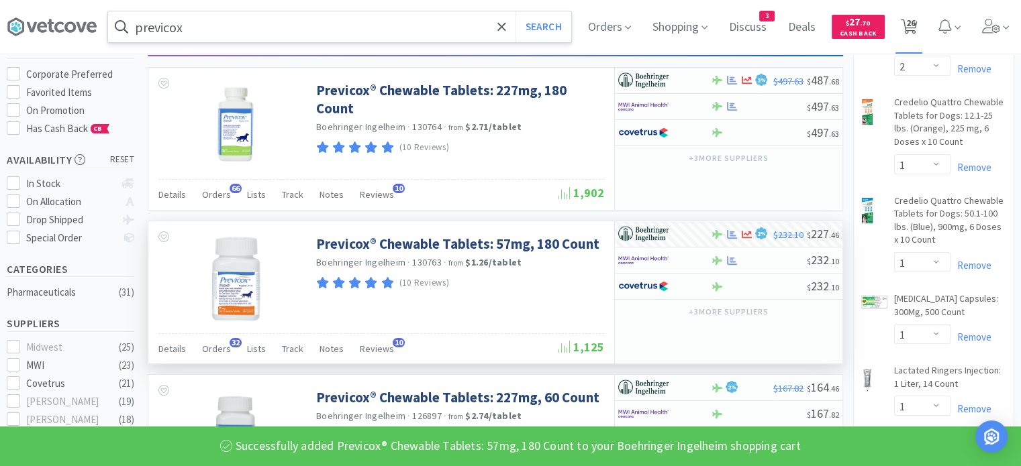
click at [923, 35] on span "26" at bounding box center [909, 27] width 28 height 54
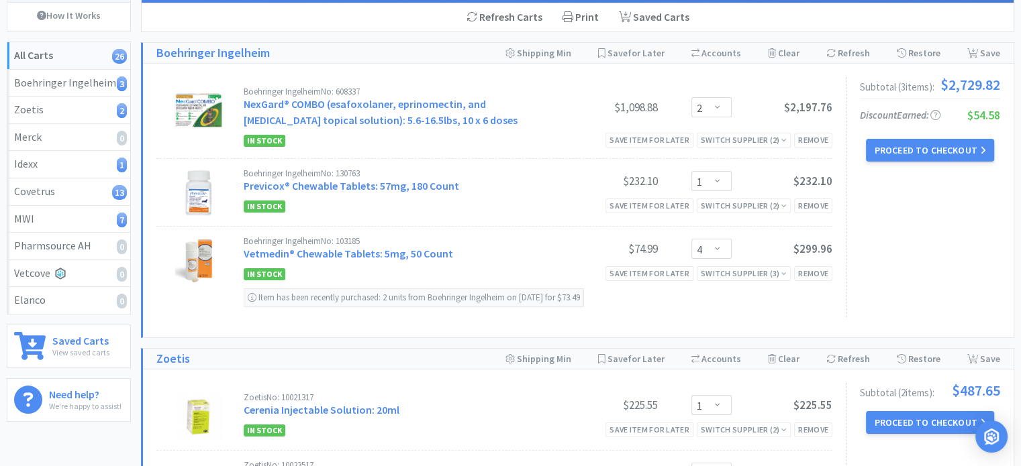
scroll to position [137, 0]
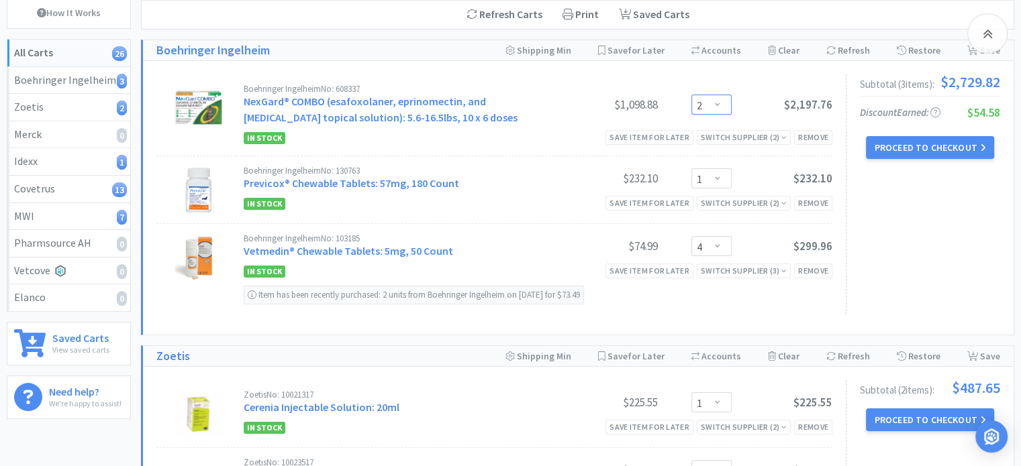
click at [720, 98] on select "Enter Quantity 1 2 3 4 5 6 7 8 9 10 11 12 13 14 15 16 17 18 19 20 Enter Quantity" at bounding box center [711, 105] width 40 height 20
click at [691, 95] on select "Enter Quantity 1 2 3 4 5 6 7 8 9 10 11 12 13 14 15 16 17 18 19 20 Enter Quantity" at bounding box center [711, 105] width 40 height 20
click at [967, 146] on button "Proceed to Checkout" at bounding box center [930, 147] width 128 height 23
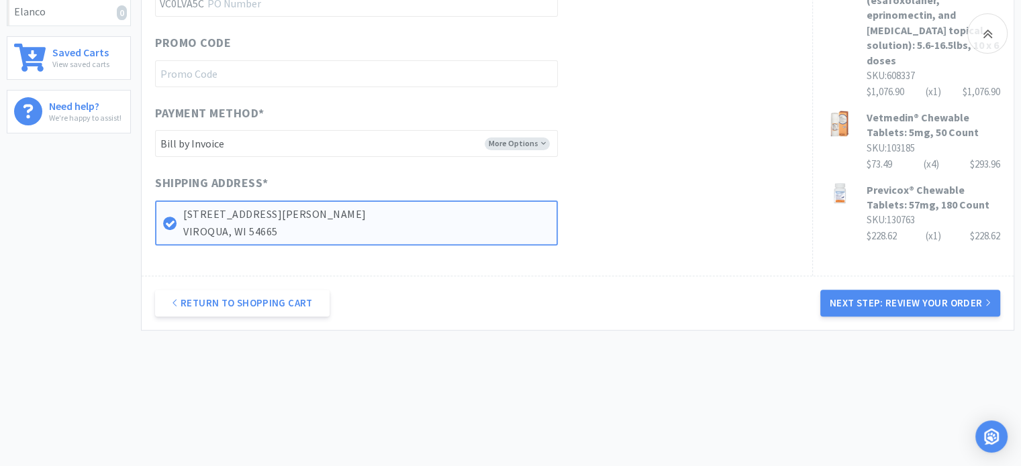
scroll to position [421, 0]
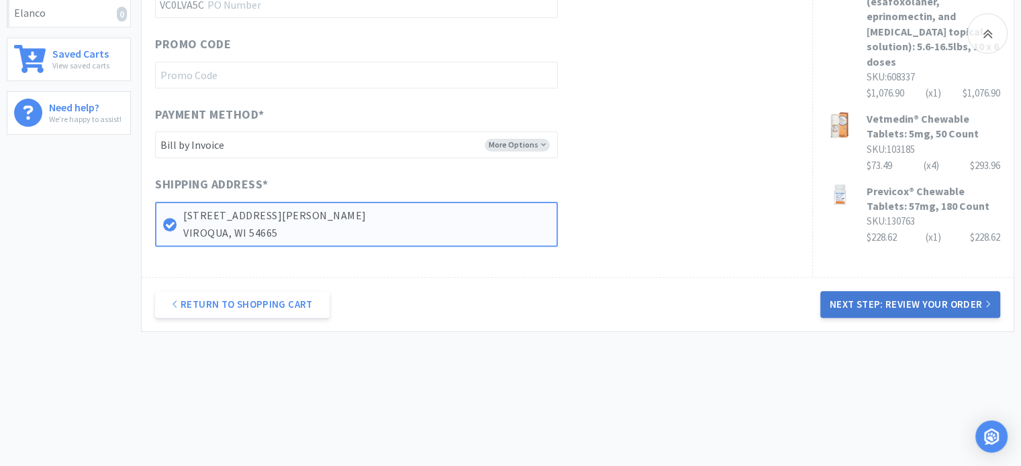
click at [950, 300] on button "Next Step: Review Your Order" at bounding box center [910, 304] width 180 height 27
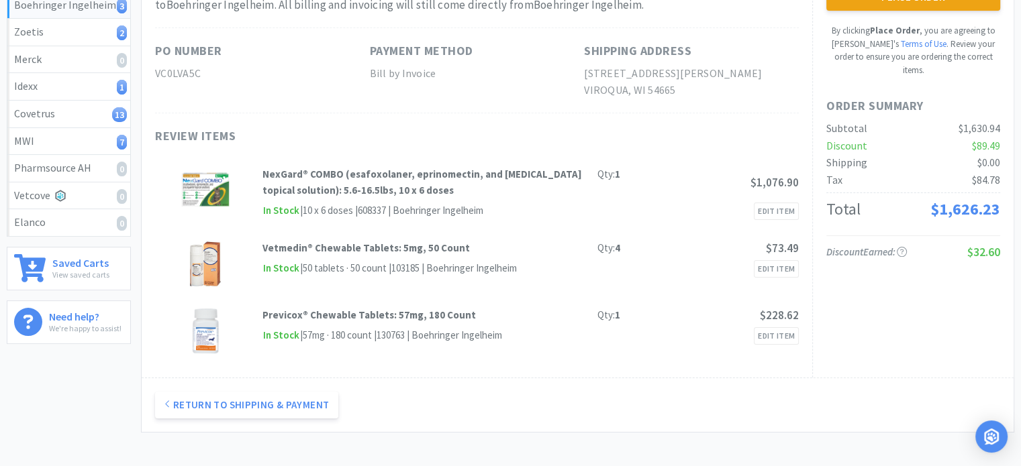
scroll to position [0, 0]
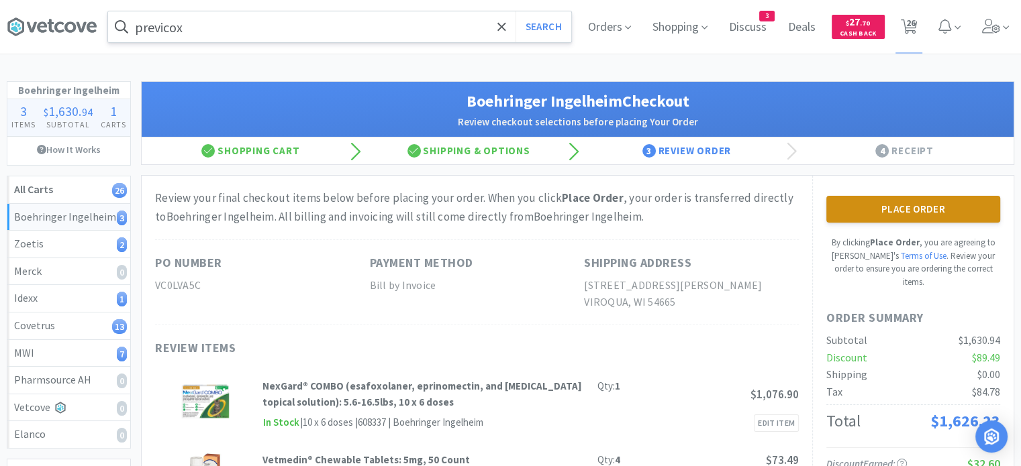
click at [926, 219] on button "Place Order" at bounding box center [913, 209] width 174 height 27
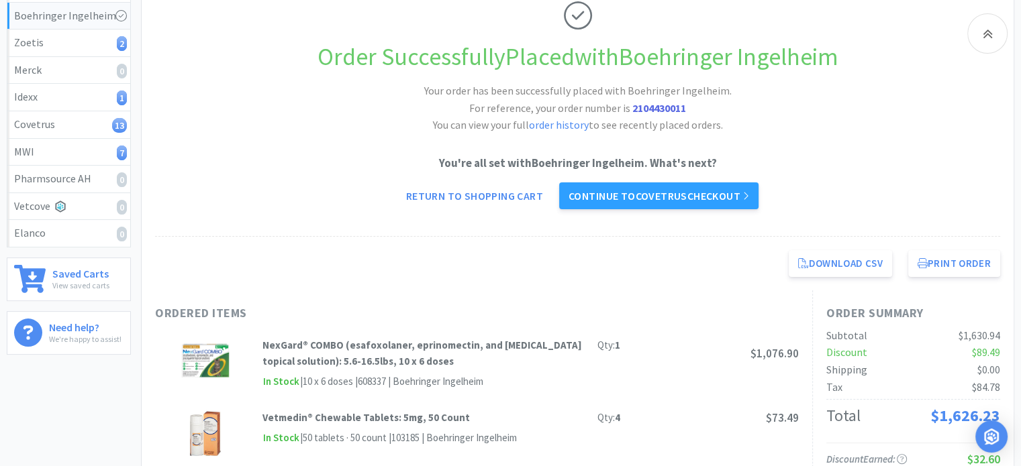
scroll to position [248, 0]
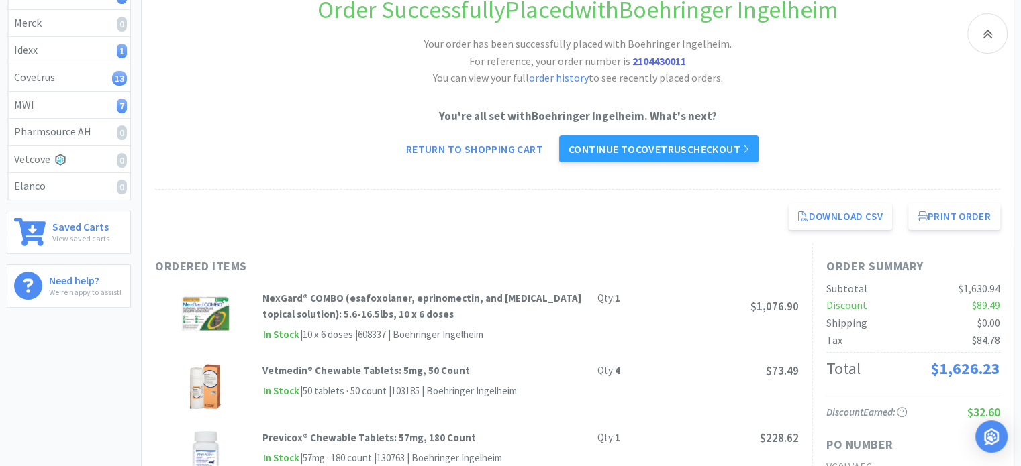
click at [876, 121] on p "You're all set with Boehringer Ingelheim . What's next?" at bounding box center [577, 116] width 845 height 18
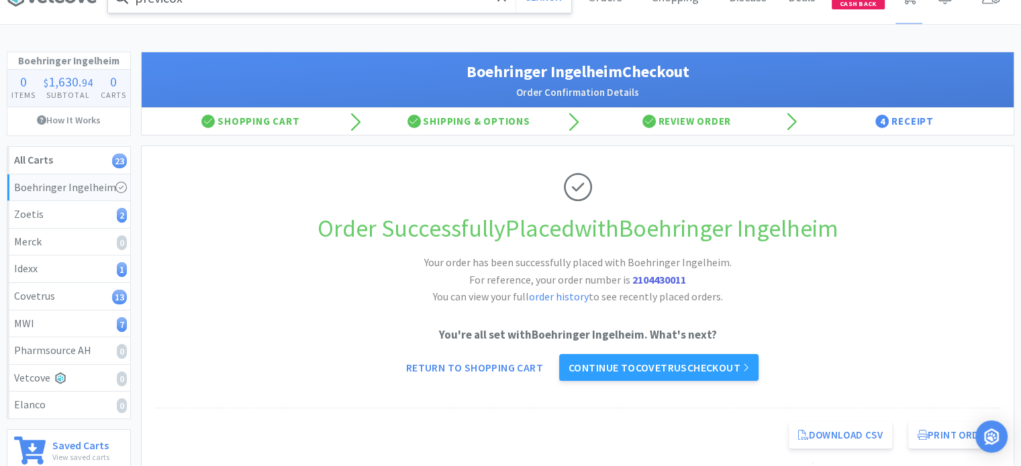
scroll to position [0, 0]
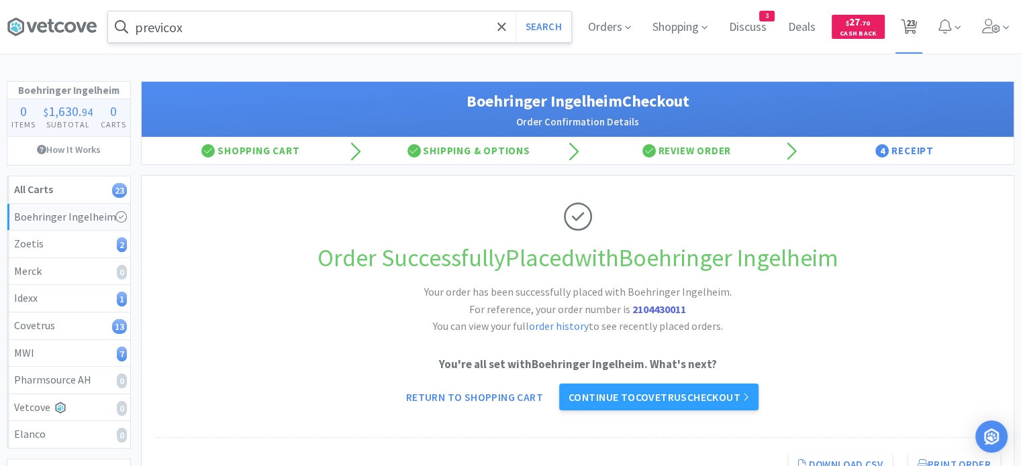
click at [907, 23] on span "23" at bounding box center [909, 23] width 9 height 54
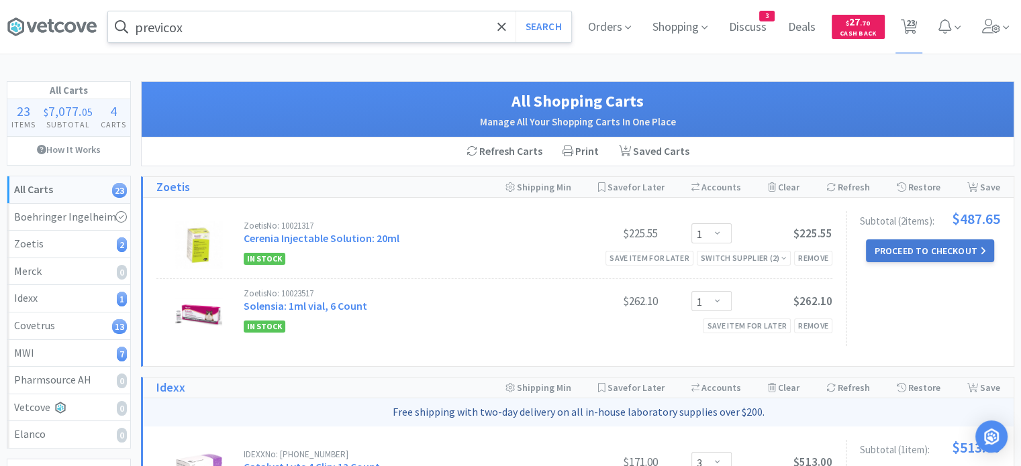
click at [932, 248] on button "Proceed to Checkout" at bounding box center [930, 251] width 128 height 23
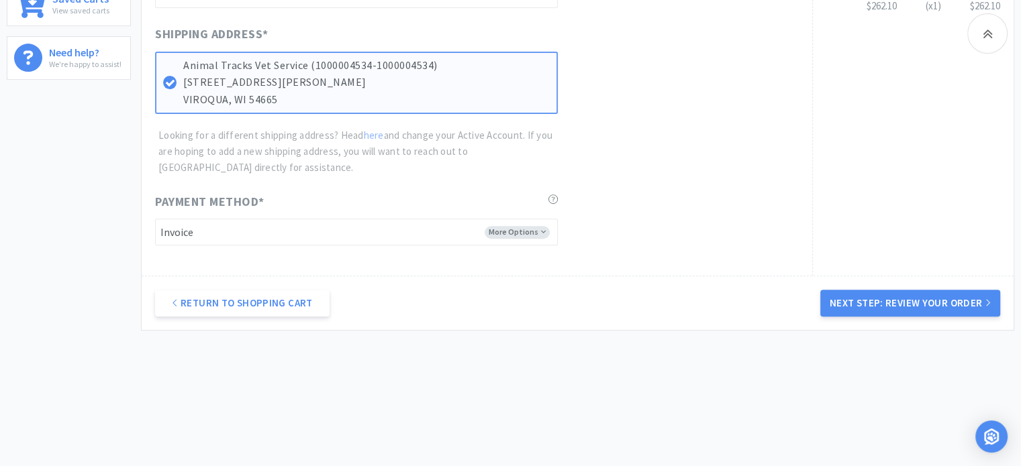
click at [955, 308] on button "Next Step: Review Your Order" at bounding box center [910, 303] width 180 height 27
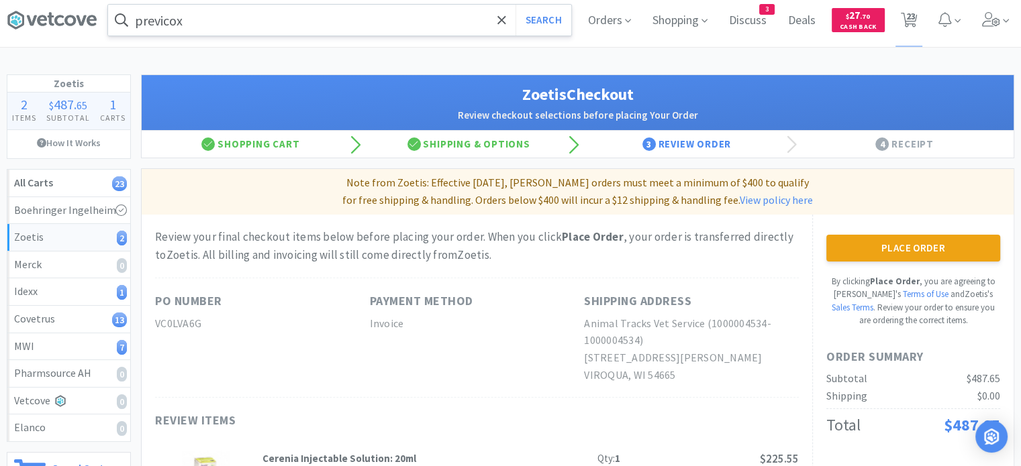
scroll to position [3, 0]
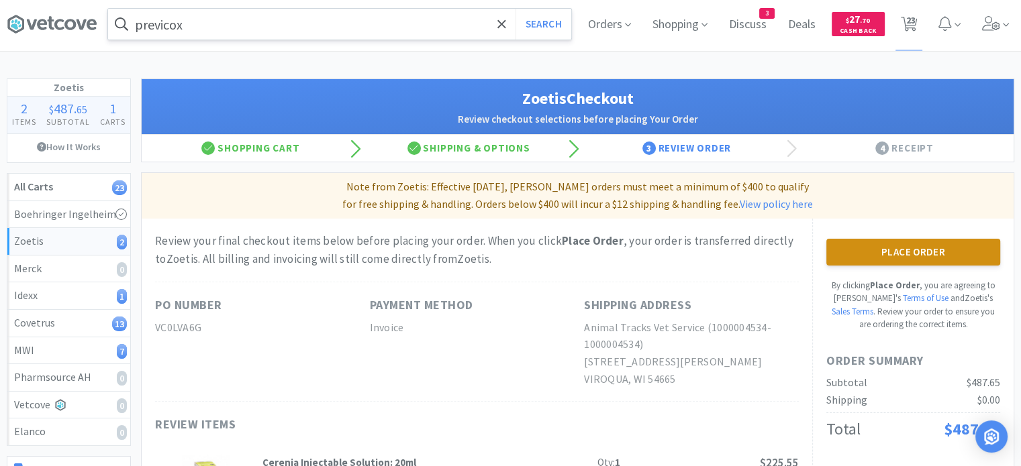
click at [948, 246] on button "Place Order" at bounding box center [913, 252] width 174 height 27
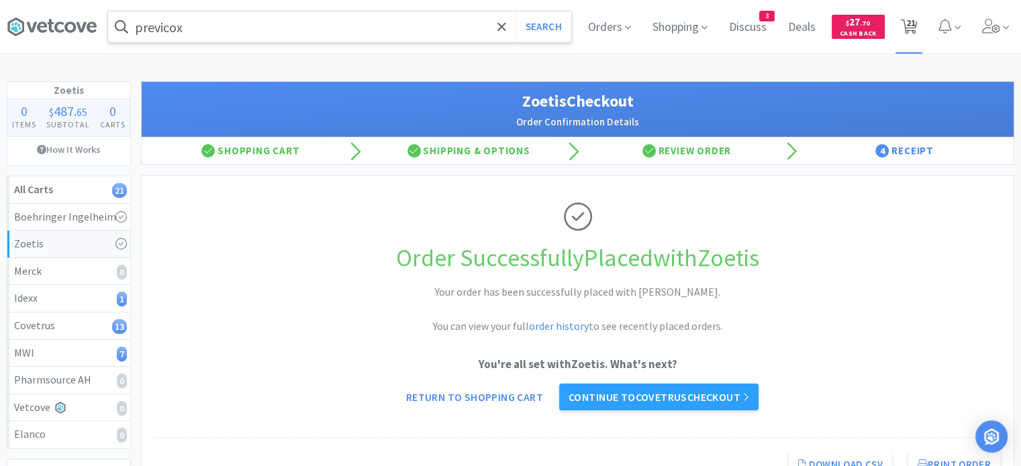
click at [903, 31] on icon at bounding box center [909, 26] width 17 height 15
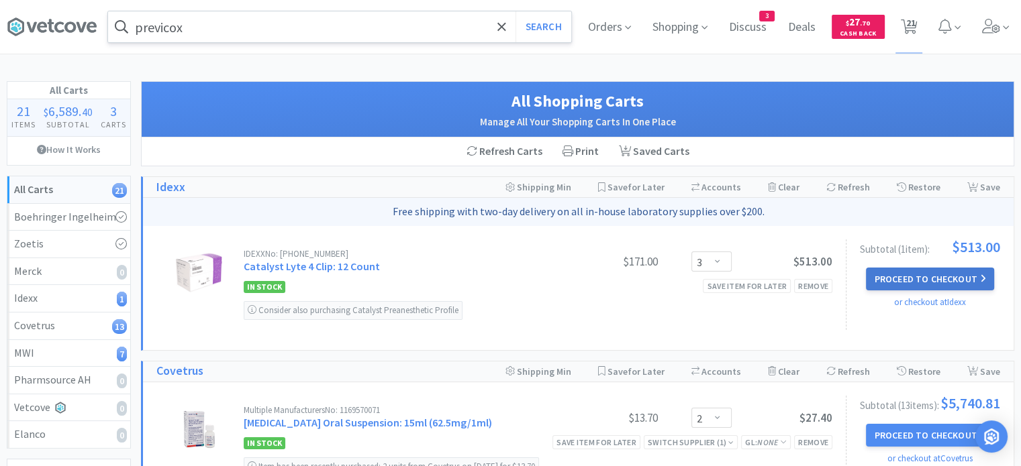
click at [913, 287] on button "Proceed to Checkout" at bounding box center [930, 279] width 128 height 23
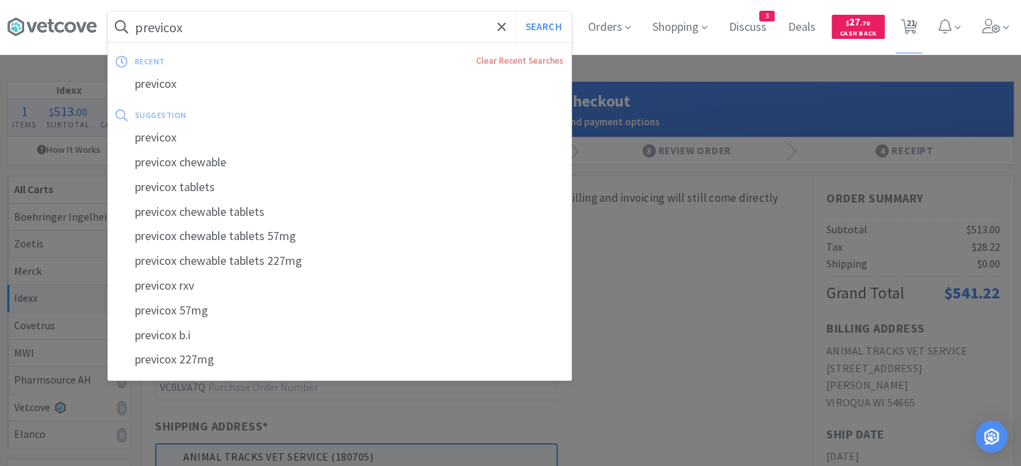
click at [469, 27] on input "previcox" at bounding box center [339, 26] width 463 height 31
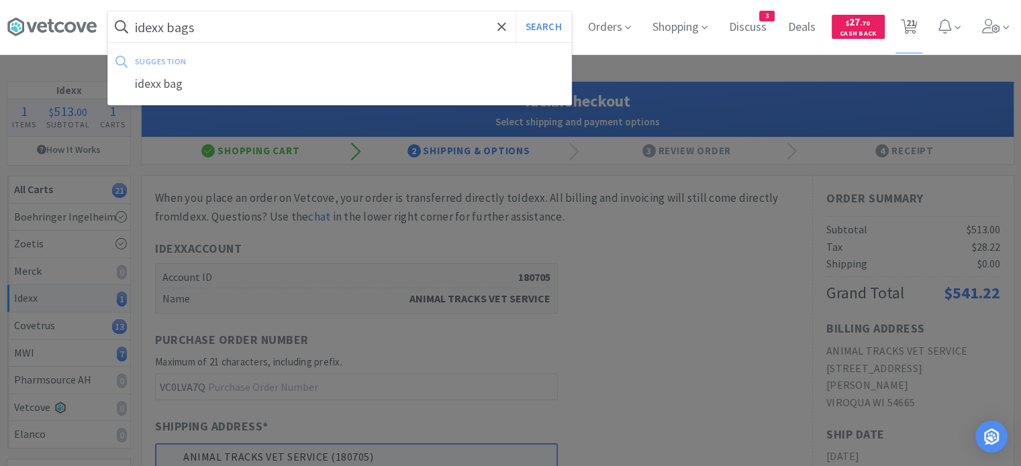
click at [515, 11] on button "Search" at bounding box center [543, 26] width 56 height 31
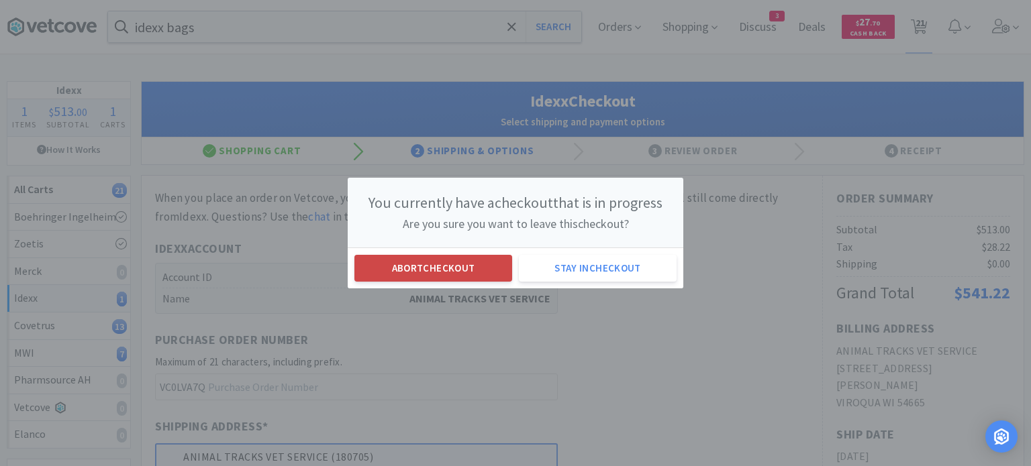
click at [423, 263] on button "Abort checkout" at bounding box center [433, 268] width 158 height 27
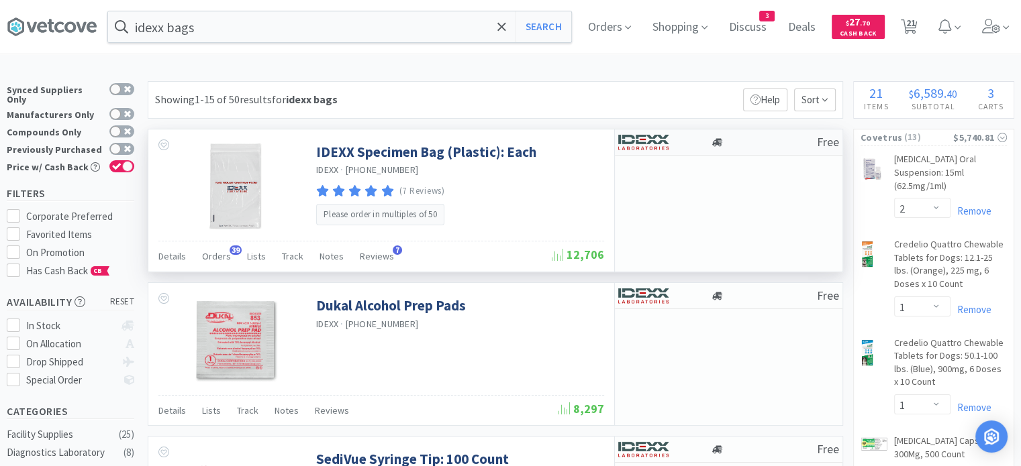
click at [678, 146] on div at bounding box center [655, 142] width 74 height 23
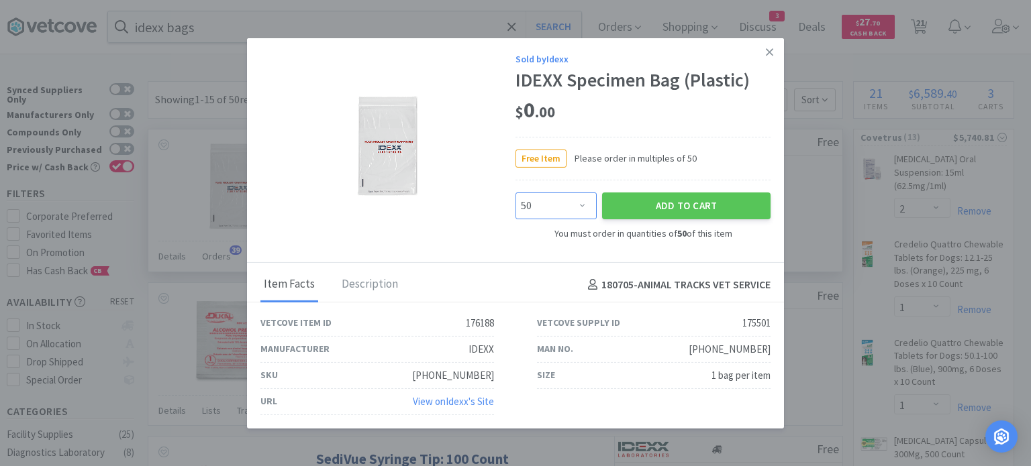
click at [550, 204] on select "Enter Quantity 50 100 150 200 250 300 350 400 450 500 550 600 650 700 750 800 8…" at bounding box center [555, 206] width 81 height 27
click at [515, 193] on select "Enter Quantity 50 100 150 200 250 300 350 400 450 500 550 600 650 700 750 800 8…" at bounding box center [555, 206] width 81 height 27
click at [617, 206] on button "Add to Cart" at bounding box center [686, 206] width 168 height 27
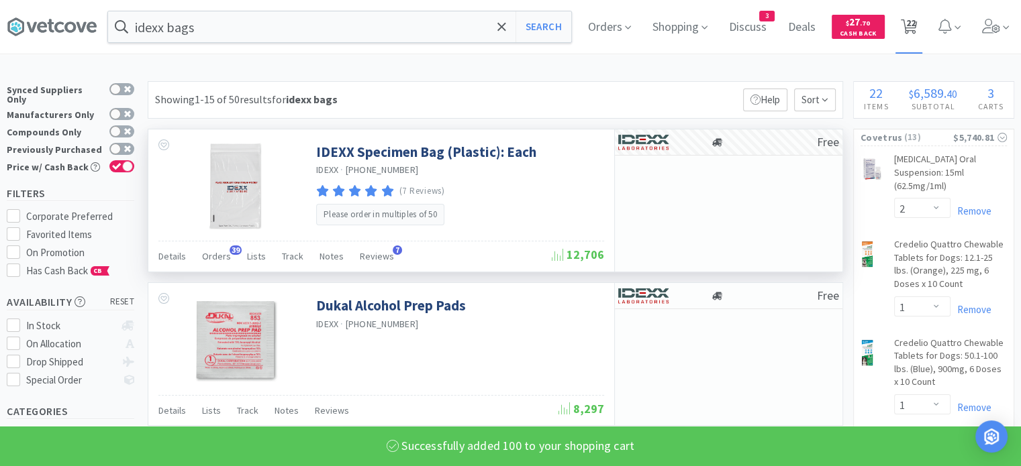
click at [915, 25] on span "22" at bounding box center [909, 23] width 9 height 54
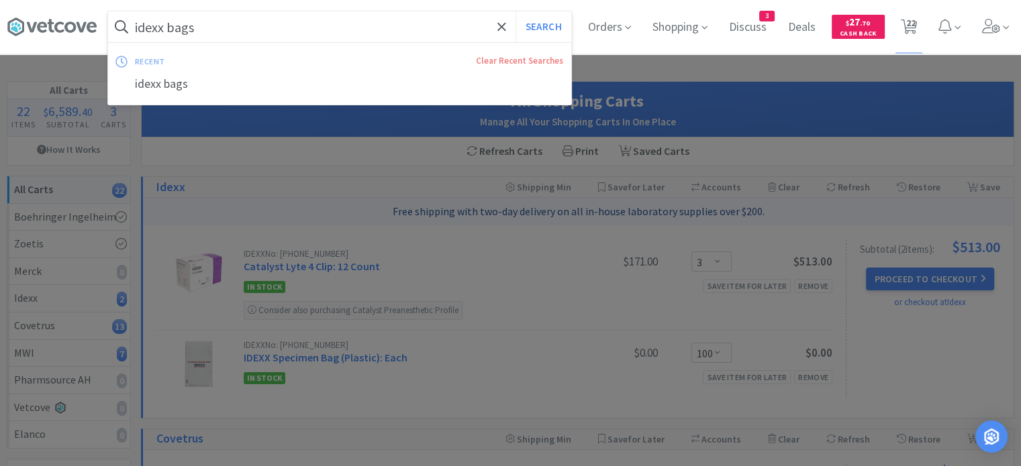
click at [387, 26] on input "idexx bags" at bounding box center [339, 26] width 463 height 31
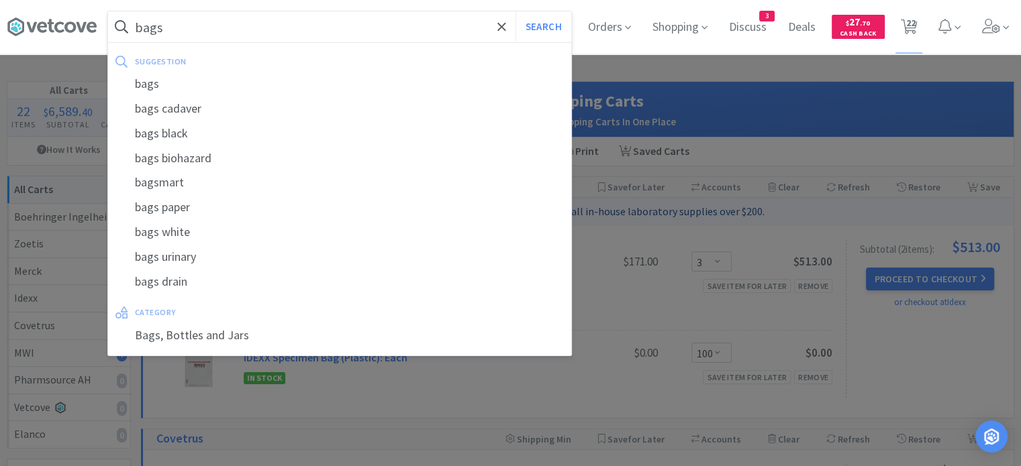
click at [515, 11] on button "Search" at bounding box center [543, 26] width 56 height 31
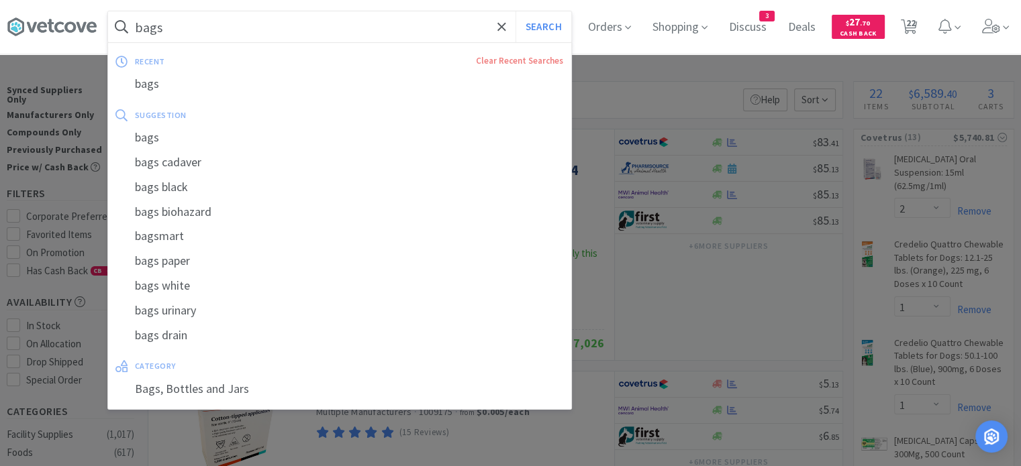
click at [442, 38] on input "bags" at bounding box center [339, 26] width 463 height 31
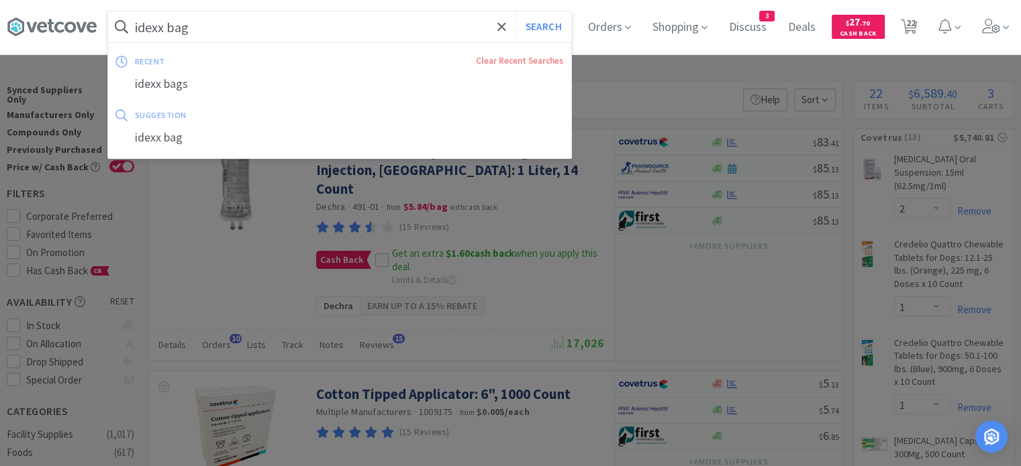
click at [515, 11] on button "Search" at bounding box center [543, 26] width 56 height 31
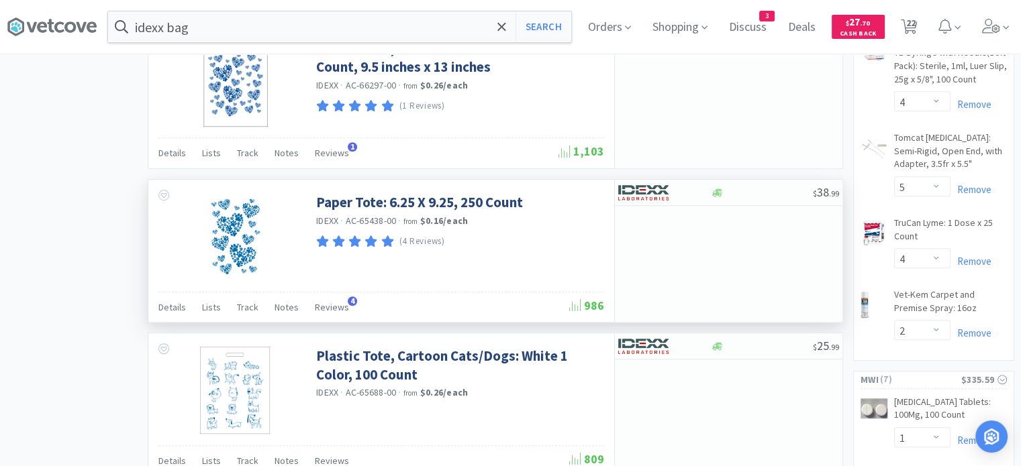
scroll to position [870, 0]
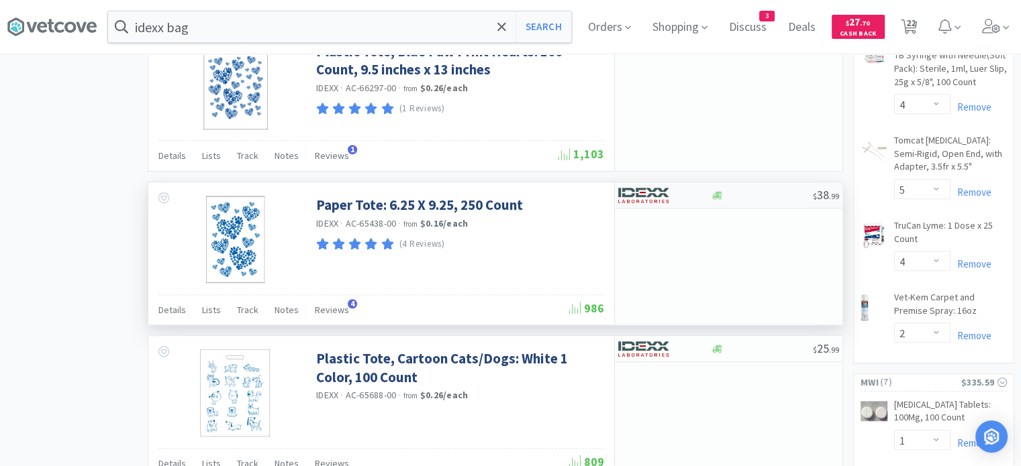
click at [756, 195] on div at bounding box center [761, 196] width 103 height 10
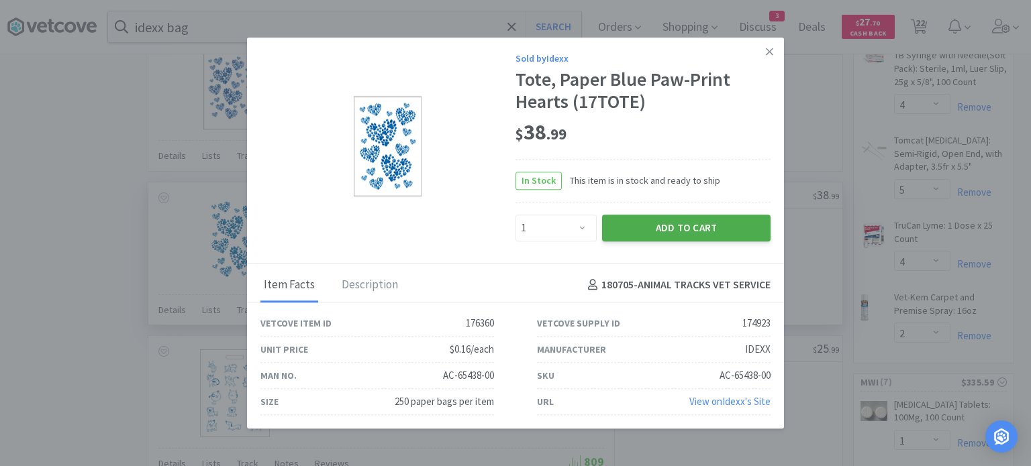
click at [699, 227] on button "Add to Cart" at bounding box center [686, 228] width 168 height 27
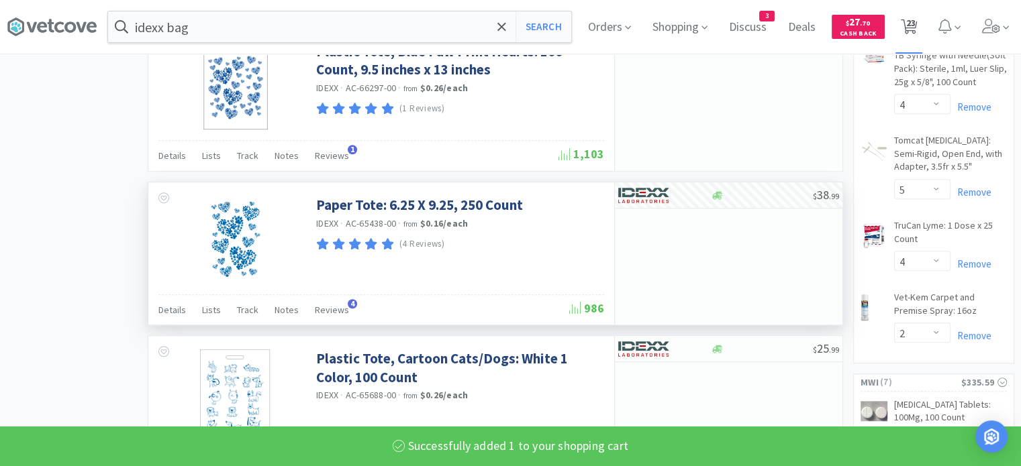
click at [915, 28] on span "23" at bounding box center [909, 23] width 9 height 54
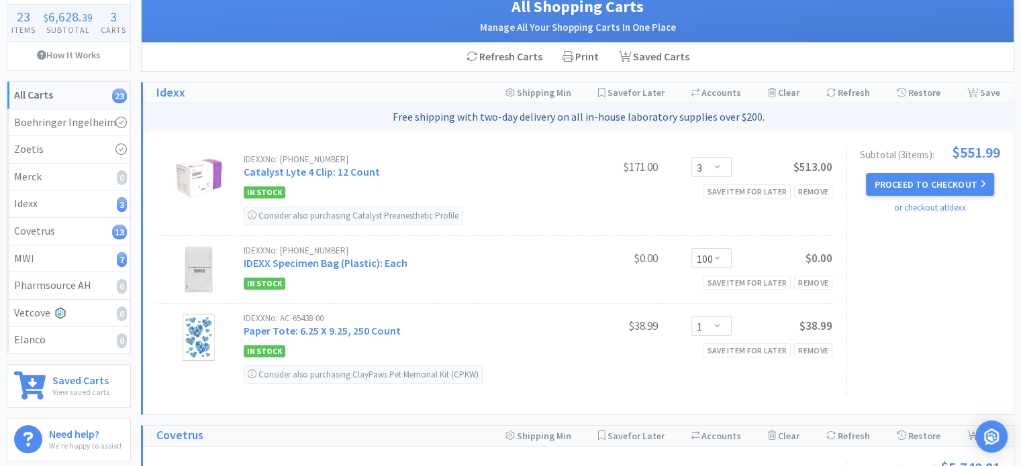
scroll to position [85, 0]
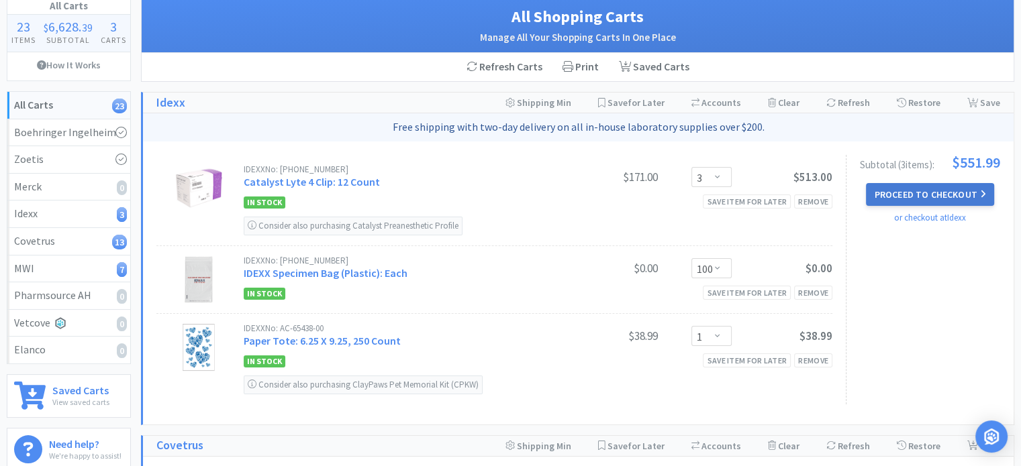
click at [954, 198] on button "Proceed to Checkout" at bounding box center [930, 194] width 128 height 23
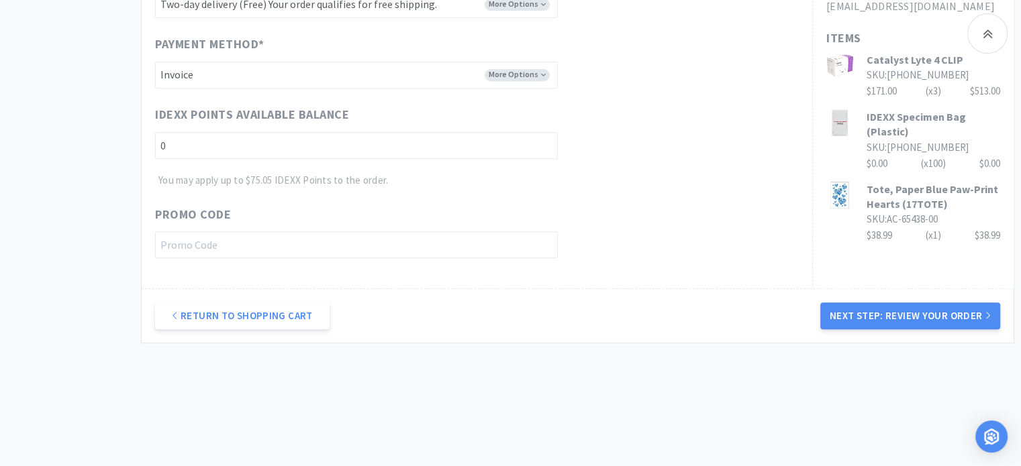
scroll to position [571, 0]
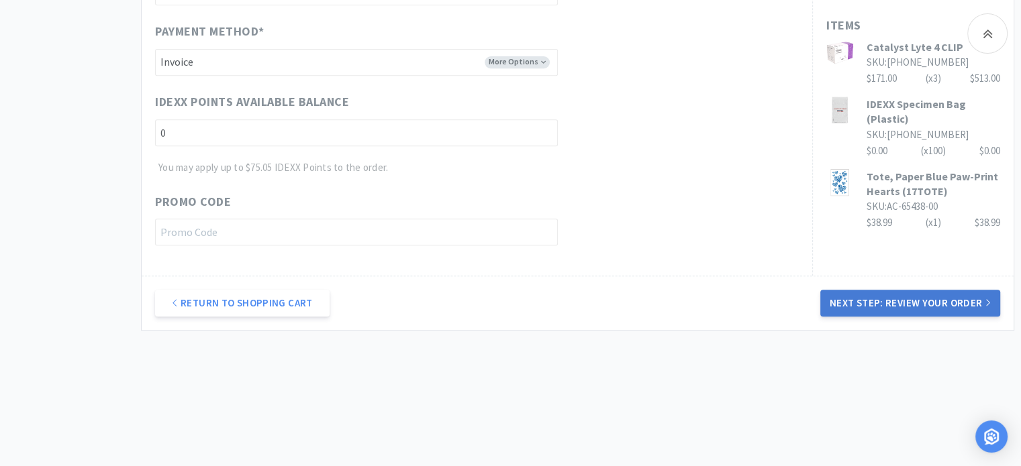
click at [925, 311] on button "Next Step: Review Your Order" at bounding box center [910, 303] width 180 height 27
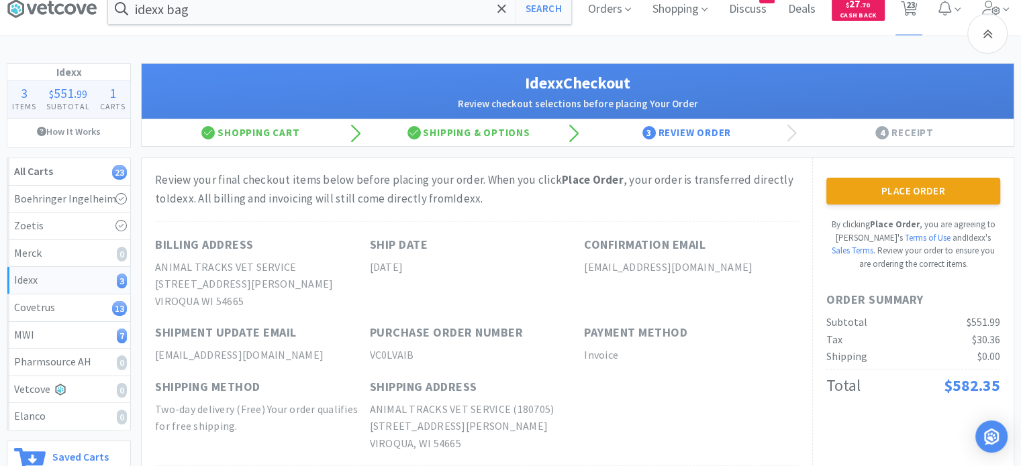
scroll to position [0, 0]
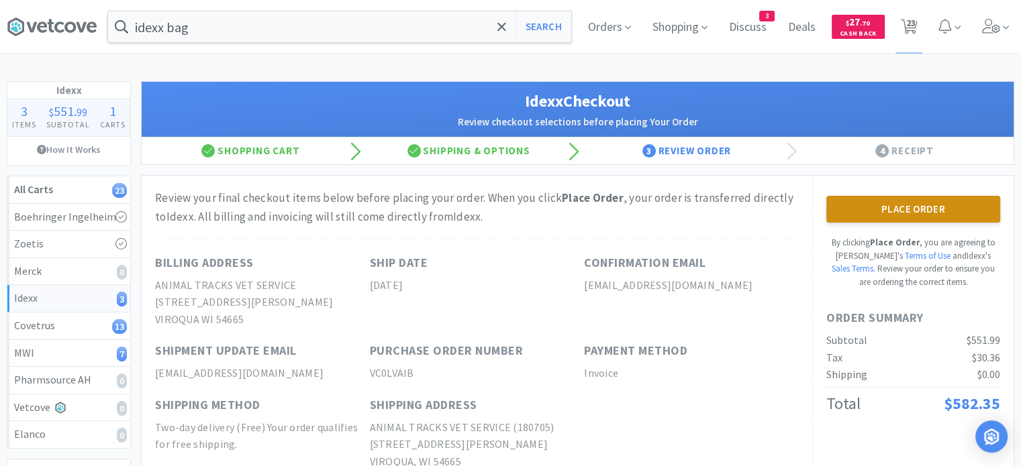
click at [931, 209] on button "Place Order" at bounding box center [913, 209] width 174 height 27
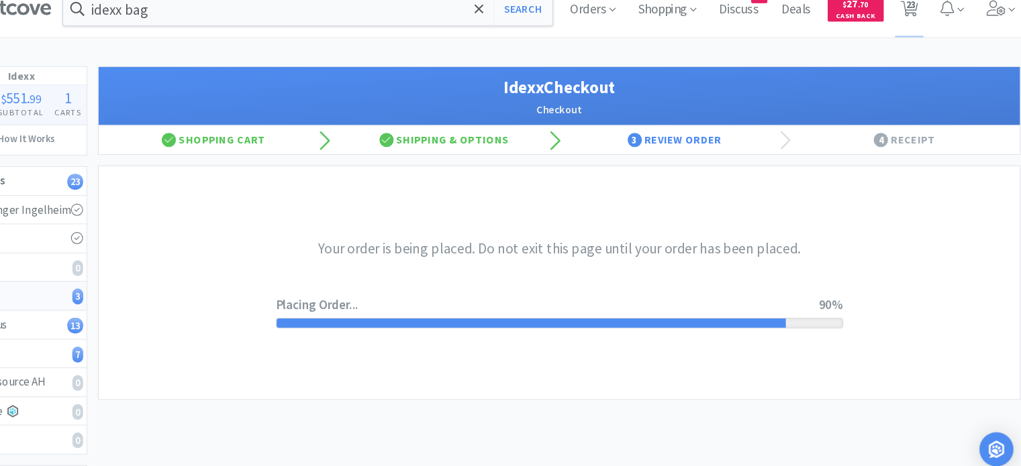
scroll to position [7, 0]
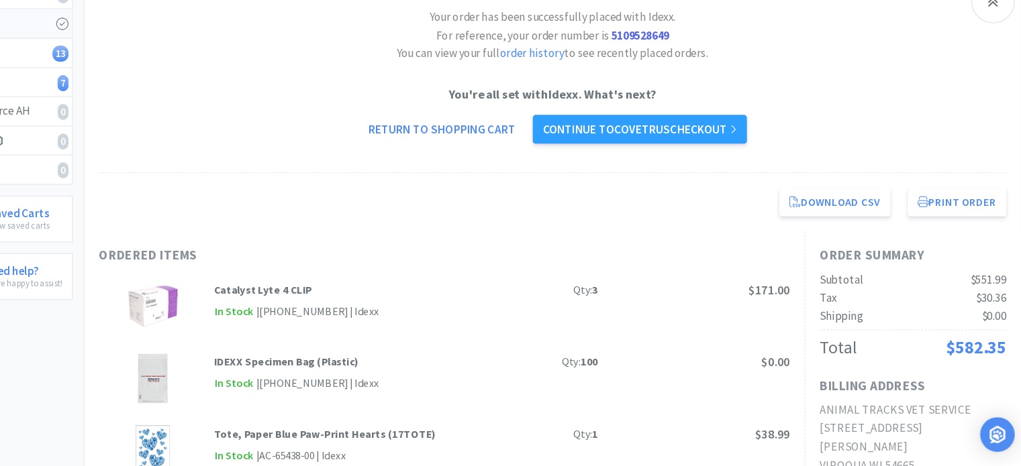
scroll to position [244, 0]
click at [744, 155] on link "Continue to Covetrus checkout" at bounding box center [658, 153] width 199 height 27
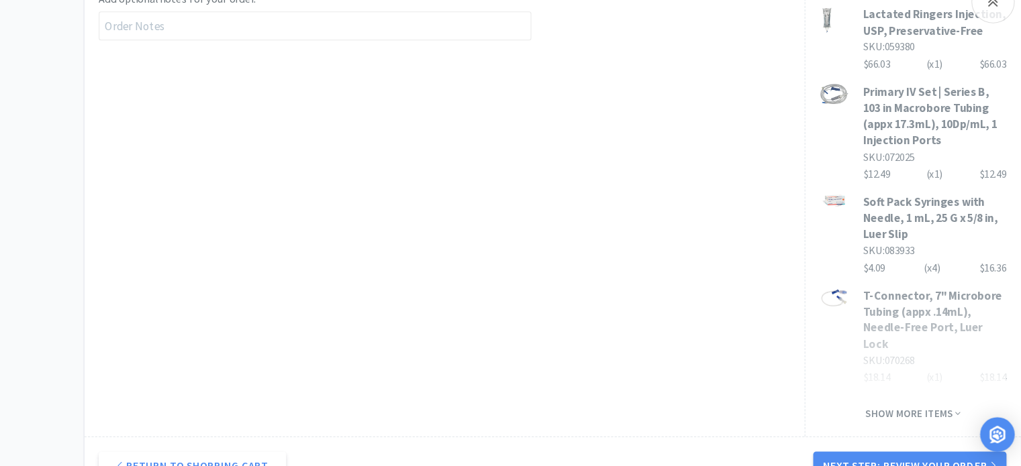
scroll to position [830, 0]
click at [916, 452] on button "Next Step: Review Your Order" at bounding box center [910, 465] width 180 height 27
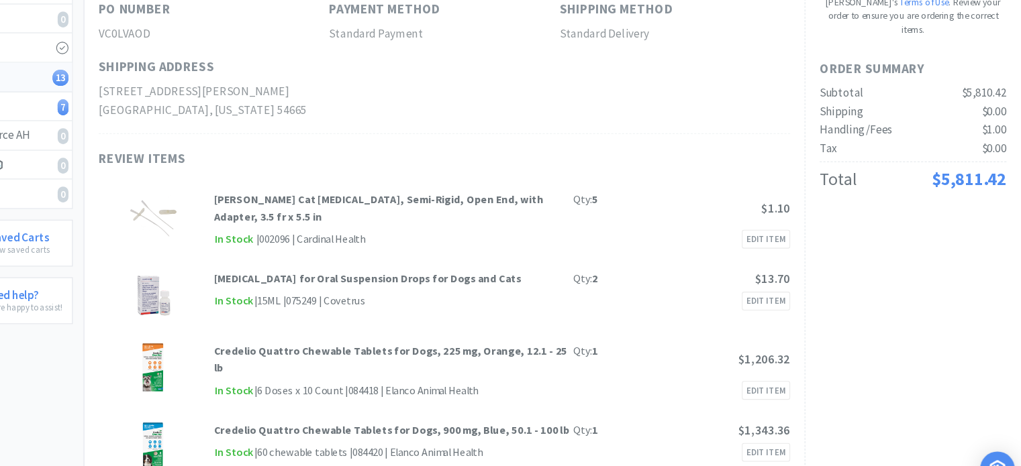
scroll to position [53, 0]
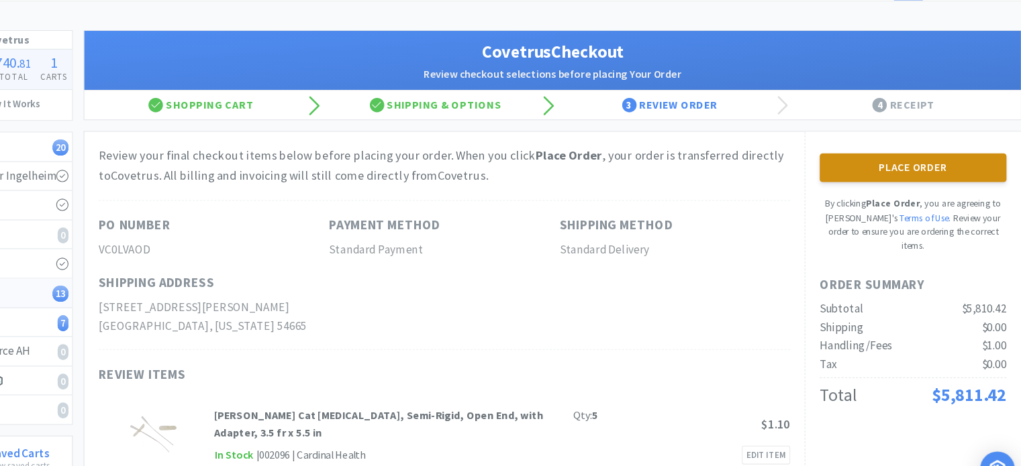
click at [928, 149] on button "Place Order" at bounding box center [913, 156] width 174 height 27
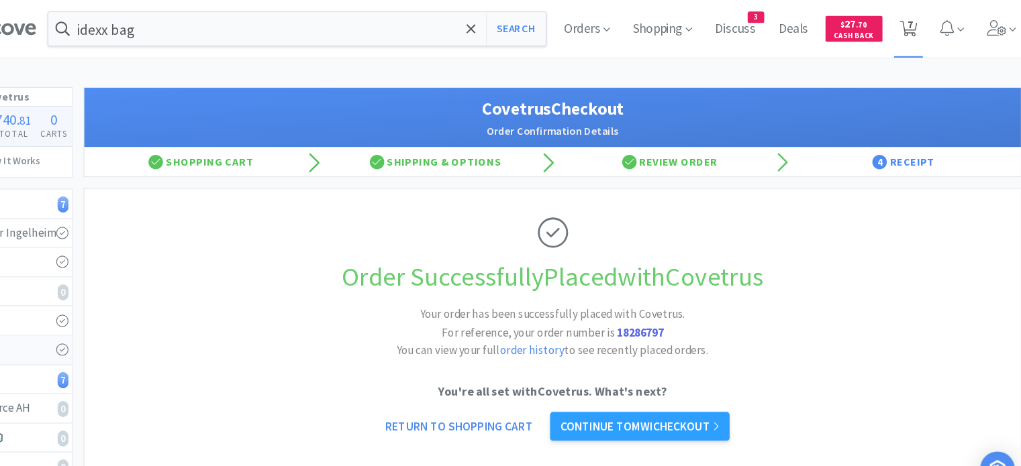
click at [912, 28] on icon at bounding box center [909, 26] width 17 height 15
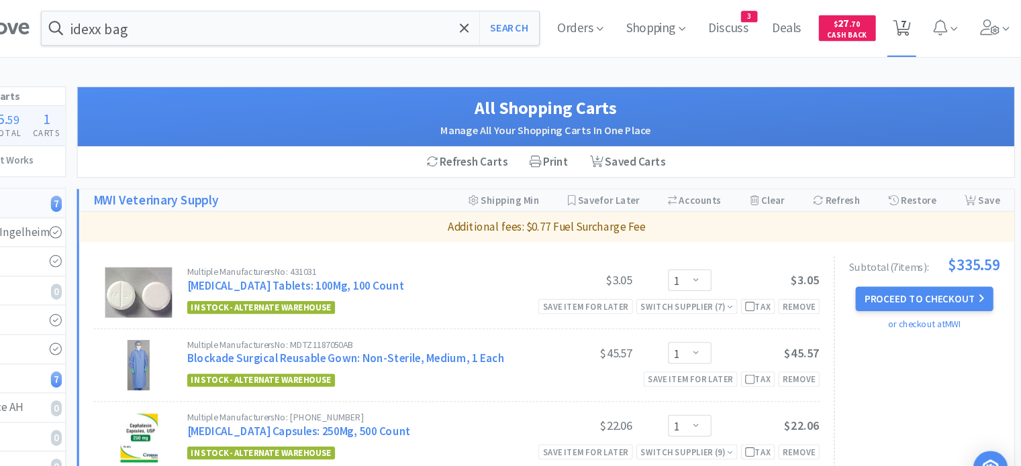
click at [904, 21] on icon at bounding box center [909, 26] width 17 height 15
click at [618, 34] on span "Orders" at bounding box center [609, 27] width 54 height 54
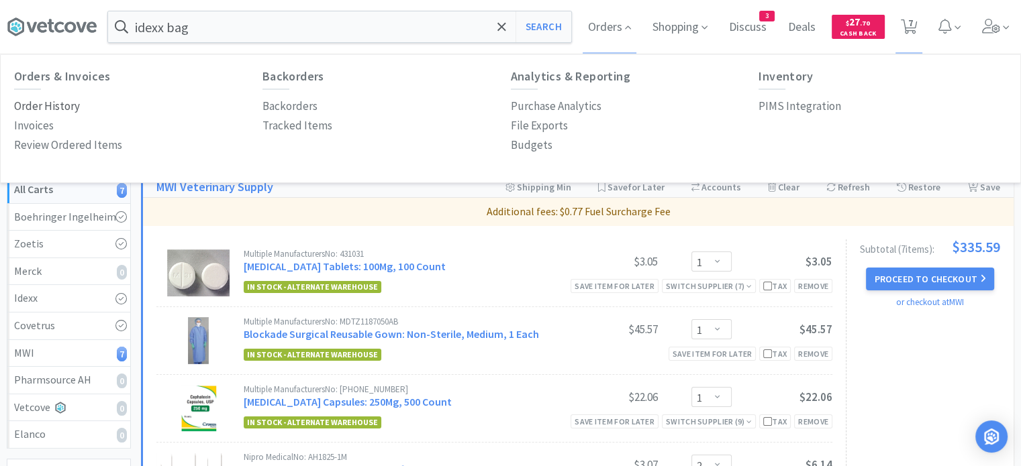
click at [70, 104] on p "Order History" at bounding box center [47, 106] width 66 height 18
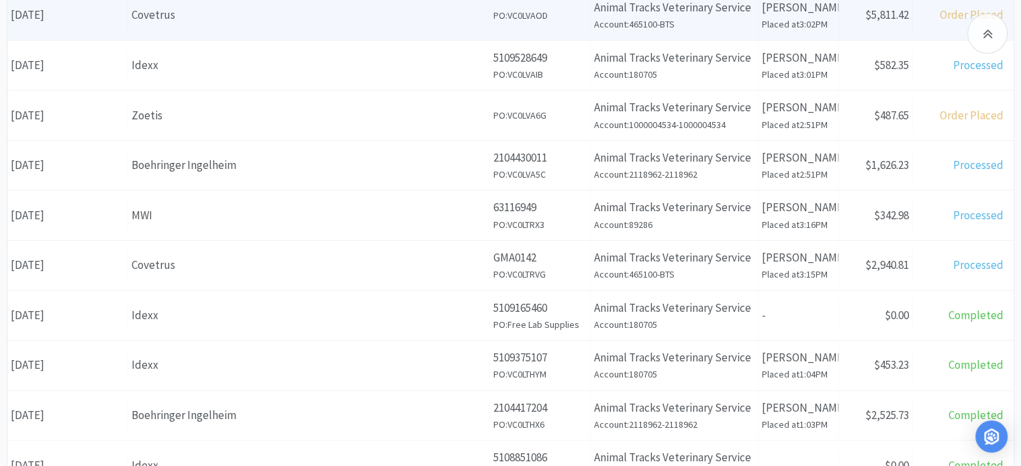
scroll to position [258, 0]
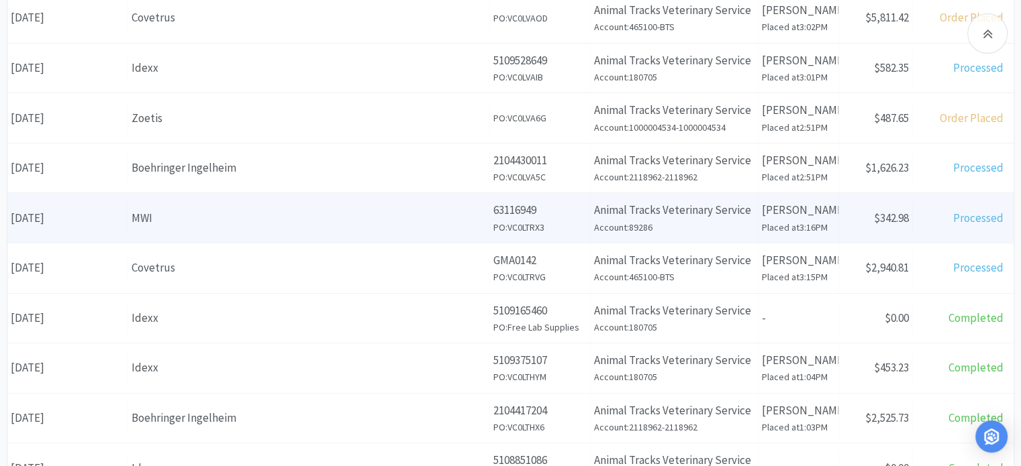
click at [360, 224] on div "MWI" at bounding box center [309, 218] width 354 height 18
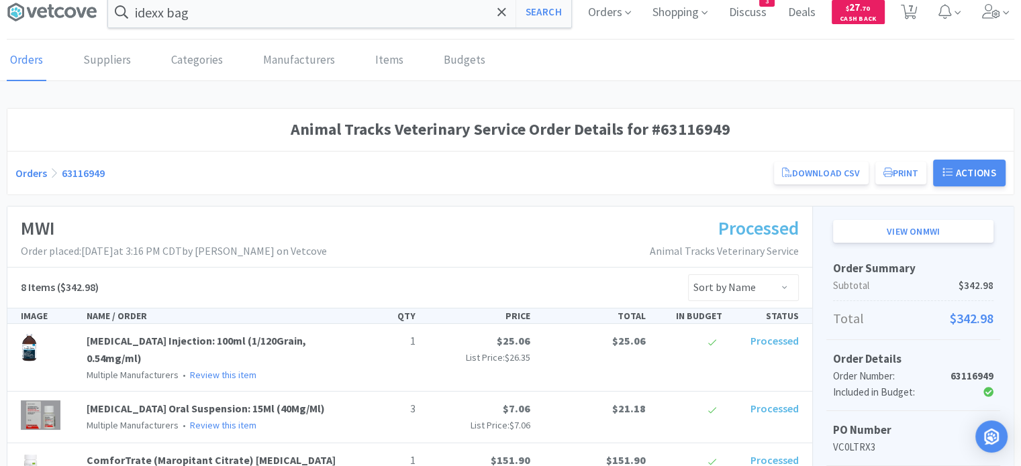
scroll to position [12, 0]
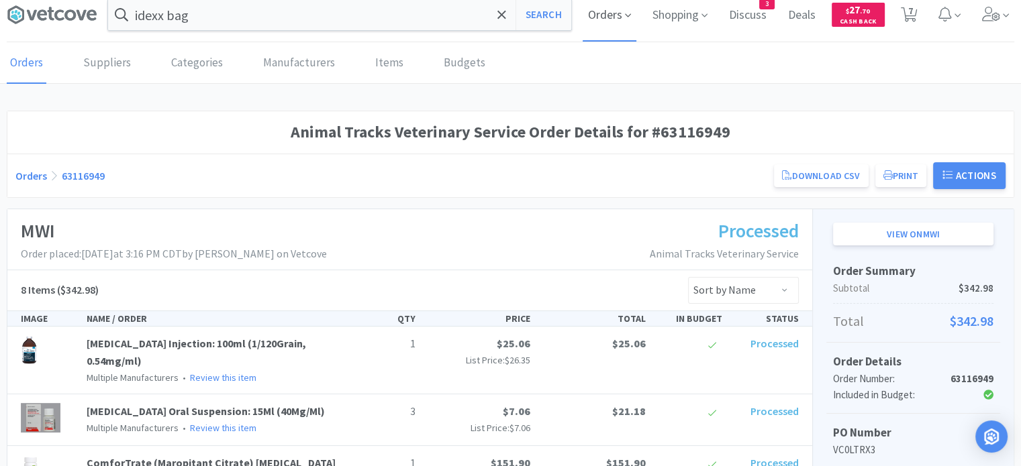
click at [612, 17] on span "Orders" at bounding box center [609, 15] width 54 height 54
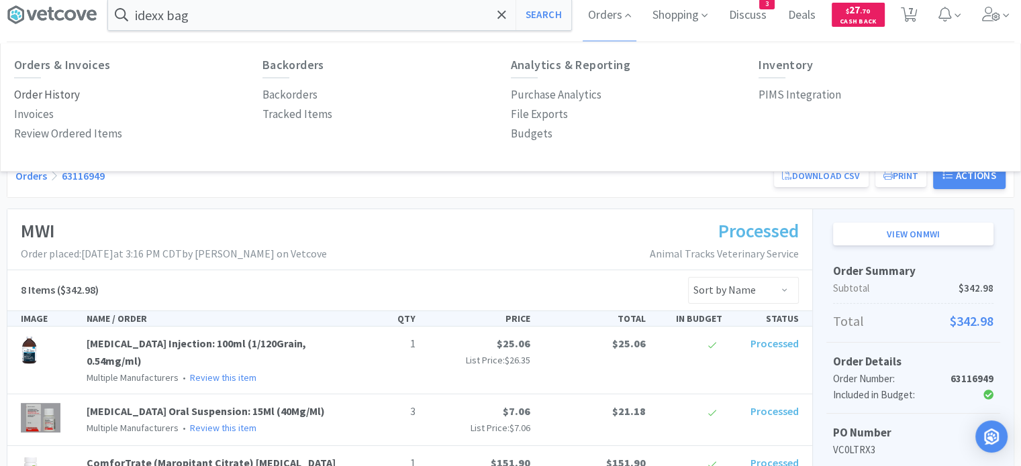
click at [68, 90] on p "Order History" at bounding box center [47, 95] width 66 height 18
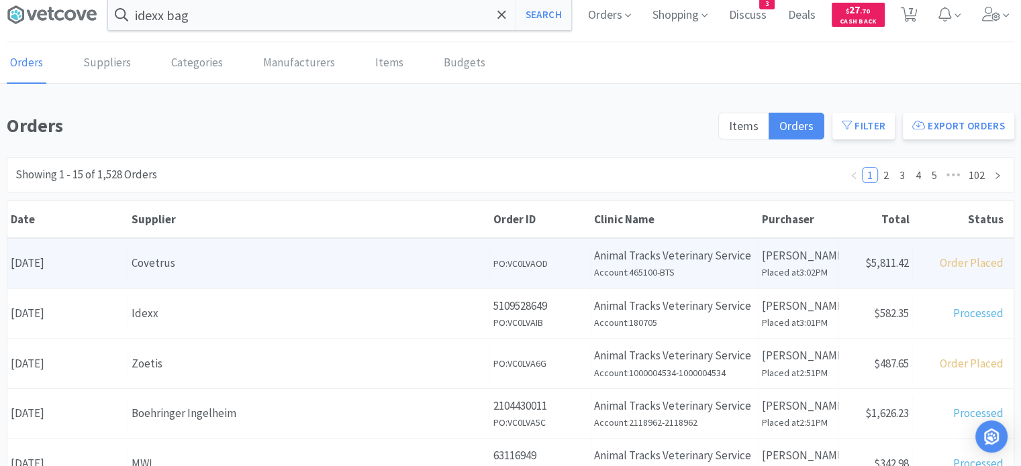
click at [228, 254] on div "Covetrus" at bounding box center [309, 263] width 354 height 18
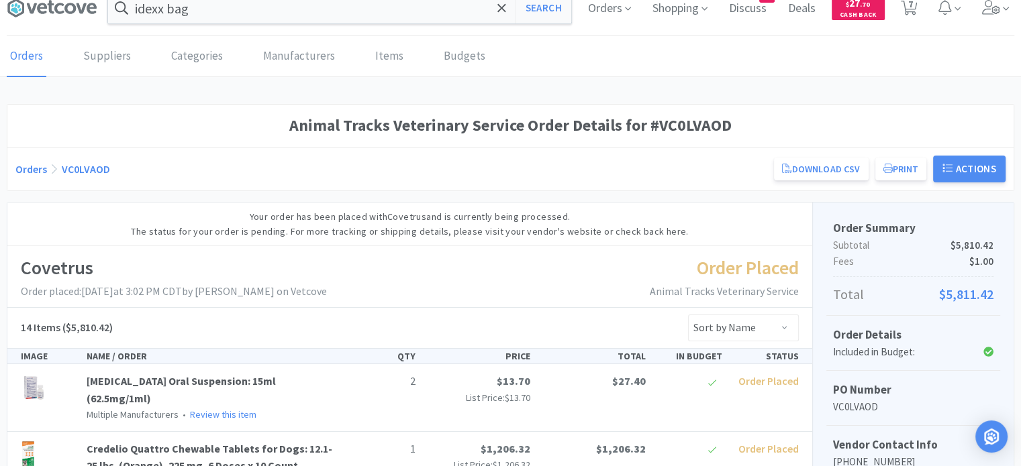
scroll to position [18, 0]
click at [604, 7] on span "Orders" at bounding box center [609, 9] width 54 height 54
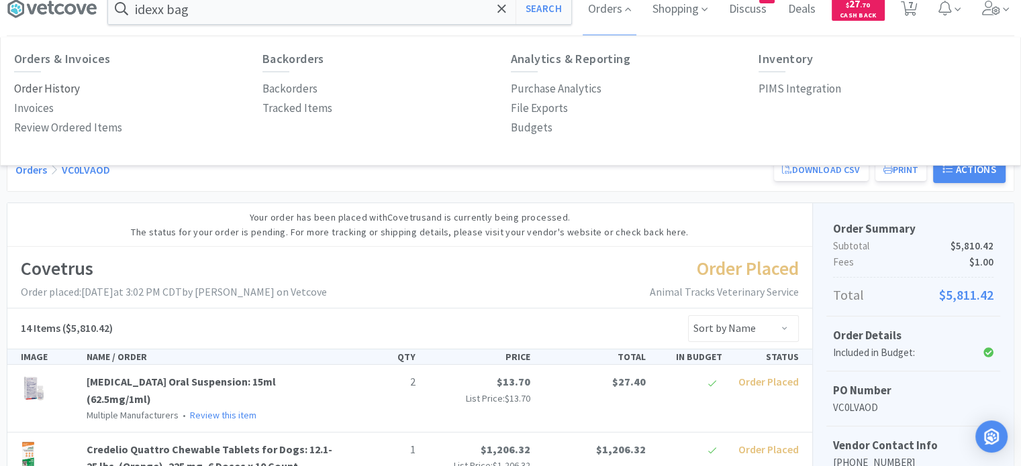
click at [68, 91] on p "Order History" at bounding box center [47, 89] width 66 height 18
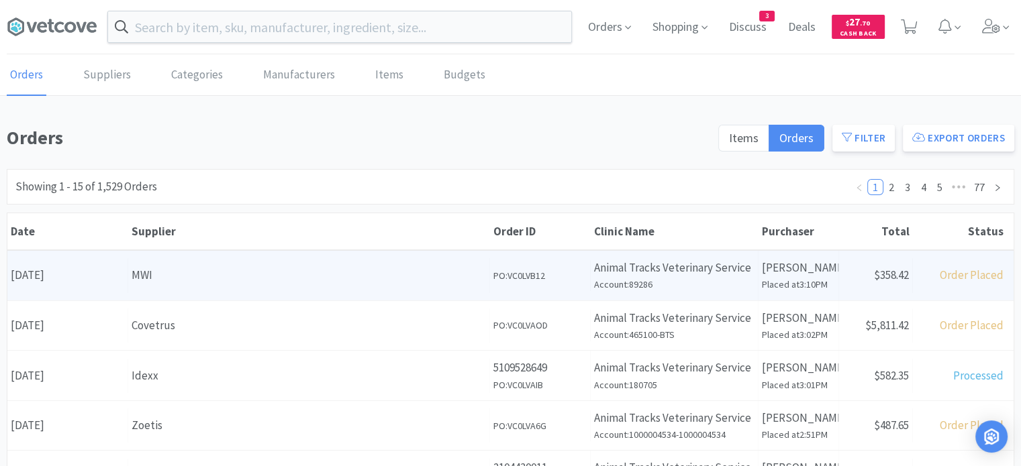
click at [181, 274] on div "MWI" at bounding box center [309, 275] width 354 height 18
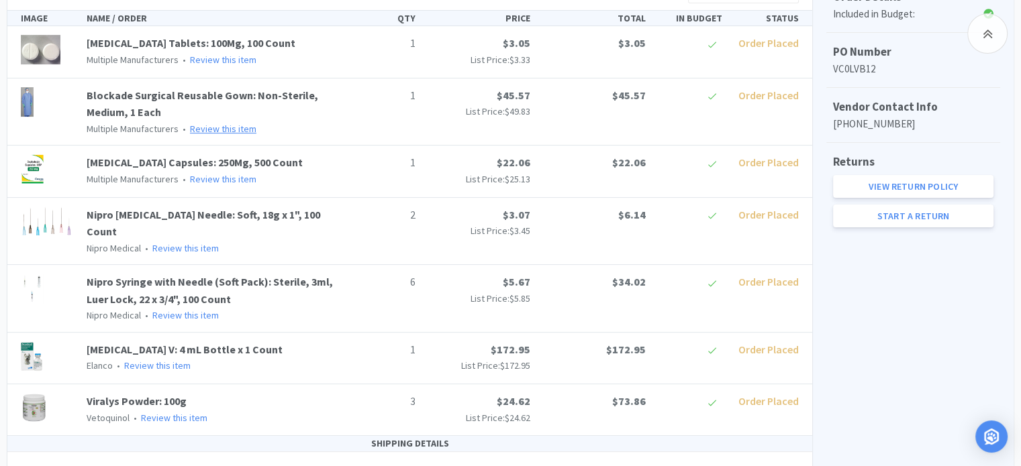
scroll to position [437, 0]
